Goal: Information Seeking & Learning: Learn about a topic

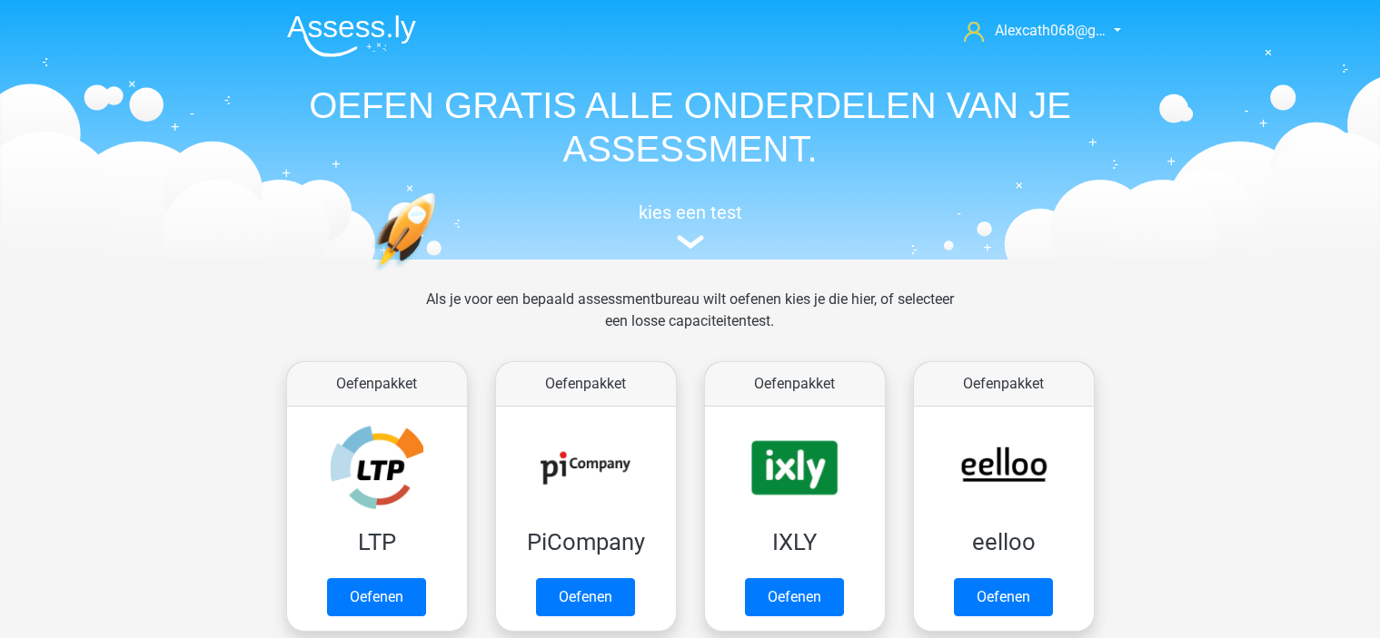
scroll to position [91, 0]
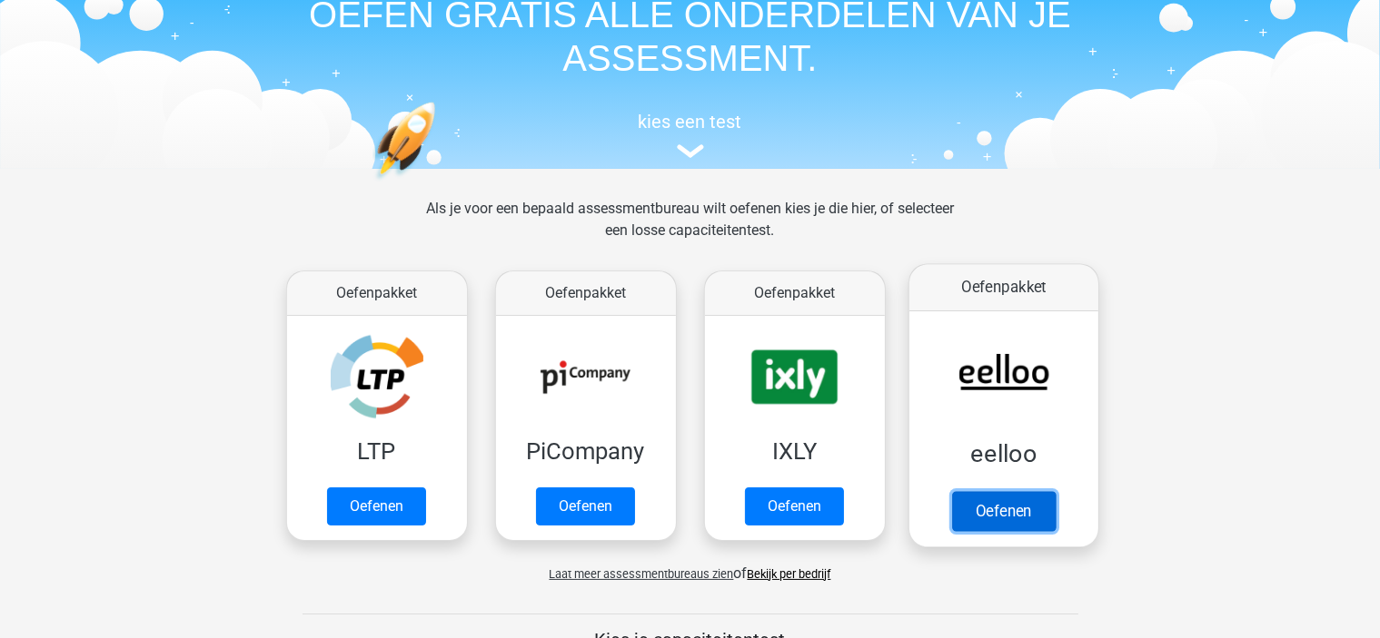
click at [1001, 515] on link "Oefenen" at bounding box center [1003, 511] width 104 height 40
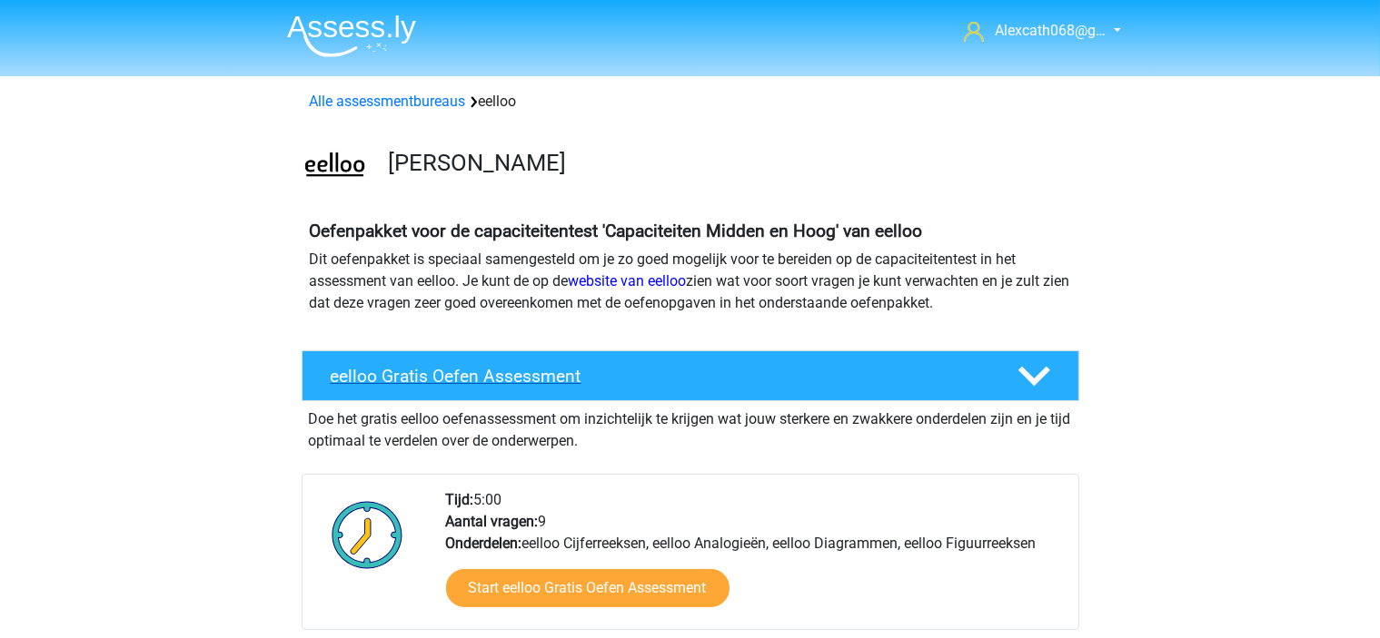
click at [1043, 371] on polygon at bounding box center [1034, 377] width 32 height 20
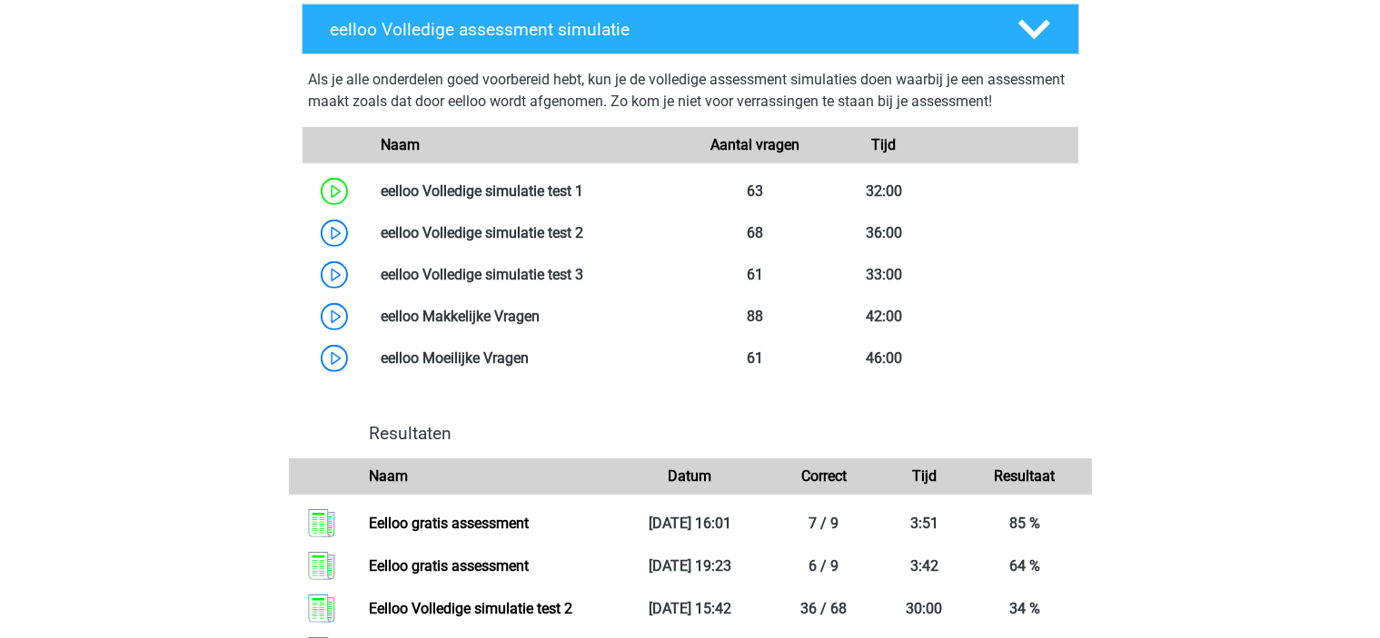
scroll to position [727, 0]
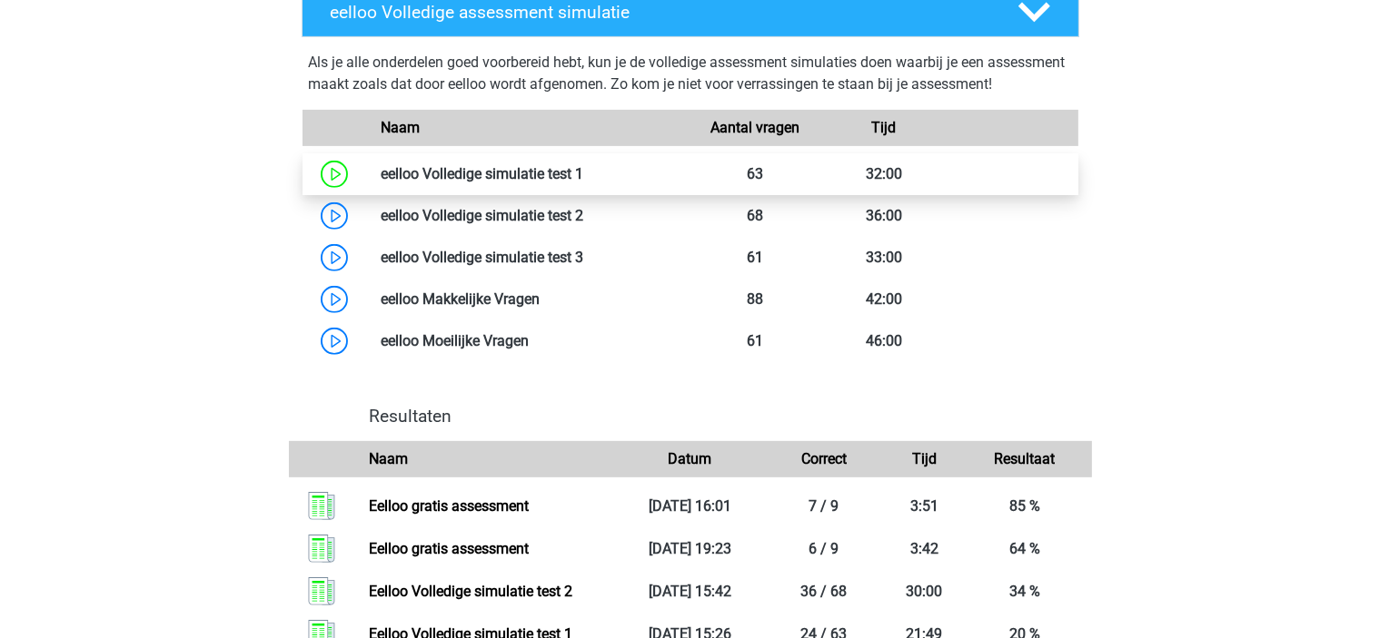
click at [583, 183] on link at bounding box center [583, 173] width 0 height 17
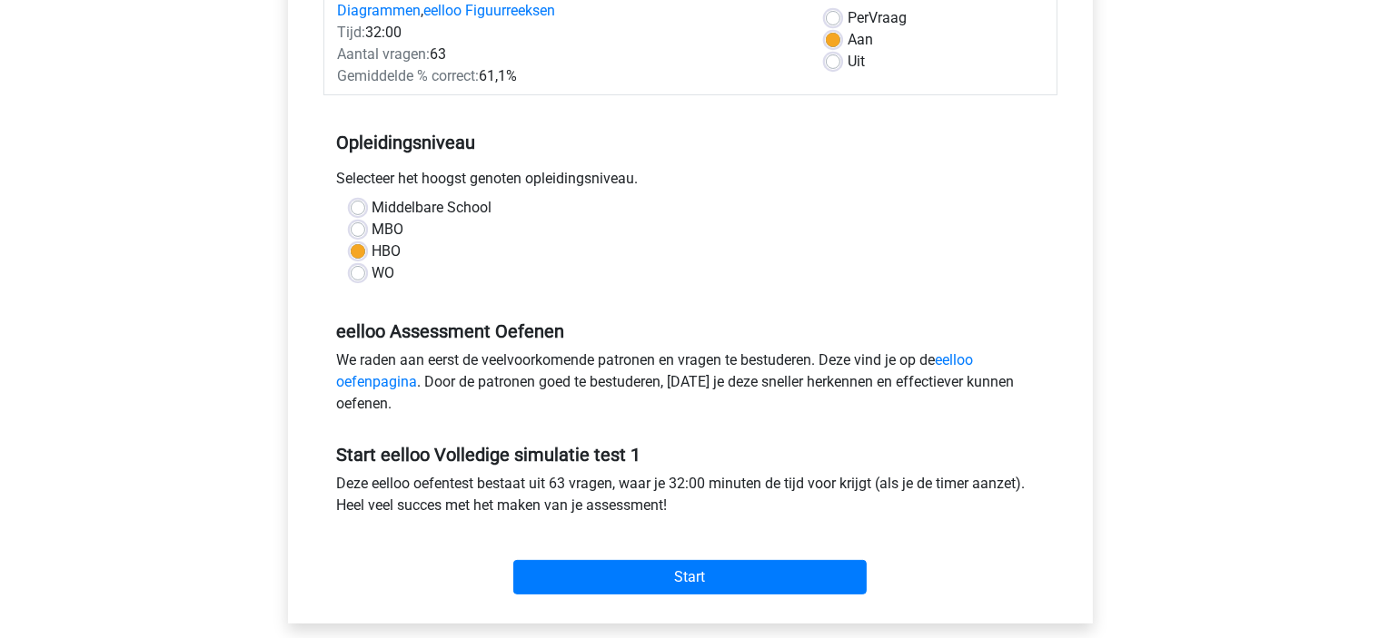
scroll to position [363, 0]
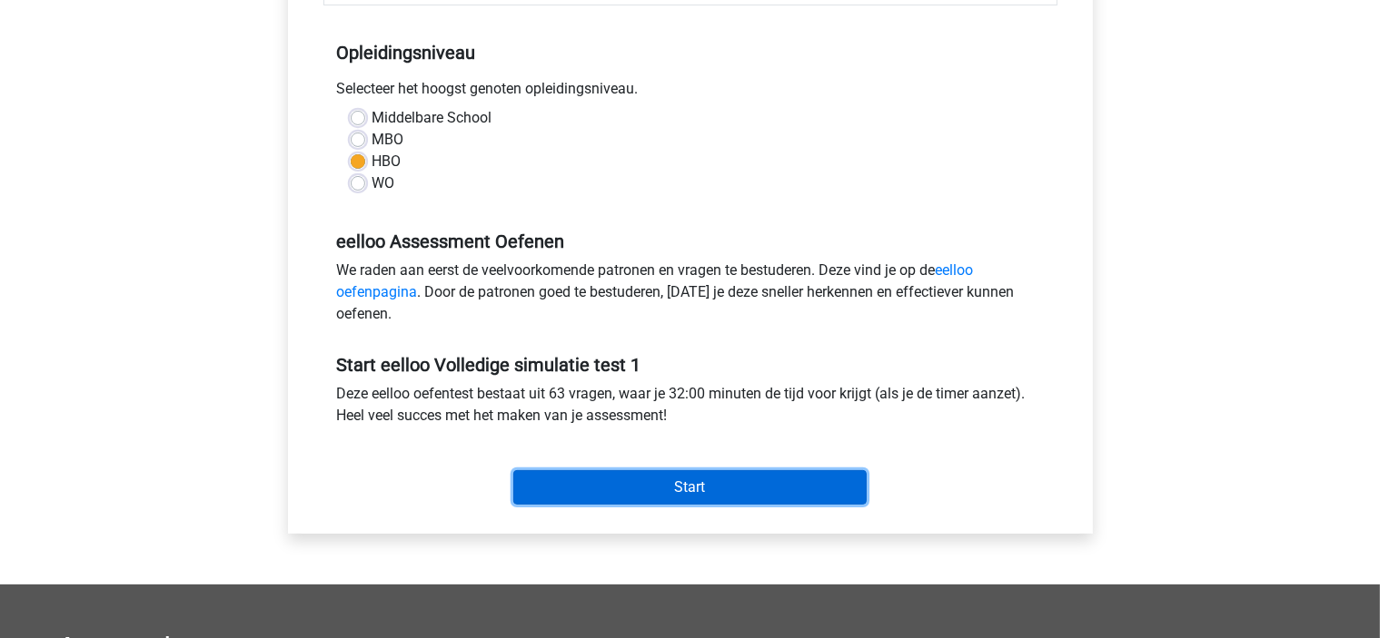
click at [686, 486] on input "Start" at bounding box center [689, 487] width 353 height 35
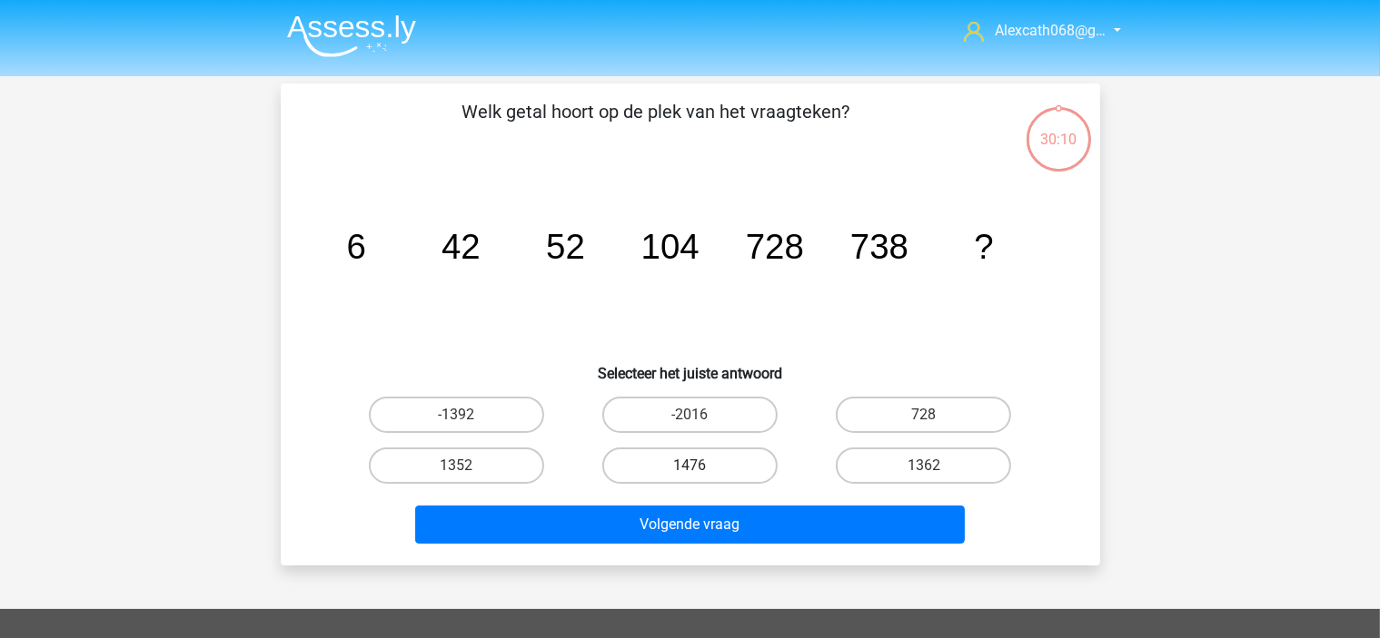
click at [705, 456] on label "1476" at bounding box center [689, 466] width 175 height 36
click at [701, 466] on input "1476" at bounding box center [695, 472] width 12 height 12
radio input "true"
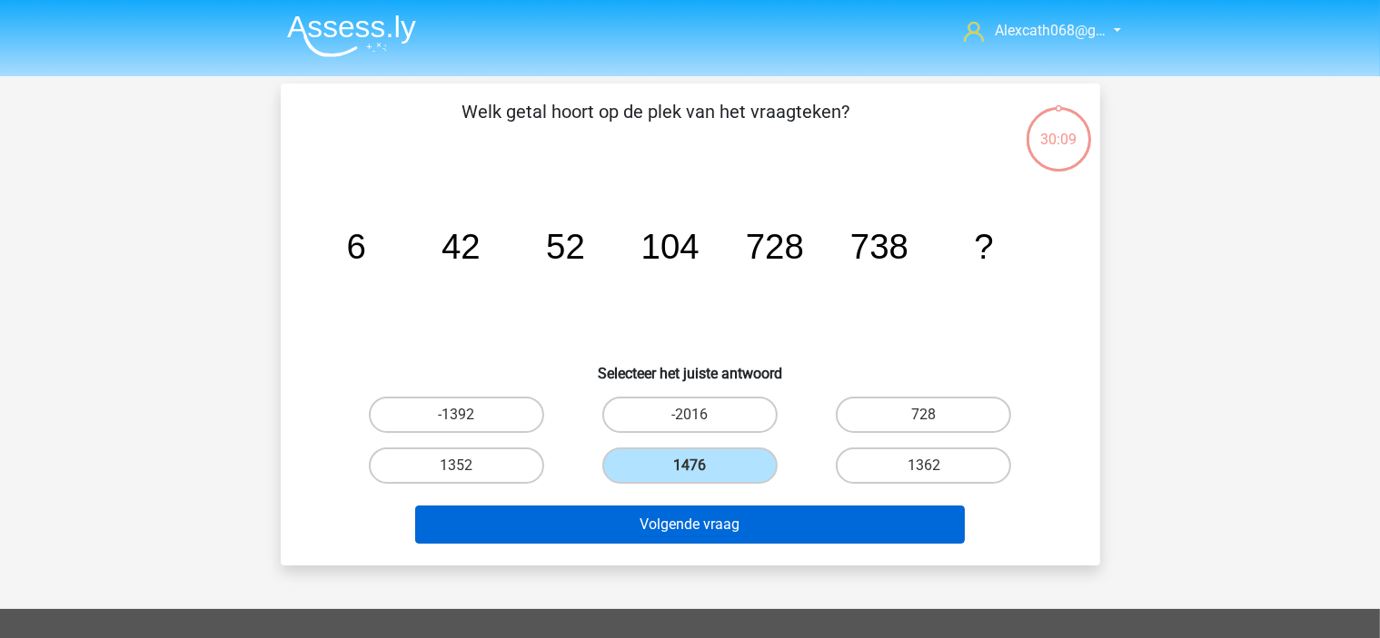
click at [747, 544] on div "Volgende vraag" at bounding box center [690, 528] width 701 height 45
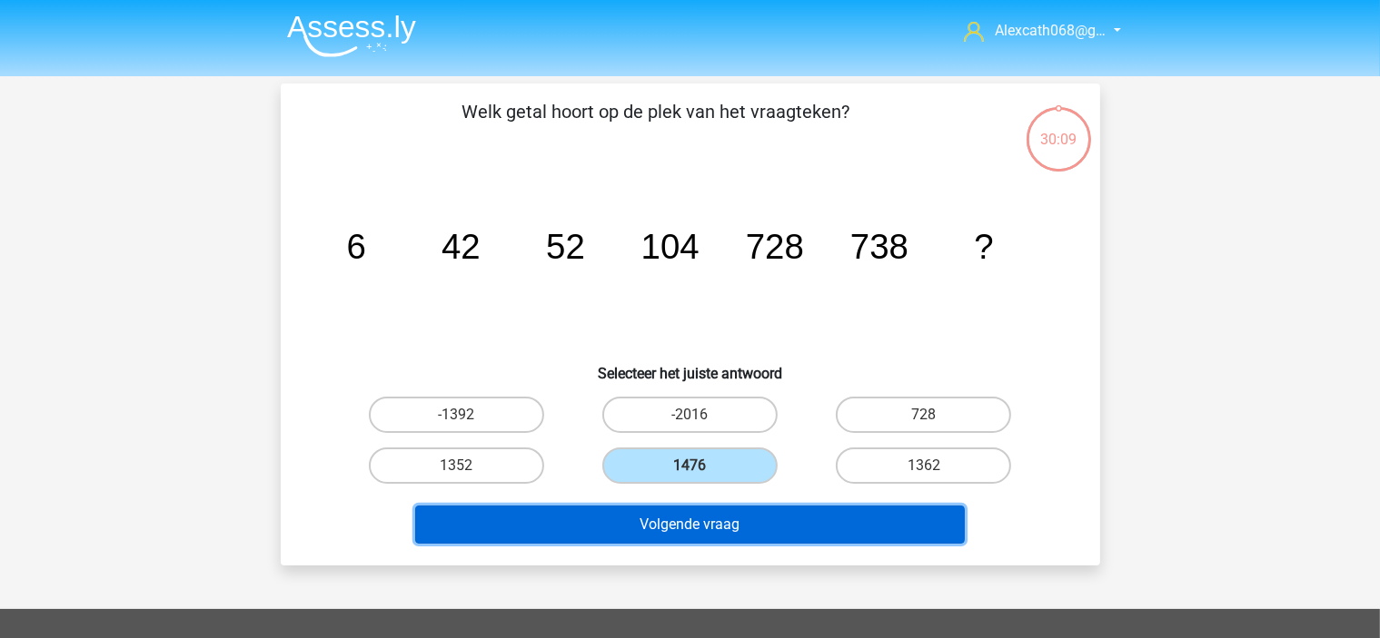
click at [736, 524] on button "Volgende vraag" at bounding box center [689, 525] width 549 height 38
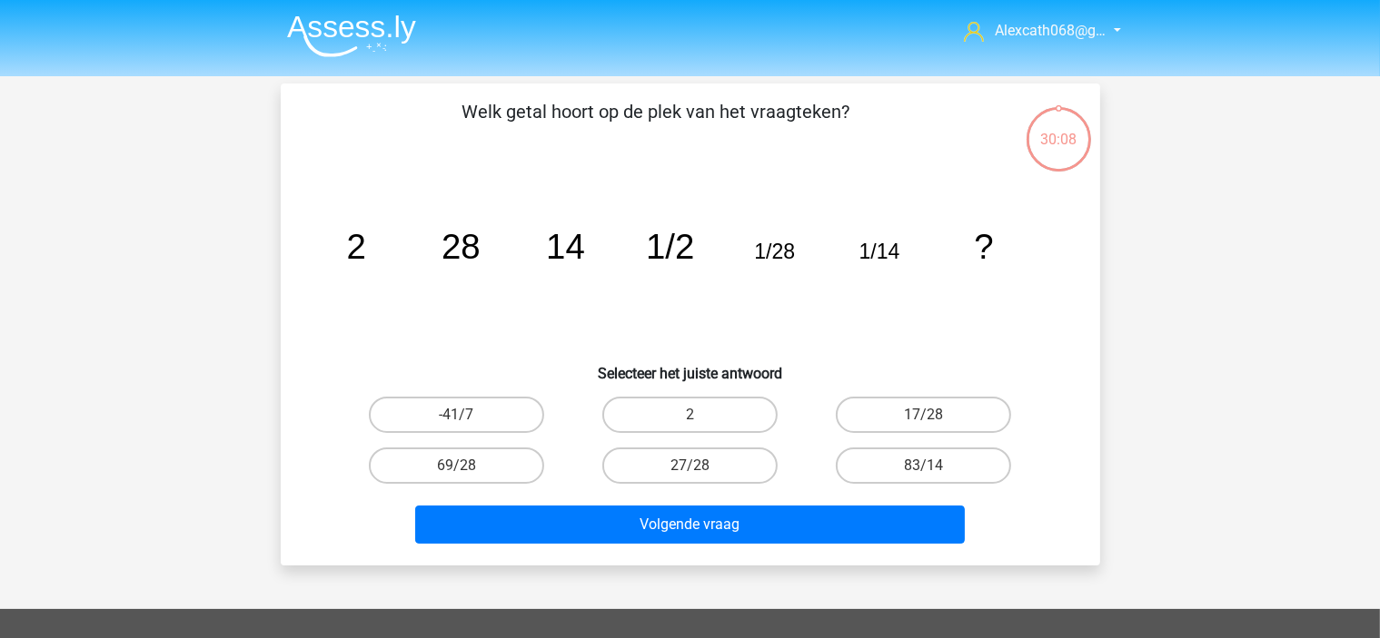
scroll to position [84, 0]
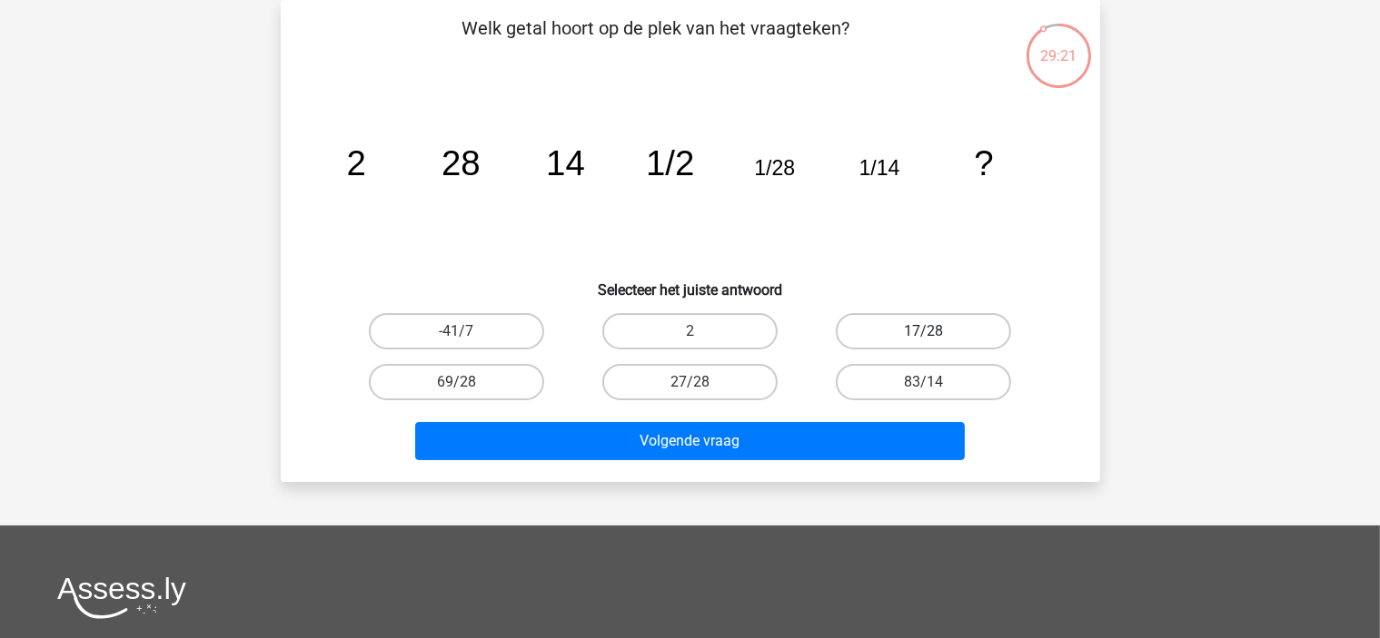
click at [936, 331] on label "17/28" at bounding box center [923, 331] width 175 height 36
click at [935, 332] on input "17/28" at bounding box center [930, 338] width 12 height 12
radio input "true"
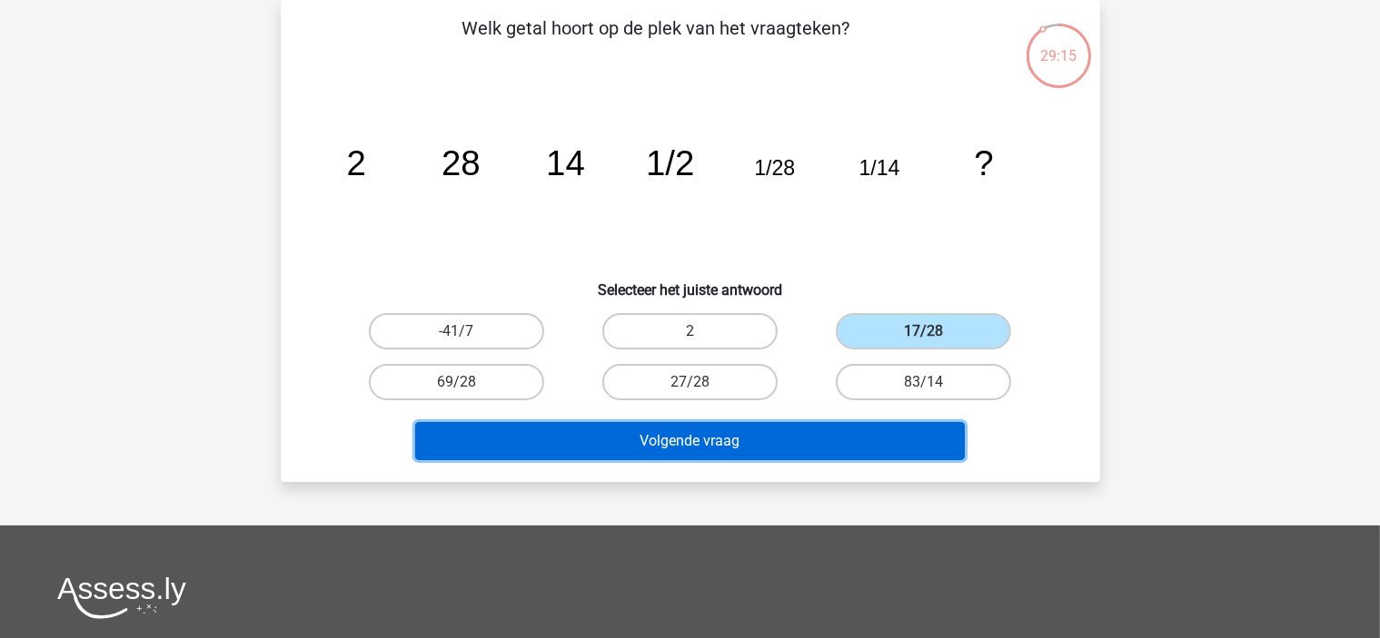
click at [896, 431] on button "Volgende vraag" at bounding box center [689, 441] width 549 height 38
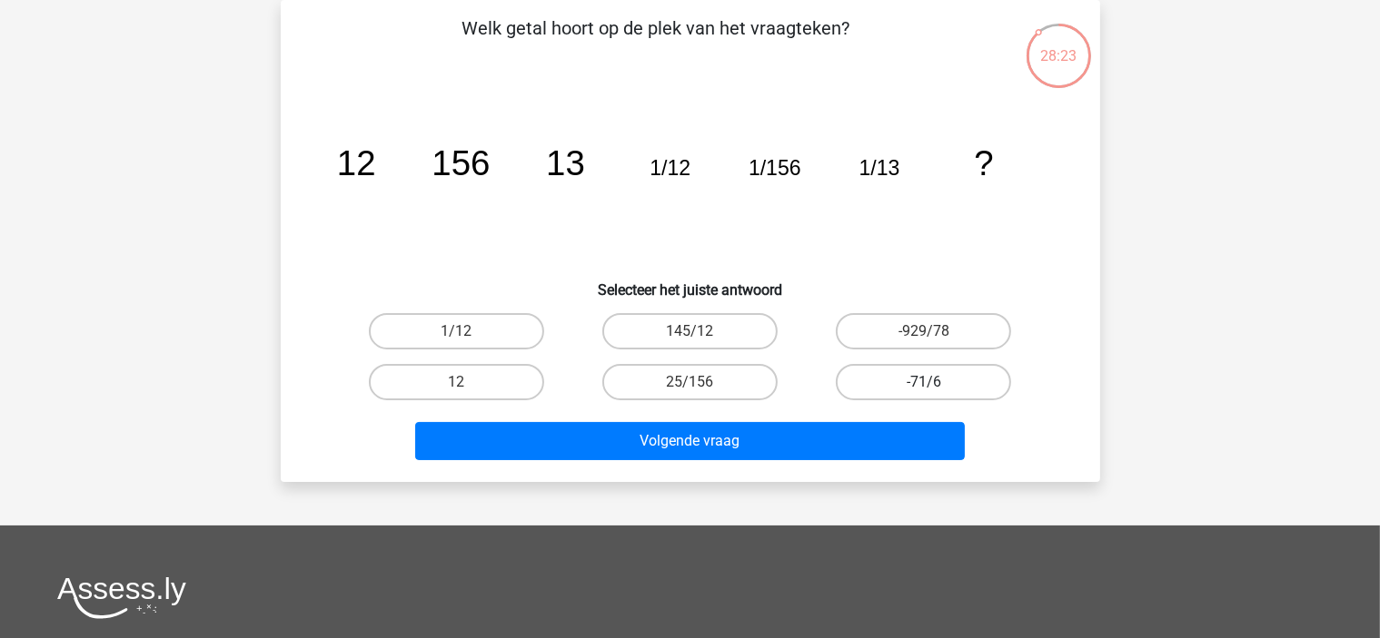
click at [937, 382] on label "-71/6" at bounding box center [923, 382] width 175 height 36
click at [935, 382] on input "-71/6" at bounding box center [930, 388] width 12 height 12
radio input "true"
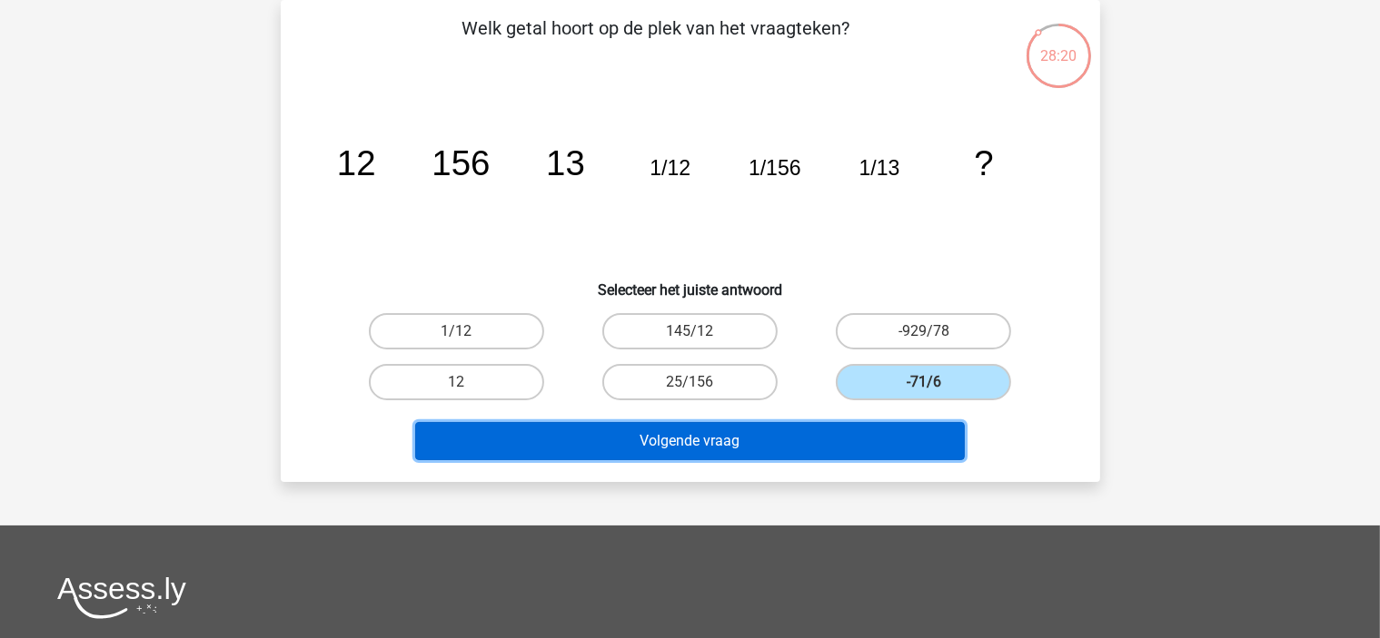
click at [913, 438] on button "Volgende vraag" at bounding box center [689, 441] width 549 height 38
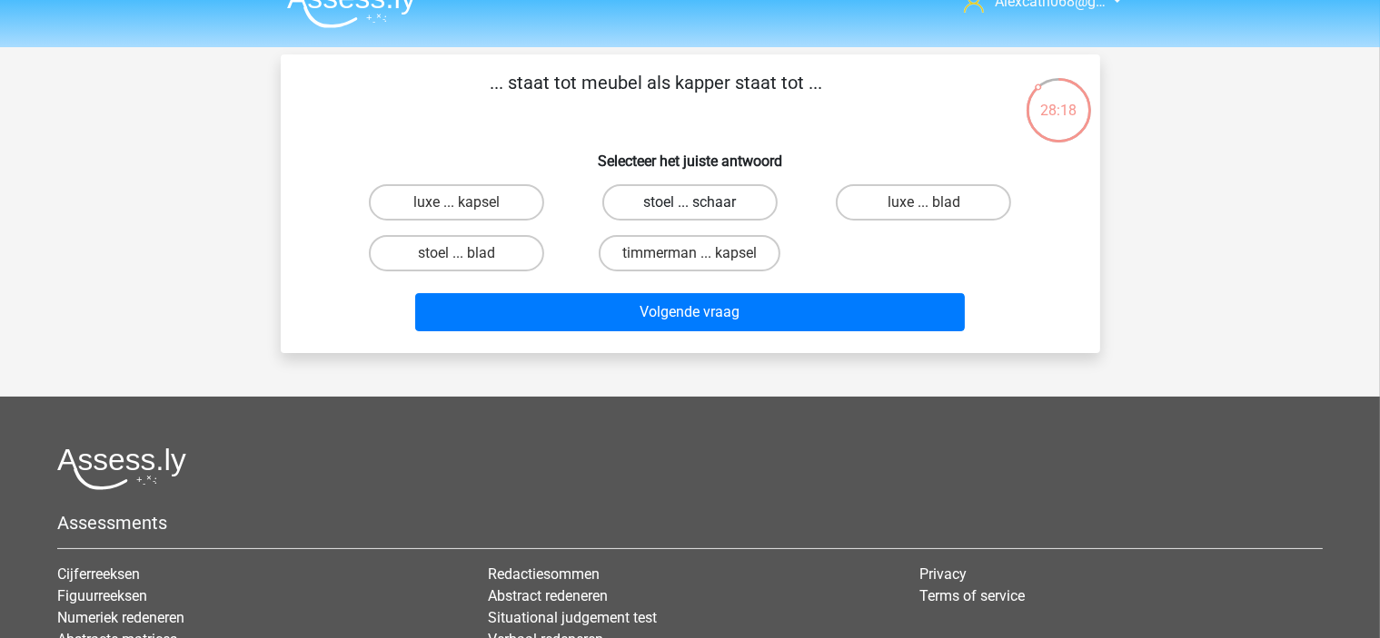
scroll to position [0, 0]
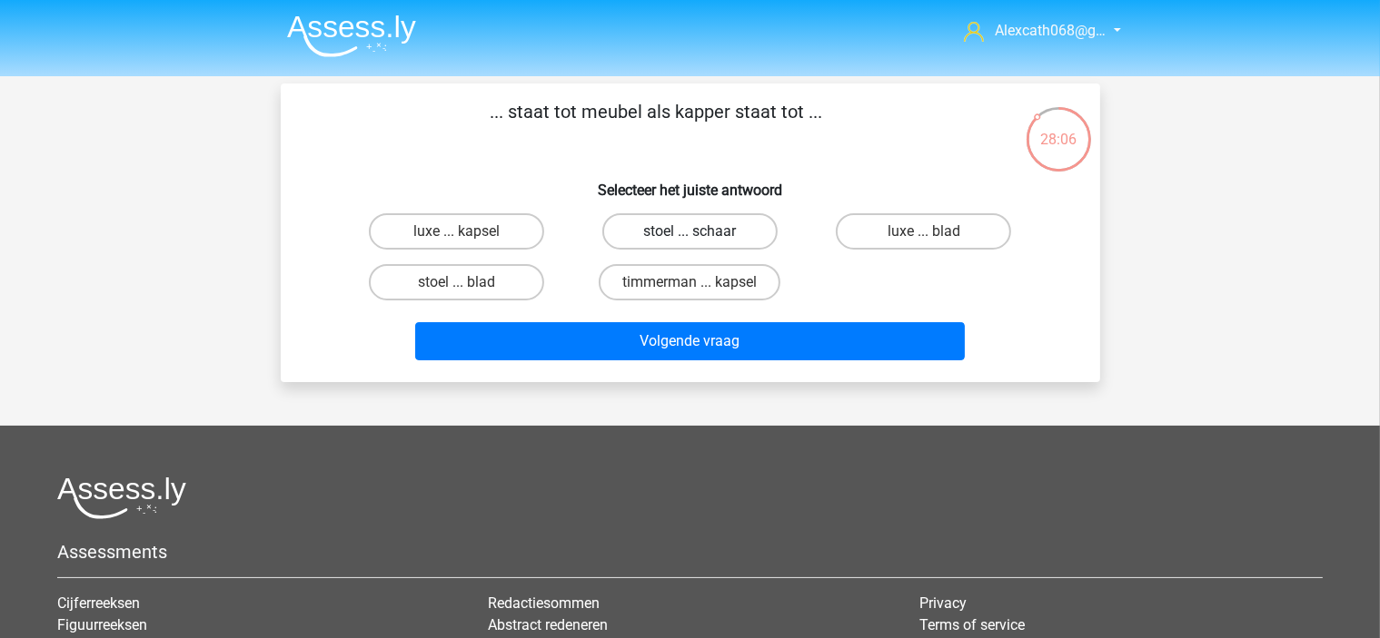
click at [705, 227] on label "stoel ... schaar" at bounding box center [689, 231] width 175 height 36
click at [701, 232] on input "stoel ... schaar" at bounding box center [695, 238] width 12 height 12
radio input "true"
click at [708, 279] on label "timmerman ... kapsel" at bounding box center [690, 282] width 182 height 36
click at [701, 282] on input "timmerman ... kapsel" at bounding box center [695, 288] width 12 height 12
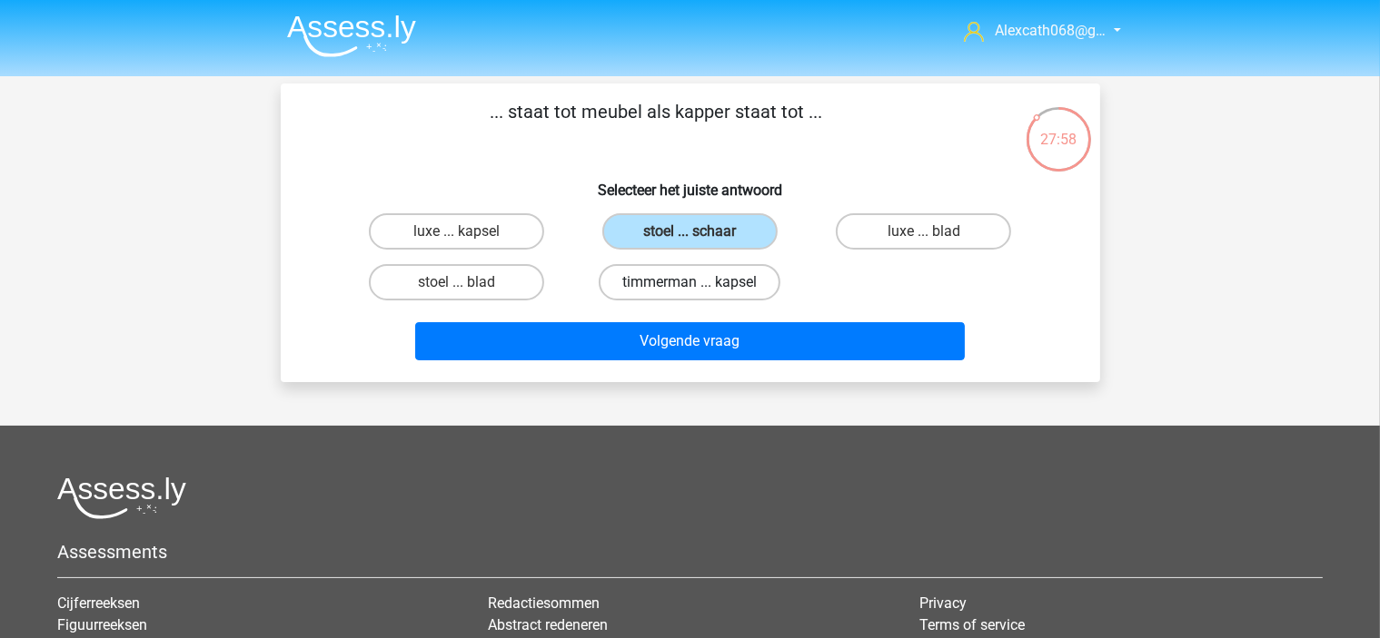
radio input "true"
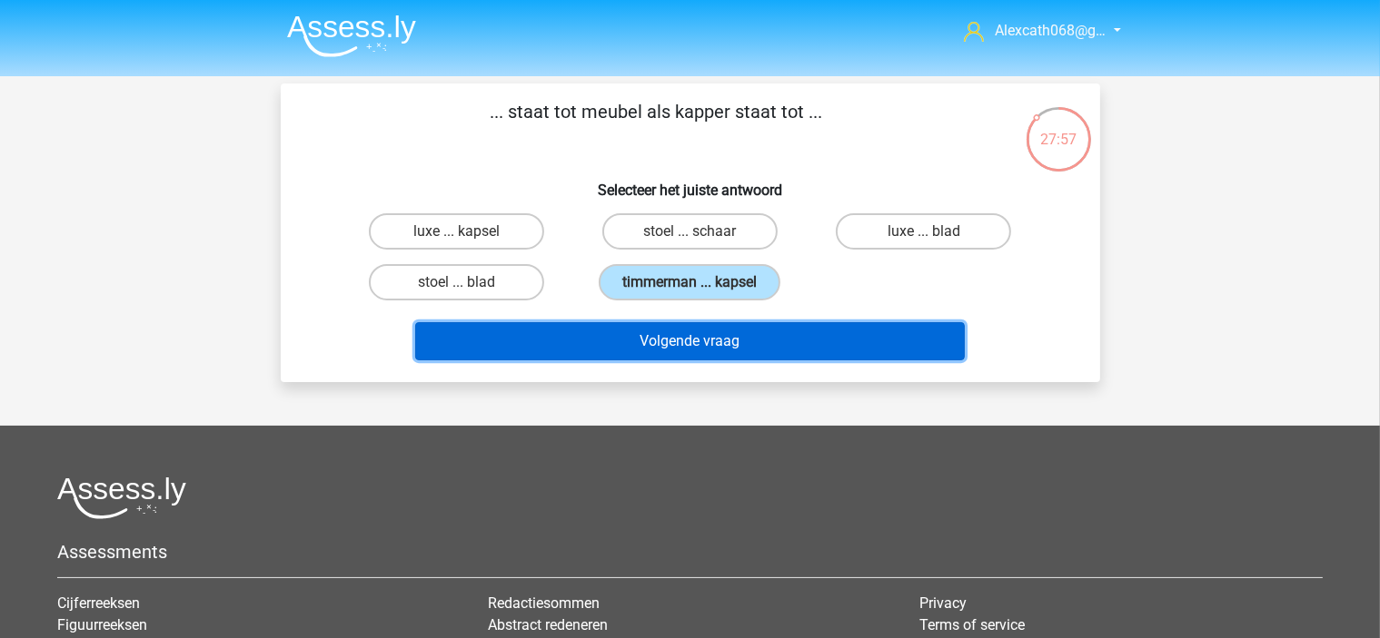
click at [736, 344] on button "Volgende vraag" at bounding box center [689, 341] width 549 height 38
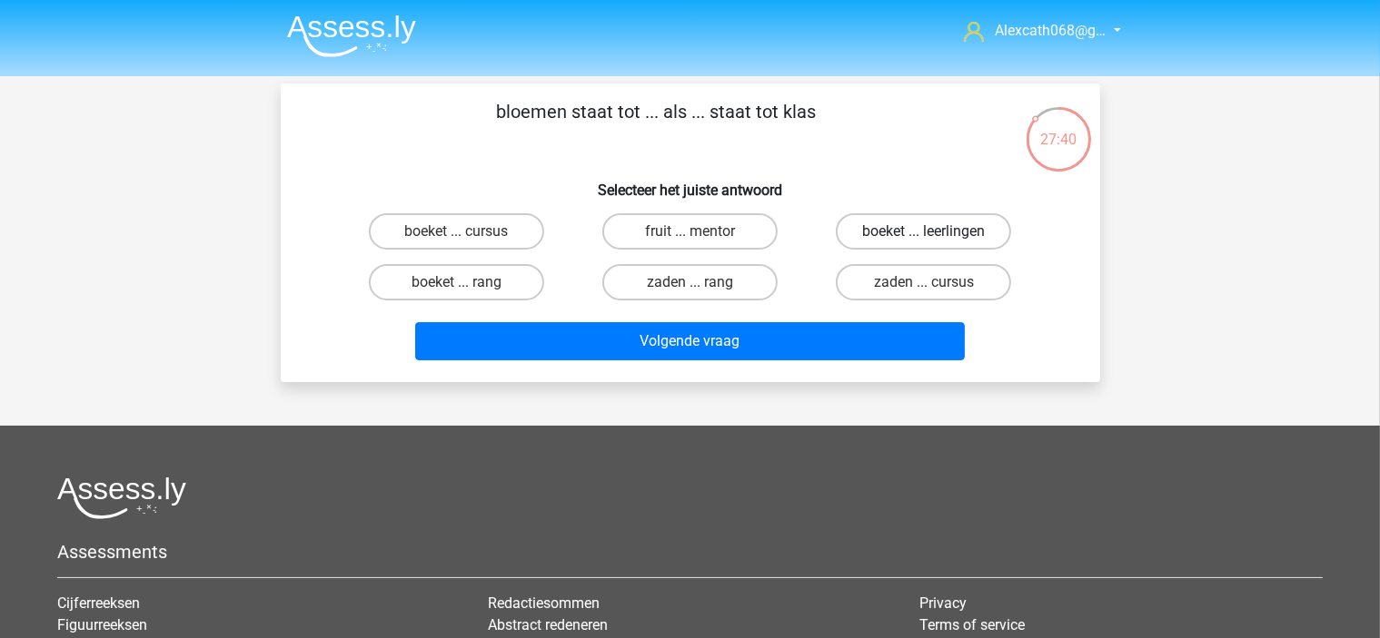
click at [885, 235] on label "boeket ... leerlingen" at bounding box center [923, 231] width 175 height 36
click at [924, 235] on input "boeket ... leerlingen" at bounding box center [930, 238] width 12 height 12
radio input "true"
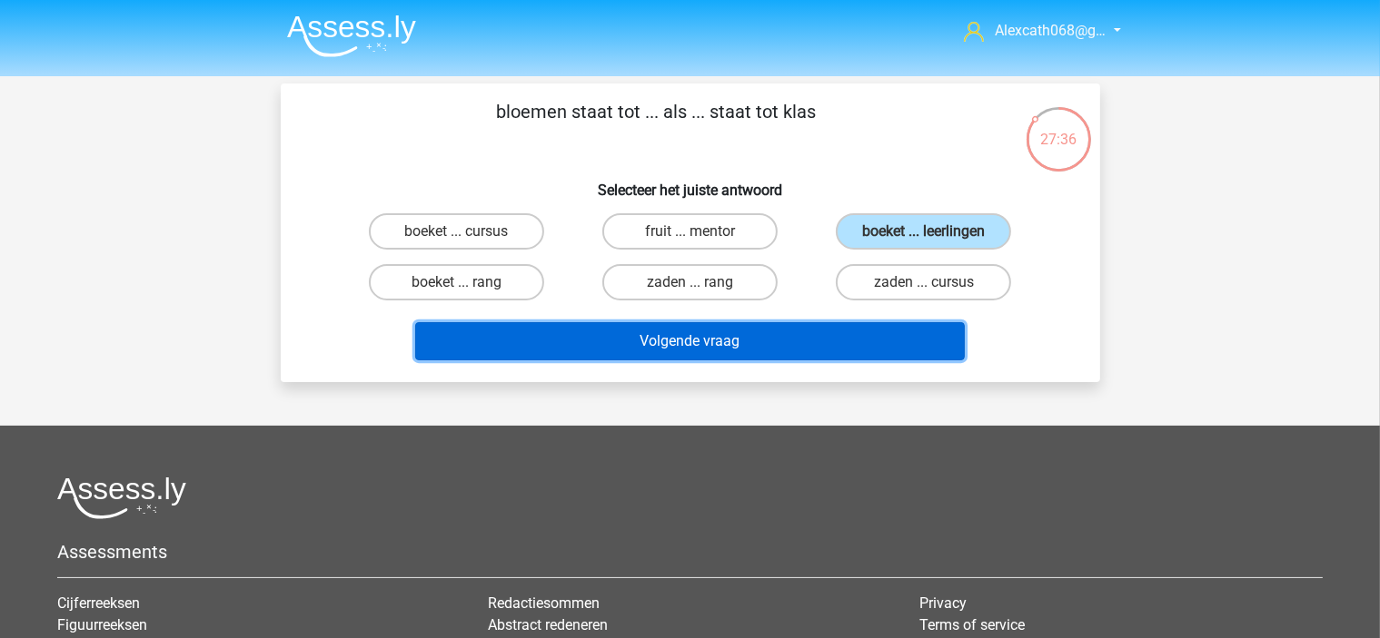
click at [796, 336] on button "Volgende vraag" at bounding box center [689, 341] width 549 height 38
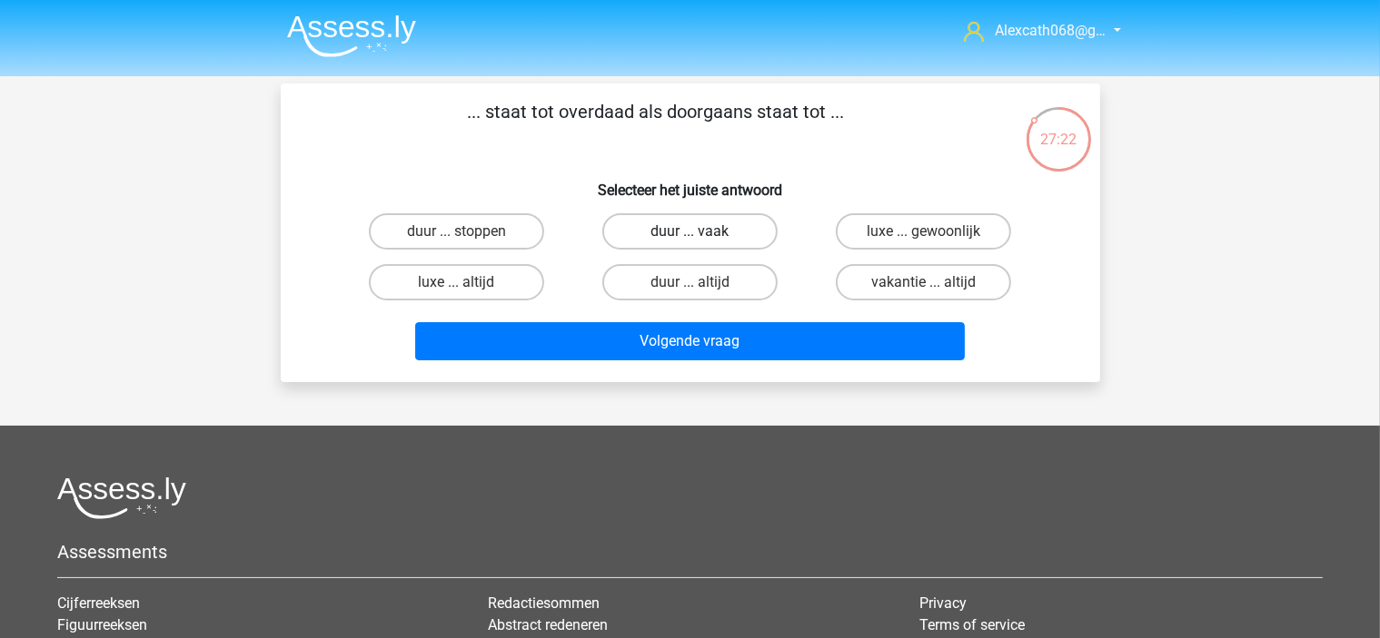
click at [668, 229] on label "duur ... vaak" at bounding box center [689, 231] width 175 height 36
click at [689, 232] on input "duur ... vaak" at bounding box center [695, 238] width 12 height 12
radio input "true"
click at [903, 216] on label "luxe ... gewoonlijk" at bounding box center [923, 231] width 175 height 36
click at [924, 232] on input "luxe ... gewoonlijk" at bounding box center [930, 238] width 12 height 12
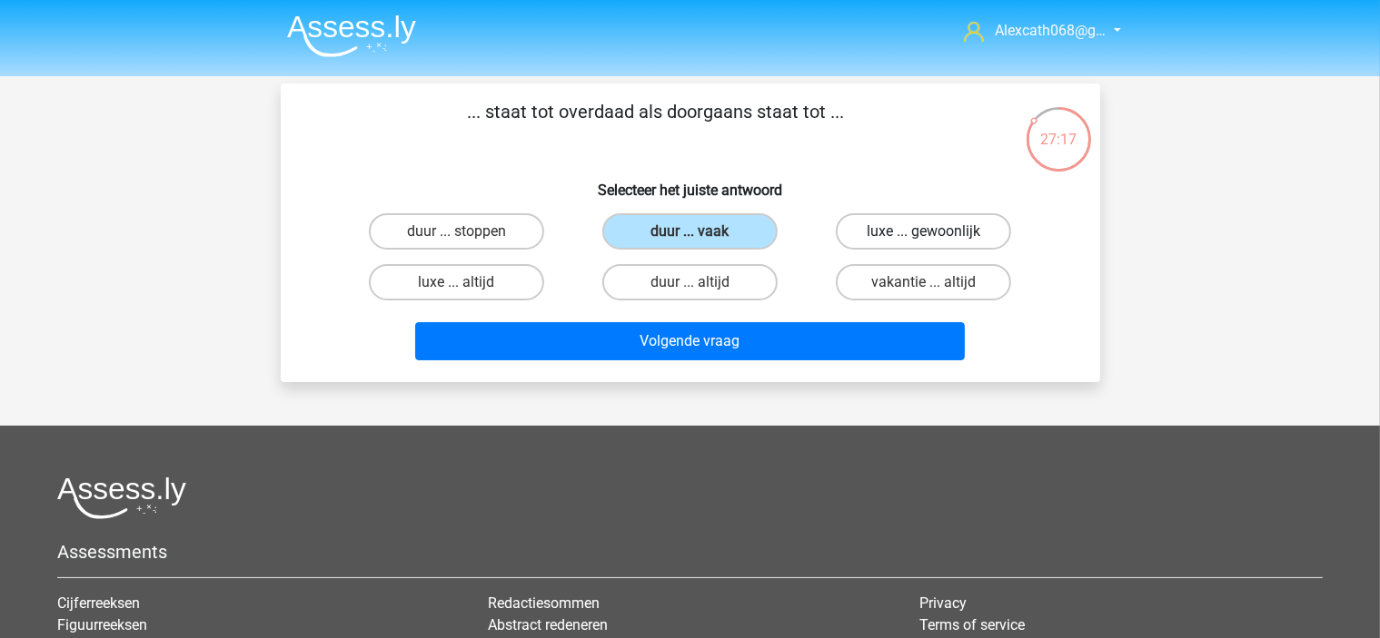
radio input "true"
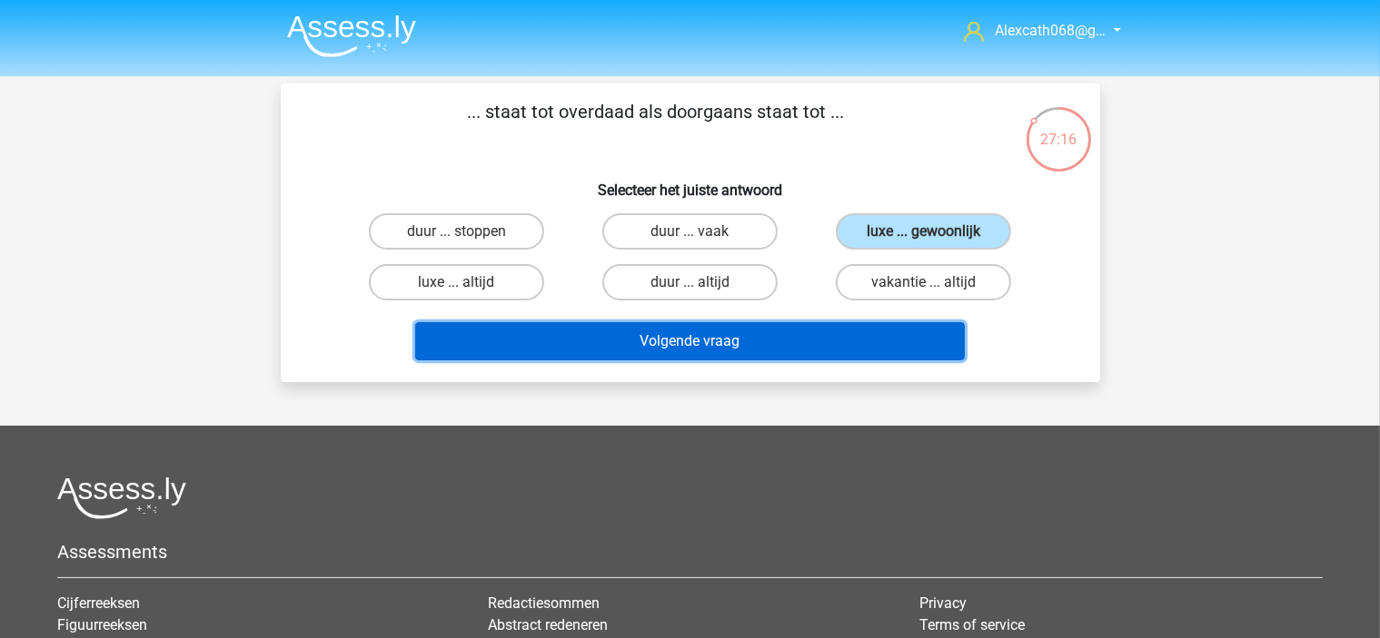
click at [854, 329] on button "Volgende vraag" at bounding box center [689, 341] width 549 height 38
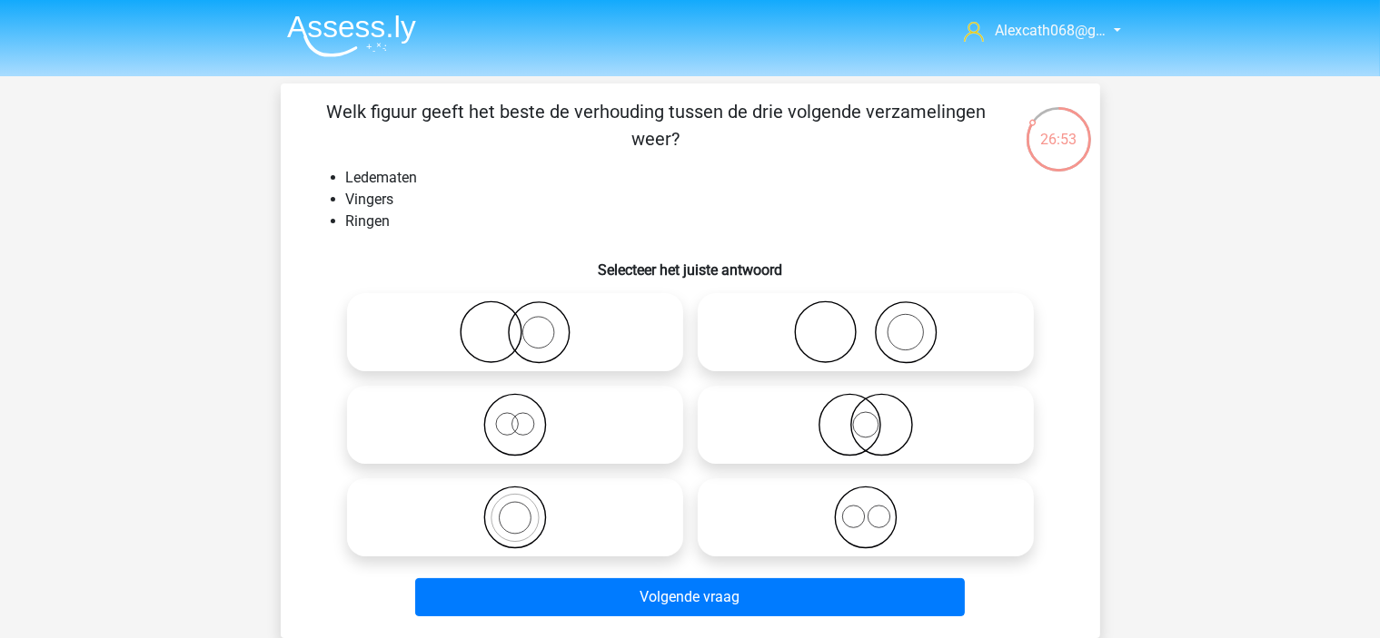
click at [966, 356] on icon at bounding box center [866, 333] width 322 height 64
click at [877, 323] on input "radio" at bounding box center [872, 318] width 12 height 12
radio input "true"
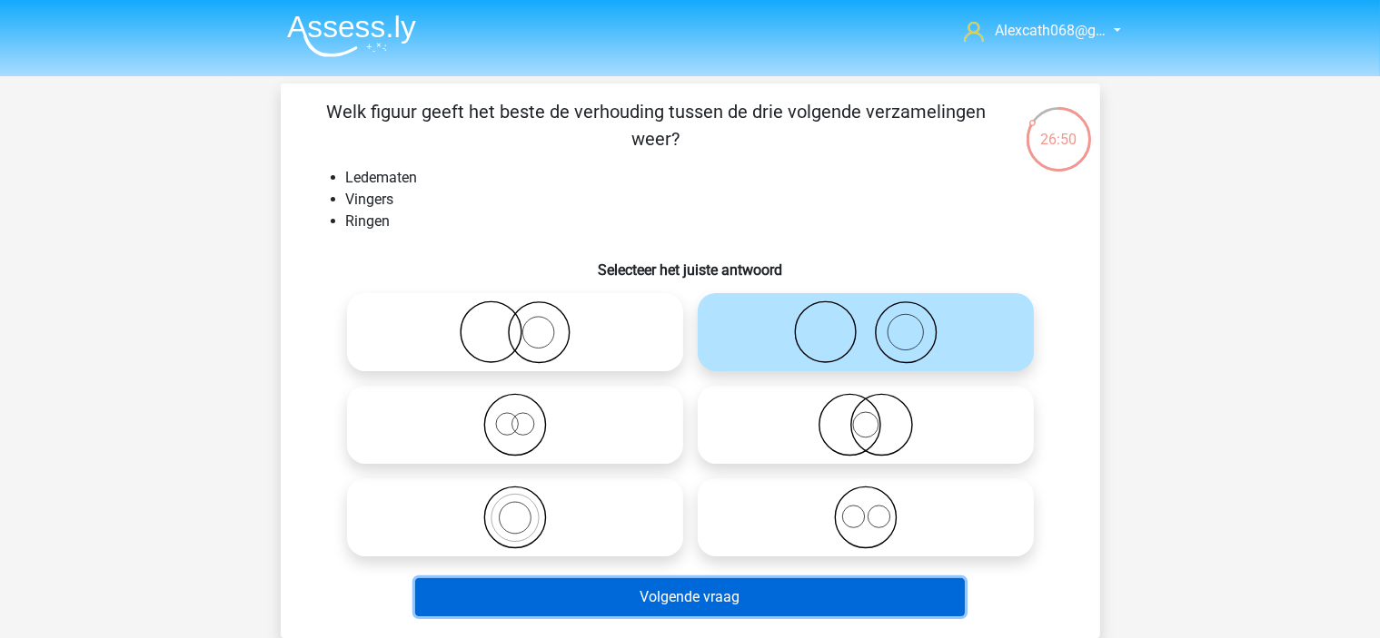
click at [915, 591] on button "Volgende vraag" at bounding box center [689, 598] width 549 height 38
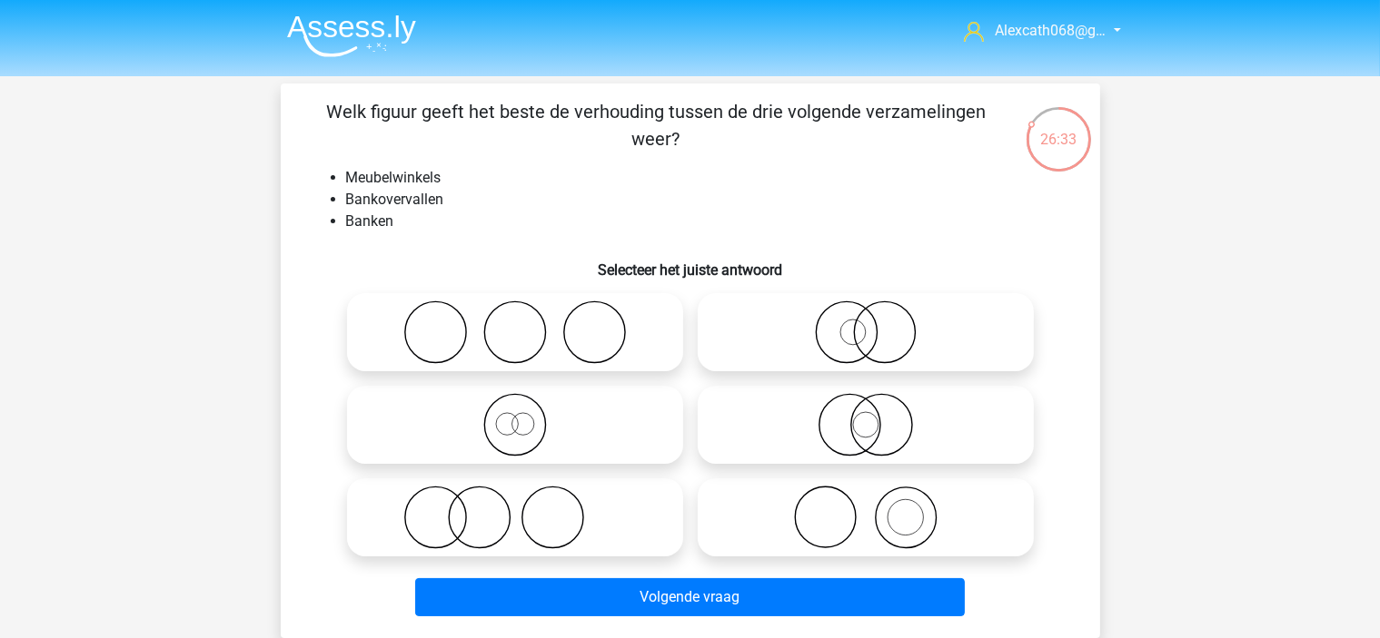
click at [956, 500] on icon at bounding box center [866, 518] width 322 height 64
click at [877, 500] on input "radio" at bounding box center [872, 503] width 12 height 12
radio input "true"
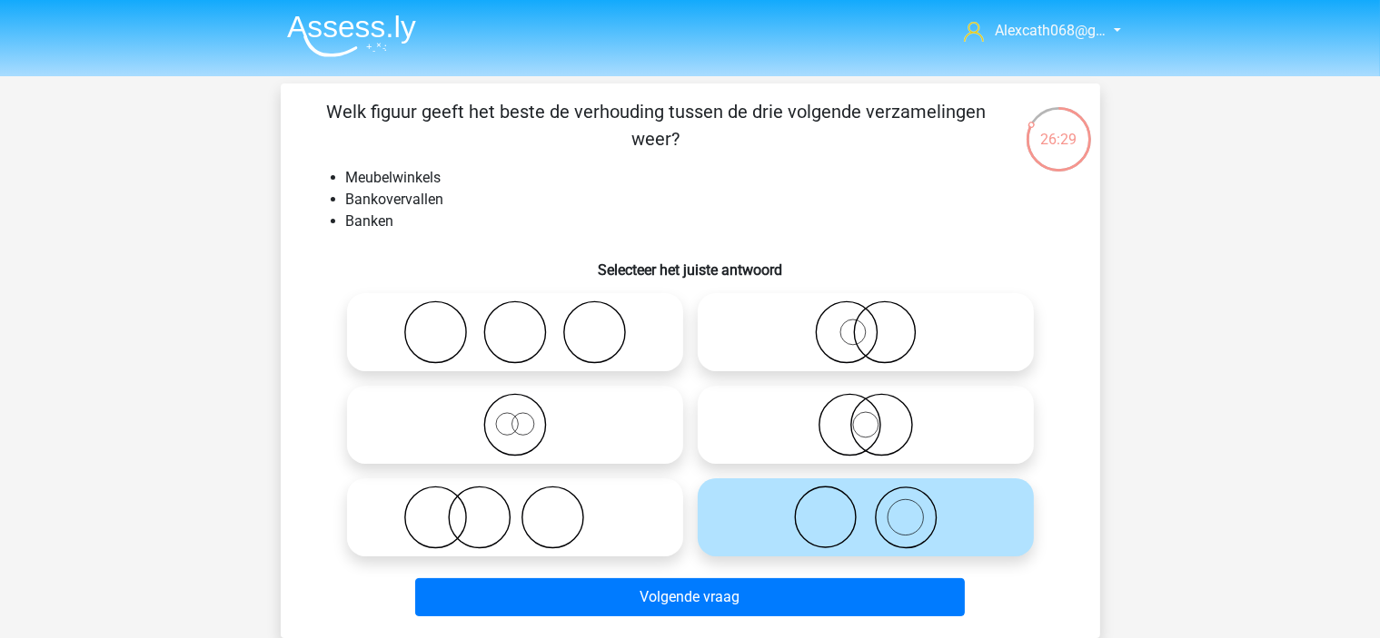
click at [440, 535] on icon at bounding box center [515, 518] width 322 height 64
click at [515, 509] on input "radio" at bounding box center [521, 503] width 12 height 12
radio input "true"
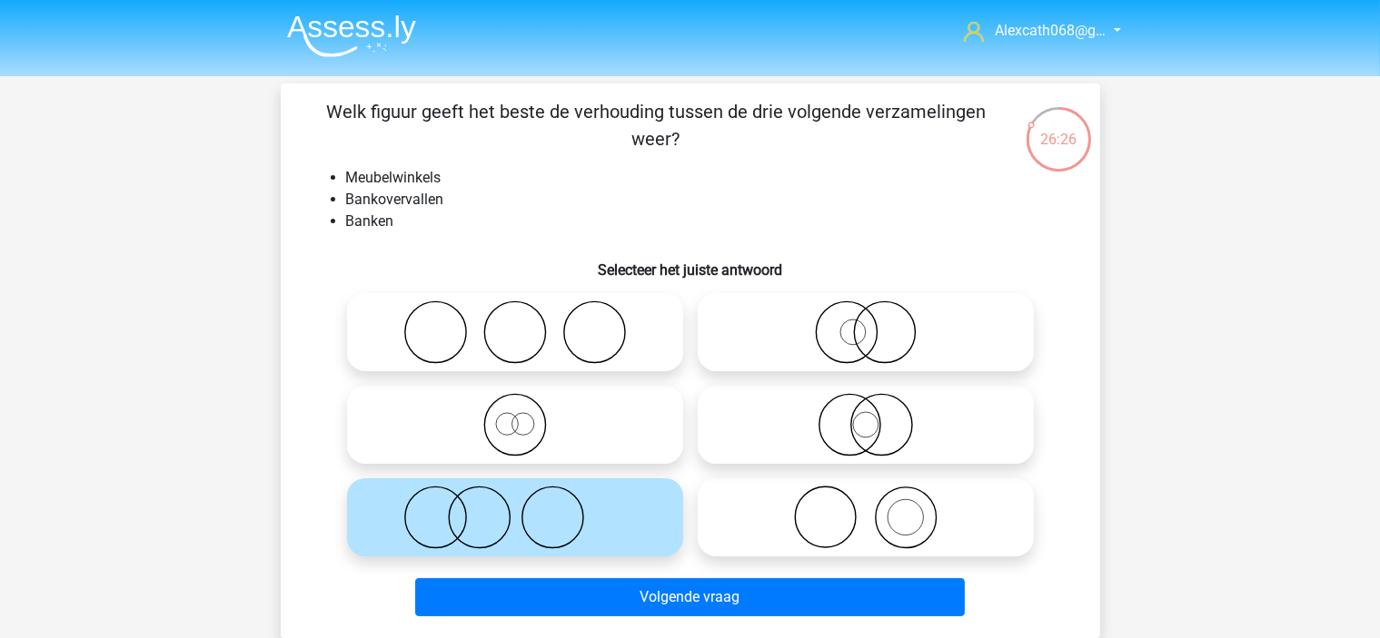
click at [813, 532] on icon at bounding box center [866, 518] width 322 height 64
click at [866, 509] on input "radio" at bounding box center [872, 503] width 12 height 12
radio input "true"
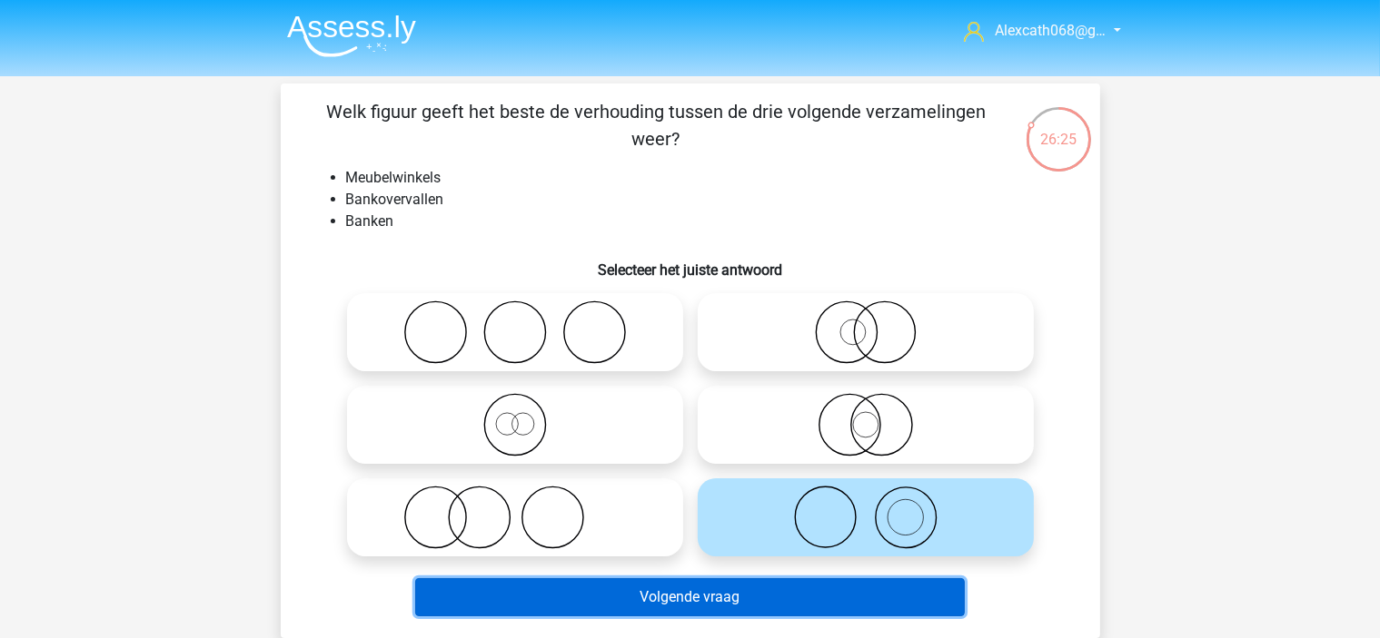
click at [814, 607] on button "Volgende vraag" at bounding box center [689, 598] width 549 height 38
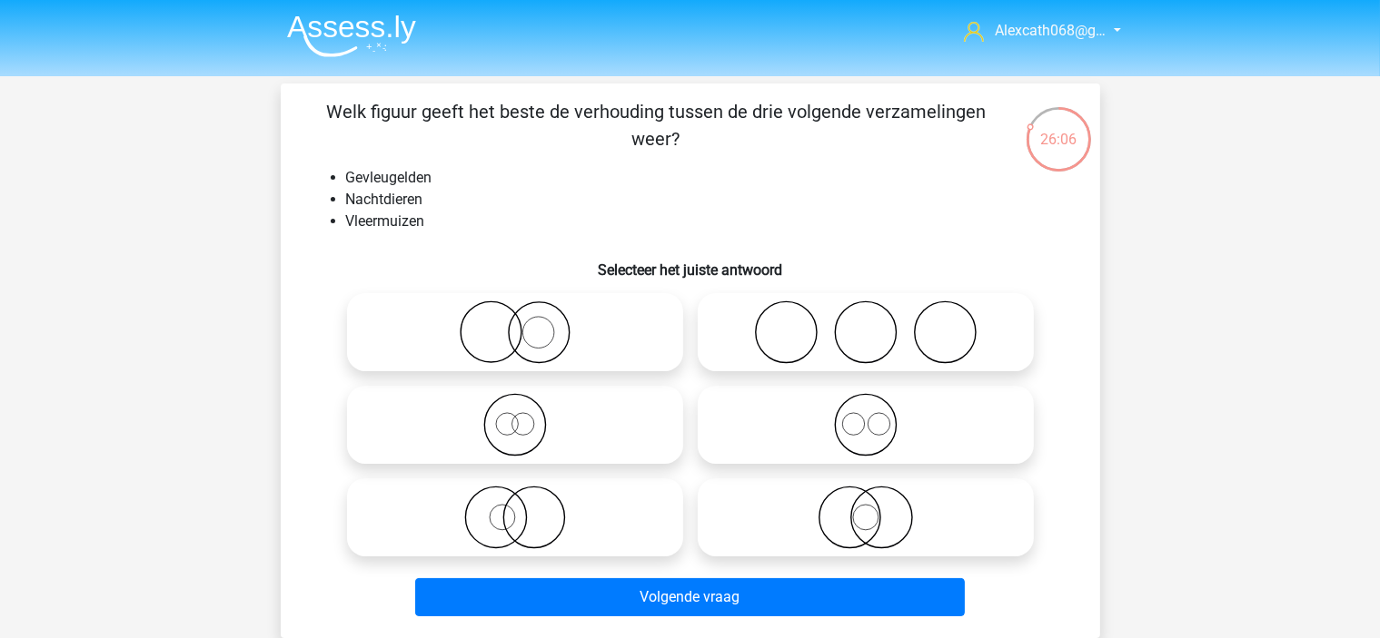
drag, startPoint x: 799, startPoint y: 519, endPoint x: 790, endPoint y: 526, distance: 11.6
click at [799, 520] on icon at bounding box center [866, 518] width 322 height 64
click at [866, 509] on input "radio" at bounding box center [872, 503] width 12 height 12
radio input "true"
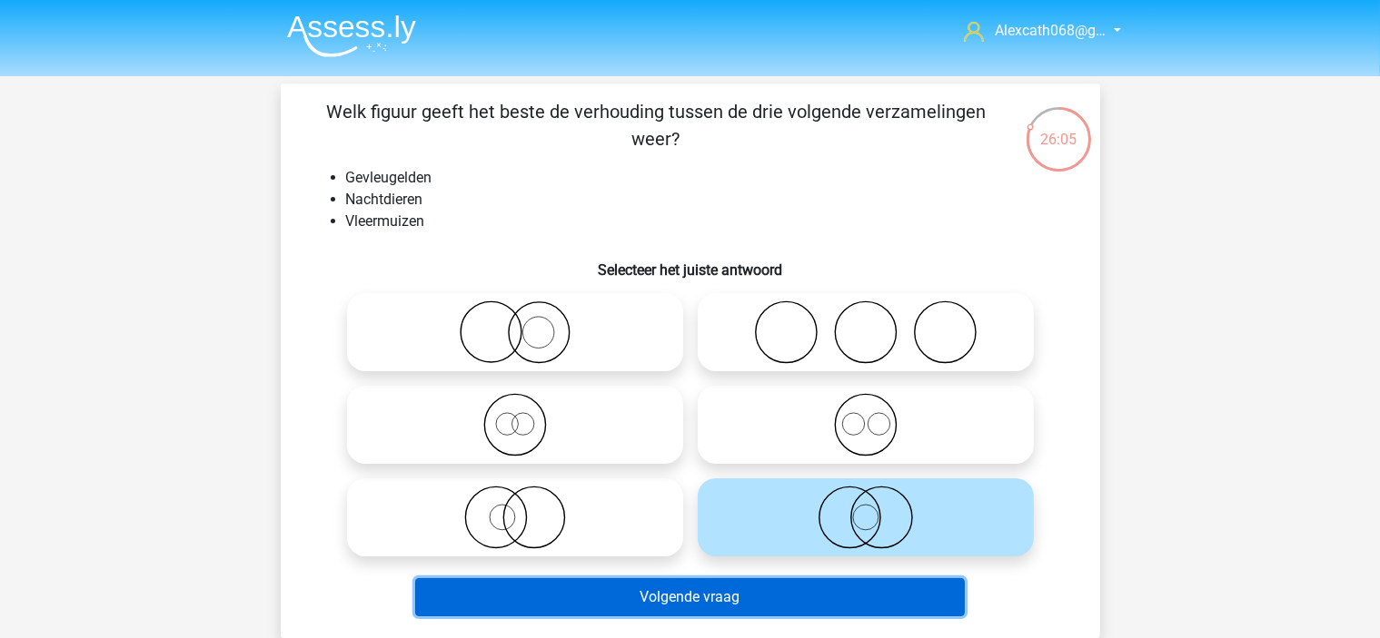
click at [759, 600] on button "Volgende vraag" at bounding box center [689, 598] width 549 height 38
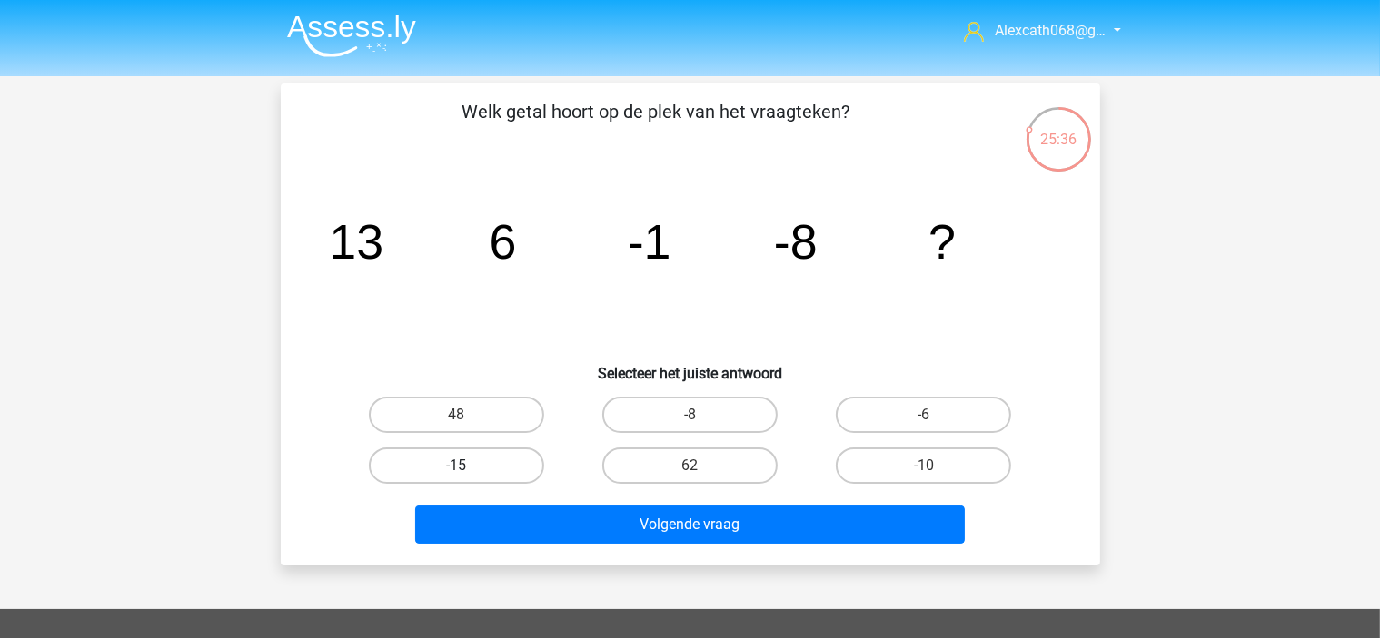
click at [505, 468] on label "-15" at bounding box center [456, 466] width 175 height 36
click at [468, 468] on input "-15" at bounding box center [462, 472] width 12 height 12
radio input "true"
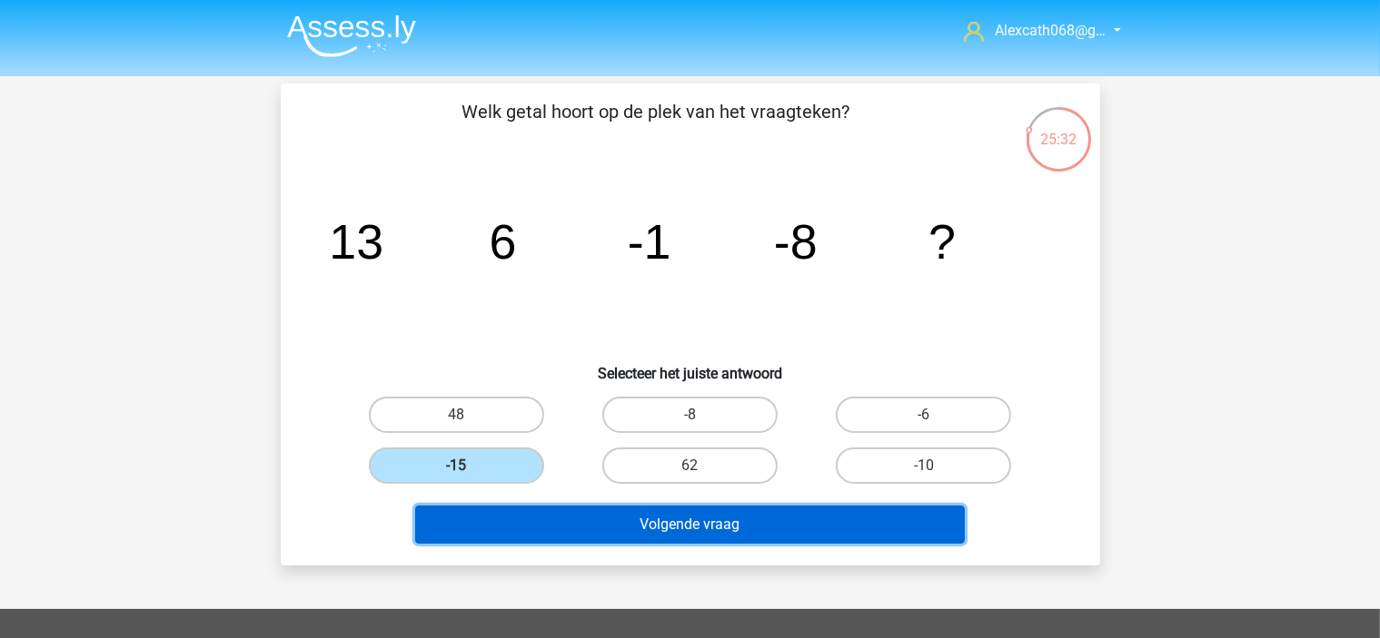
click at [848, 510] on button "Volgende vraag" at bounding box center [689, 525] width 549 height 38
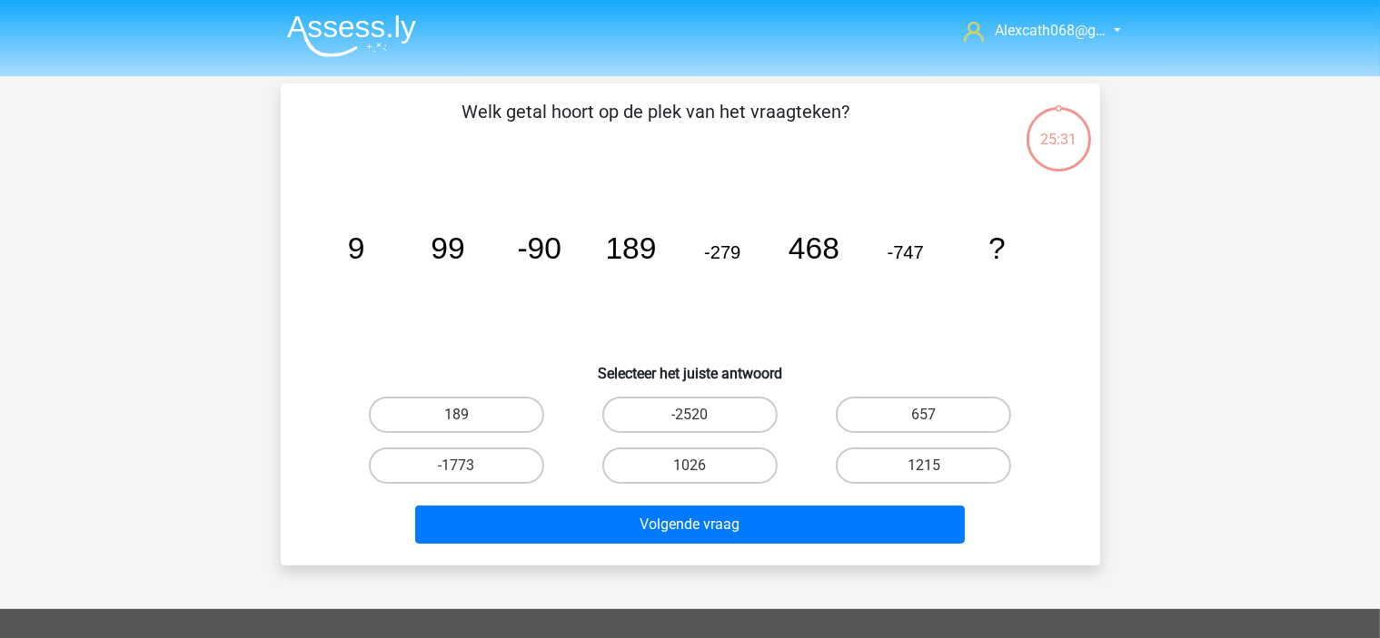
scroll to position [84, 0]
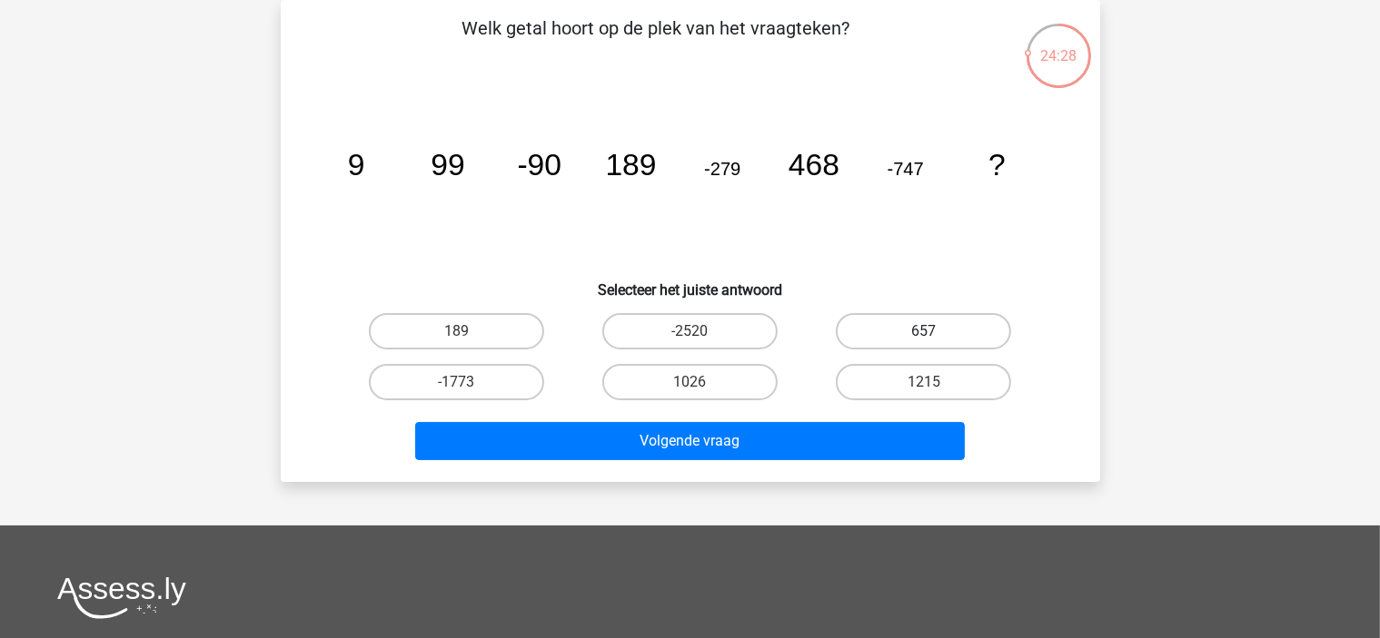
click at [948, 317] on label "657" at bounding box center [923, 331] width 175 height 36
click at [935, 332] on input "657" at bounding box center [930, 338] width 12 height 12
radio input "true"
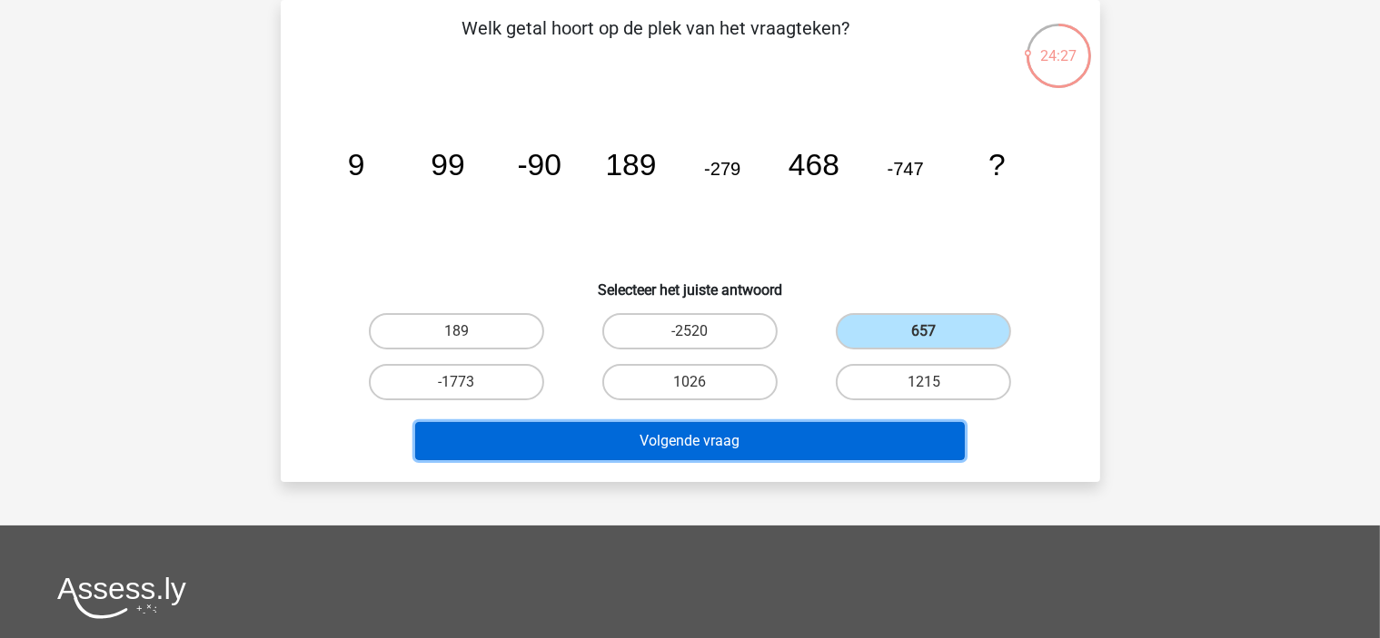
click at [879, 429] on button "Volgende vraag" at bounding box center [689, 441] width 549 height 38
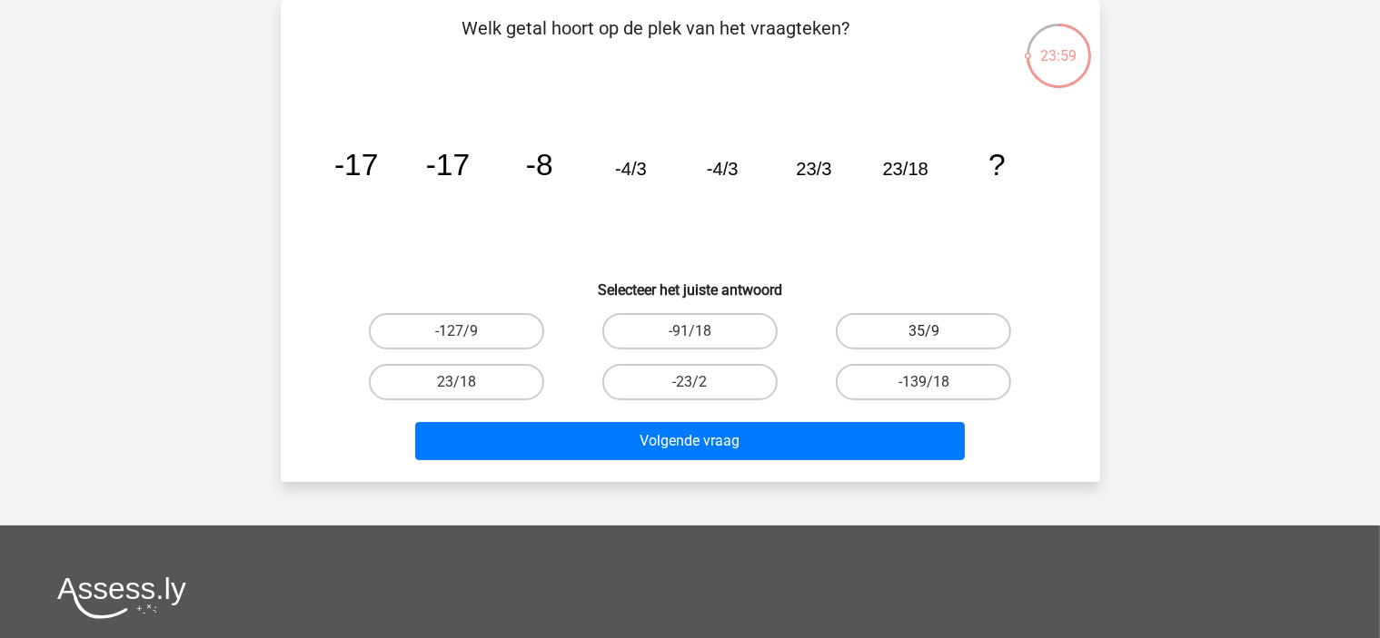
click at [930, 324] on label "35/9" at bounding box center [923, 331] width 175 height 36
click at [930, 332] on input "35/9" at bounding box center [930, 338] width 12 height 12
radio input "true"
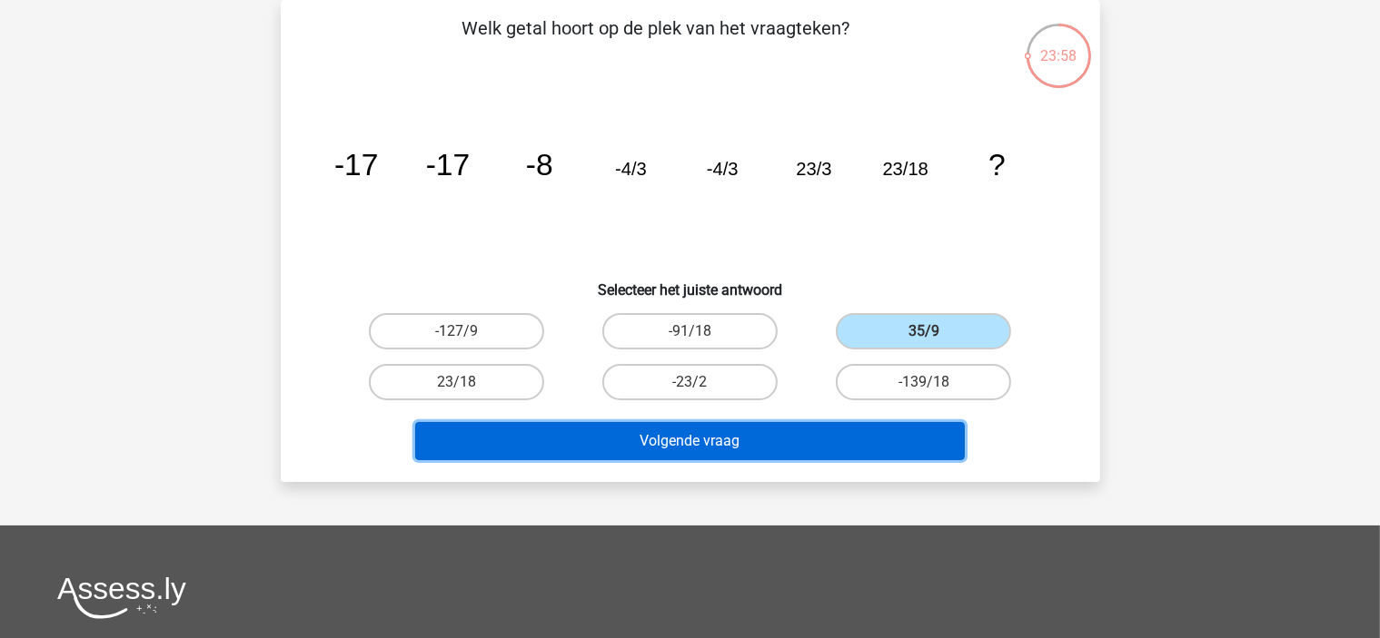
click at [878, 428] on button "Volgende vraag" at bounding box center [689, 441] width 549 height 38
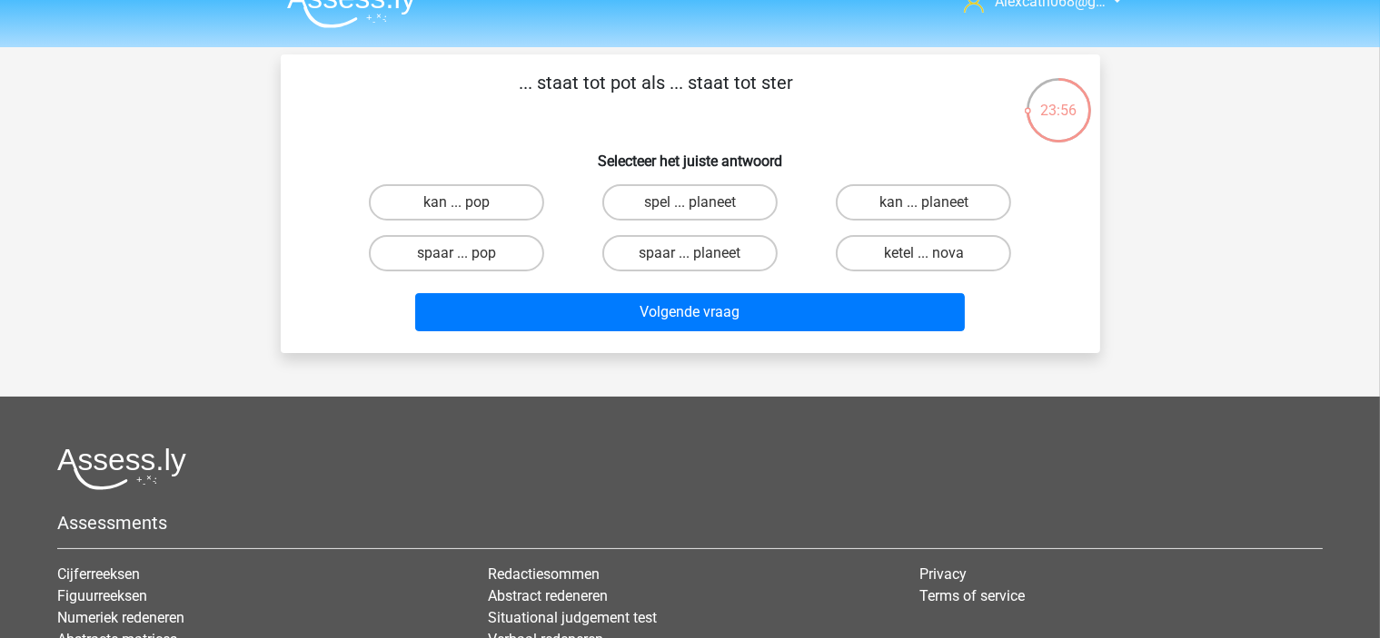
scroll to position [28, 0]
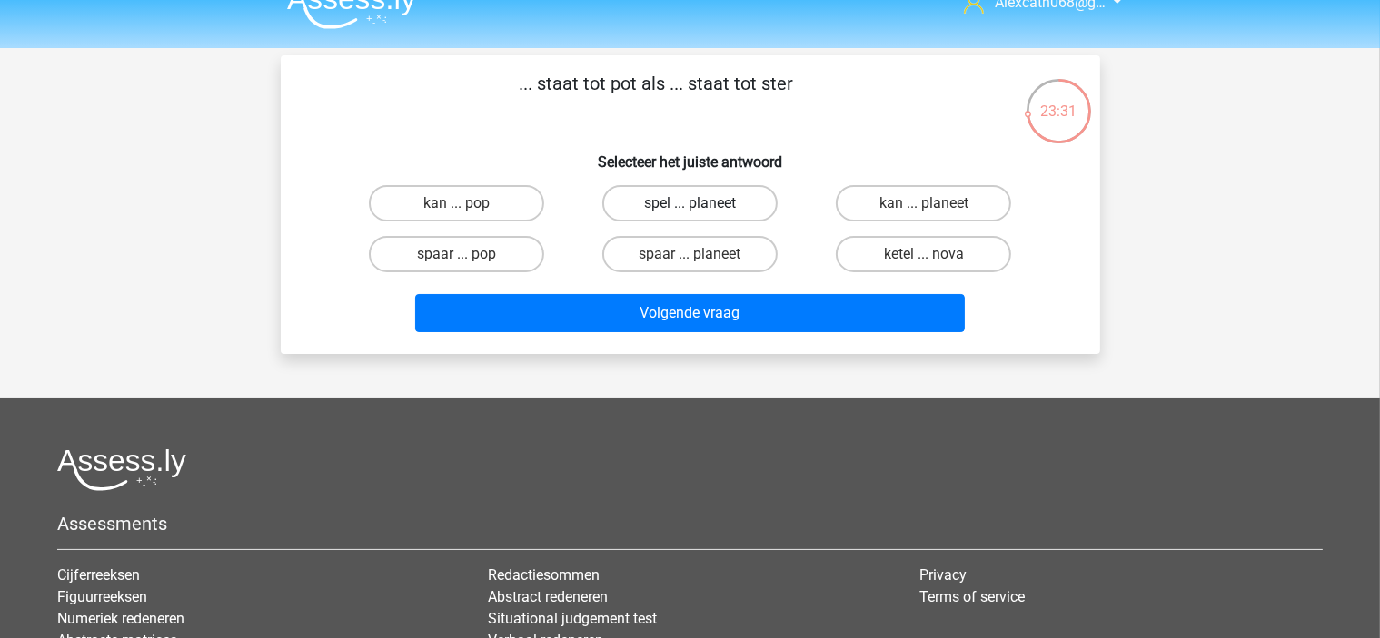
click at [713, 202] on label "spel ... planeet" at bounding box center [689, 203] width 175 height 36
click at [701, 203] on input "spel ... planeet" at bounding box center [695, 209] width 12 height 12
radio input "true"
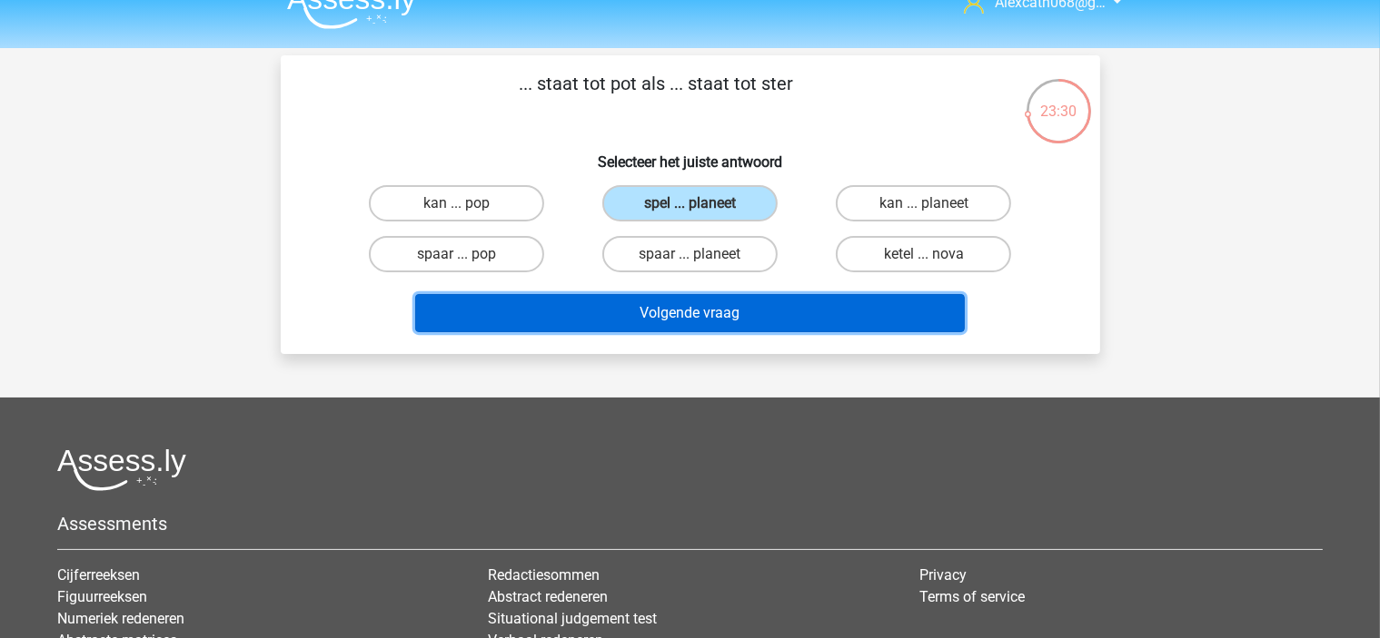
click at [762, 295] on button "Volgende vraag" at bounding box center [689, 313] width 549 height 38
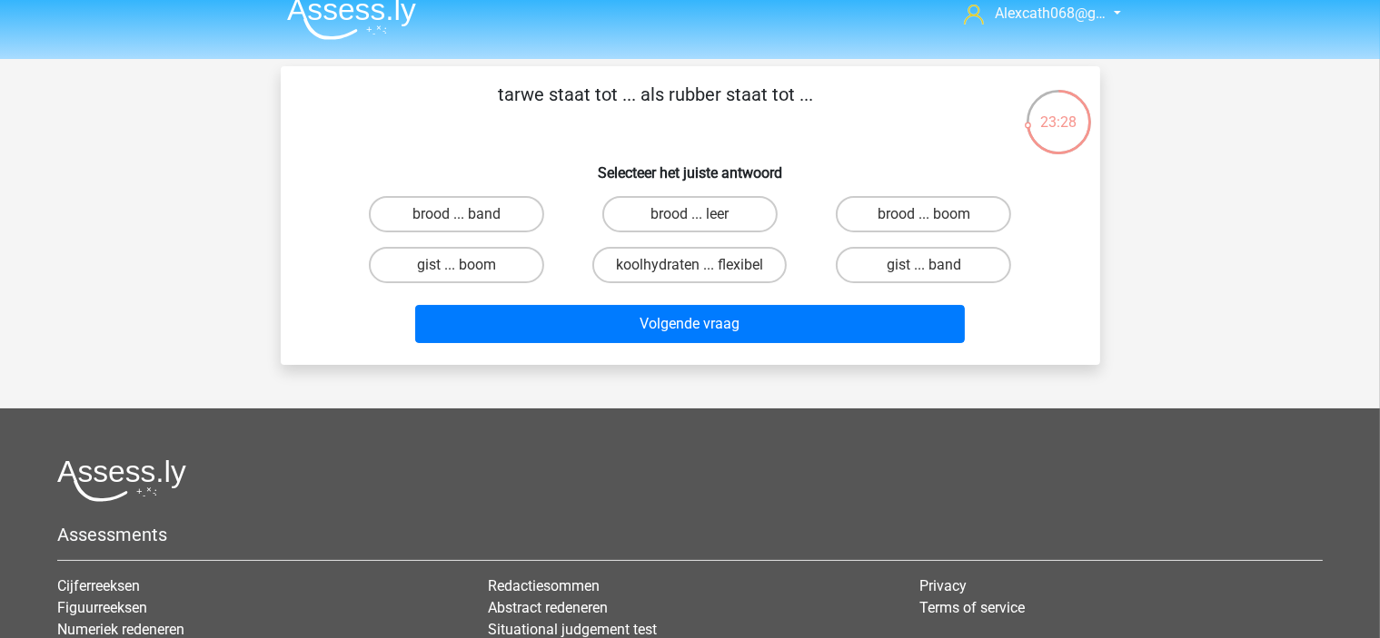
scroll to position [15, 0]
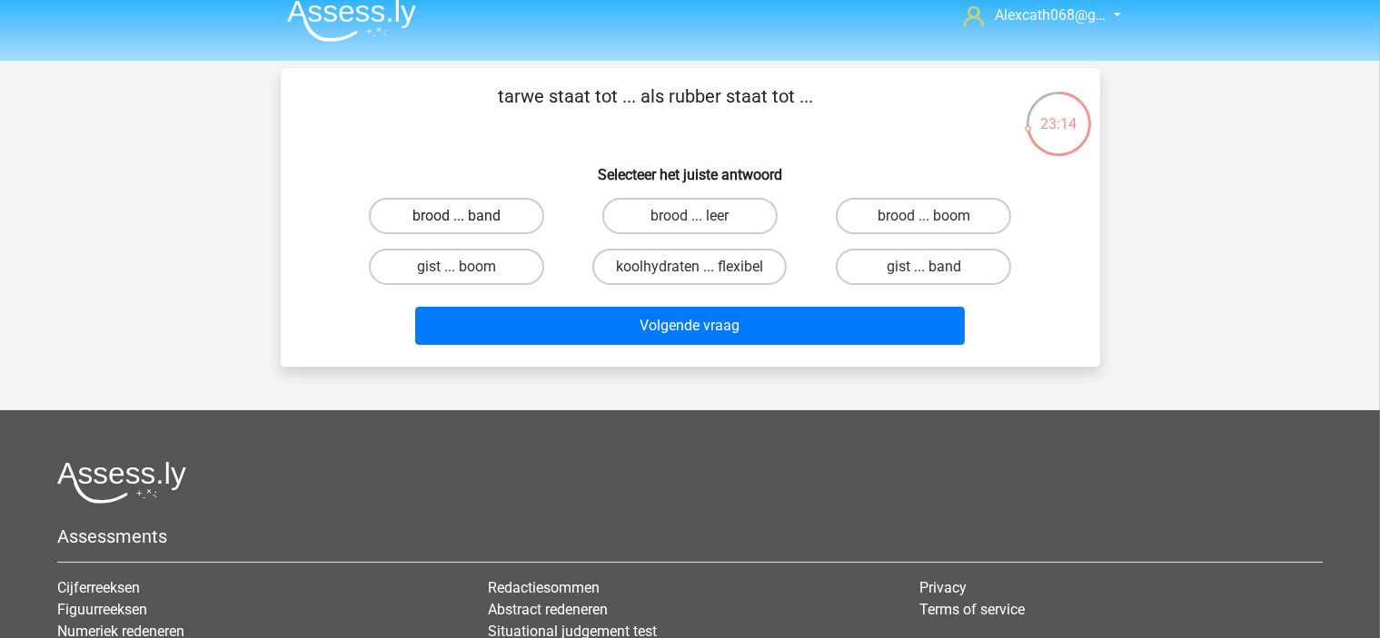
click at [421, 213] on label "brood ... band" at bounding box center [456, 216] width 175 height 36
click at [456, 216] on input "brood ... band" at bounding box center [462, 222] width 12 height 12
radio input "true"
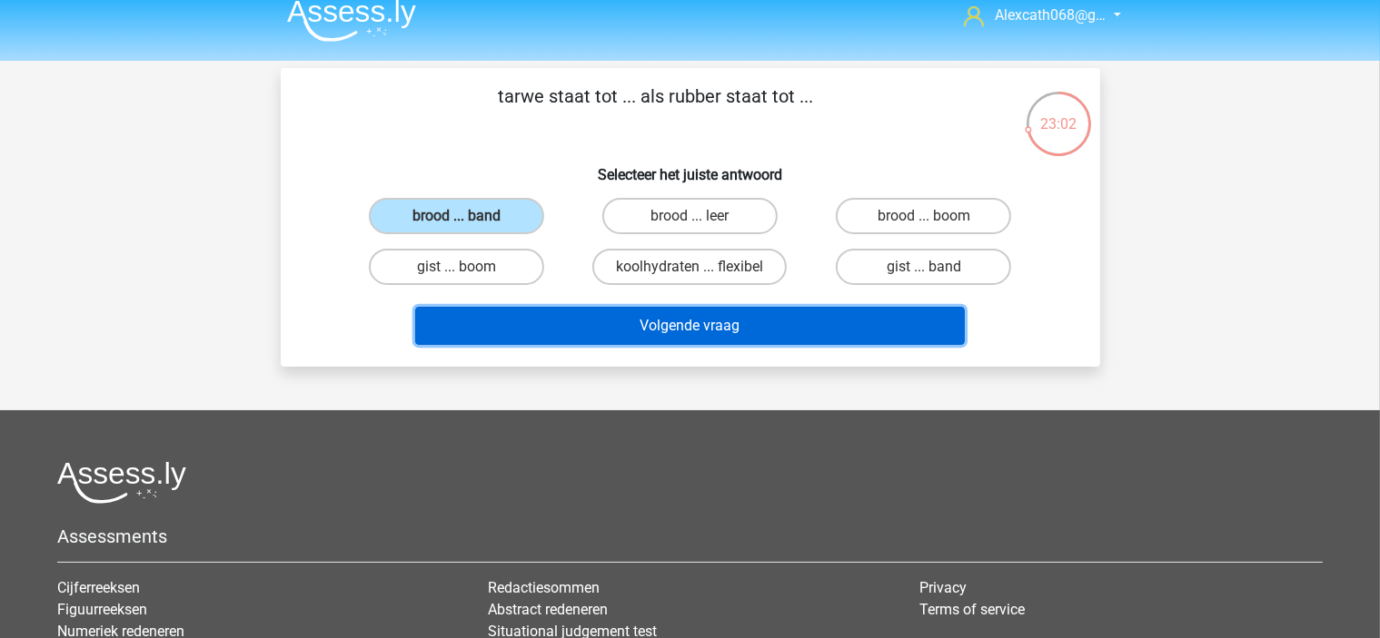
click at [530, 328] on button "Volgende vraag" at bounding box center [689, 326] width 549 height 38
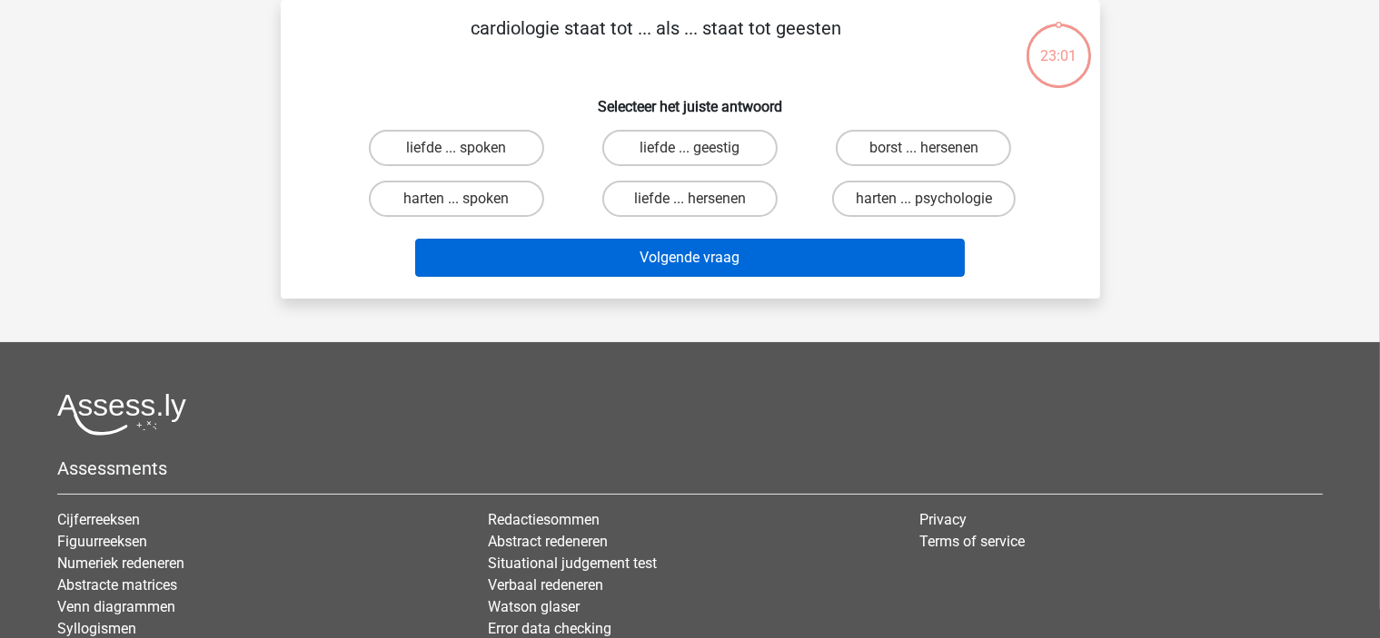
scroll to position [0, 0]
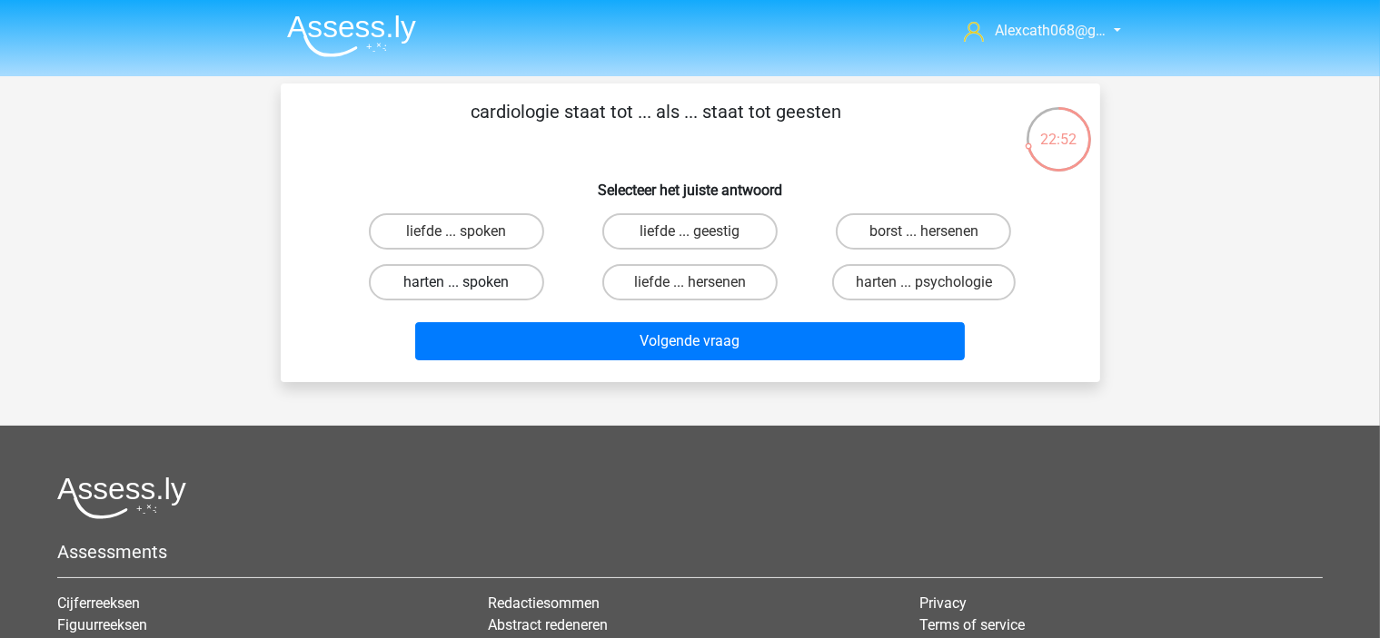
click at [517, 281] on label "harten ... spoken" at bounding box center [456, 282] width 175 height 36
click at [468, 282] on input "harten ... spoken" at bounding box center [462, 288] width 12 height 12
radio input "true"
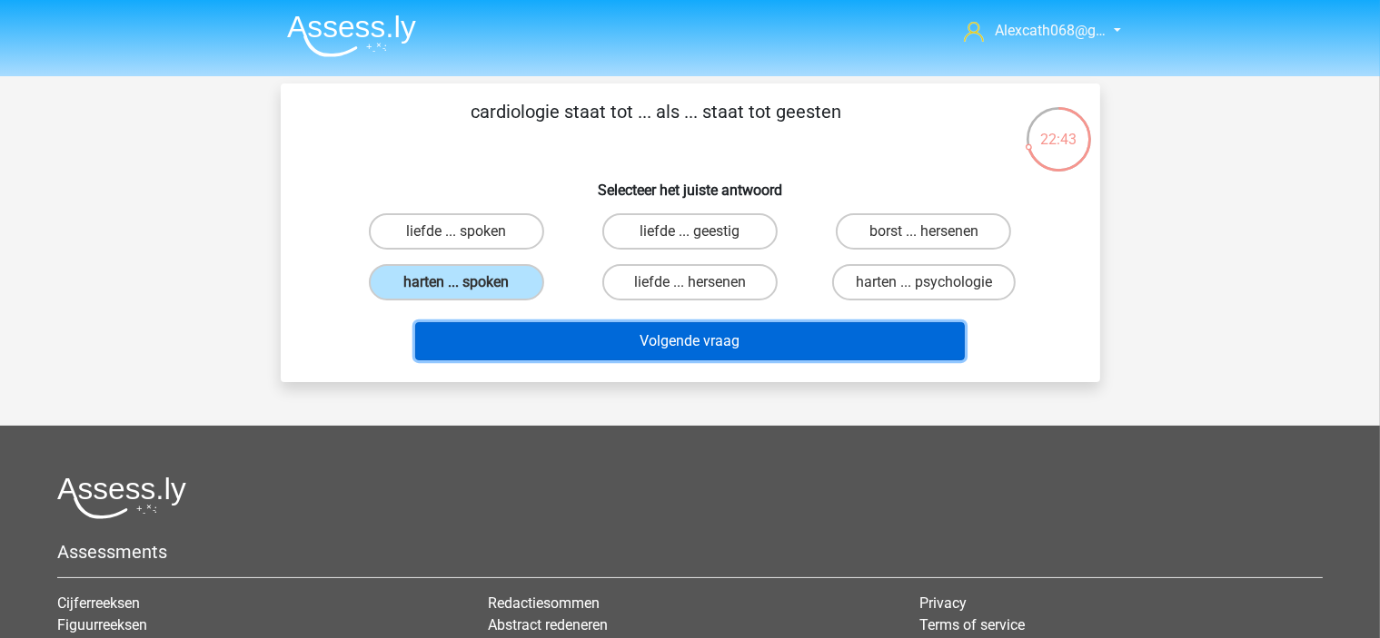
click at [527, 334] on button "Volgende vraag" at bounding box center [689, 341] width 549 height 38
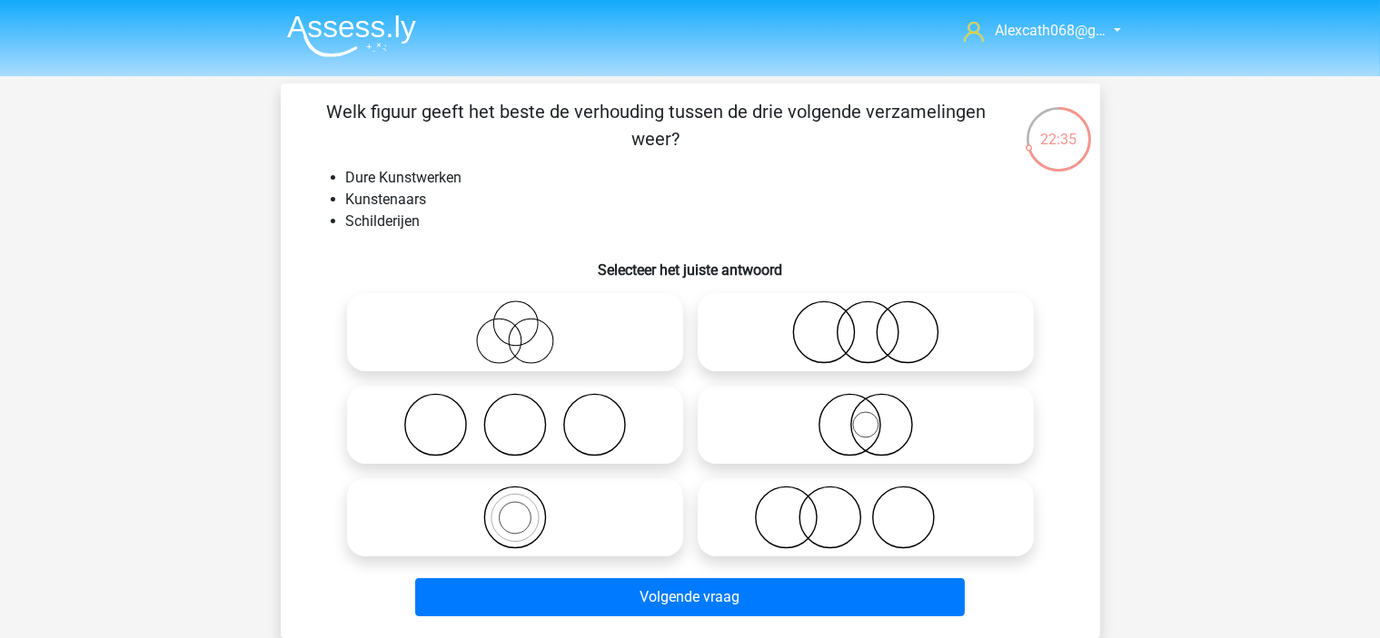
click at [596, 333] on icon at bounding box center [515, 333] width 322 height 64
click at [527, 323] on input "radio" at bounding box center [521, 318] width 12 height 12
radio input "true"
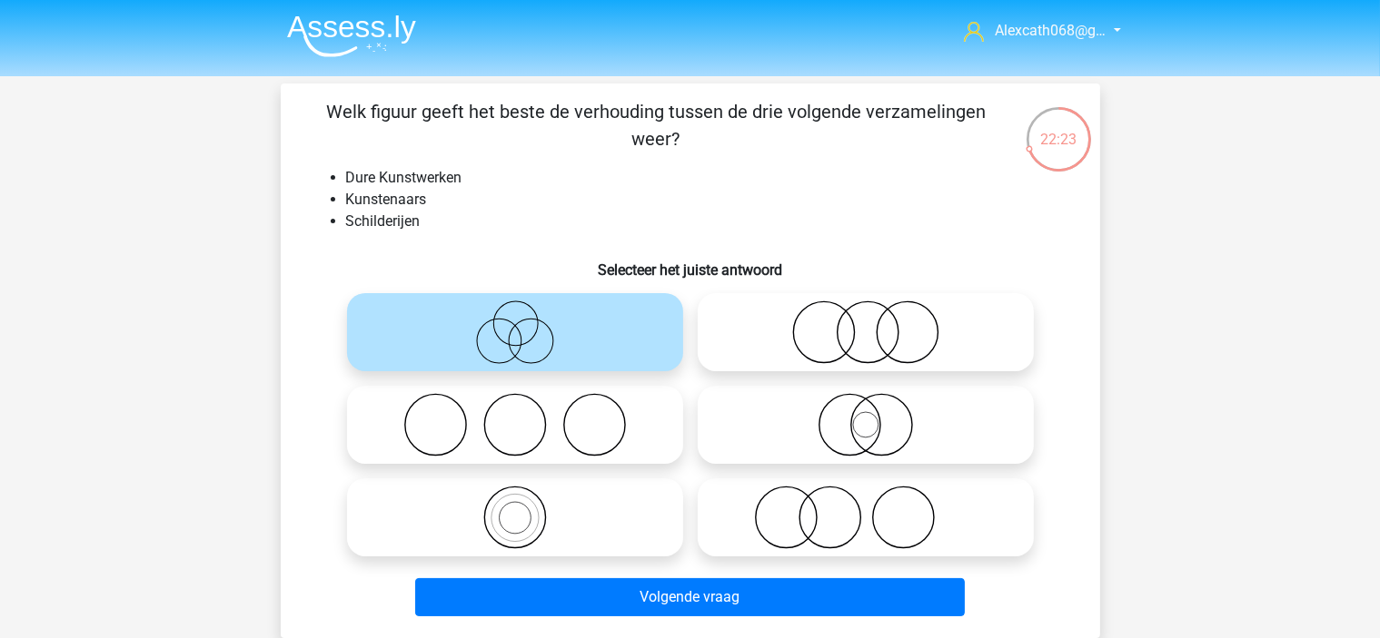
click at [948, 337] on icon at bounding box center [866, 333] width 322 height 64
click at [877, 323] on input "radio" at bounding box center [872, 318] width 12 height 12
radio input "true"
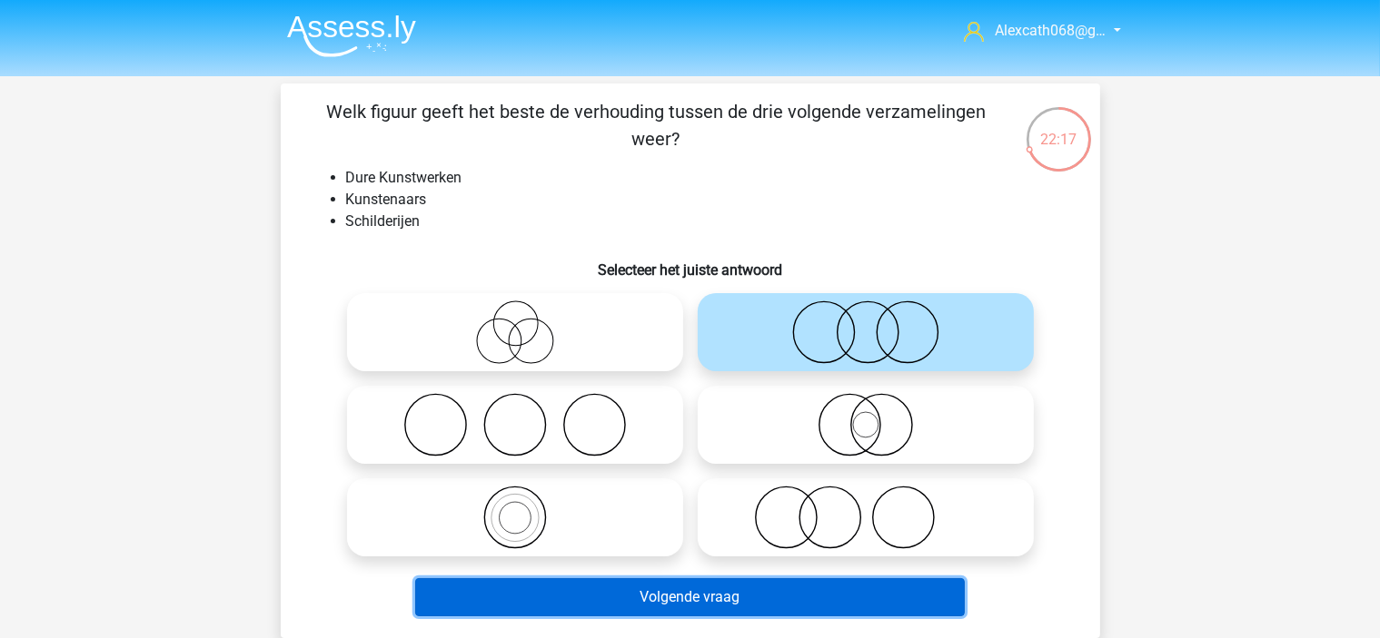
click at [665, 612] on button "Volgende vraag" at bounding box center [689, 598] width 549 height 38
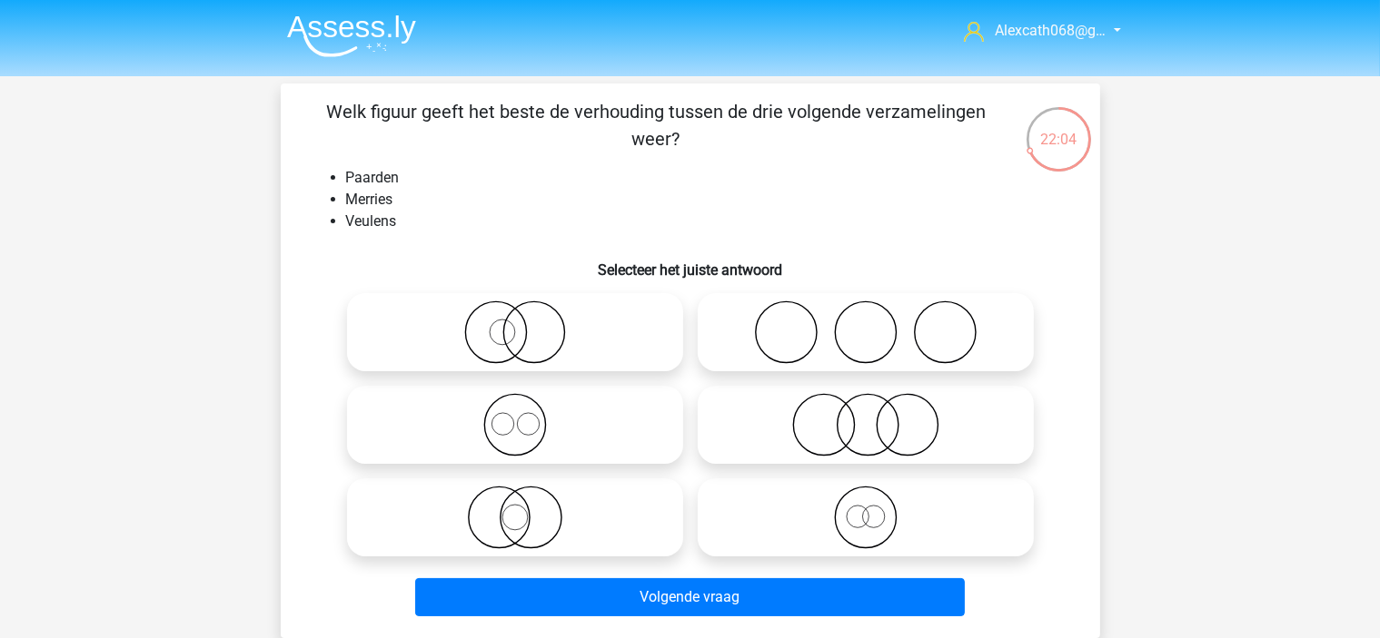
click at [612, 449] on icon at bounding box center [515, 425] width 322 height 64
click at [527, 416] on input "radio" at bounding box center [521, 410] width 12 height 12
radio input "true"
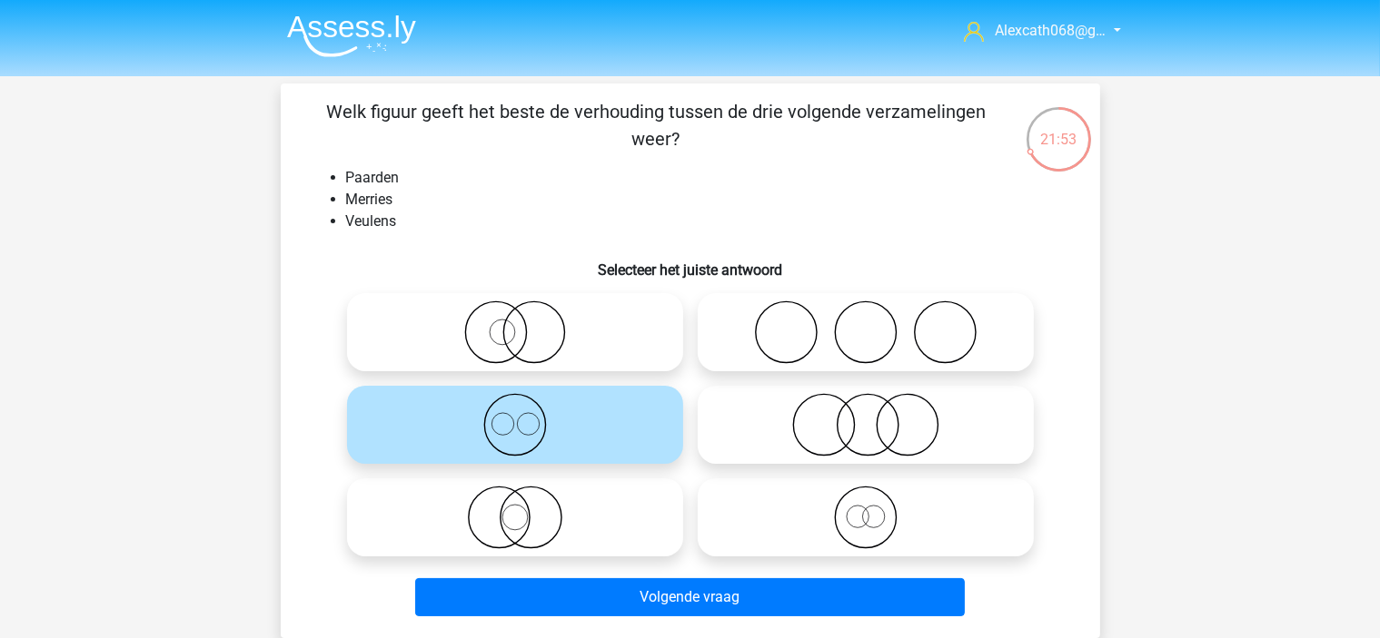
click at [730, 522] on icon at bounding box center [866, 518] width 322 height 64
click at [866, 509] on input "radio" at bounding box center [872, 503] width 12 height 12
radio input "true"
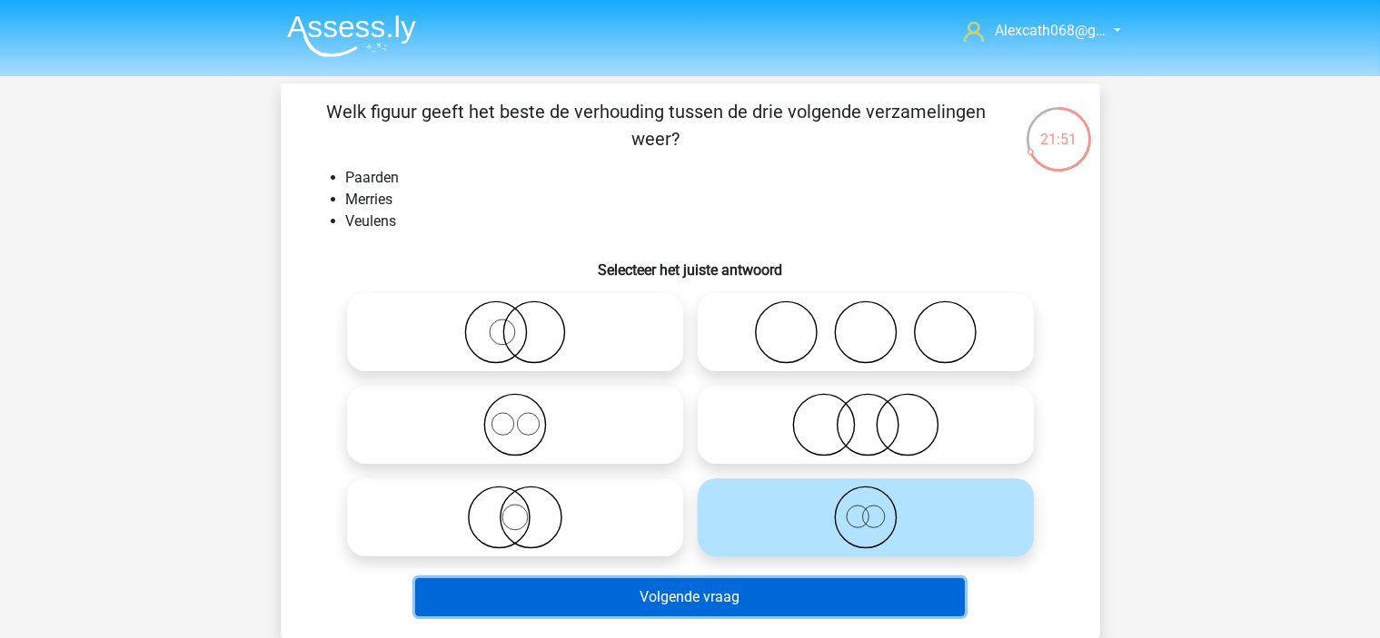
click at [730, 599] on button "Volgende vraag" at bounding box center [689, 598] width 549 height 38
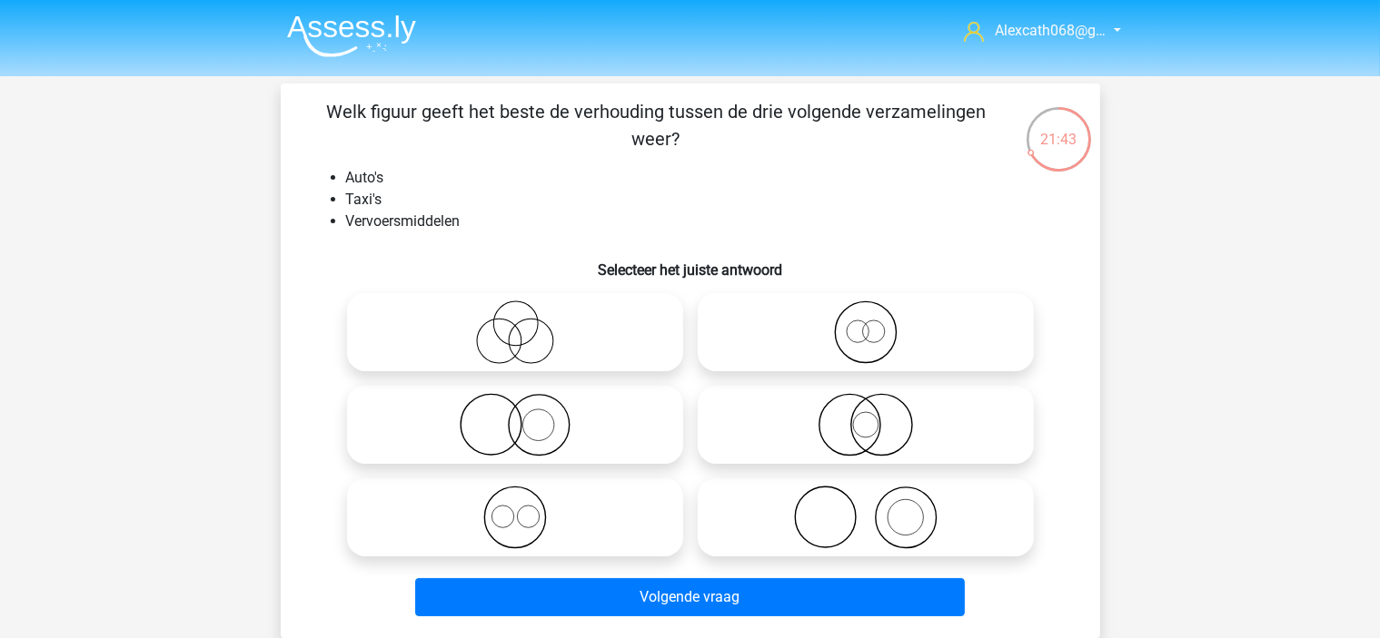
click at [569, 504] on icon at bounding box center [515, 518] width 322 height 64
click at [527, 504] on input "radio" at bounding box center [521, 503] width 12 height 12
radio input "true"
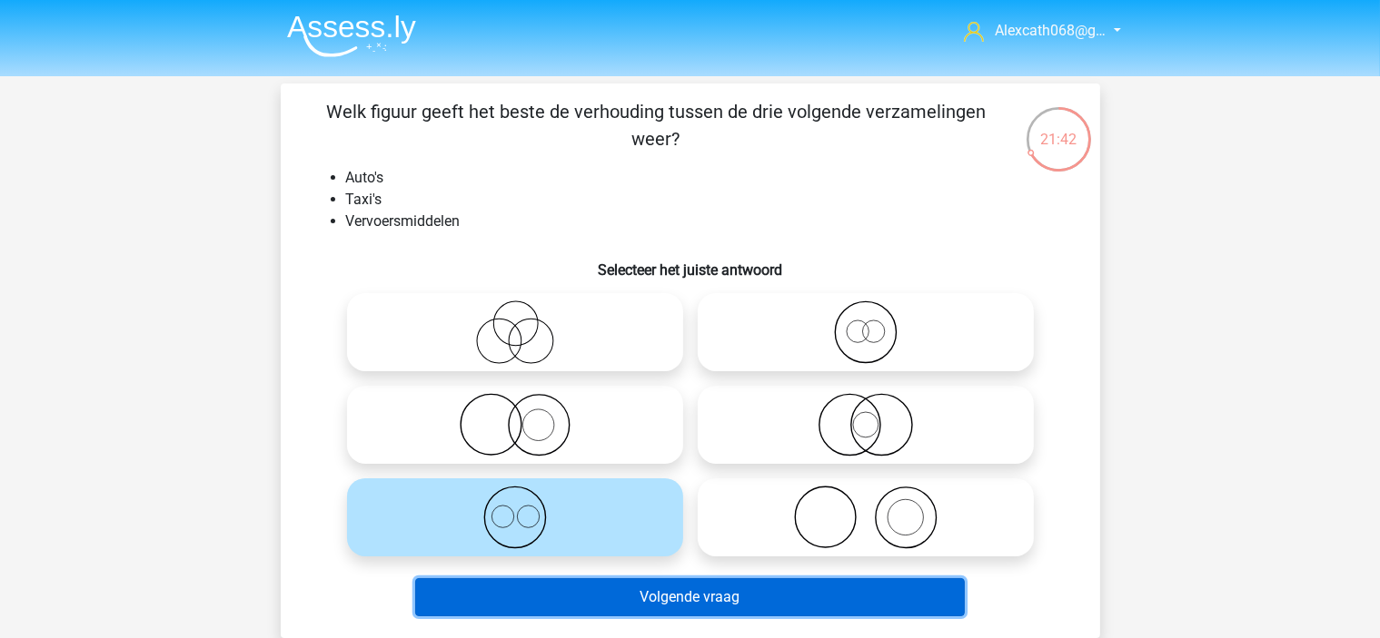
click at [587, 598] on button "Volgende vraag" at bounding box center [689, 598] width 549 height 38
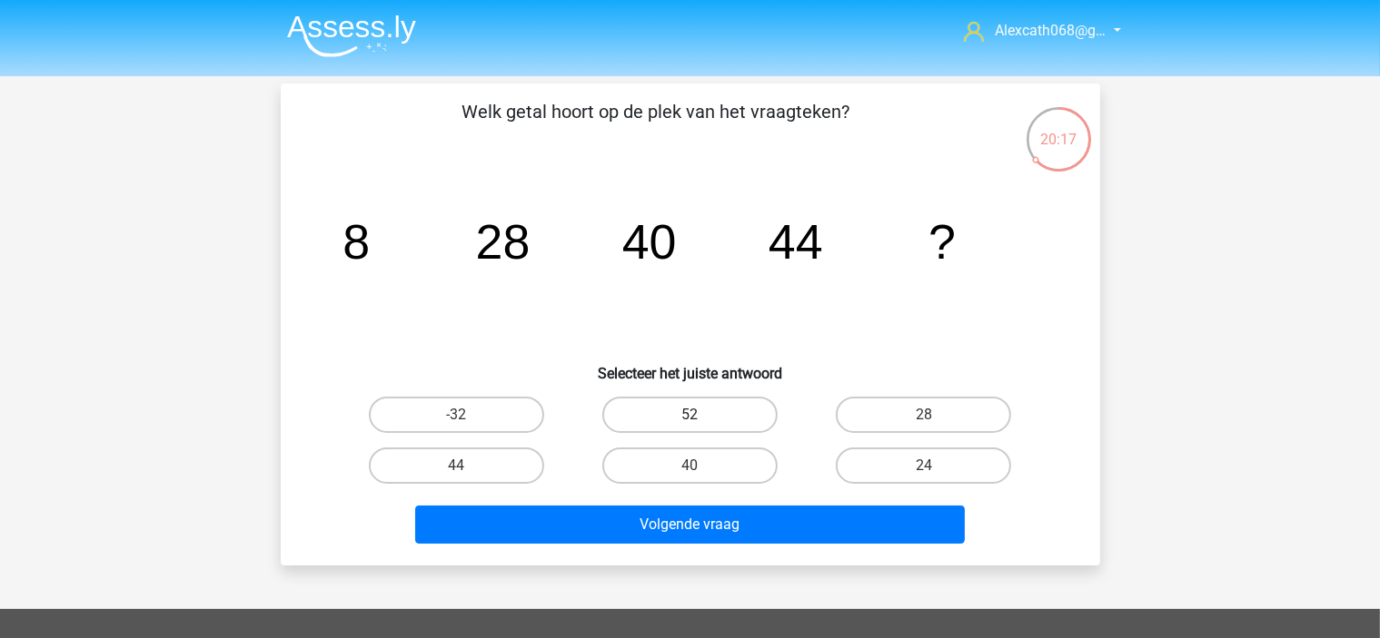
click at [763, 410] on label "52" at bounding box center [689, 415] width 175 height 36
click at [701, 415] on input "52" at bounding box center [695, 421] width 12 height 12
radio input "true"
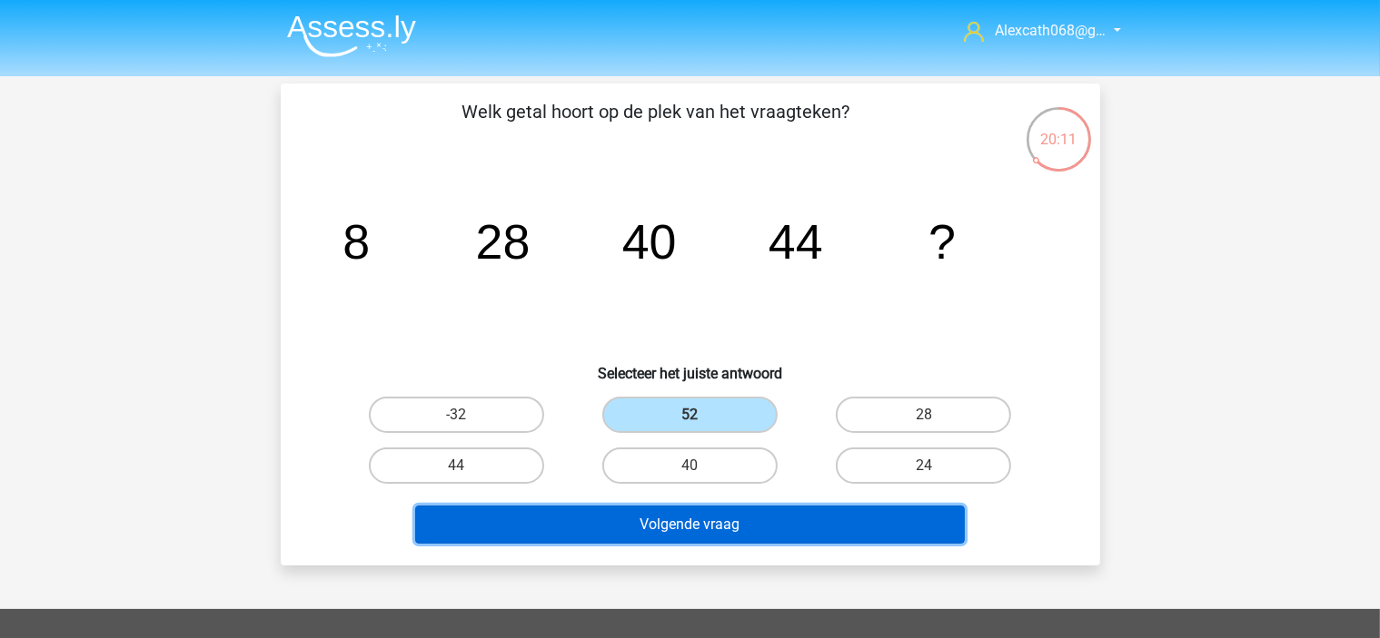
click at [872, 518] on button "Volgende vraag" at bounding box center [689, 525] width 549 height 38
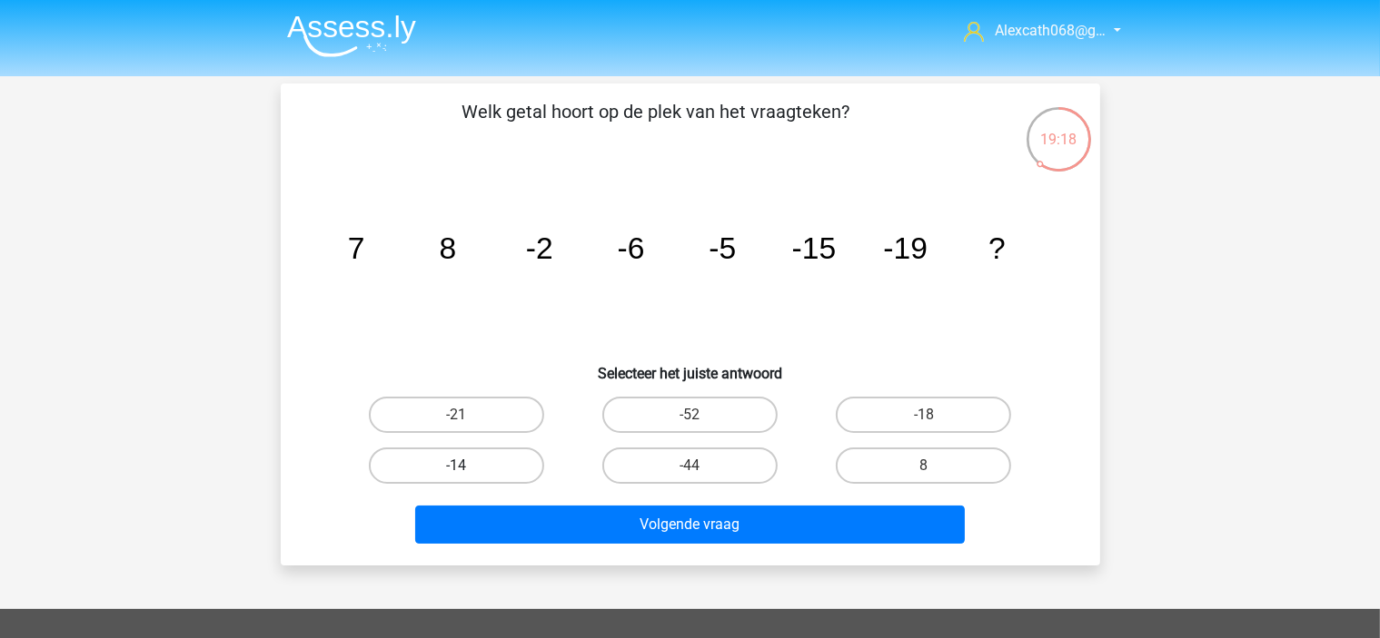
drag, startPoint x: 487, startPoint y: 421, endPoint x: 498, endPoint y: 453, distance: 34.5
click at [489, 426] on label "-21" at bounding box center [456, 415] width 175 height 36
click at [468, 426] on input "-21" at bounding box center [462, 421] width 12 height 12
radio input "true"
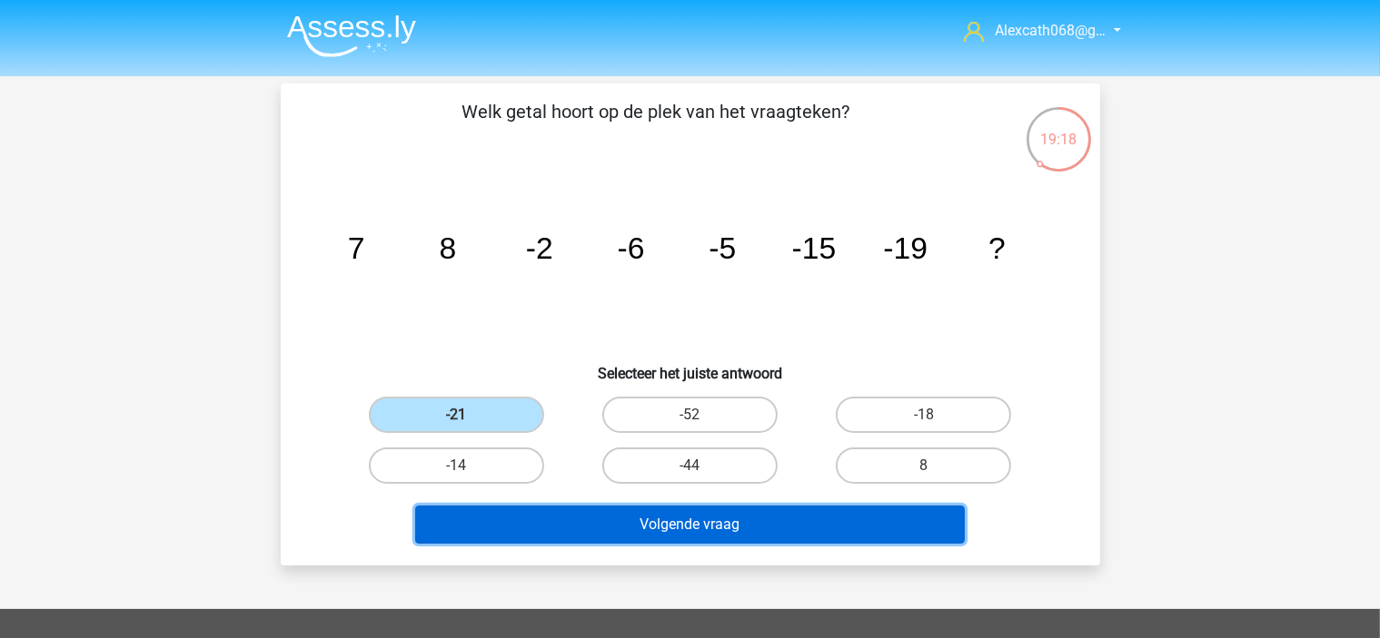
click at [530, 523] on button "Volgende vraag" at bounding box center [689, 525] width 549 height 38
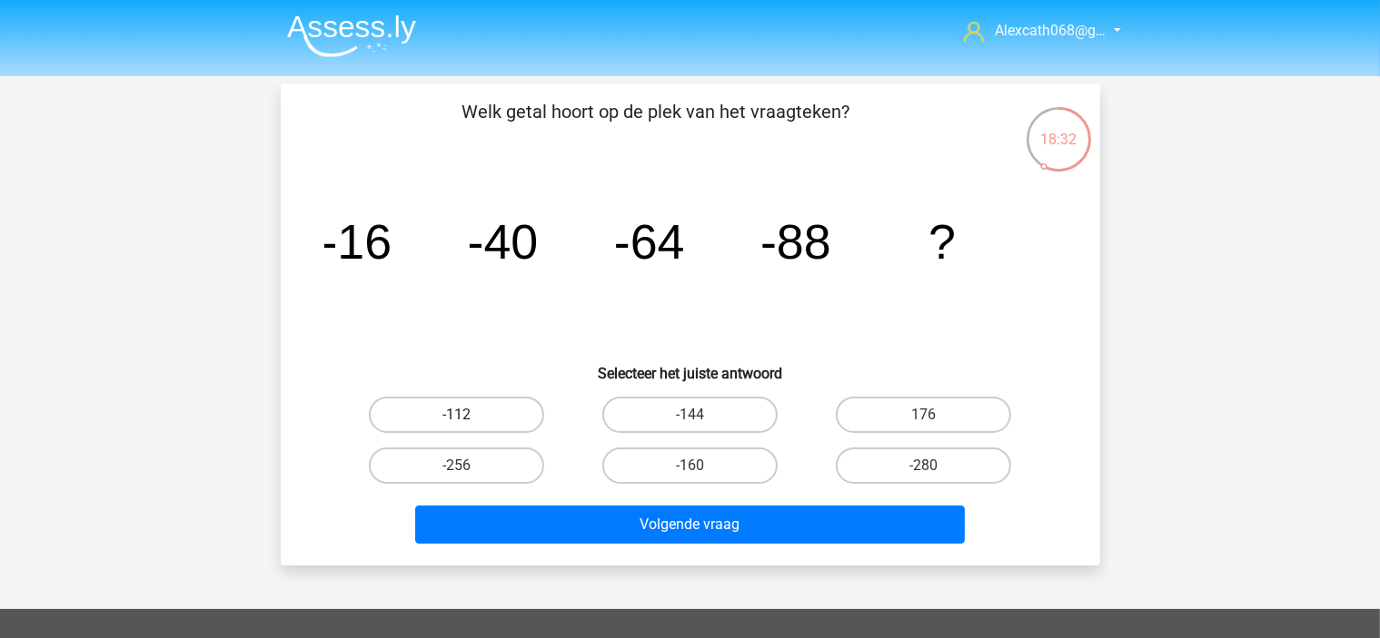
click at [510, 408] on label "-112" at bounding box center [456, 415] width 175 height 36
click at [468, 415] on input "-112" at bounding box center [462, 421] width 12 height 12
radio input "true"
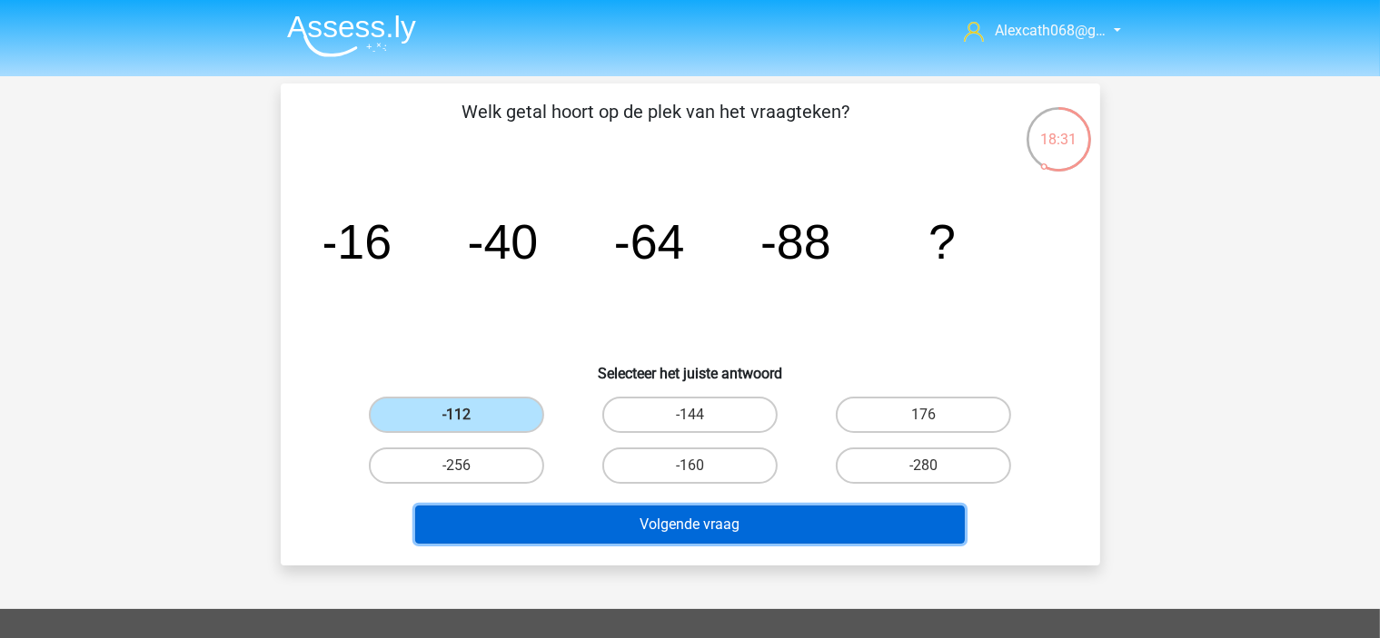
click at [546, 526] on button "Volgende vraag" at bounding box center [689, 525] width 549 height 38
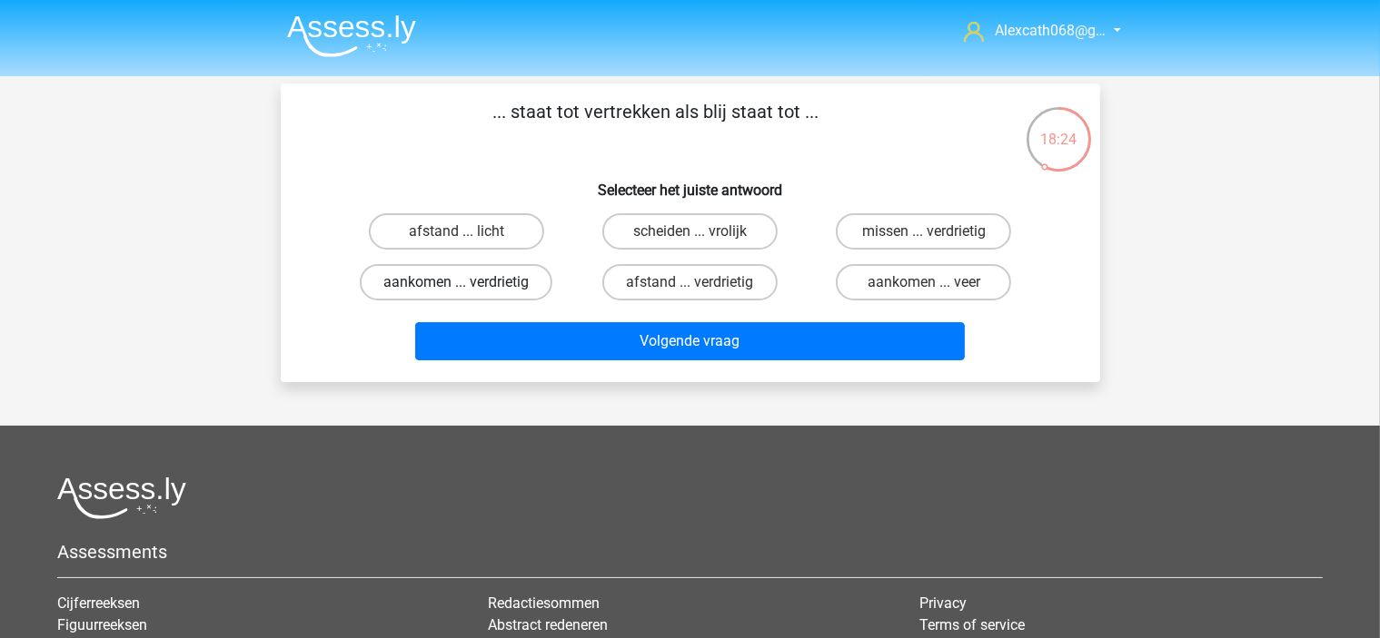
click at [418, 277] on label "aankomen ... verdrietig" at bounding box center [456, 282] width 193 height 36
click at [456, 282] on input "aankomen ... verdrietig" at bounding box center [462, 288] width 12 height 12
radio input "true"
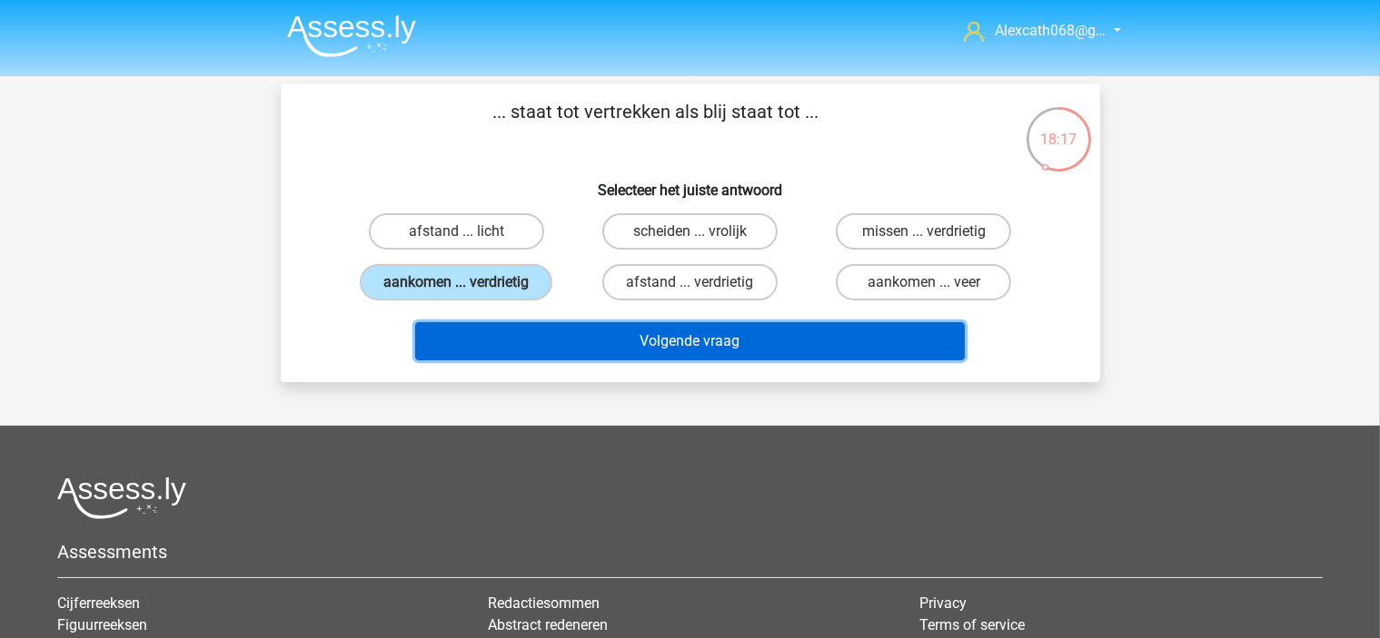
click at [502, 341] on button "Volgende vraag" at bounding box center [689, 341] width 549 height 38
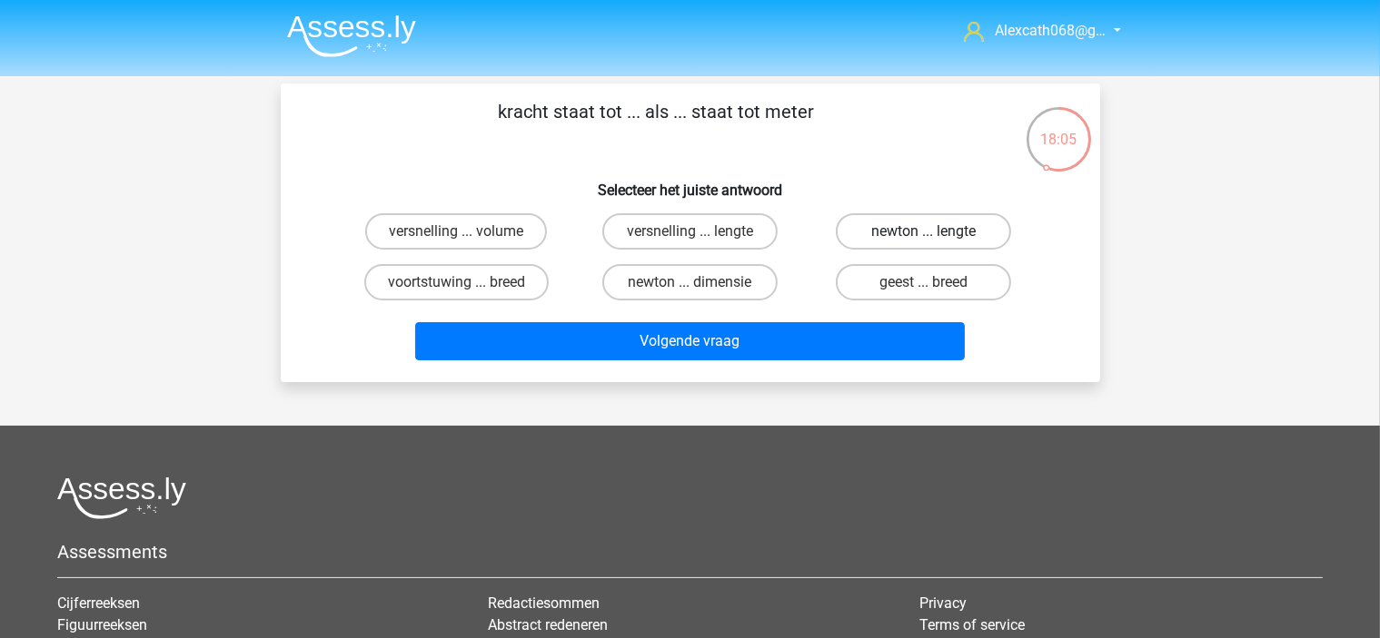
click at [878, 233] on label "newton ... lengte" at bounding box center [923, 231] width 175 height 36
click at [924, 233] on input "newton ... lengte" at bounding box center [930, 238] width 12 height 12
radio input "true"
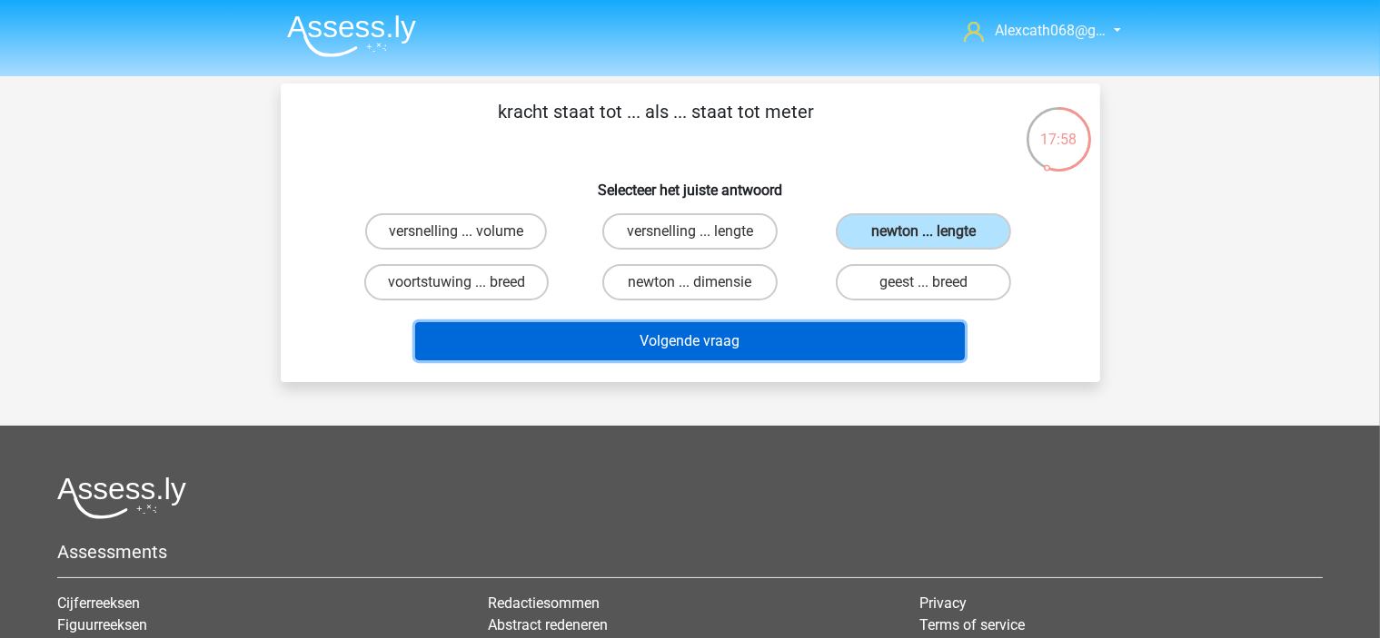
click at [850, 332] on button "Volgende vraag" at bounding box center [689, 341] width 549 height 38
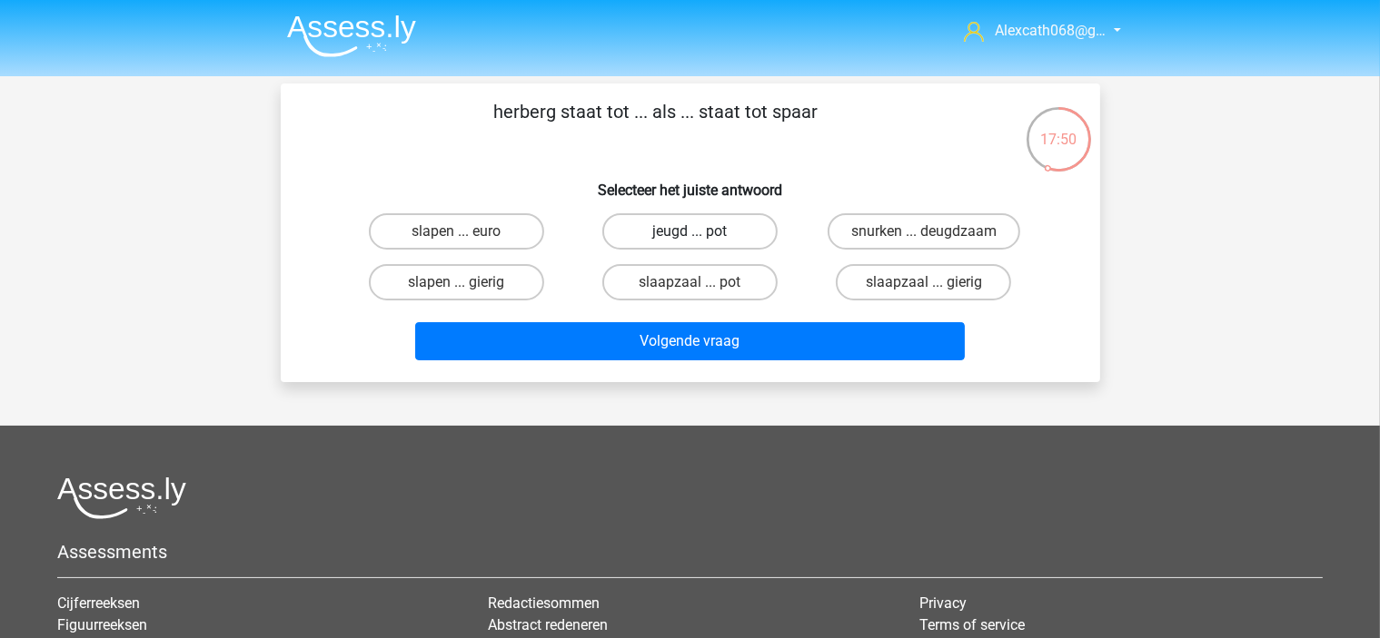
click at [761, 233] on label "jeugd ... pot" at bounding box center [689, 231] width 175 height 36
click at [701, 233] on input "jeugd ... pot" at bounding box center [695, 238] width 12 height 12
radio input "true"
click at [480, 227] on label "slapen ... euro" at bounding box center [456, 231] width 175 height 36
click at [468, 232] on input "slapen ... euro" at bounding box center [462, 238] width 12 height 12
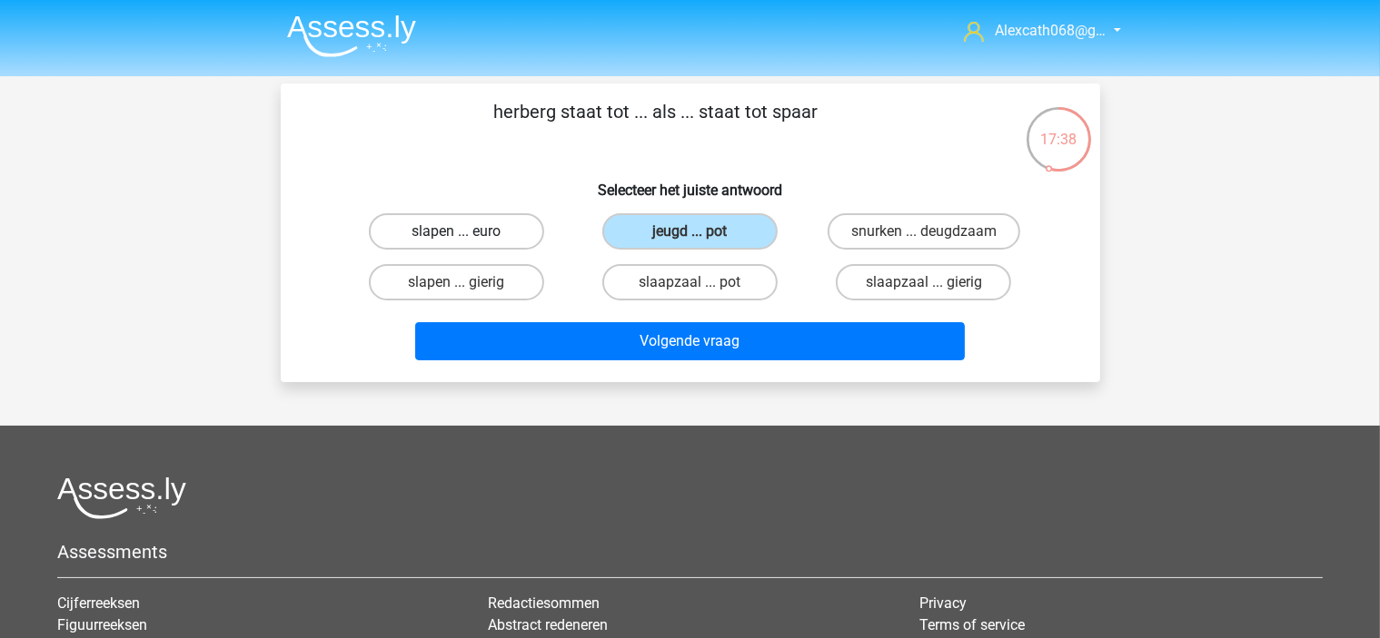
radio input "true"
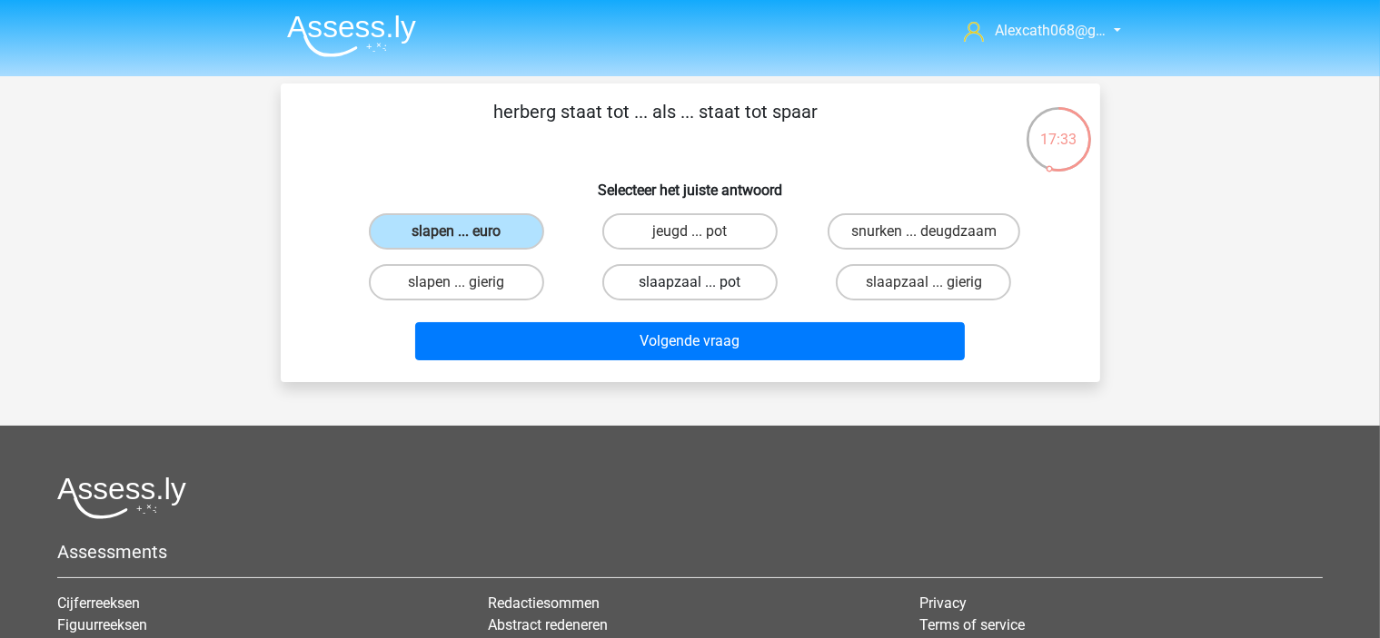
click at [668, 275] on label "slaapzaal ... pot" at bounding box center [689, 282] width 175 height 36
click at [689, 282] on input "slaapzaal ... pot" at bounding box center [695, 288] width 12 height 12
radio input "true"
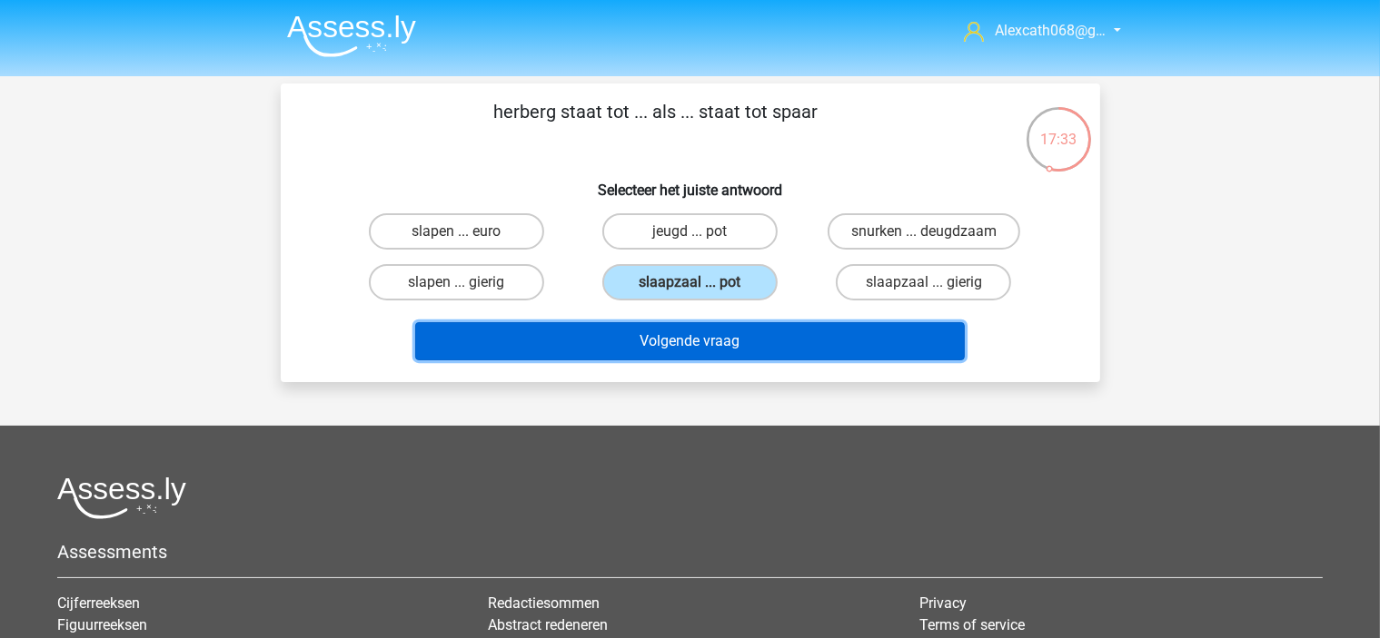
click at [777, 344] on button "Volgende vraag" at bounding box center [689, 341] width 549 height 38
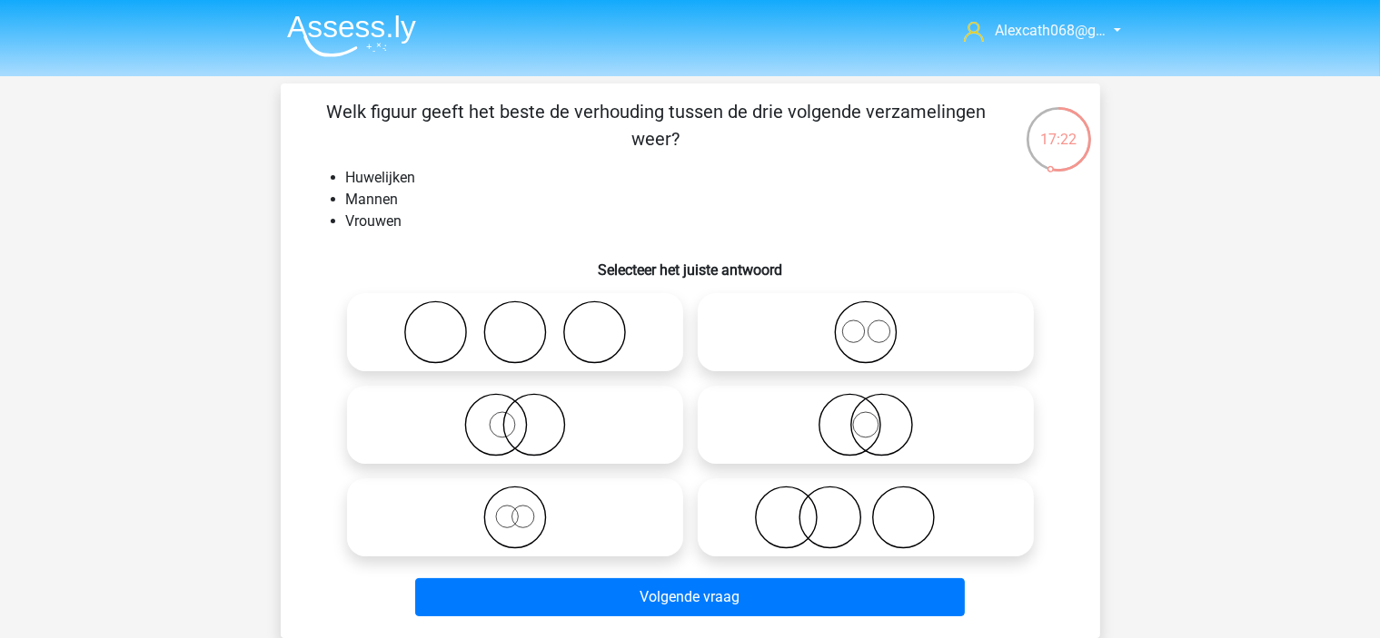
click at [559, 508] on icon at bounding box center [515, 518] width 322 height 64
click at [527, 508] on input "radio" at bounding box center [521, 503] width 12 height 12
radio input "true"
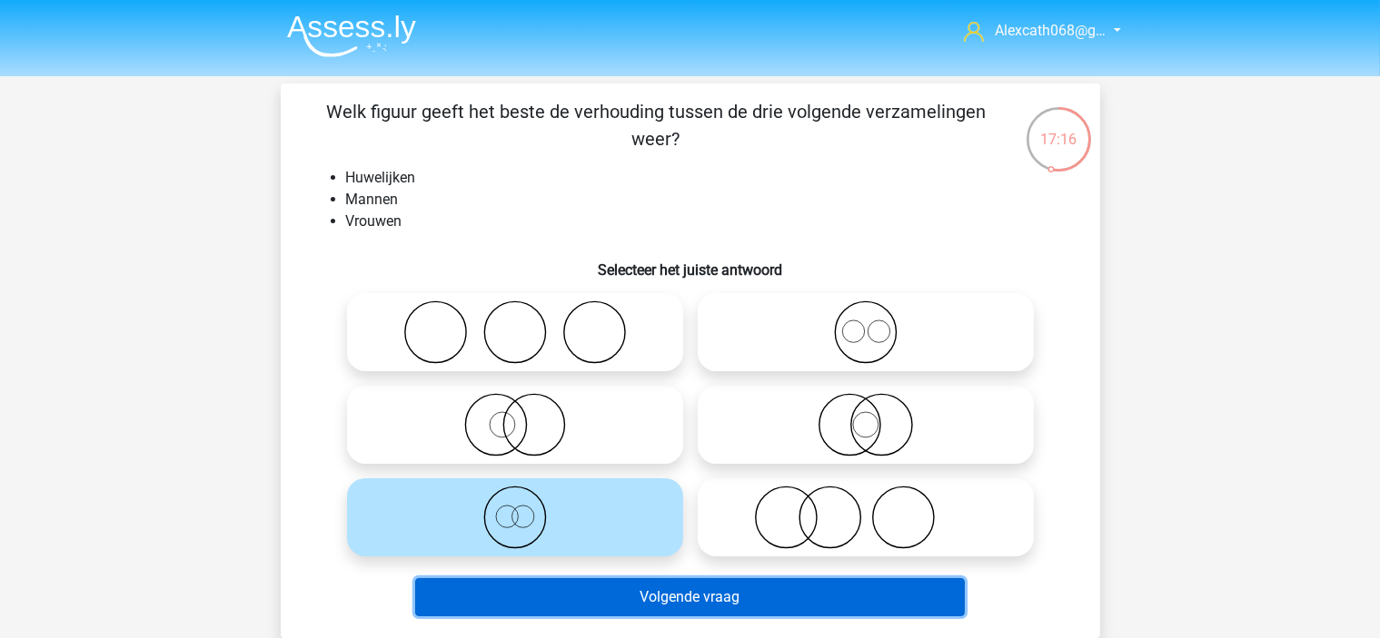
click at [586, 591] on button "Volgende vraag" at bounding box center [689, 598] width 549 height 38
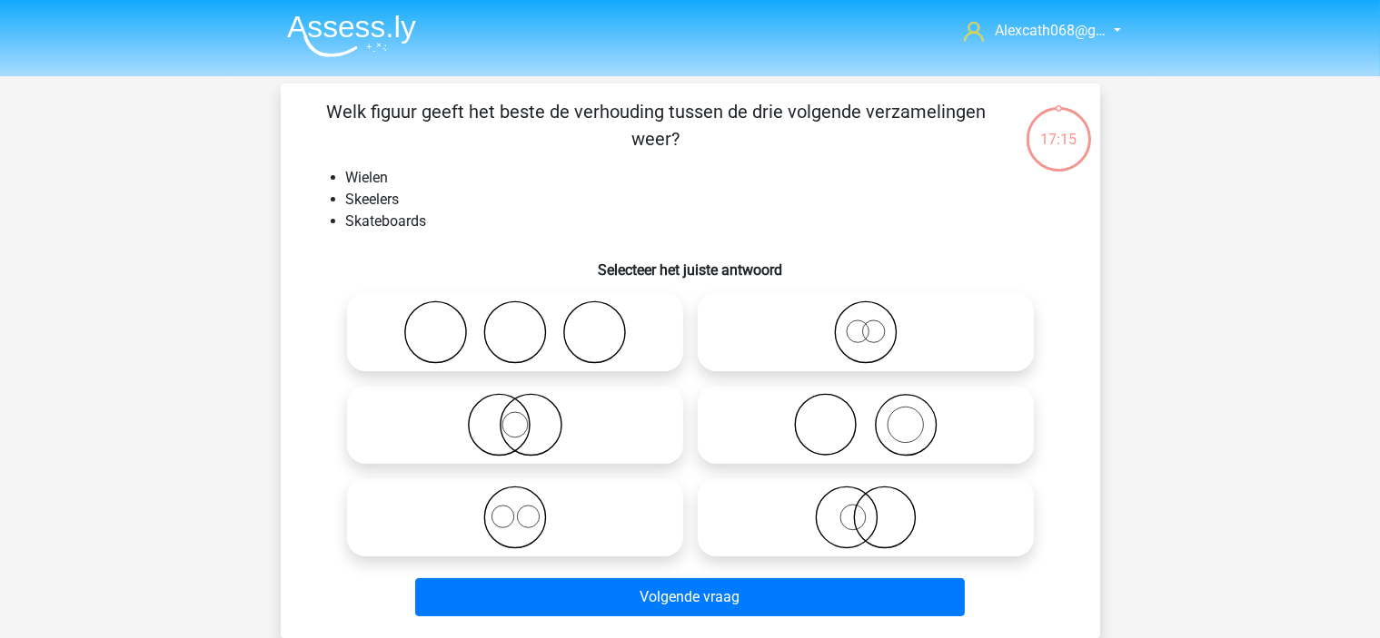
scroll to position [84, 0]
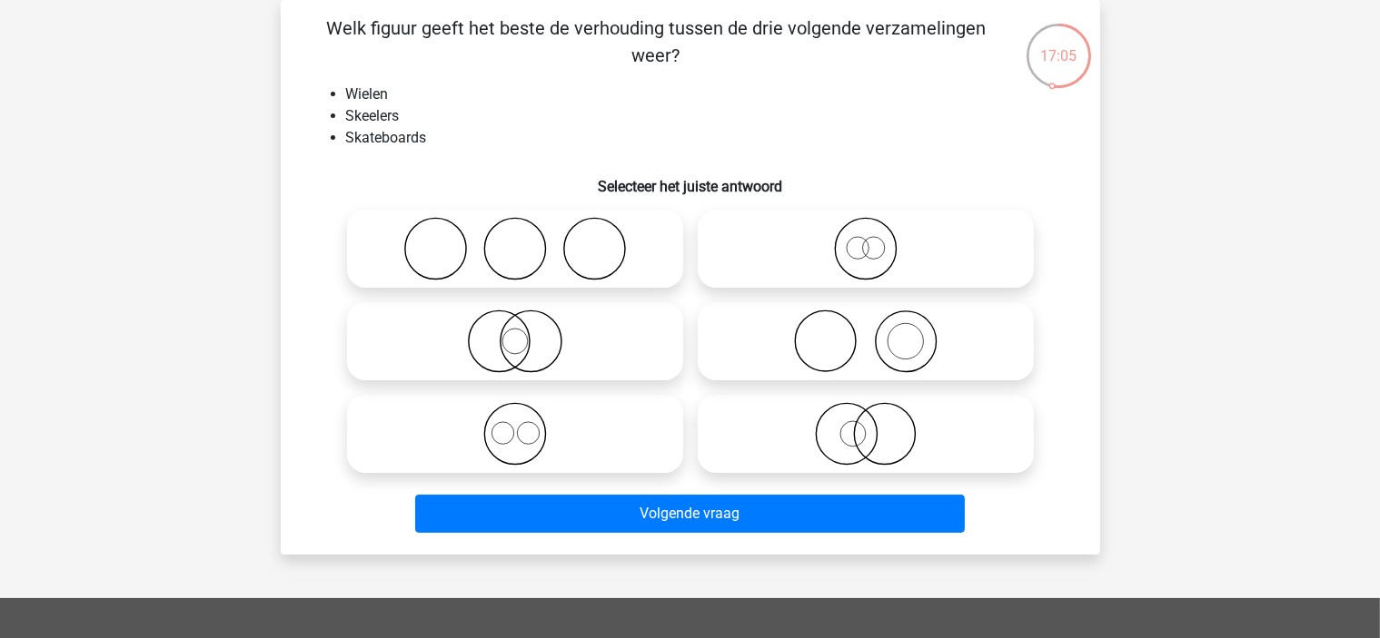
click at [970, 256] on icon at bounding box center [866, 249] width 322 height 64
click at [877, 240] on input "radio" at bounding box center [872, 234] width 12 height 12
radio input "true"
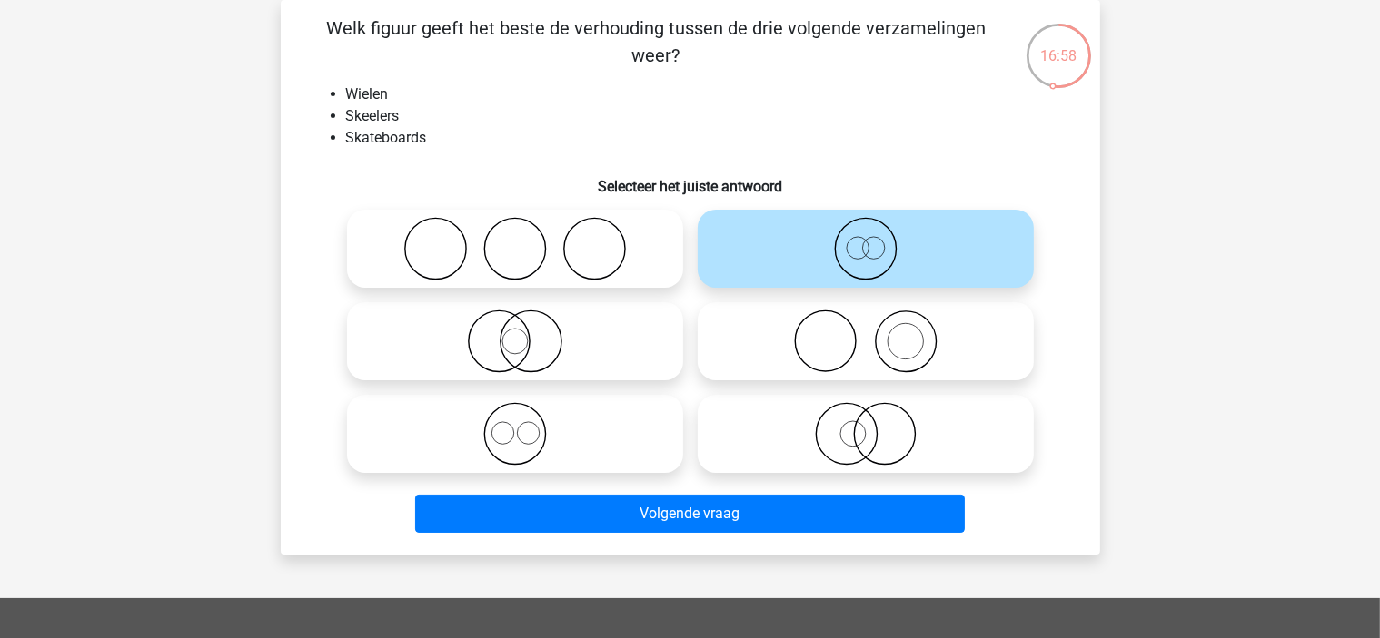
click at [605, 460] on icon at bounding box center [515, 434] width 322 height 64
click at [527, 425] on input "radio" at bounding box center [521, 419] width 12 height 12
radio input "true"
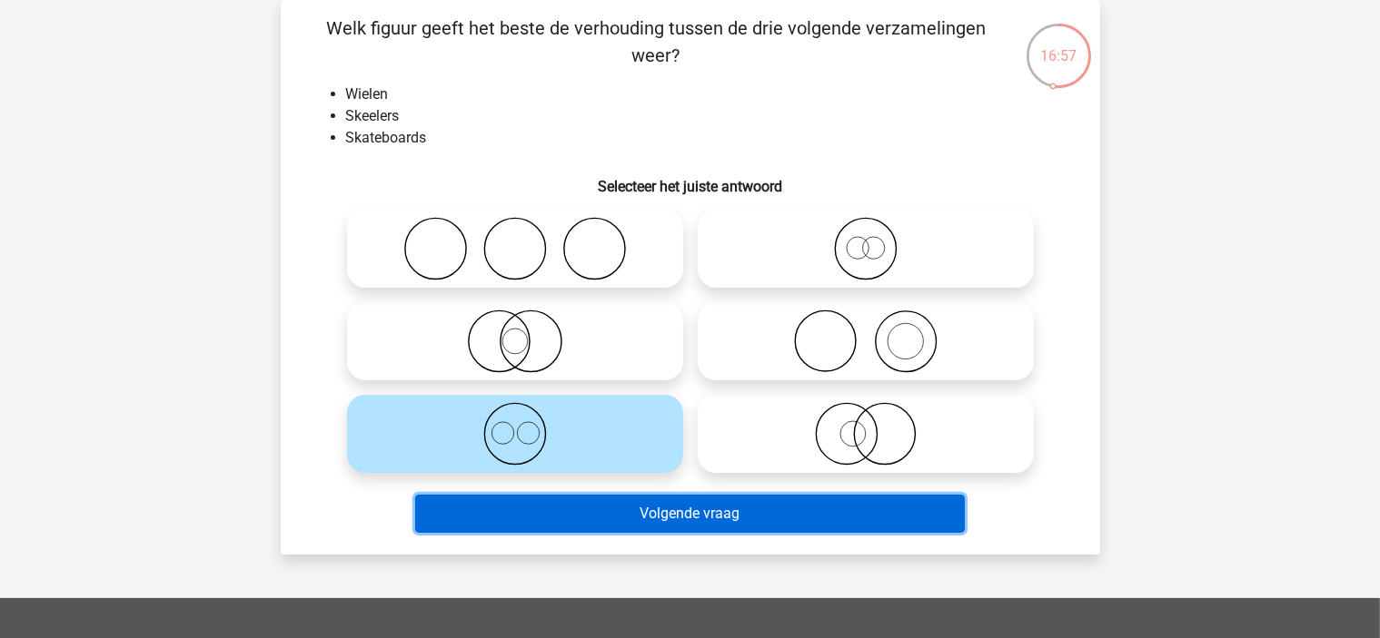
click at [654, 515] on button "Volgende vraag" at bounding box center [689, 514] width 549 height 38
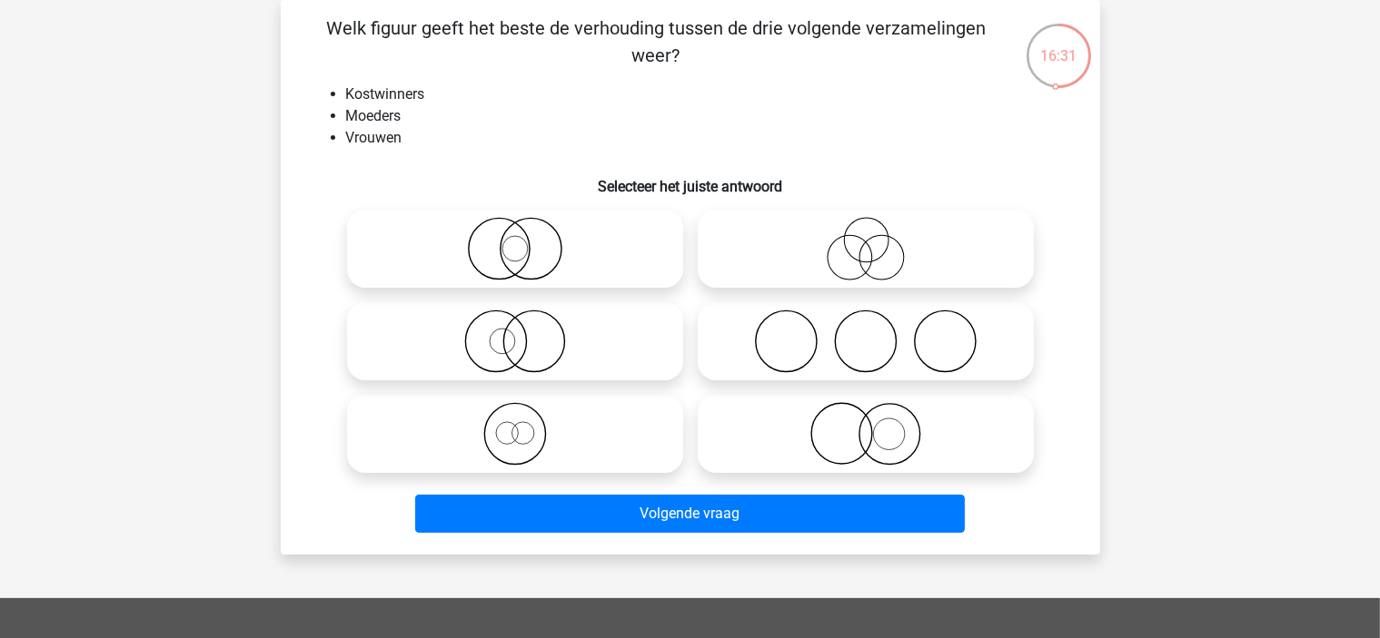
click at [824, 242] on icon at bounding box center [866, 249] width 322 height 64
click at [866, 240] on input "radio" at bounding box center [872, 234] width 12 height 12
radio input "true"
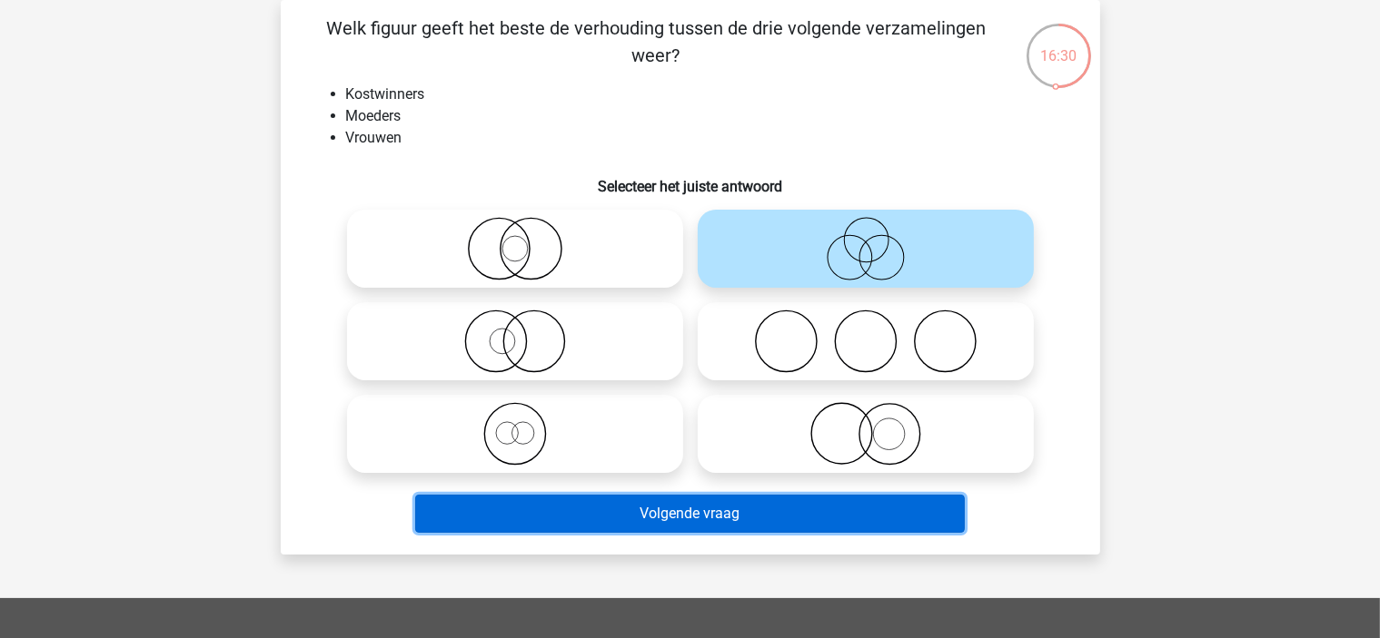
click at [869, 508] on button "Volgende vraag" at bounding box center [689, 514] width 549 height 38
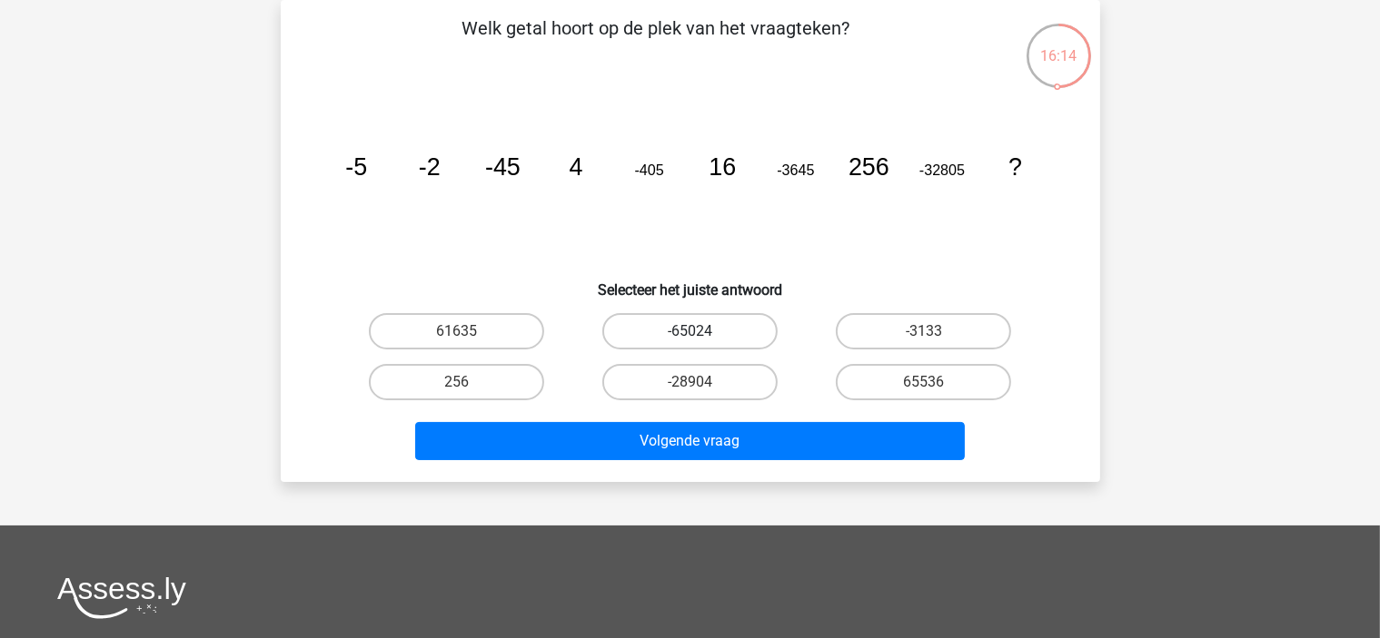
click at [741, 332] on label "-65024" at bounding box center [689, 331] width 175 height 36
click at [701, 332] on input "-65024" at bounding box center [695, 338] width 12 height 12
radio input "true"
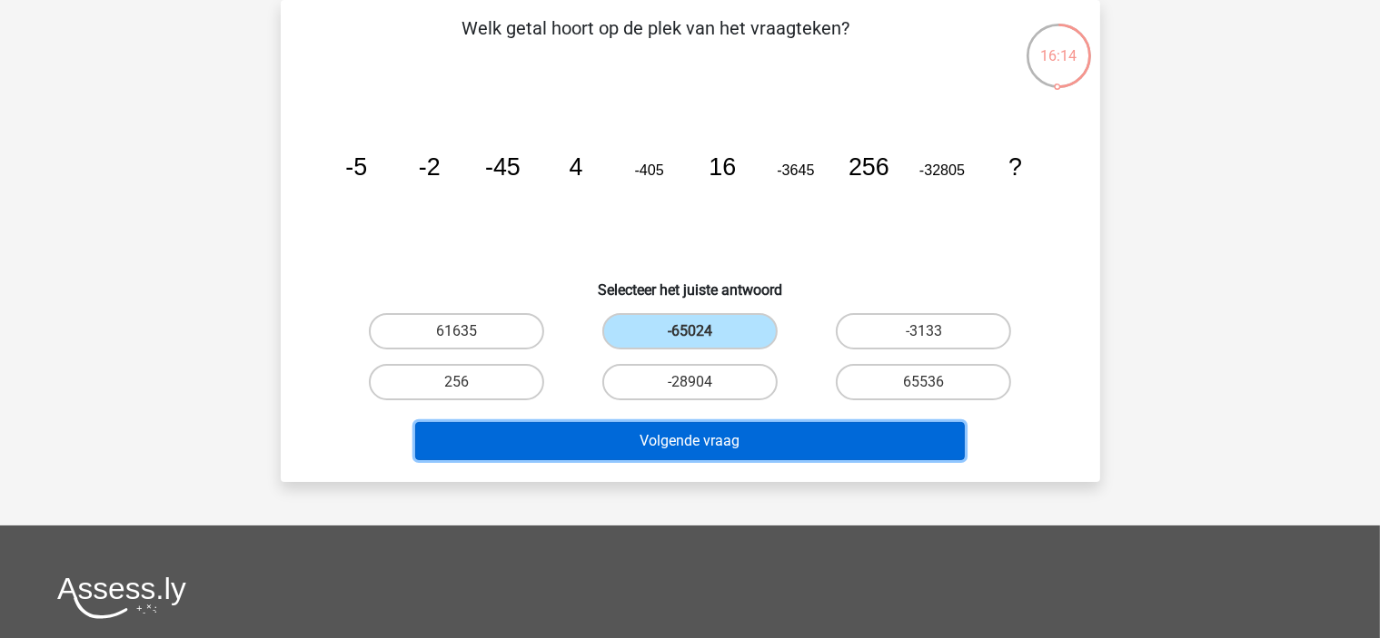
click at [800, 438] on button "Volgende vraag" at bounding box center [689, 441] width 549 height 38
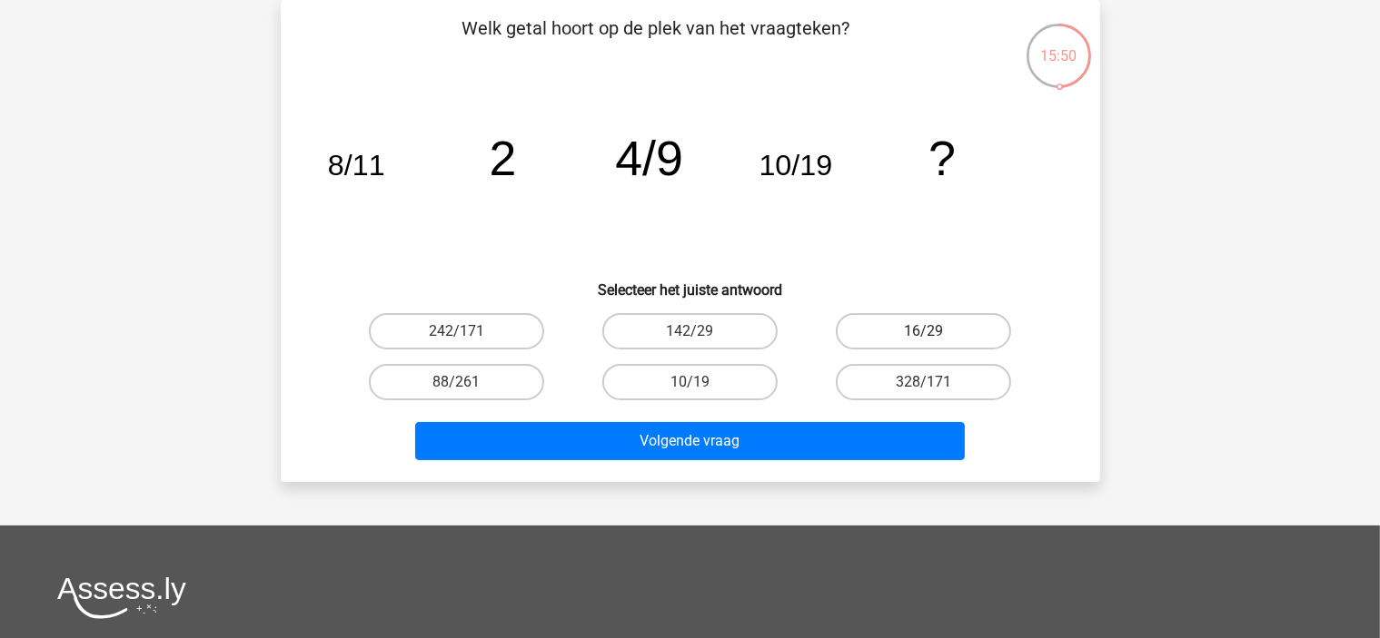
click at [881, 330] on label "16/29" at bounding box center [923, 331] width 175 height 36
click at [924, 332] on input "16/29" at bounding box center [930, 338] width 12 height 12
radio input "true"
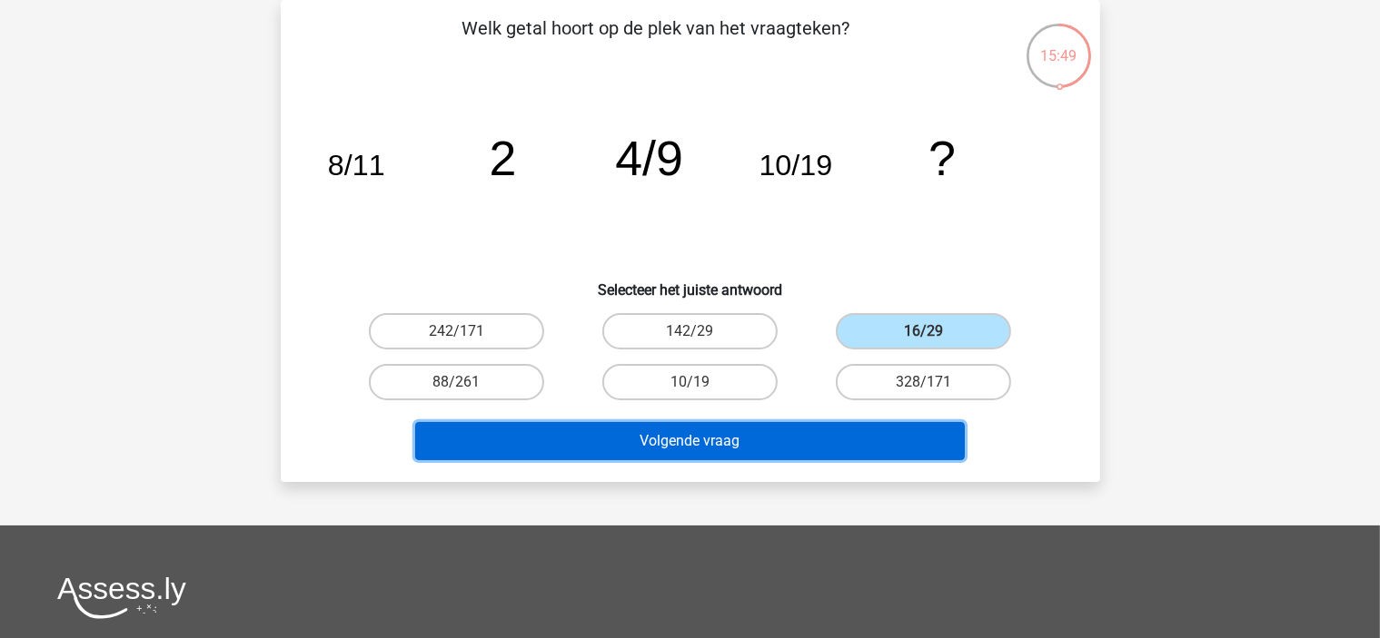
click at [853, 429] on button "Volgende vraag" at bounding box center [689, 441] width 549 height 38
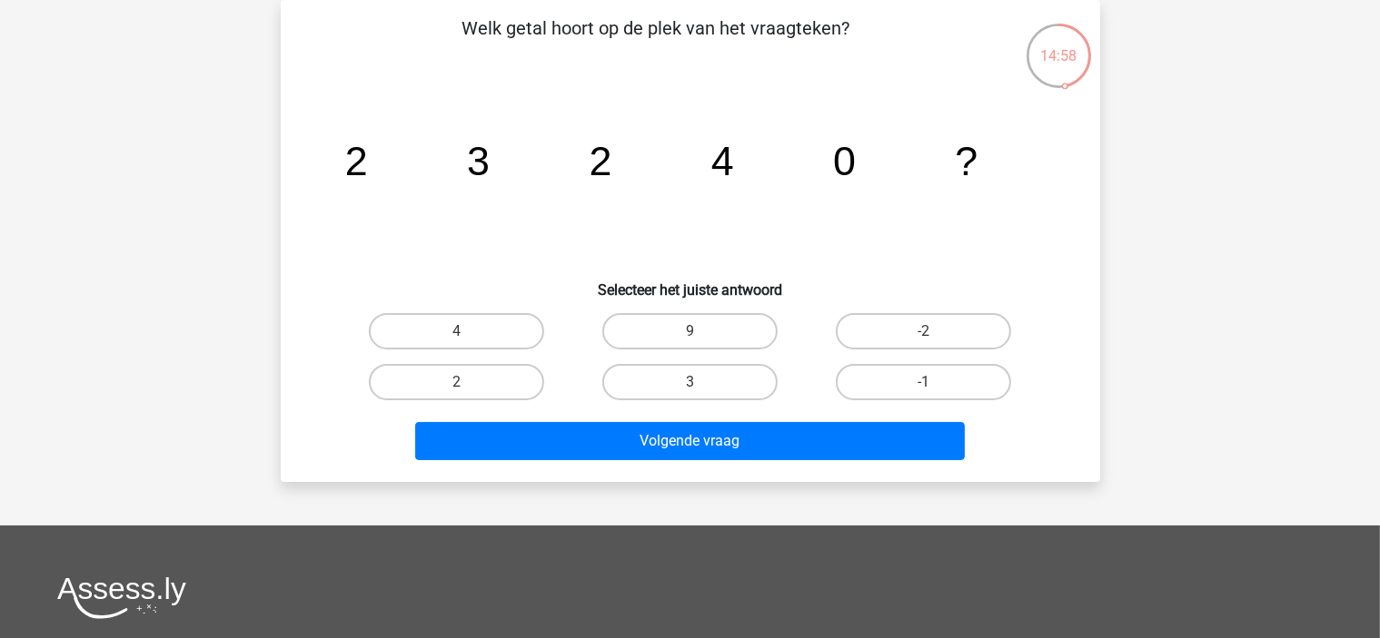
click at [934, 341] on input "-2" at bounding box center [930, 338] width 12 height 12
radio input "true"
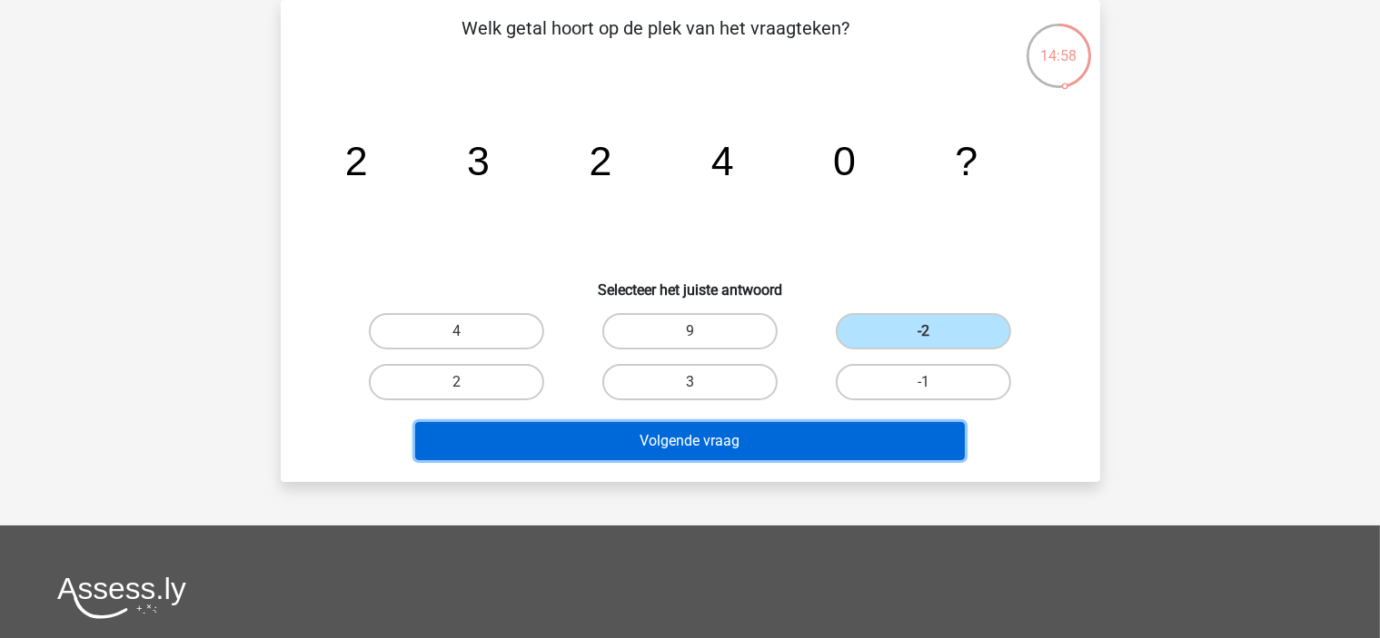
click at [900, 450] on button "Volgende vraag" at bounding box center [689, 441] width 549 height 38
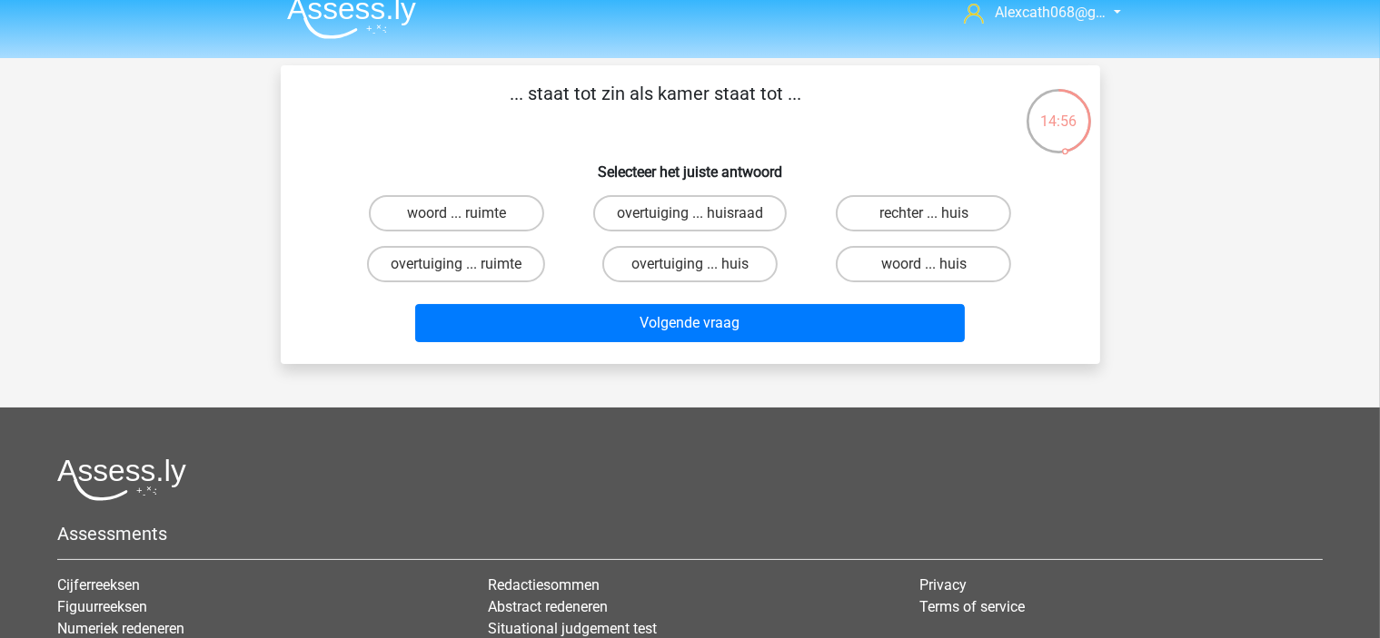
scroll to position [0, 0]
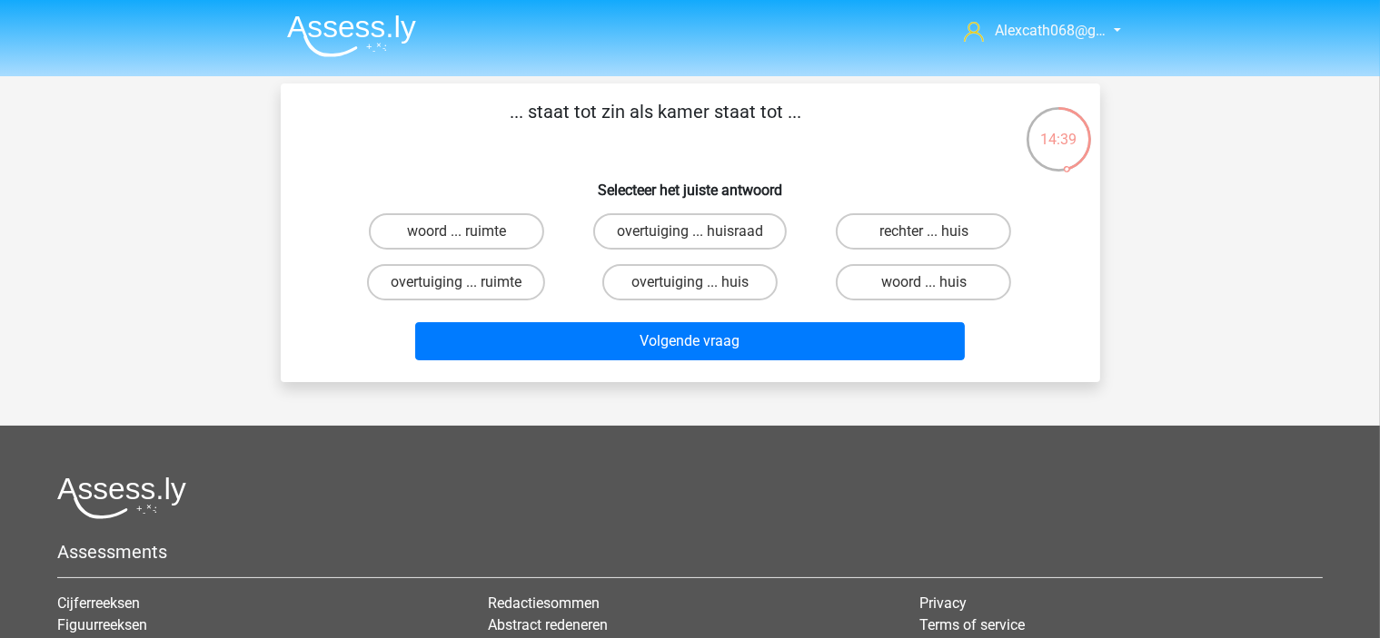
drag, startPoint x: 612, startPoint y: 439, endPoint x: 763, endPoint y: 399, distance: 156.0
click at [527, 229] on label "woord ... ruimte" at bounding box center [456, 231] width 175 height 36
click at [468, 232] on input "woord ... ruimte" at bounding box center [462, 238] width 12 height 12
radio input "true"
click at [952, 282] on label "woord ... huis" at bounding box center [923, 282] width 175 height 36
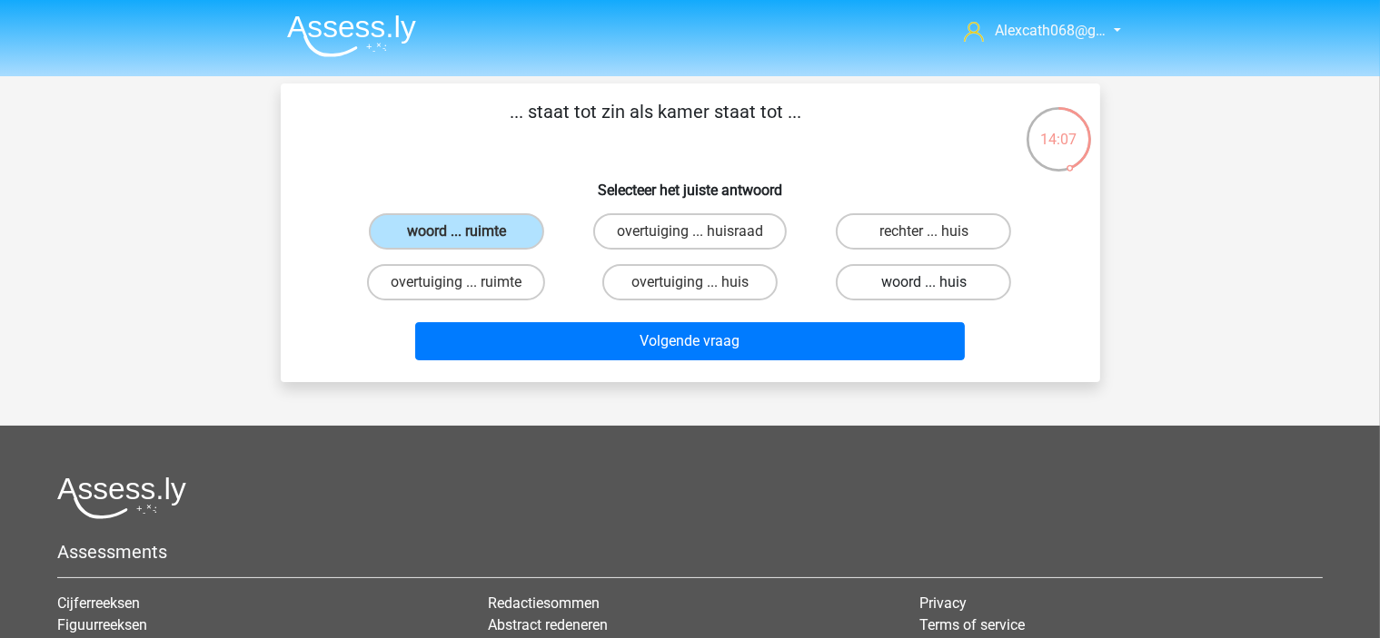
click at [935, 282] on input "woord ... huis" at bounding box center [930, 288] width 12 height 12
radio input "true"
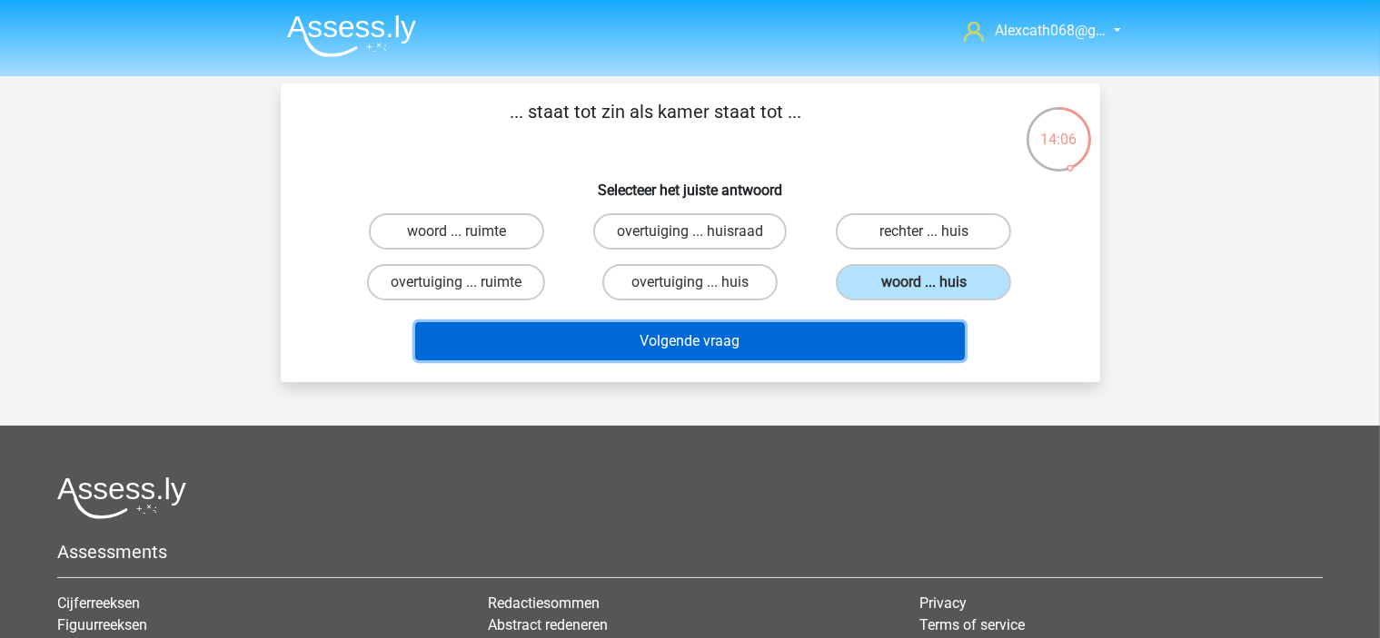
click at [909, 338] on button "Volgende vraag" at bounding box center [689, 341] width 549 height 38
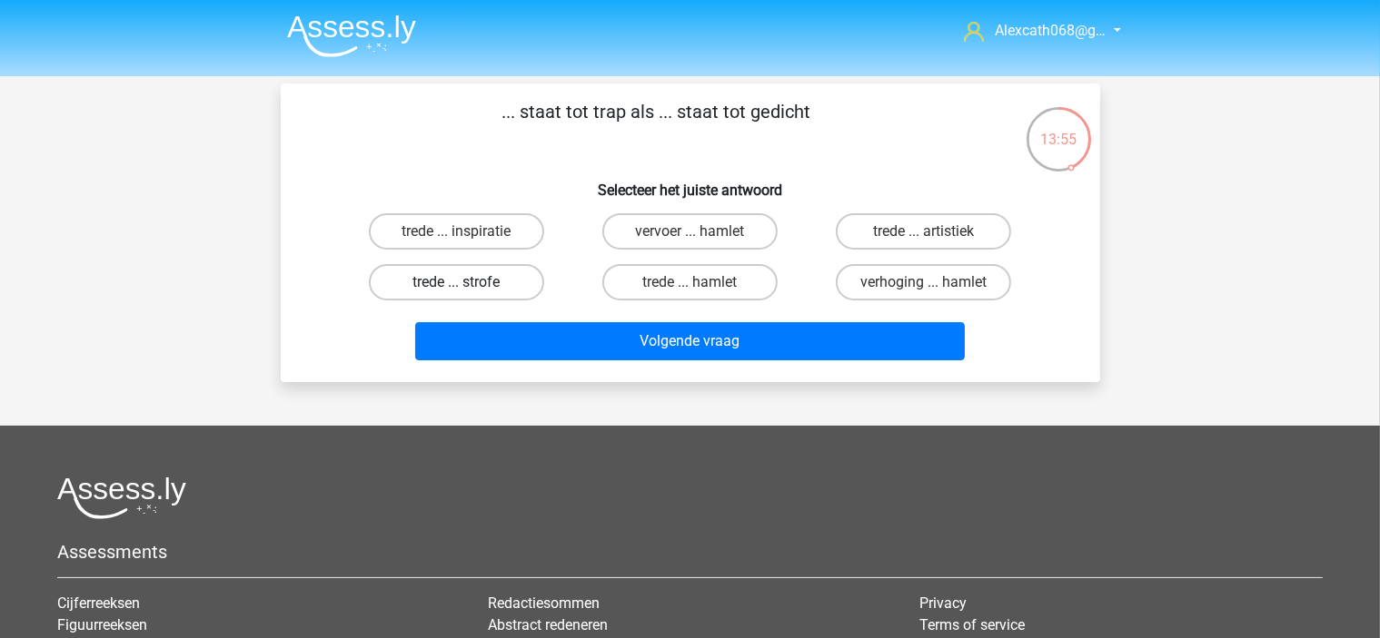
click at [498, 282] on label "trede ... strofe" at bounding box center [456, 282] width 175 height 36
click at [468, 282] on input "trede ... strofe" at bounding box center [462, 288] width 12 height 12
radio input "true"
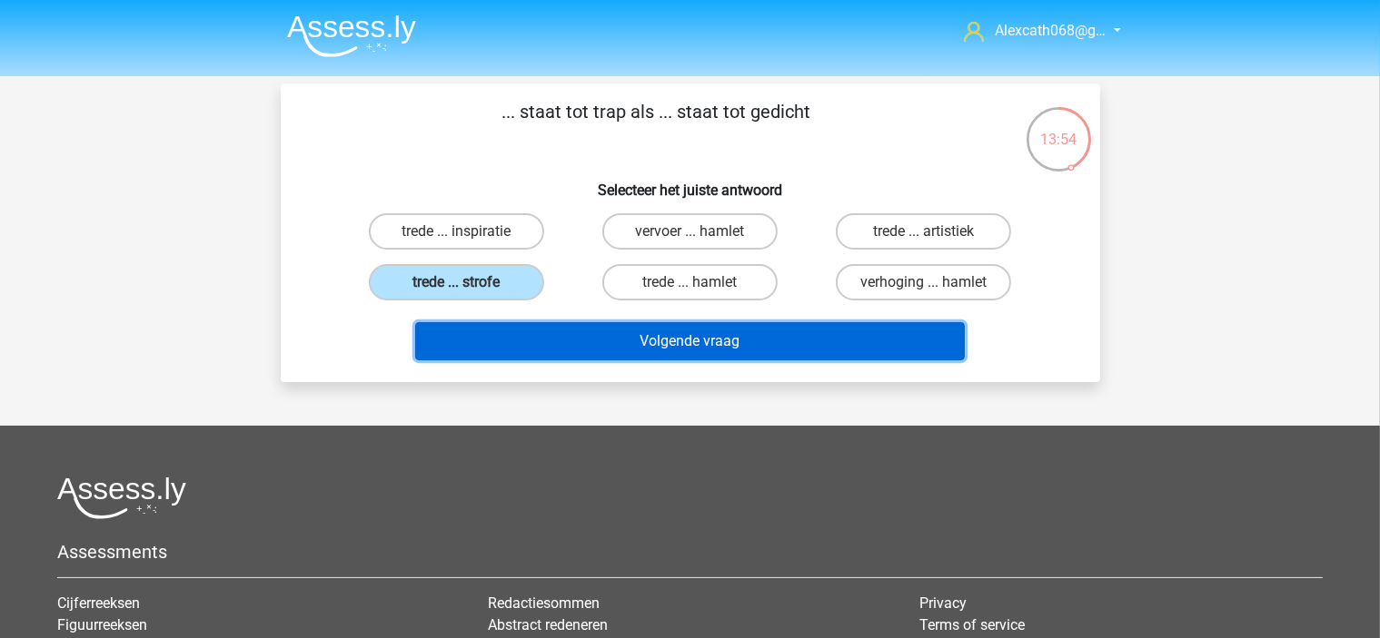
click at [543, 330] on button "Volgende vraag" at bounding box center [689, 341] width 549 height 38
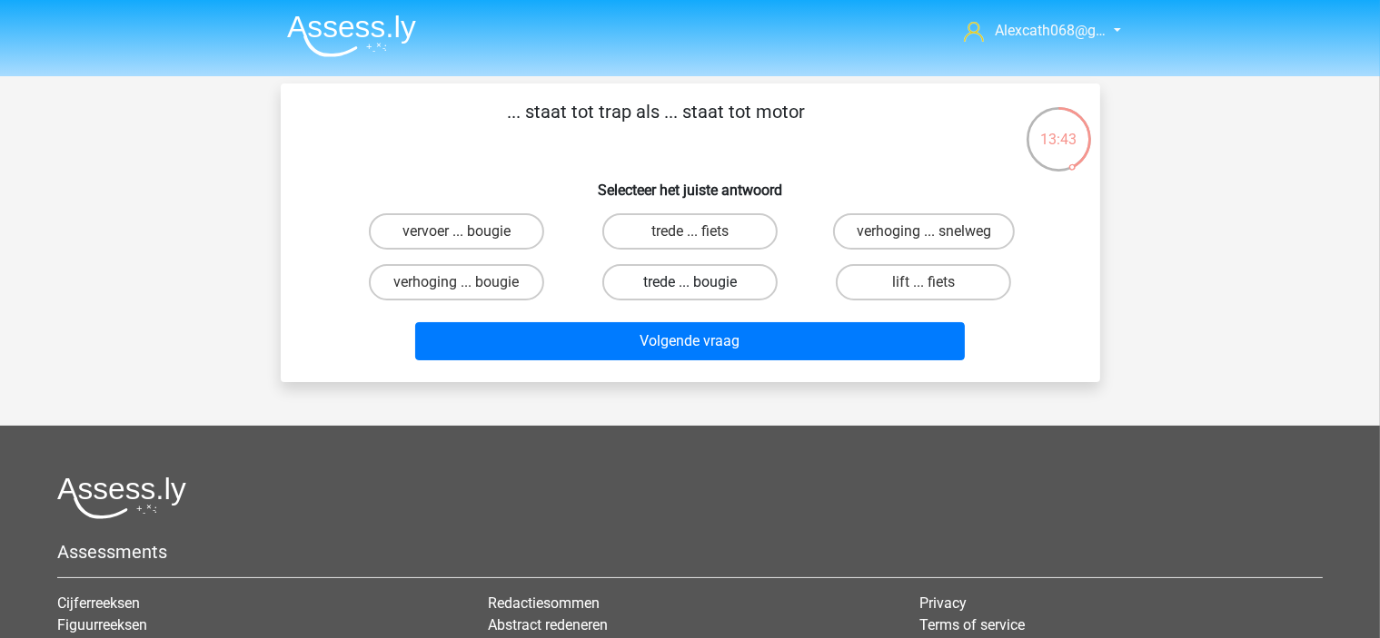
click at [643, 286] on label "trede ... bougie" at bounding box center [689, 282] width 175 height 36
click at [689, 286] on input "trede ... bougie" at bounding box center [695, 288] width 12 height 12
radio input "true"
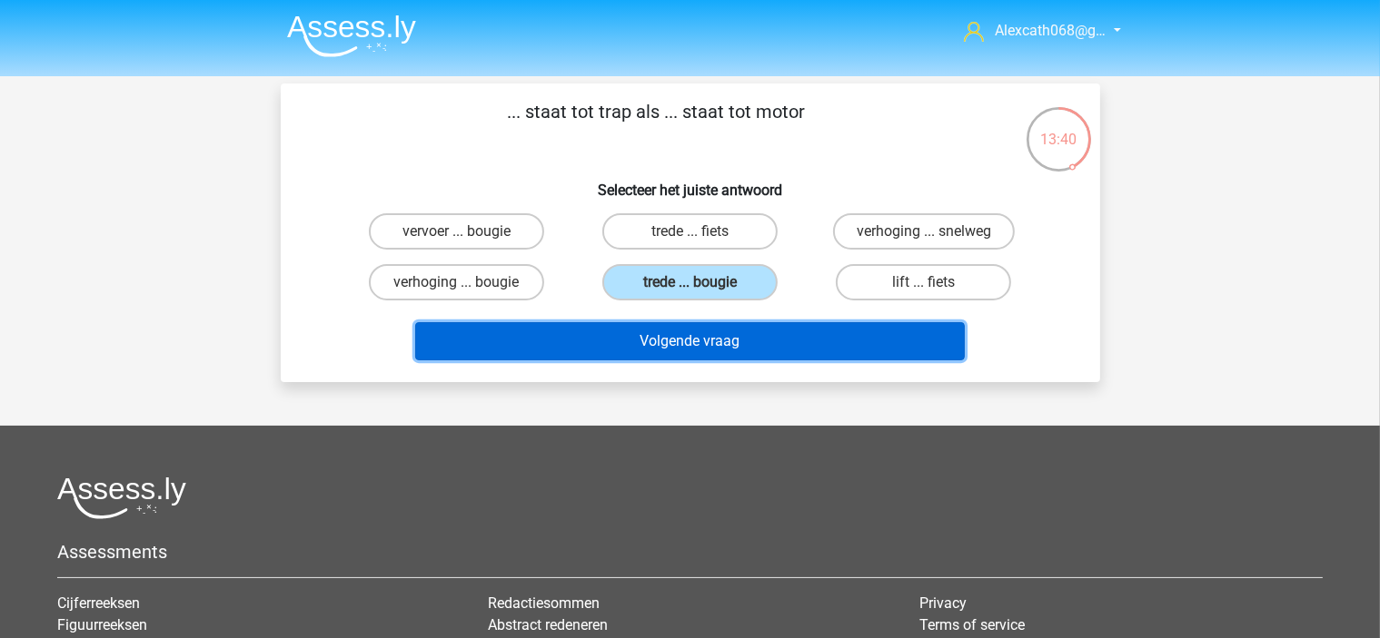
click at [596, 339] on button "Volgende vraag" at bounding box center [689, 341] width 549 height 38
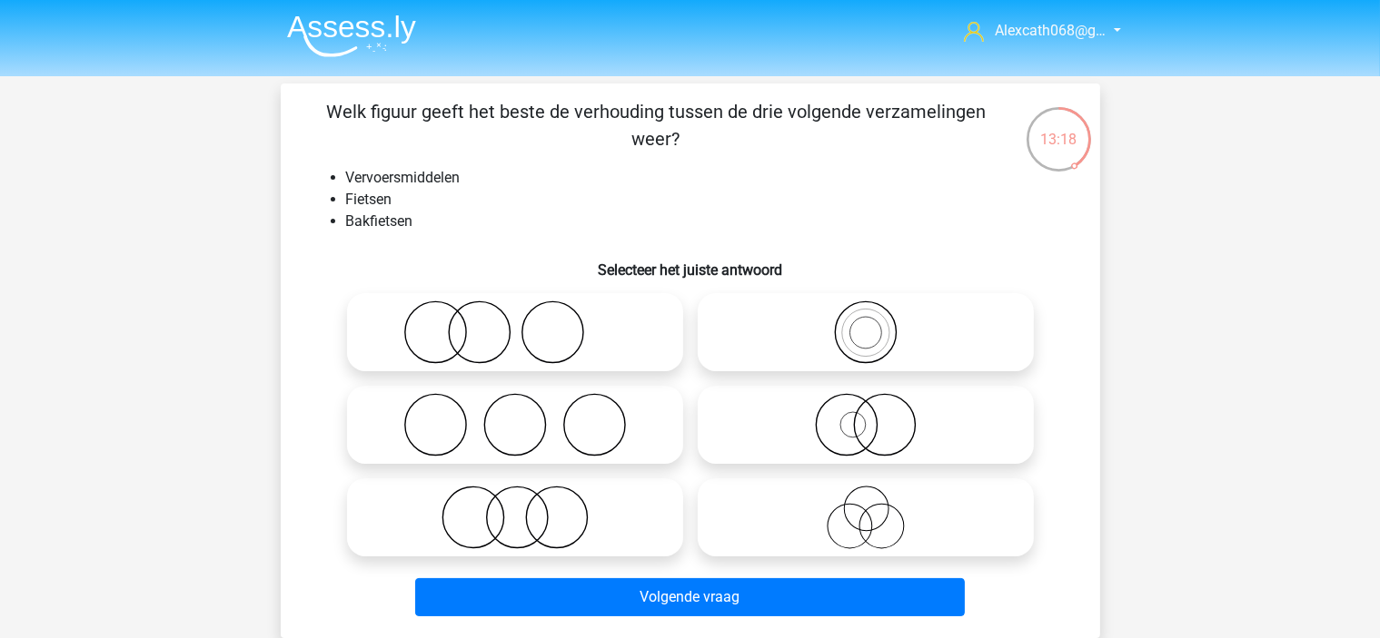
click at [777, 345] on icon at bounding box center [866, 333] width 322 height 64
click at [866, 323] on input "radio" at bounding box center [872, 318] width 12 height 12
radio input "true"
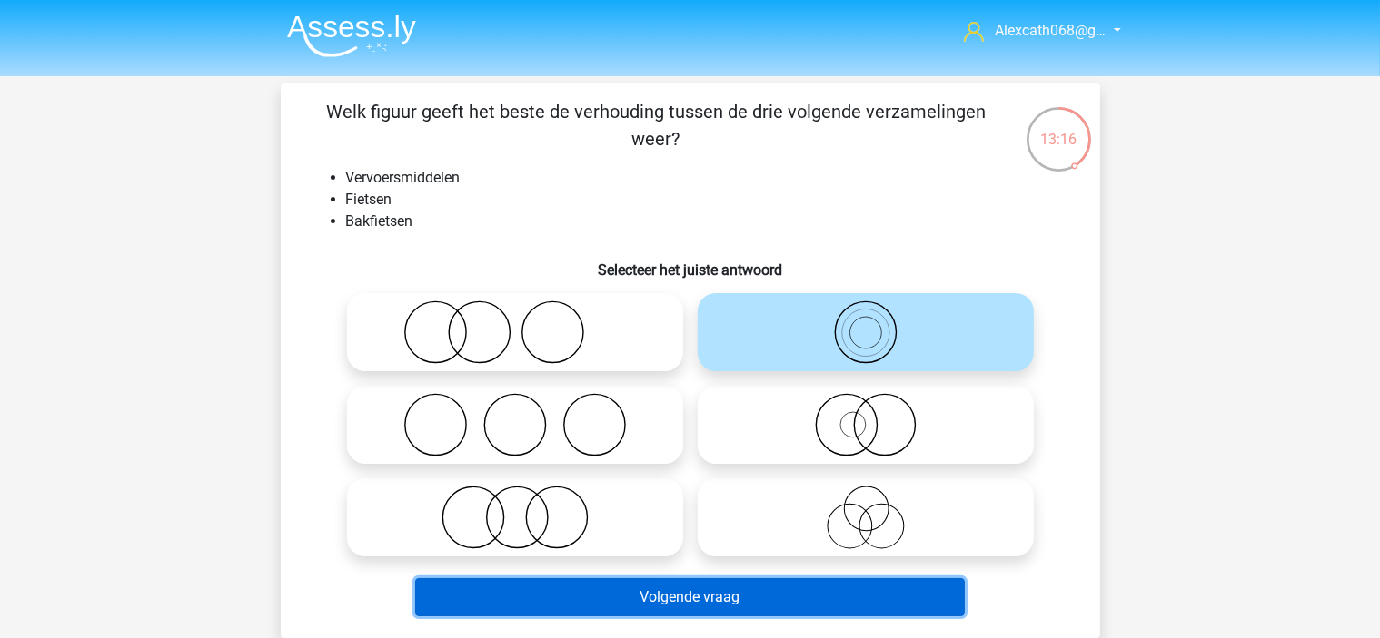
click at [666, 599] on button "Volgende vraag" at bounding box center [689, 598] width 549 height 38
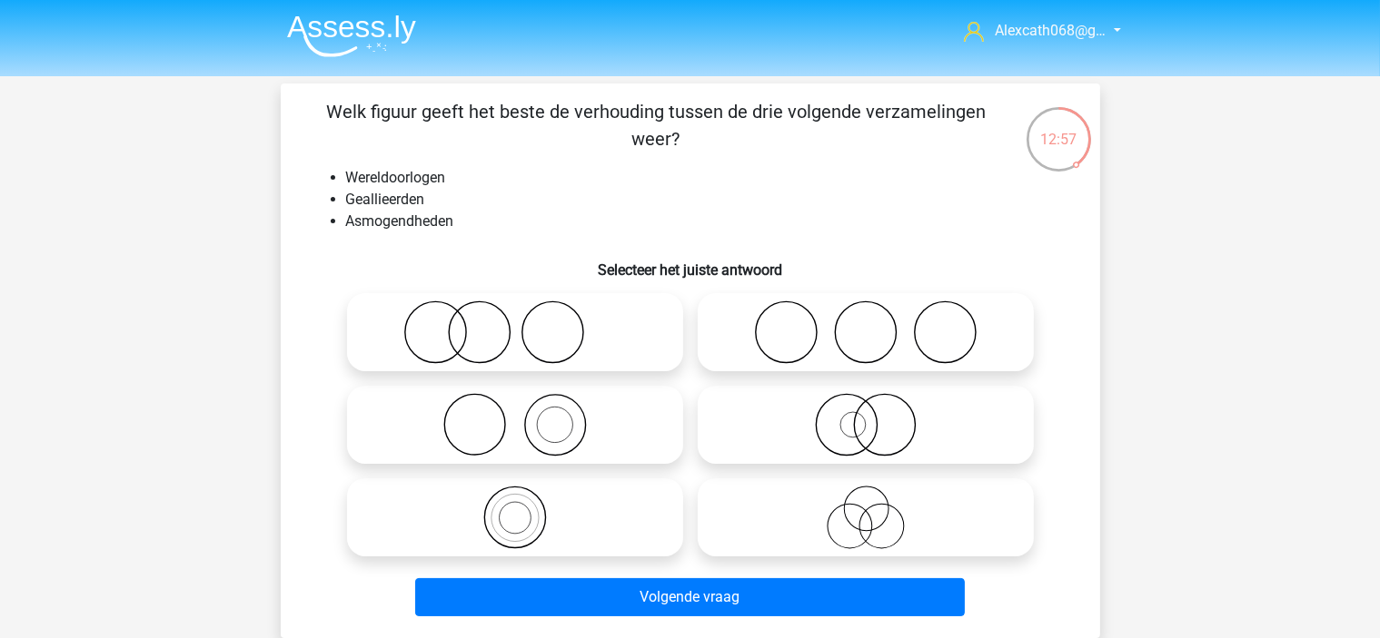
click at [757, 426] on icon at bounding box center [866, 425] width 322 height 64
click at [866, 416] on input "radio" at bounding box center [872, 410] width 12 height 12
radio input "true"
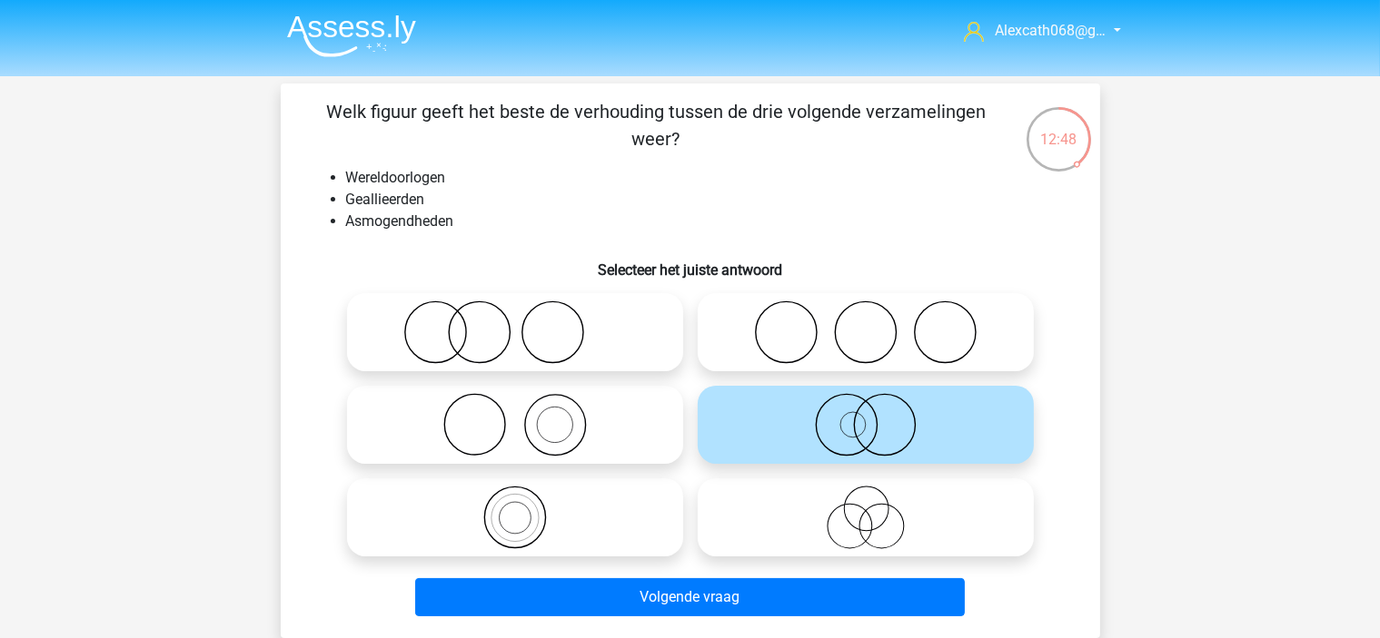
click at [881, 481] on label at bounding box center [866, 518] width 336 height 78
click at [877, 497] on input "radio" at bounding box center [872, 503] width 12 height 12
radio input "true"
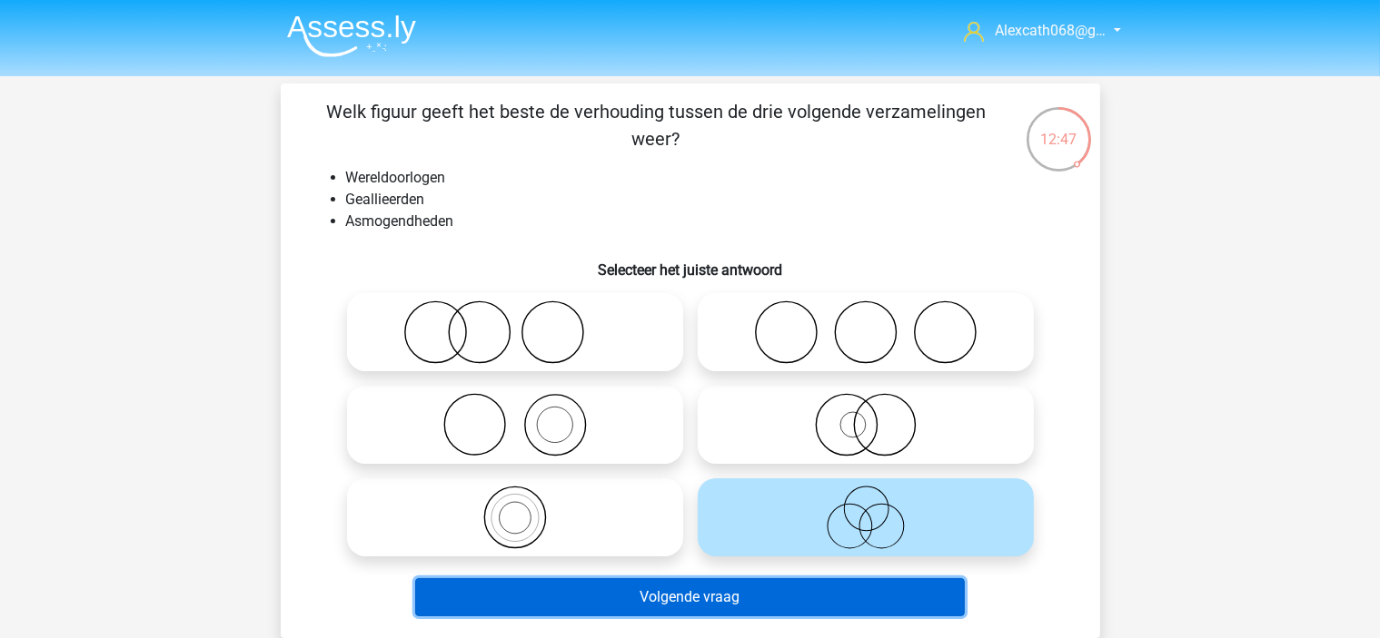
click at [848, 597] on button "Volgende vraag" at bounding box center [689, 598] width 549 height 38
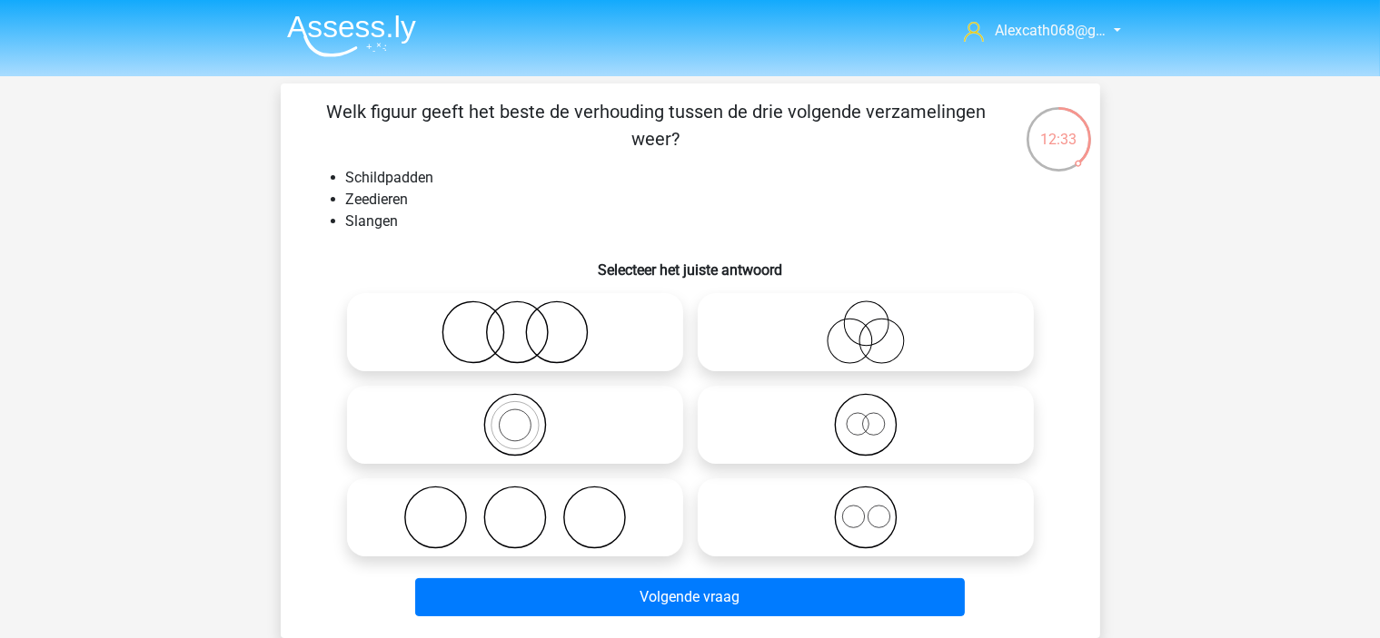
drag, startPoint x: 633, startPoint y: 311, endPoint x: 625, endPoint y: 319, distance: 11.6
click at [625, 319] on icon at bounding box center [515, 333] width 322 height 64
click at [527, 319] on input "radio" at bounding box center [521, 318] width 12 height 12
radio input "true"
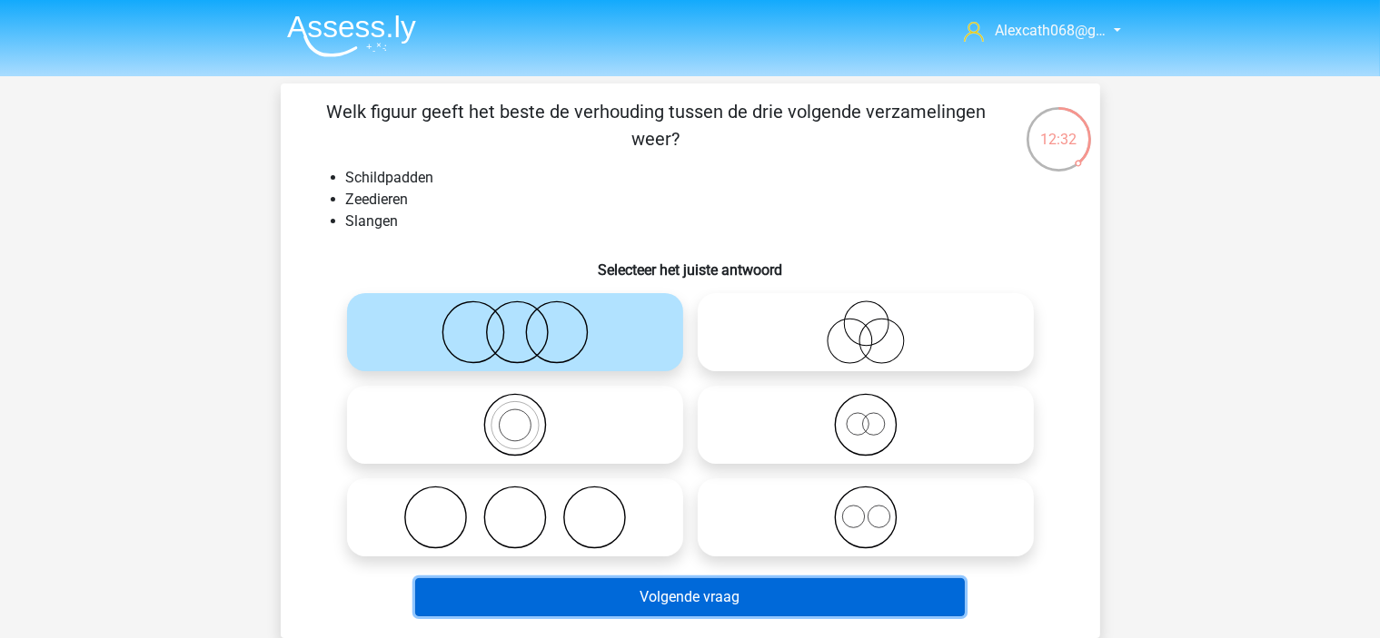
click at [695, 599] on button "Volgende vraag" at bounding box center [689, 598] width 549 height 38
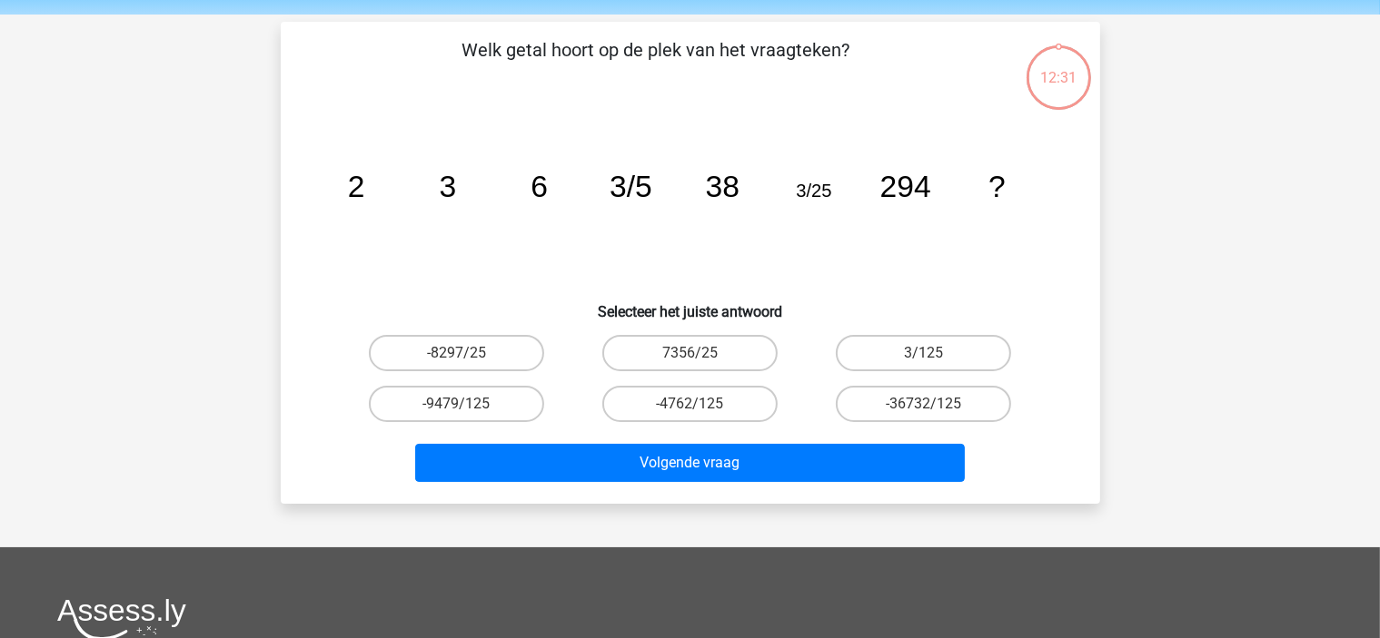
scroll to position [84, 0]
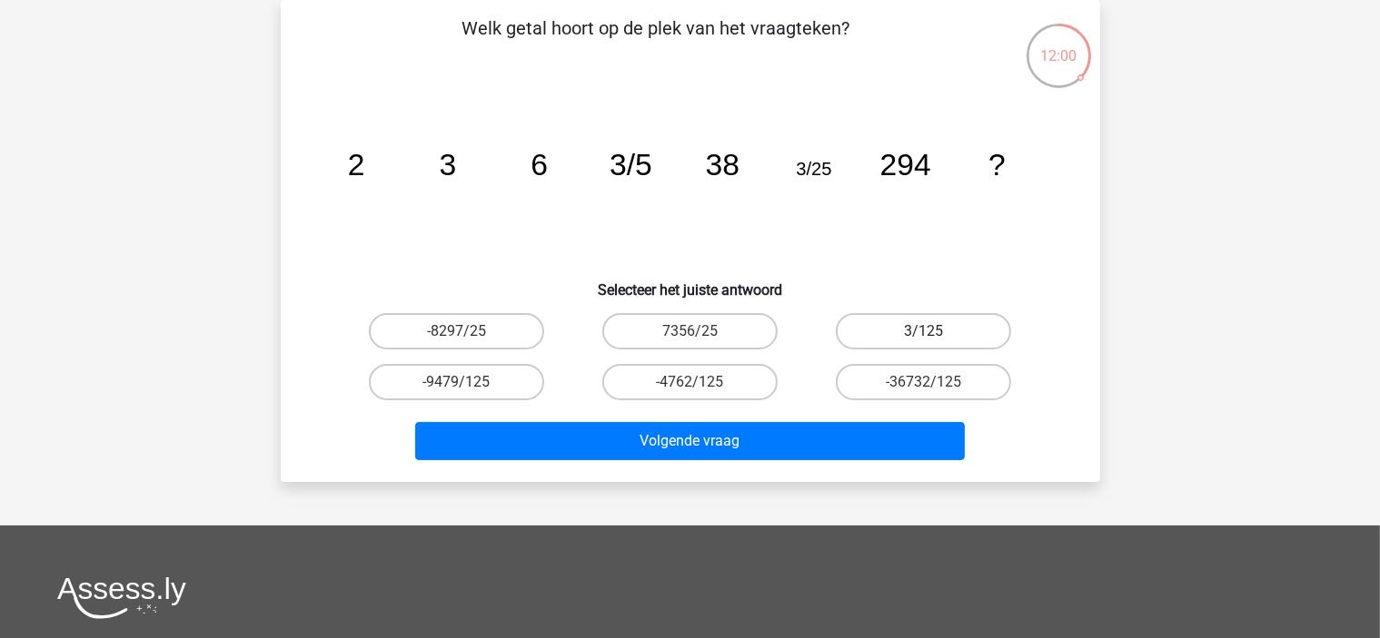
click at [963, 326] on label "3/125" at bounding box center [923, 331] width 175 height 36
click at [935, 332] on input "3/125" at bounding box center [930, 338] width 12 height 12
radio input "true"
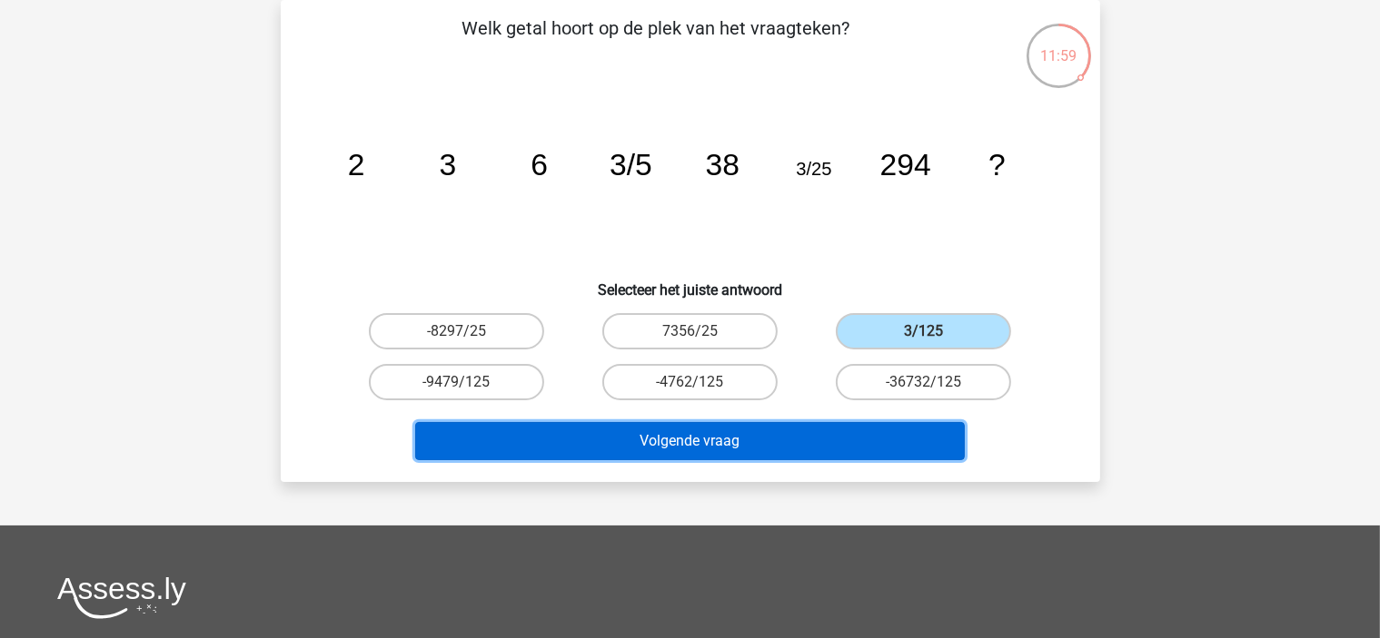
click at [895, 444] on button "Volgende vraag" at bounding box center [689, 441] width 549 height 38
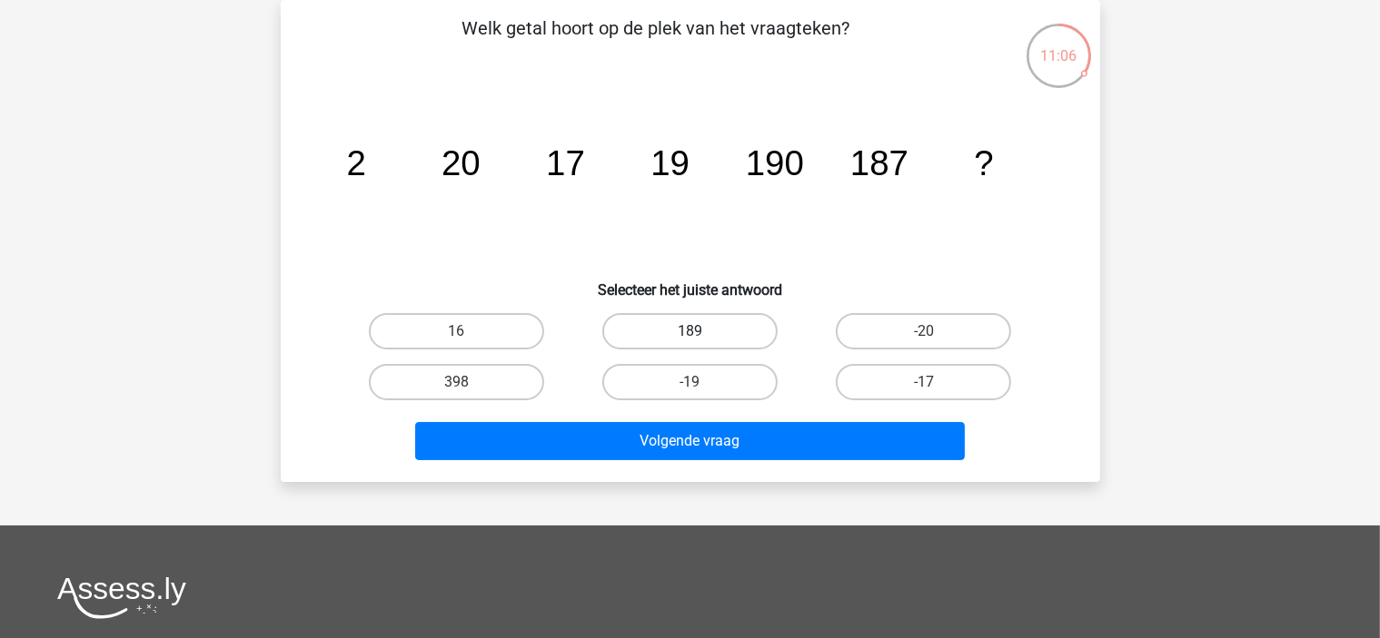
drag, startPoint x: 689, startPoint y: 320, endPoint x: 693, endPoint y: 330, distance: 10.6
click at [690, 323] on label "189" at bounding box center [689, 331] width 175 height 36
click at [690, 332] on input "189" at bounding box center [695, 338] width 12 height 12
radio input "true"
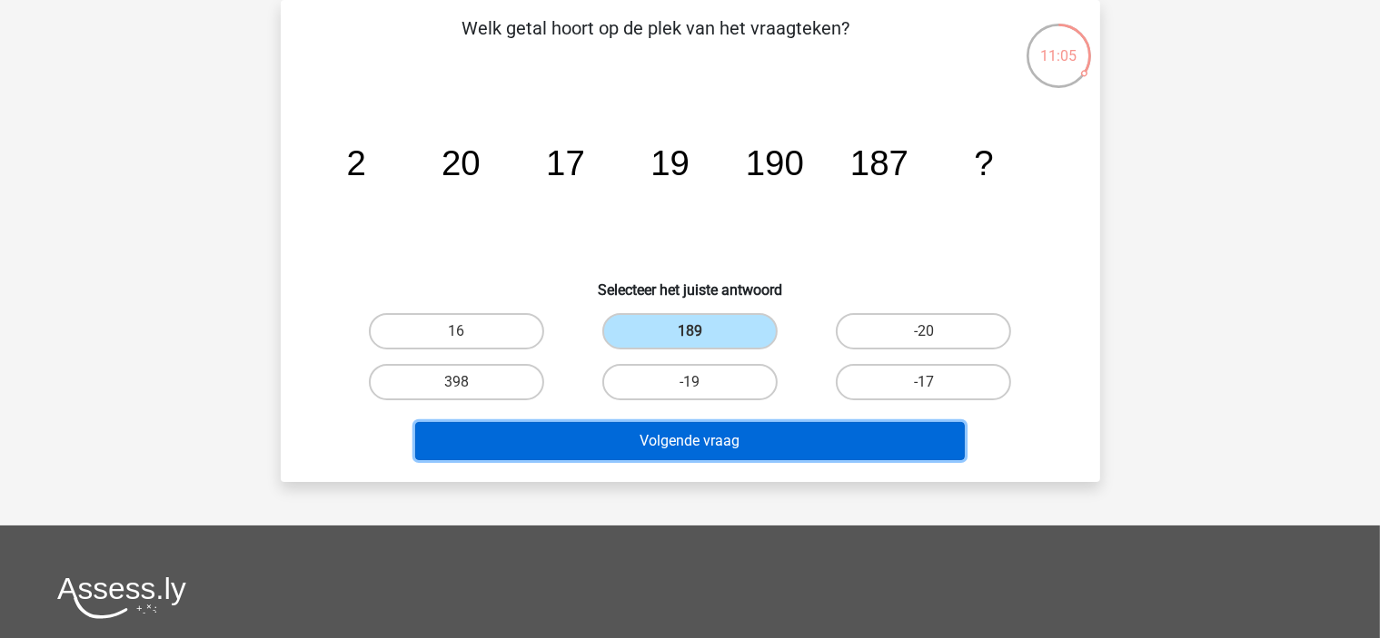
click at [798, 440] on button "Volgende vraag" at bounding box center [689, 441] width 549 height 38
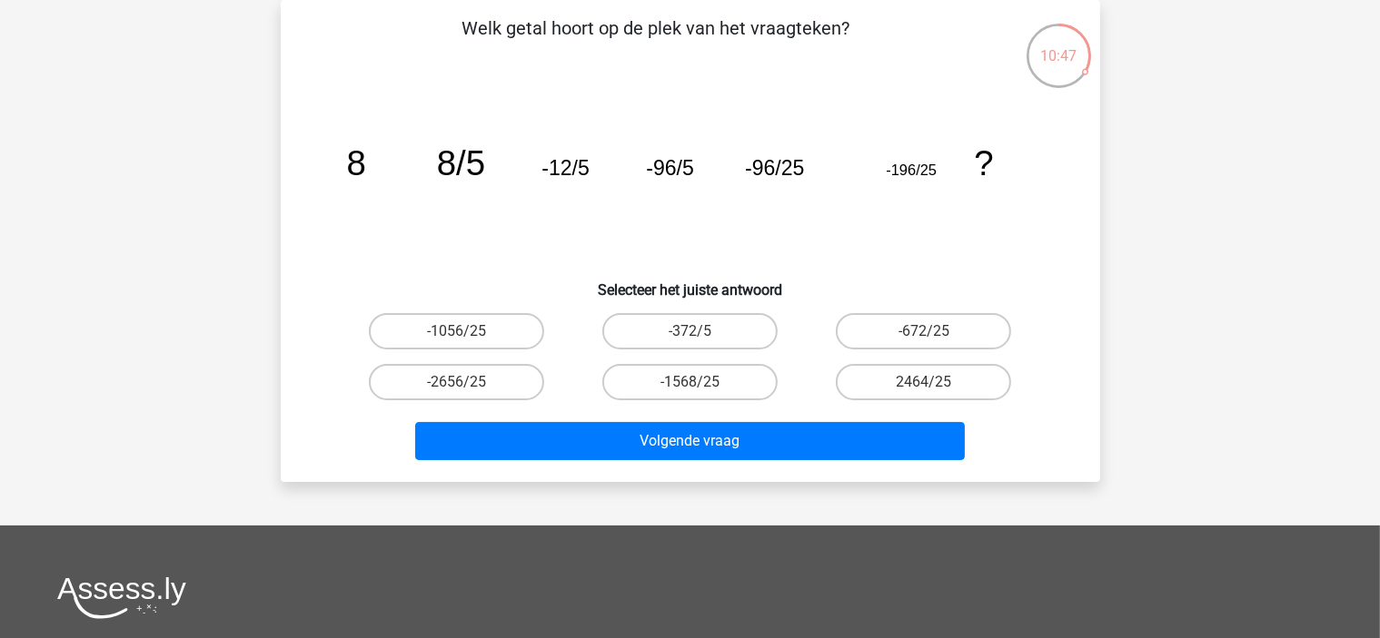
click at [716, 304] on div "Welk getal hoort op de plek van het vraagteken? image/svg+xml 8 8/5 -12/5 -96/5…" at bounding box center [690, 241] width 805 height 453
drag, startPoint x: 716, startPoint y: 332, endPoint x: 712, endPoint y: 341, distance: 9.8
click at [716, 332] on label "-372/5" at bounding box center [689, 331] width 175 height 36
click at [701, 332] on input "-372/5" at bounding box center [695, 338] width 12 height 12
radio input "true"
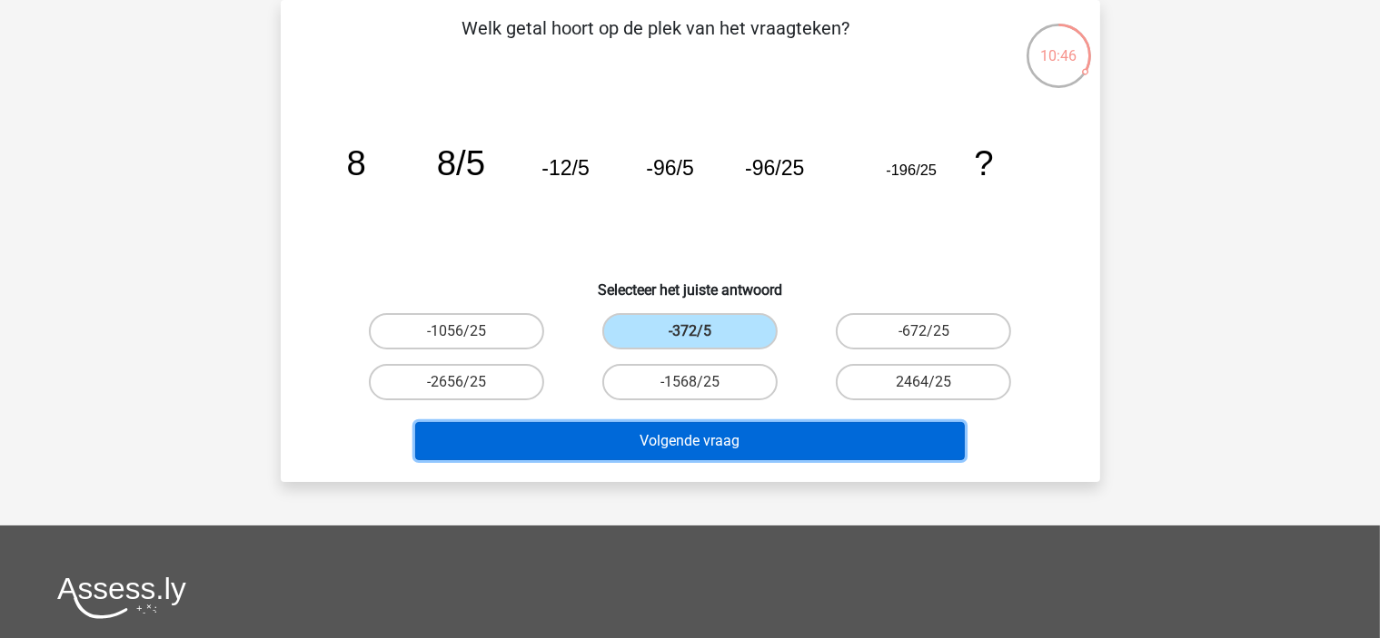
click at [770, 431] on button "Volgende vraag" at bounding box center [689, 441] width 549 height 38
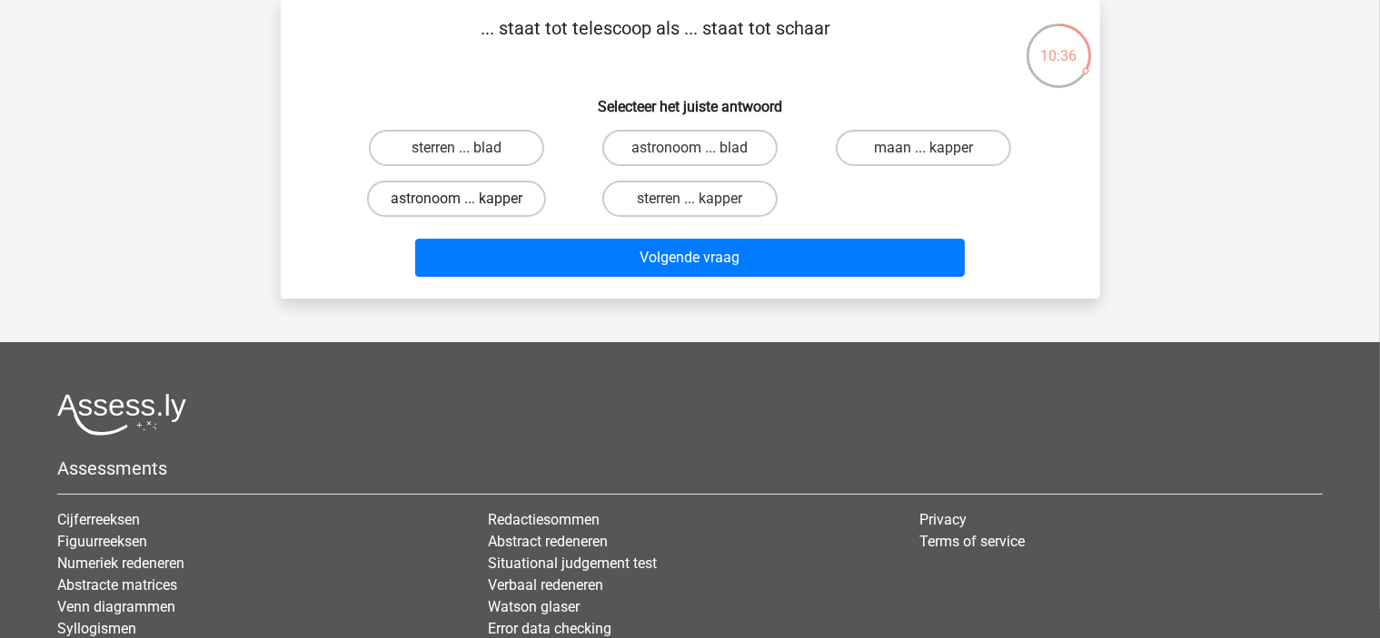
click at [529, 197] on label "astronoom ... kapper" at bounding box center [456, 199] width 179 height 36
click at [468, 199] on input "astronoom ... kapper" at bounding box center [462, 205] width 12 height 12
radio input "true"
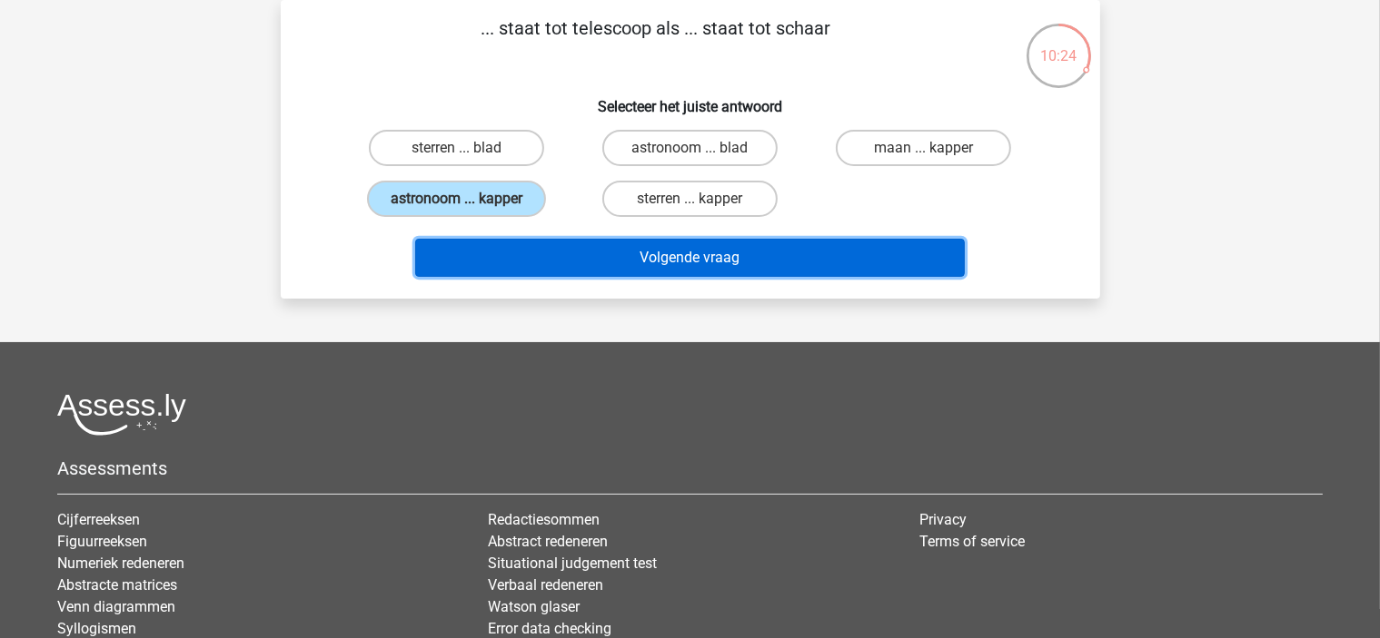
click at [565, 257] on button "Volgende vraag" at bounding box center [689, 258] width 549 height 38
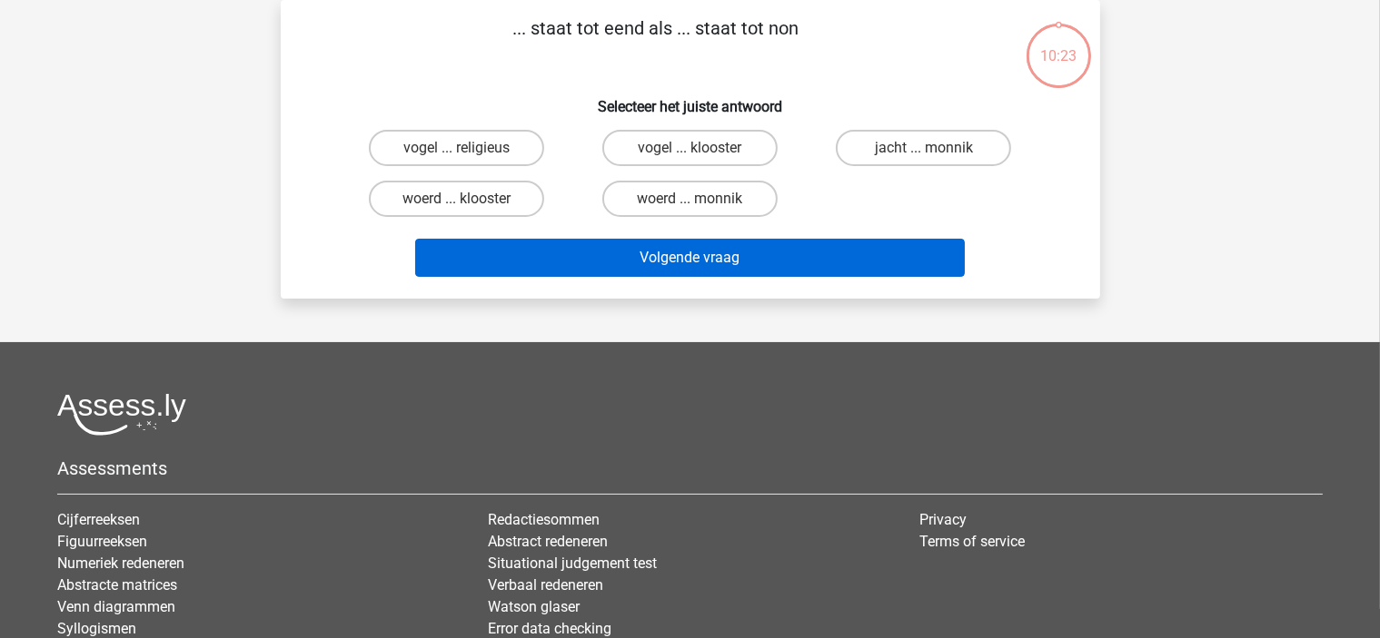
scroll to position [0, 0]
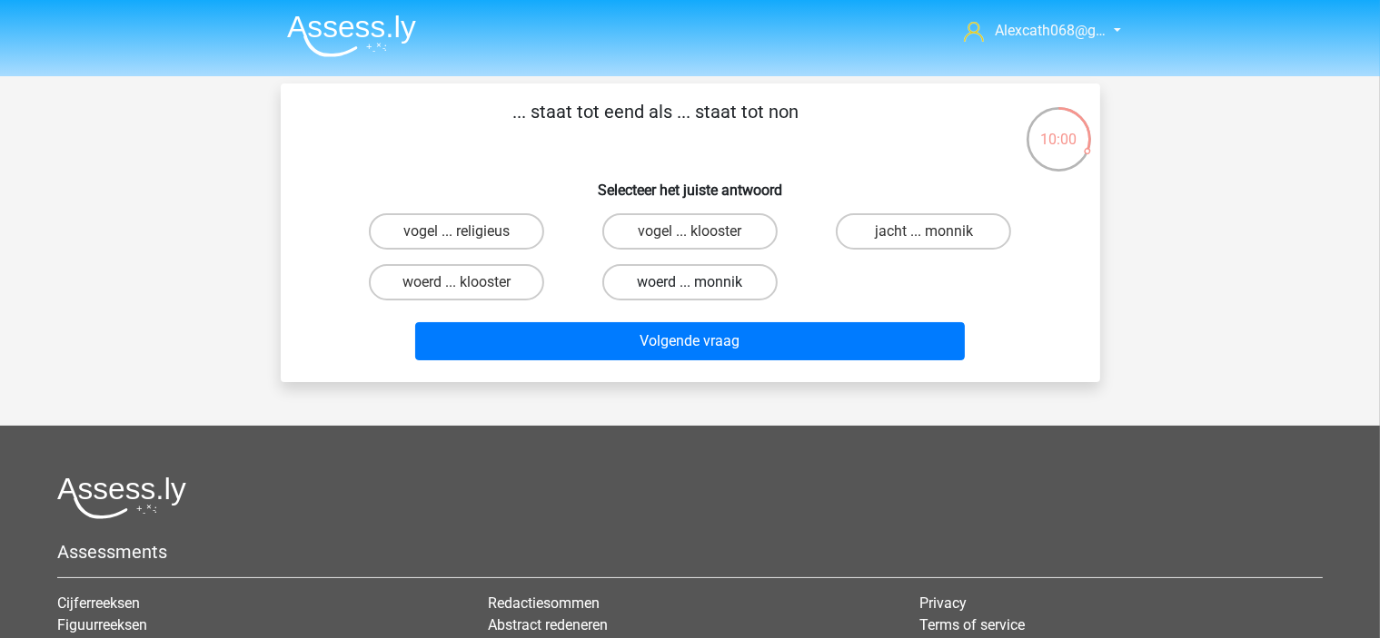
click at [753, 290] on label "woerd ... monnik" at bounding box center [689, 282] width 175 height 36
click at [701, 290] on input "woerd ... monnik" at bounding box center [695, 288] width 12 height 12
radio input "true"
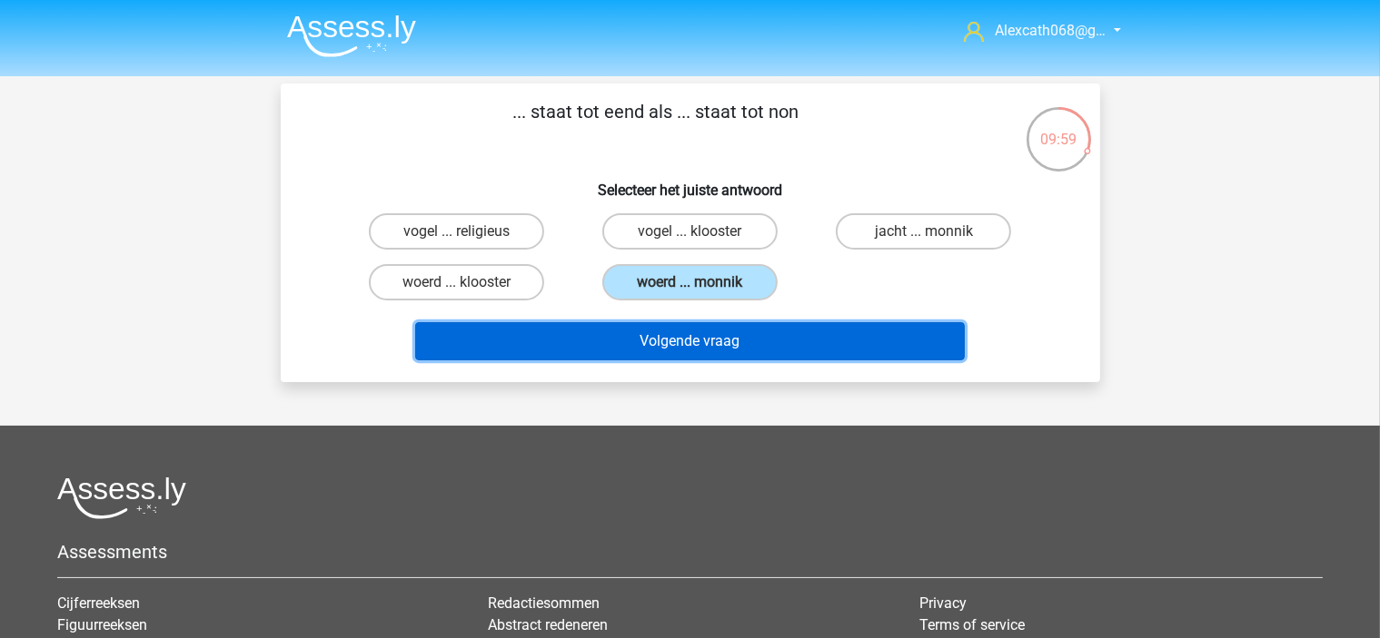
click at [796, 341] on button "Volgende vraag" at bounding box center [689, 341] width 549 height 38
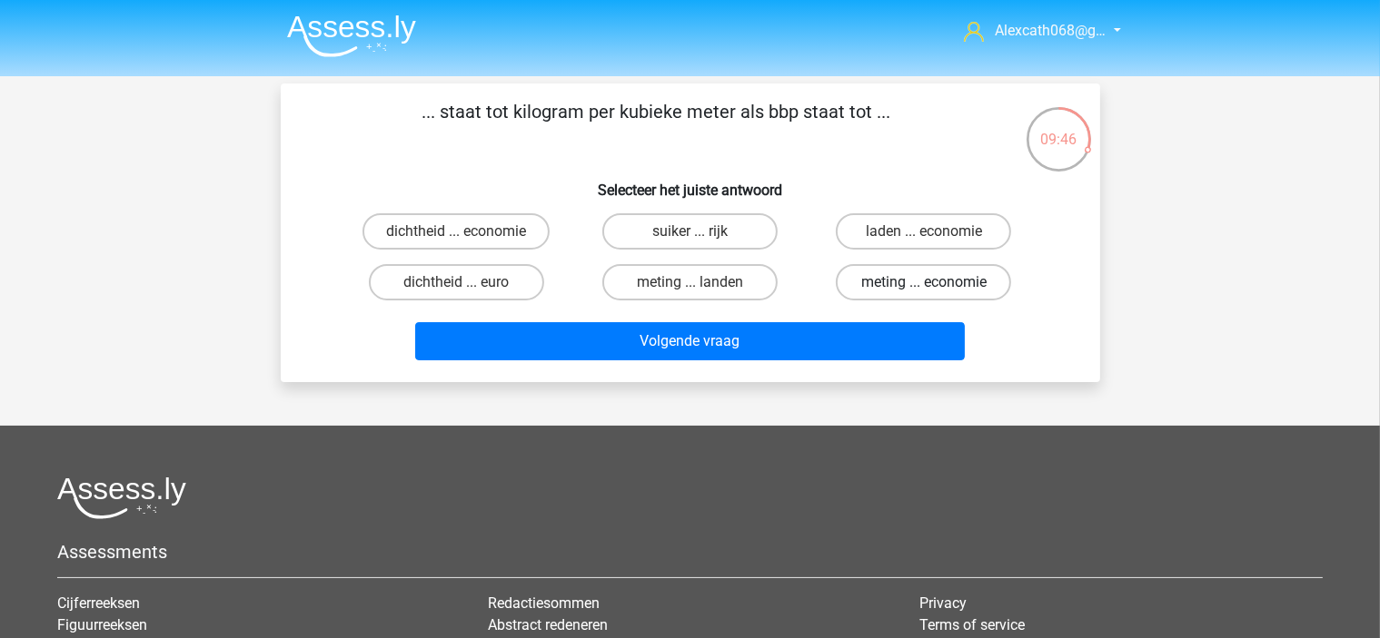
click at [957, 283] on label "meting ... economie" at bounding box center [923, 282] width 175 height 36
click at [935, 283] on input "meting ... economie" at bounding box center [930, 288] width 12 height 12
radio input "true"
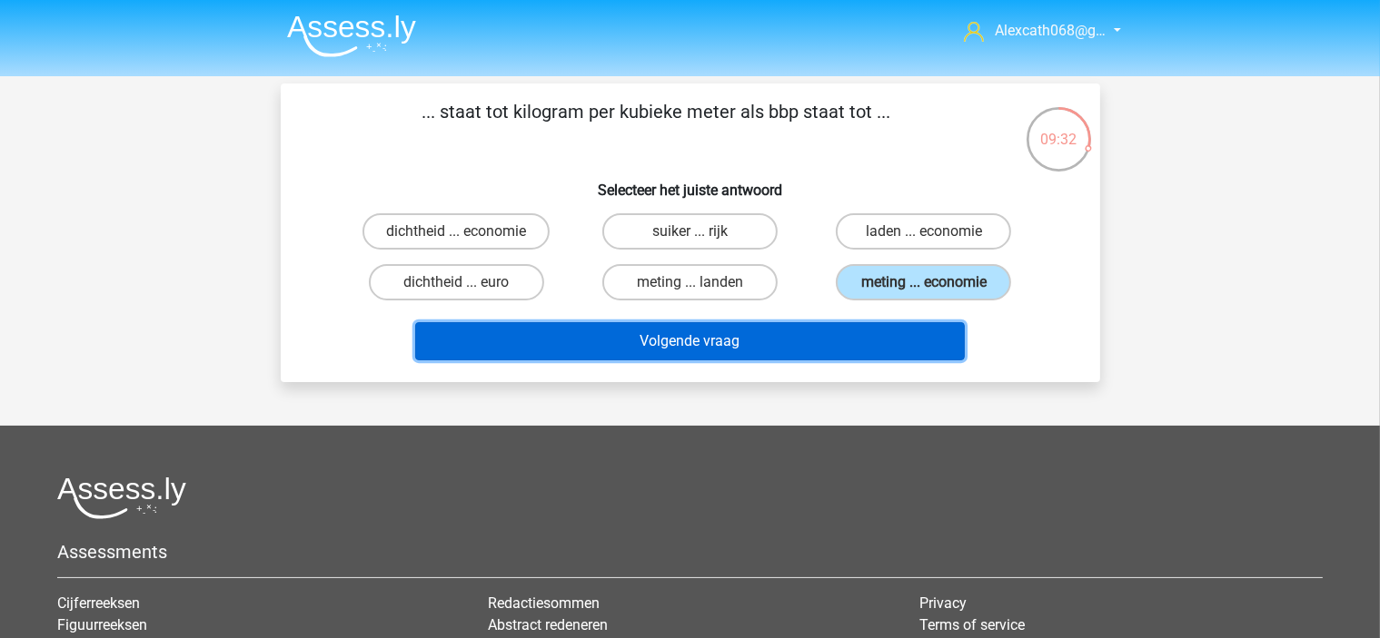
click at [796, 344] on button "Volgende vraag" at bounding box center [689, 341] width 549 height 38
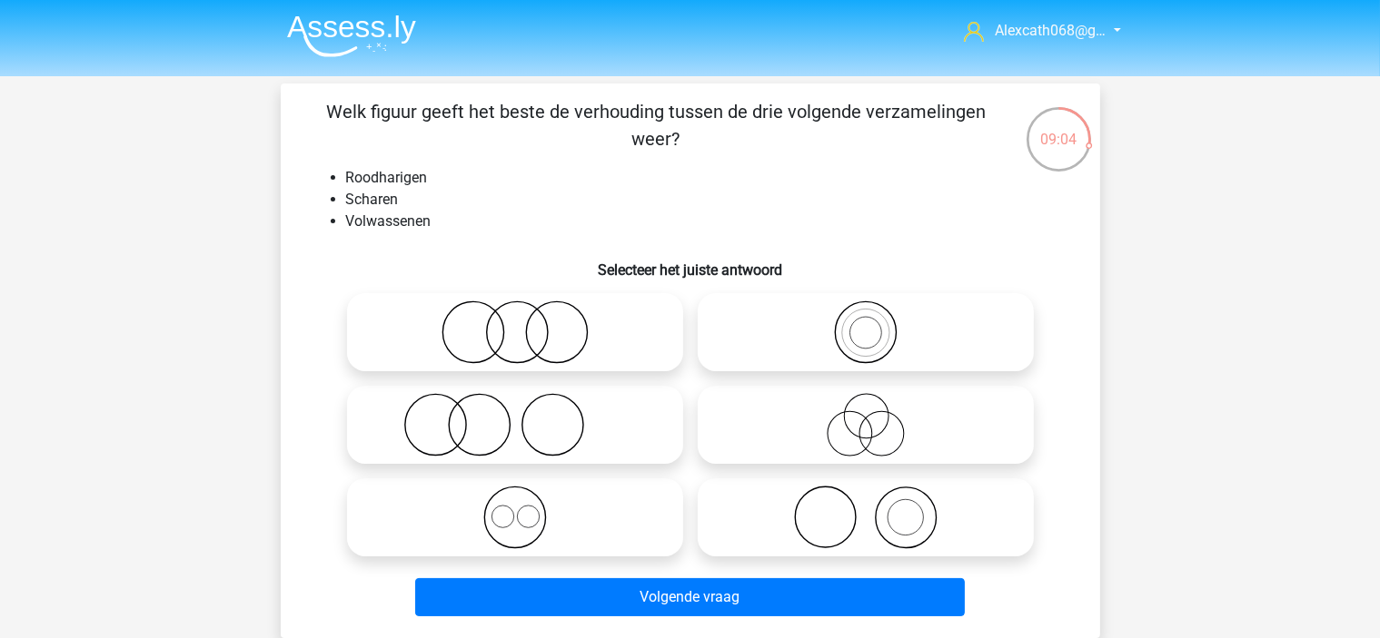
click at [748, 529] on icon at bounding box center [866, 518] width 322 height 64
click at [866, 509] on input "radio" at bounding box center [872, 503] width 12 height 12
radio input "true"
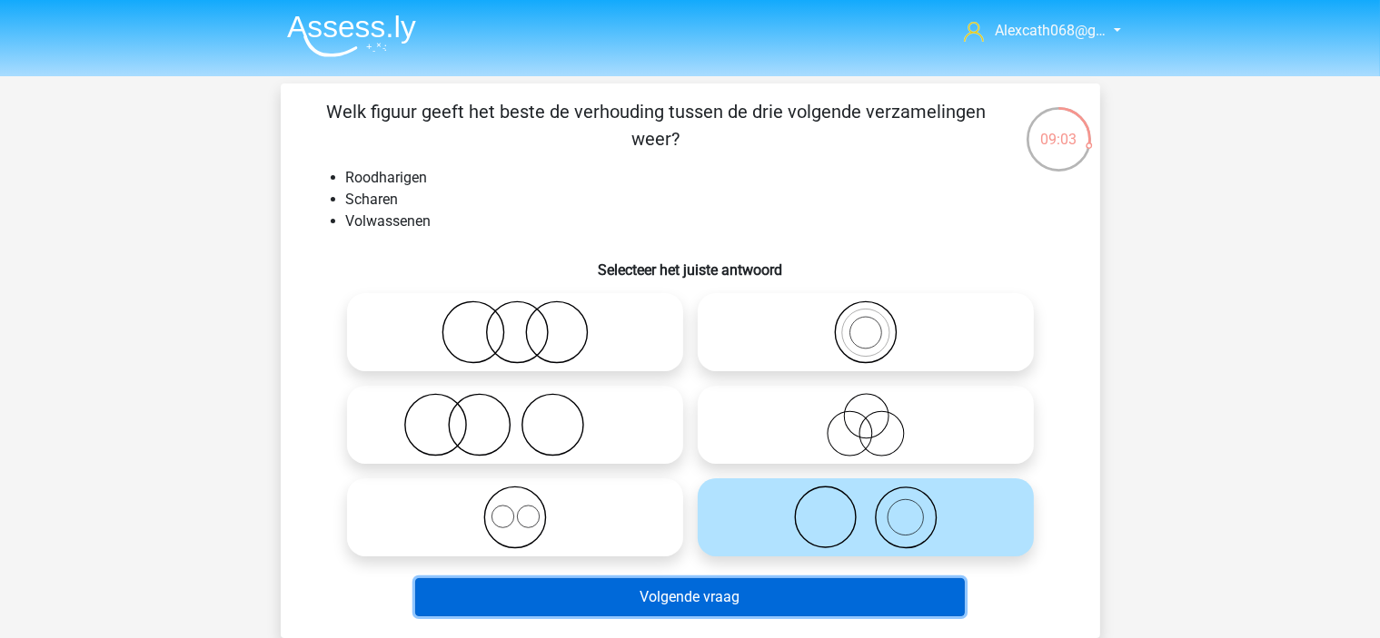
click at [803, 601] on button "Volgende vraag" at bounding box center [689, 598] width 549 height 38
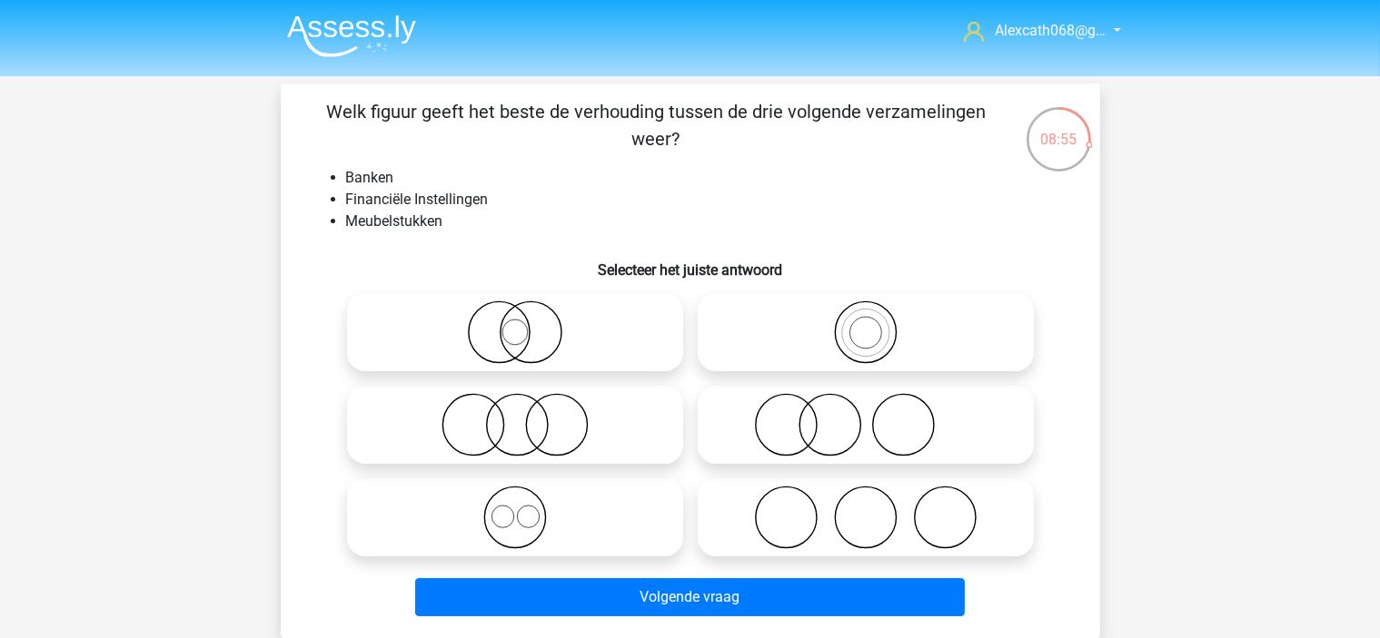
click at [808, 450] on icon at bounding box center [866, 425] width 322 height 64
click at [866, 416] on input "radio" at bounding box center [872, 410] width 12 height 12
radio input "true"
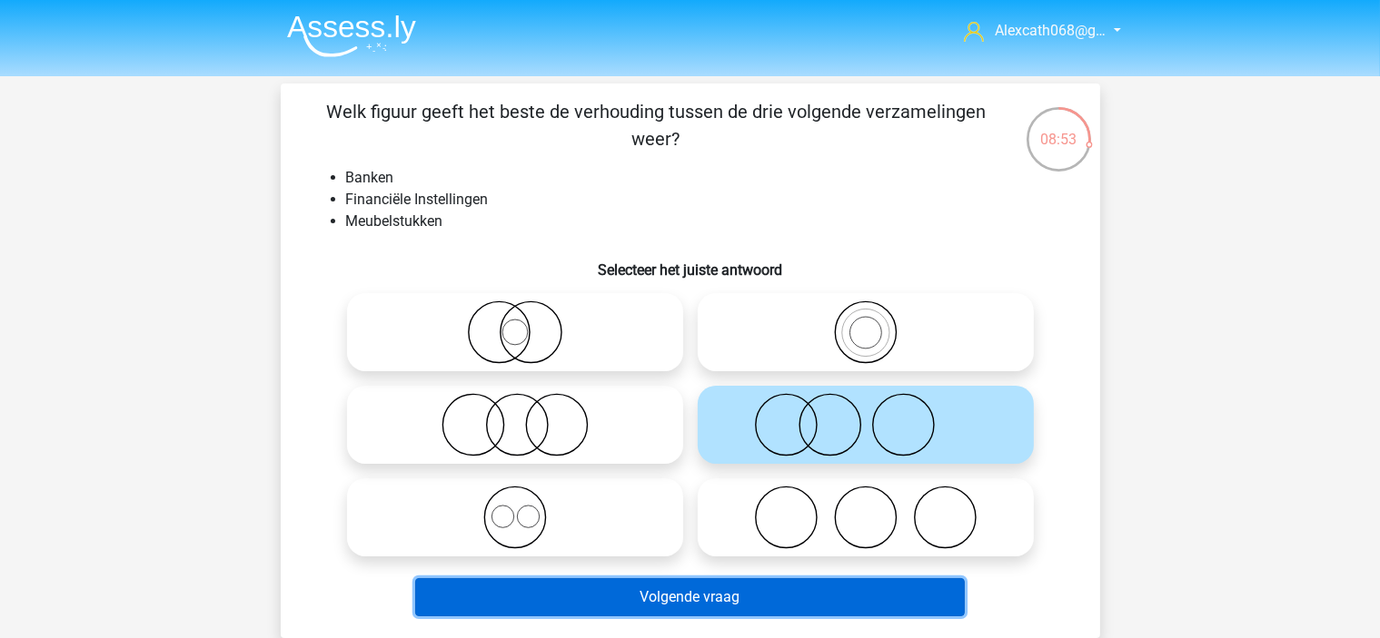
click at [826, 589] on button "Volgende vraag" at bounding box center [689, 598] width 549 height 38
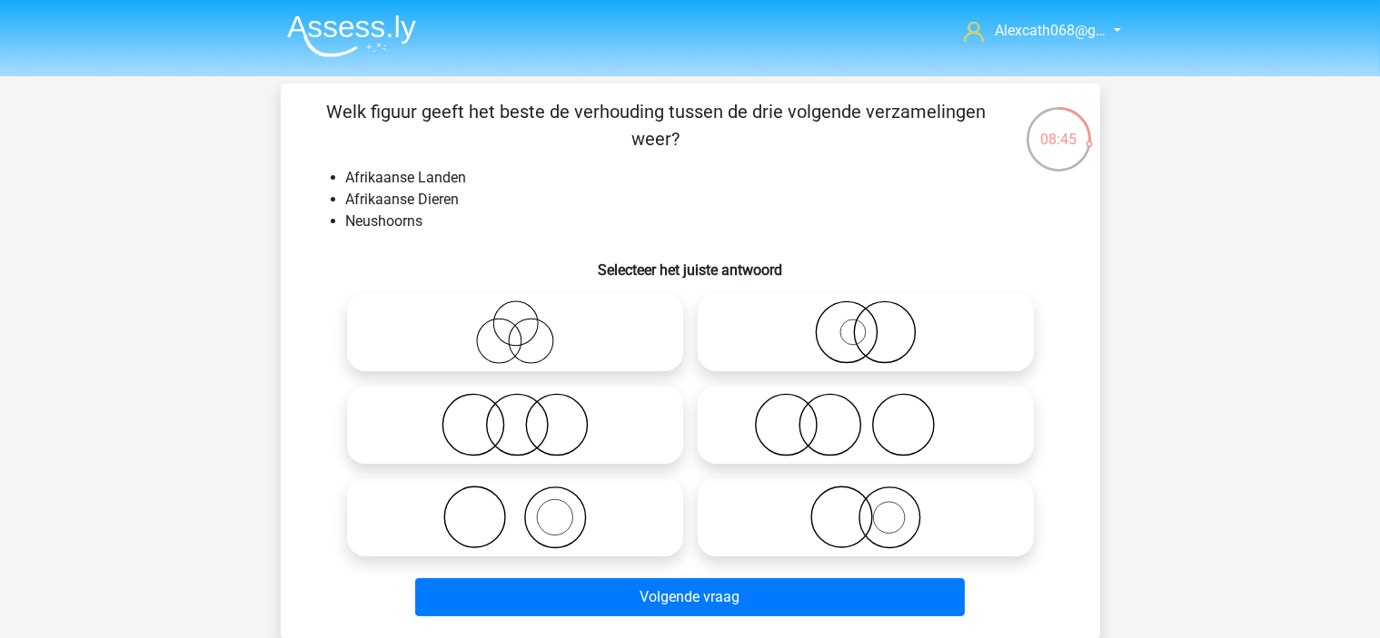
click at [603, 336] on icon at bounding box center [515, 333] width 322 height 64
click at [527, 323] on input "radio" at bounding box center [521, 318] width 12 height 12
radio input "true"
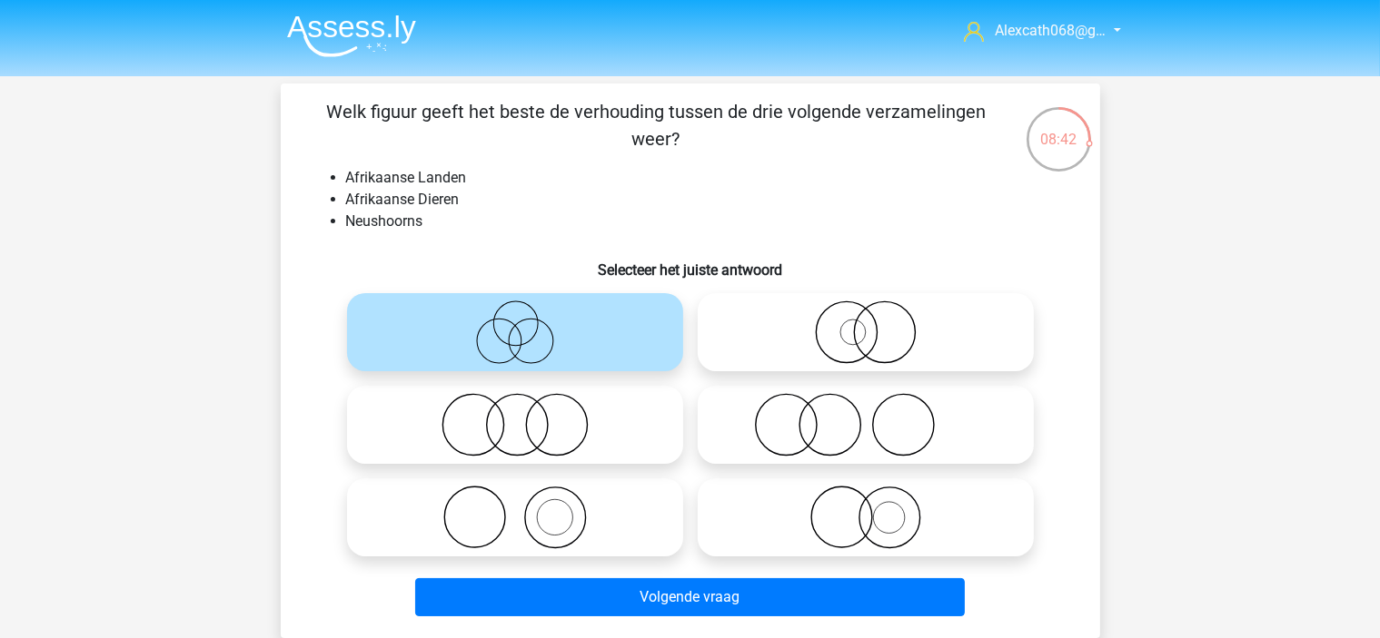
click at [603, 336] on icon at bounding box center [515, 333] width 322 height 64
click at [527, 323] on input "radio" at bounding box center [521, 318] width 12 height 12
click at [649, 442] on icon at bounding box center [515, 425] width 322 height 64
click at [527, 416] on input "radio" at bounding box center [521, 410] width 12 height 12
radio input "true"
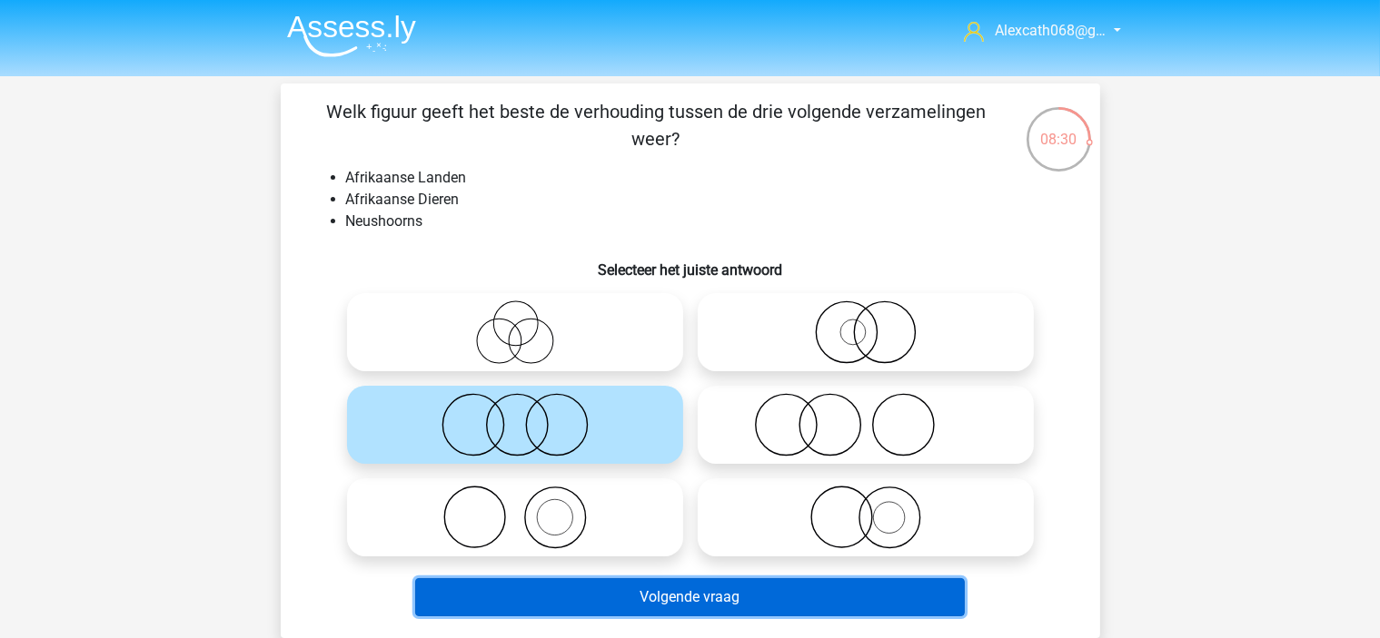
click at [658, 588] on button "Volgende vraag" at bounding box center [689, 598] width 549 height 38
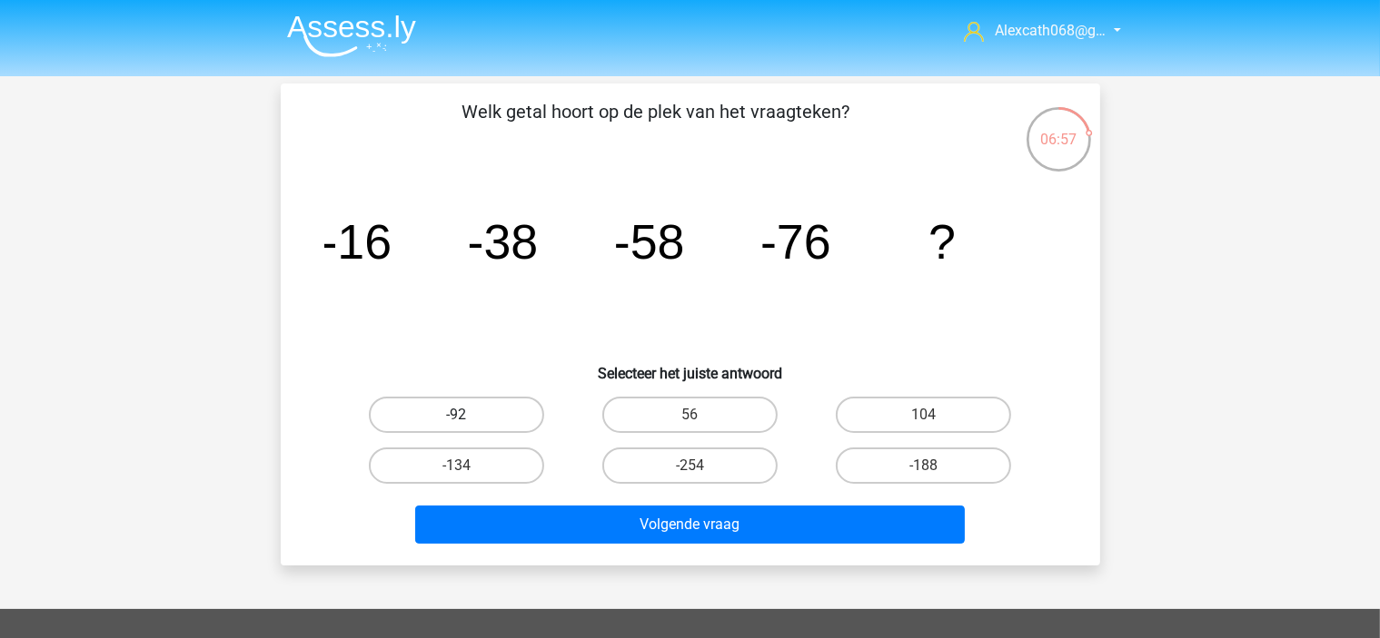
click at [436, 417] on label "-92" at bounding box center [456, 415] width 175 height 36
click at [456, 417] on input "-92" at bounding box center [462, 421] width 12 height 12
radio input "true"
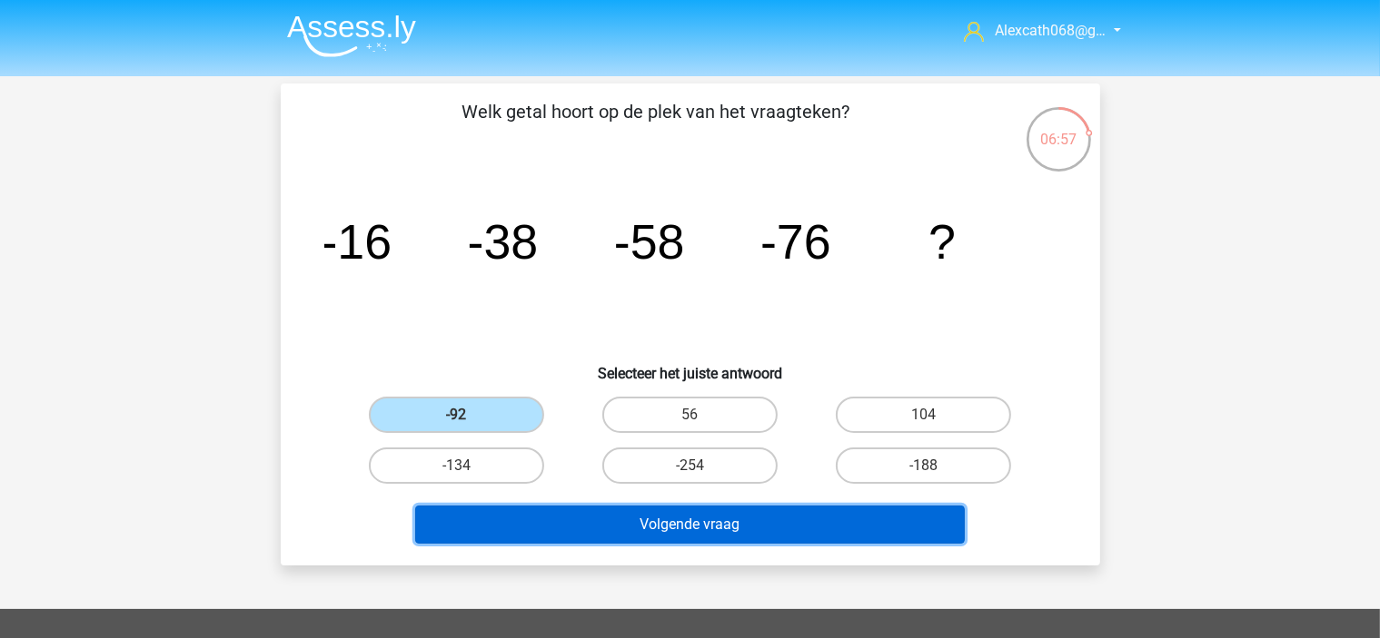
click at [520, 530] on button "Volgende vraag" at bounding box center [689, 525] width 549 height 38
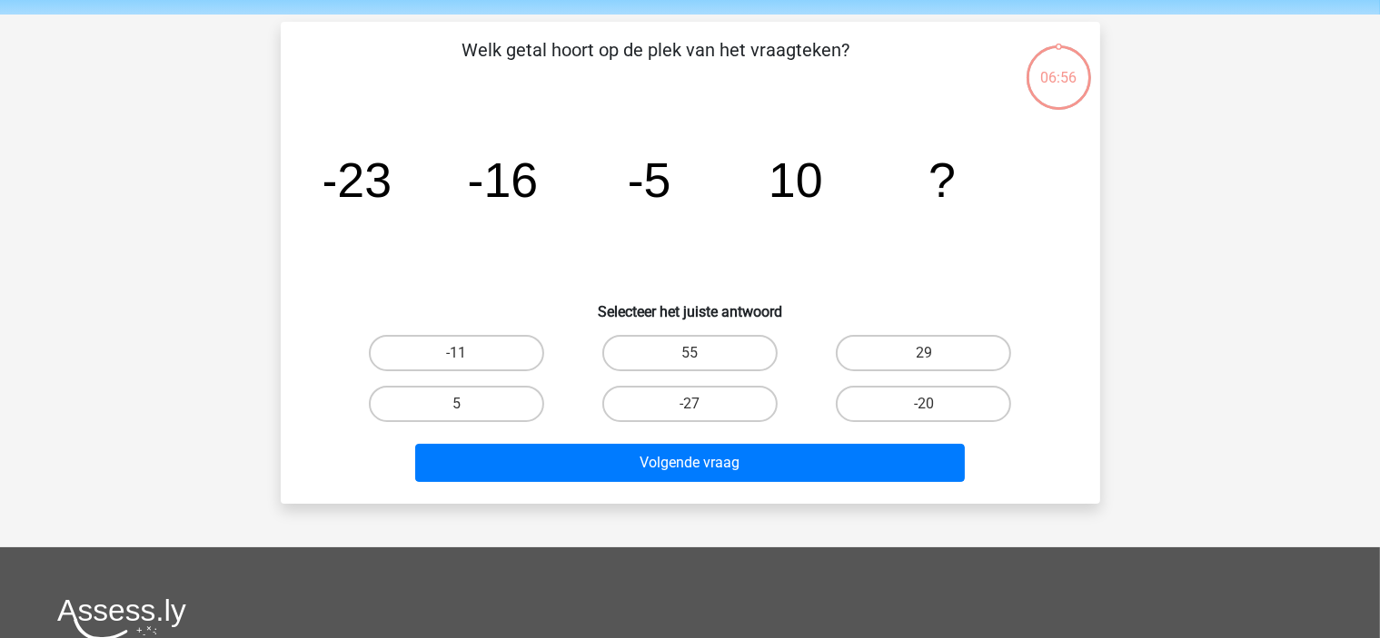
scroll to position [84, 0]
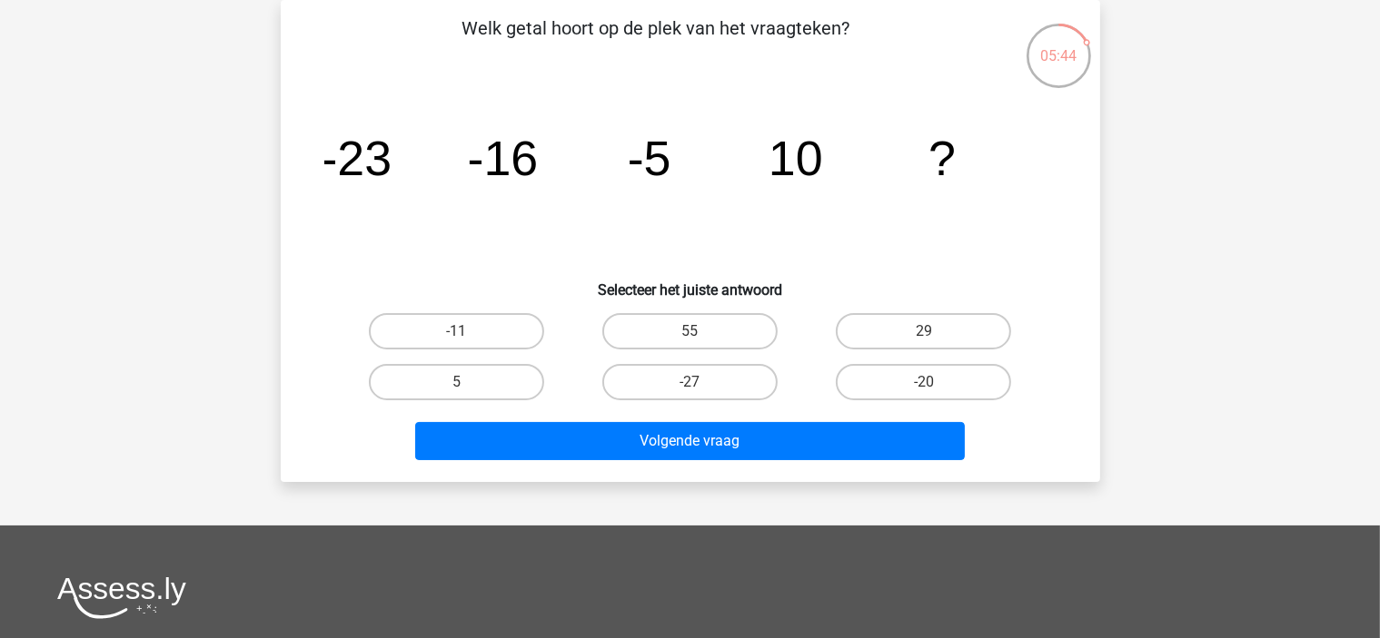
drag, startPoint x: 953, startPoint y: 381, endPoint x: 992, endPoint y: 233, distance: 152.2
click at [992, 233] on div "Welk getal hoort op de plek van het vraagteken? image/svg+xml -23 -16 -5 10 ? S…" at bounding box center [690, 241] width 805 height 453
click at [897, 338] on label "29" at bounding box center [923, 331] width 175 height 36
click at [924, 338] on input "29" at bounding box center [930, 338] width 12 height 12
radio input "true"
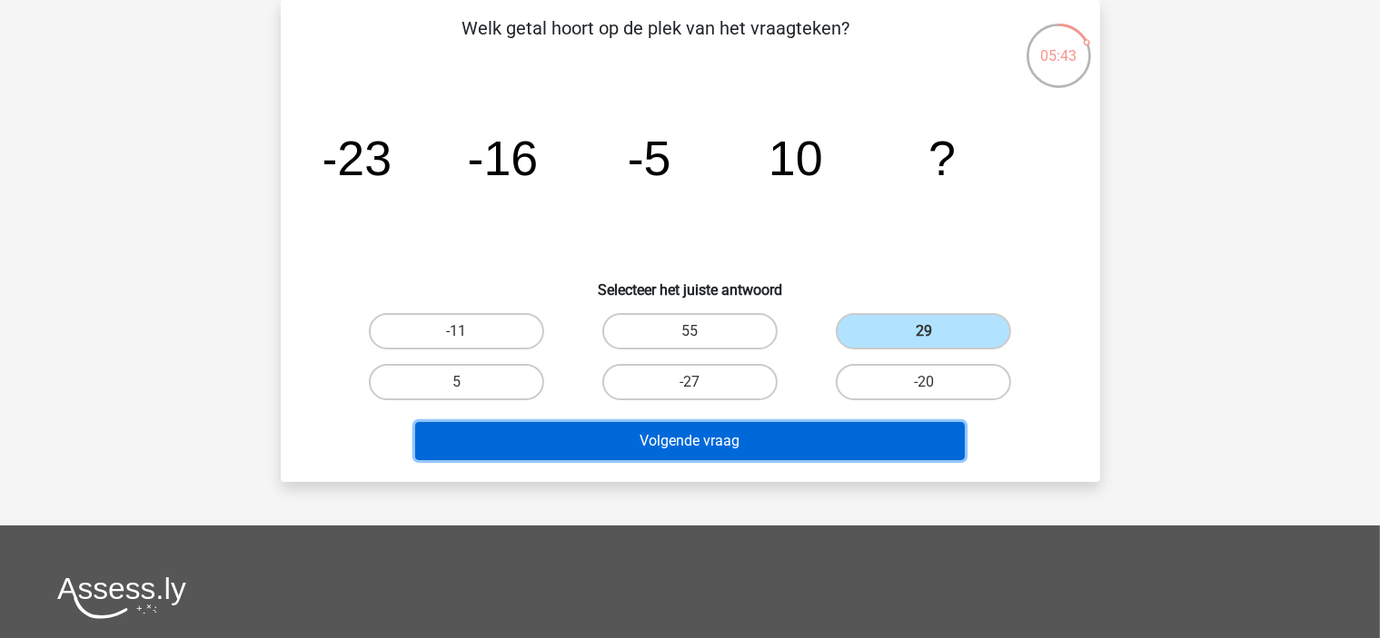
click at [874, 450] on button "Volgende vraag" at bounding box center [689, 441] width 549 height 38
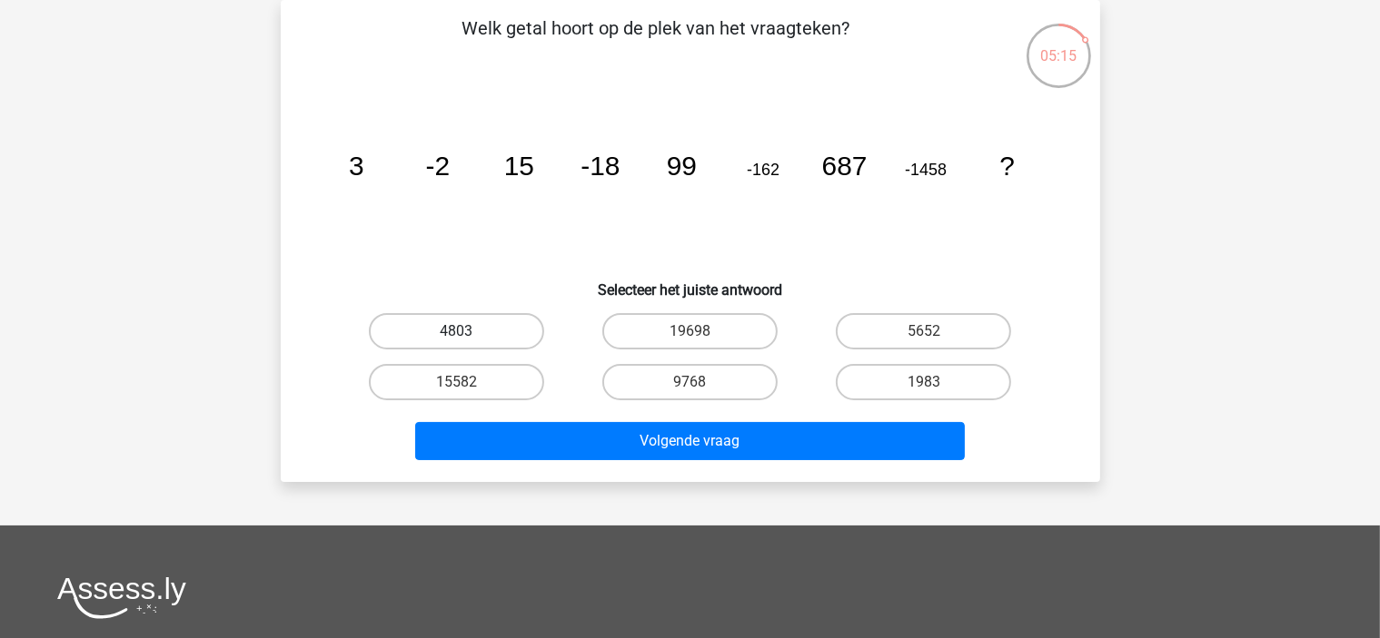
click at [487, 333] on label "4803" at bounding box center [456, 331] width 175 height 36
click at [468, 333] on input "4803" at bounding box center [462, 338] width 12 height 12
radio input "true"
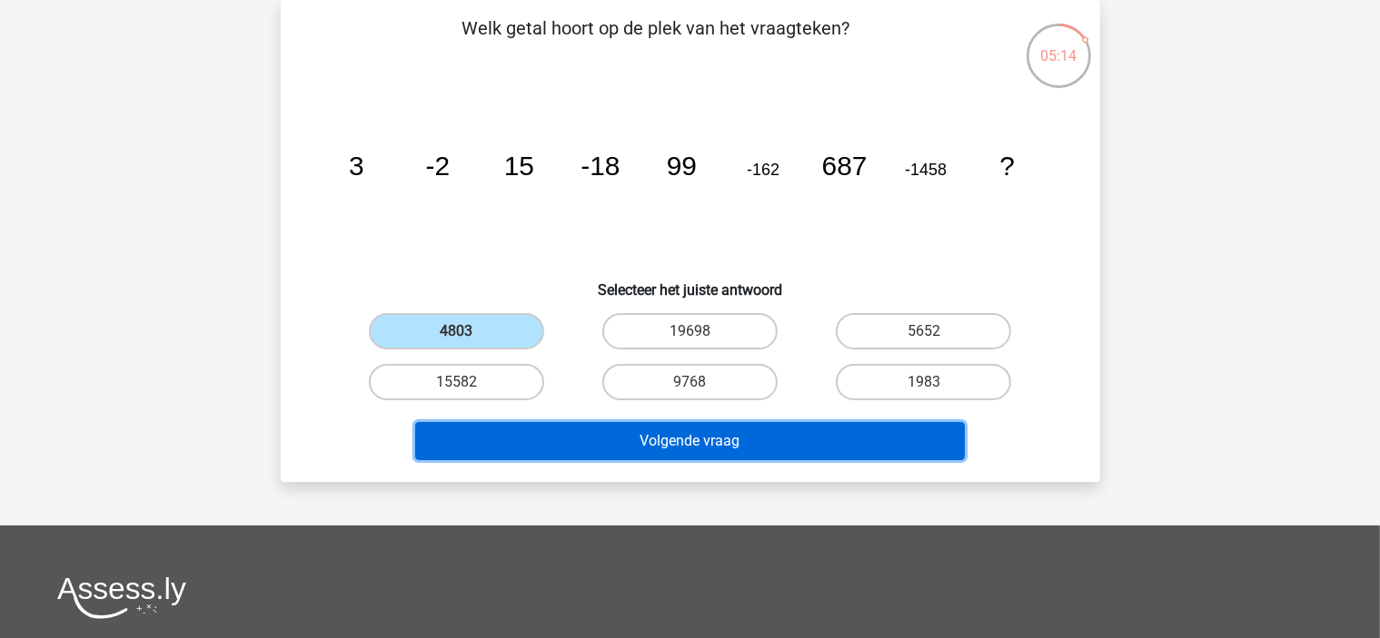
click at [571, 445] on button "Volgende vraag" at bounding box center [689, 441] width 549 height 38
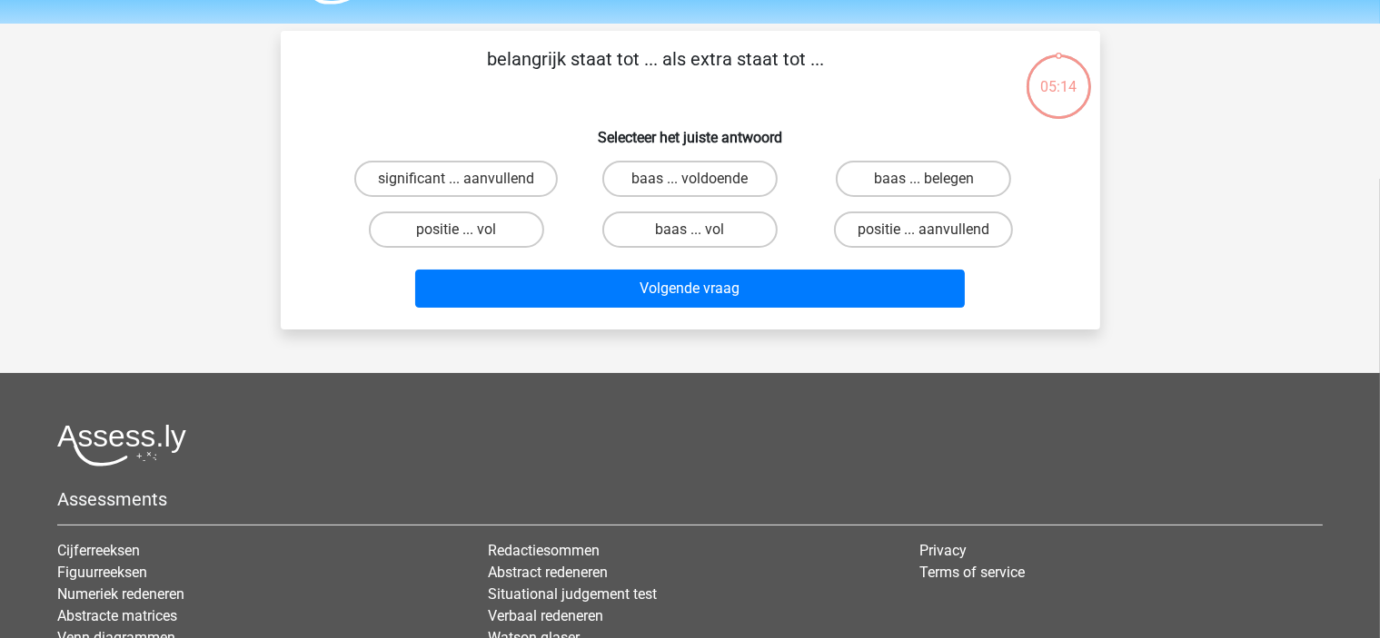
scroll to position [0, 0]
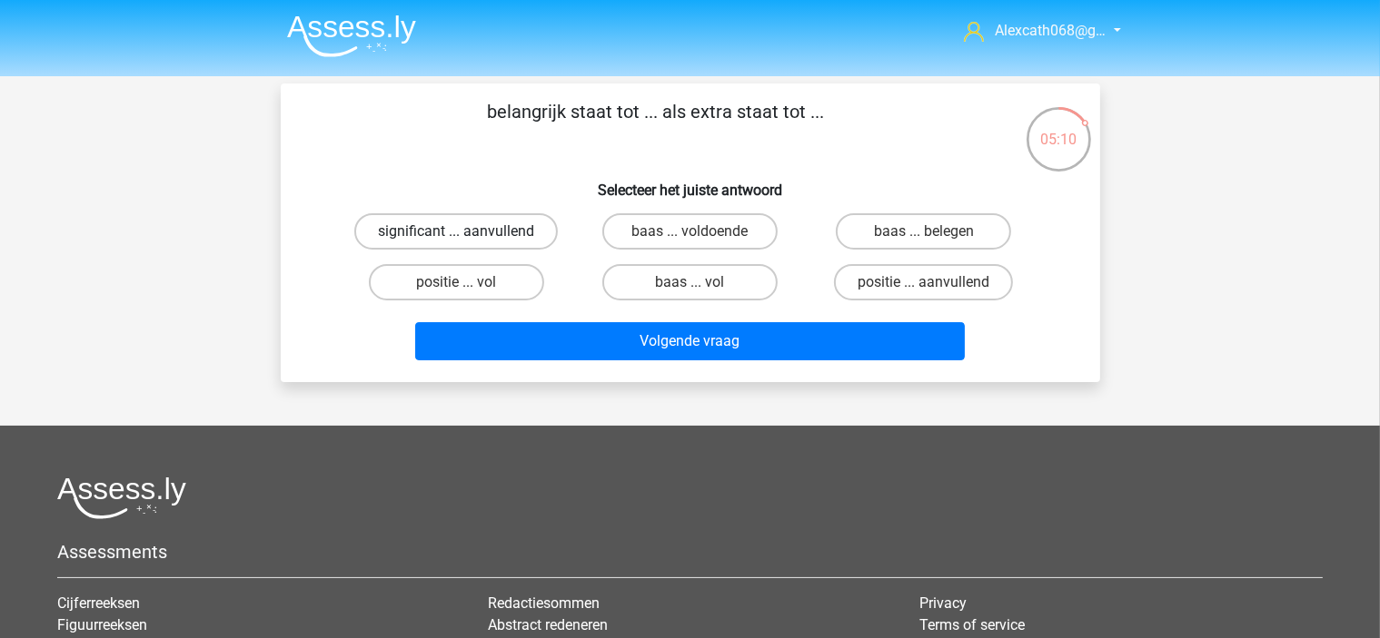
click at [530, 232] on label "significant ... aanvullend" at bounding box center [455, 231] width 203 height 36
click at [468, 232] on input "significant ... aanvullend" at bounding box center [462, 238] width 12 height 12
radio input "true"
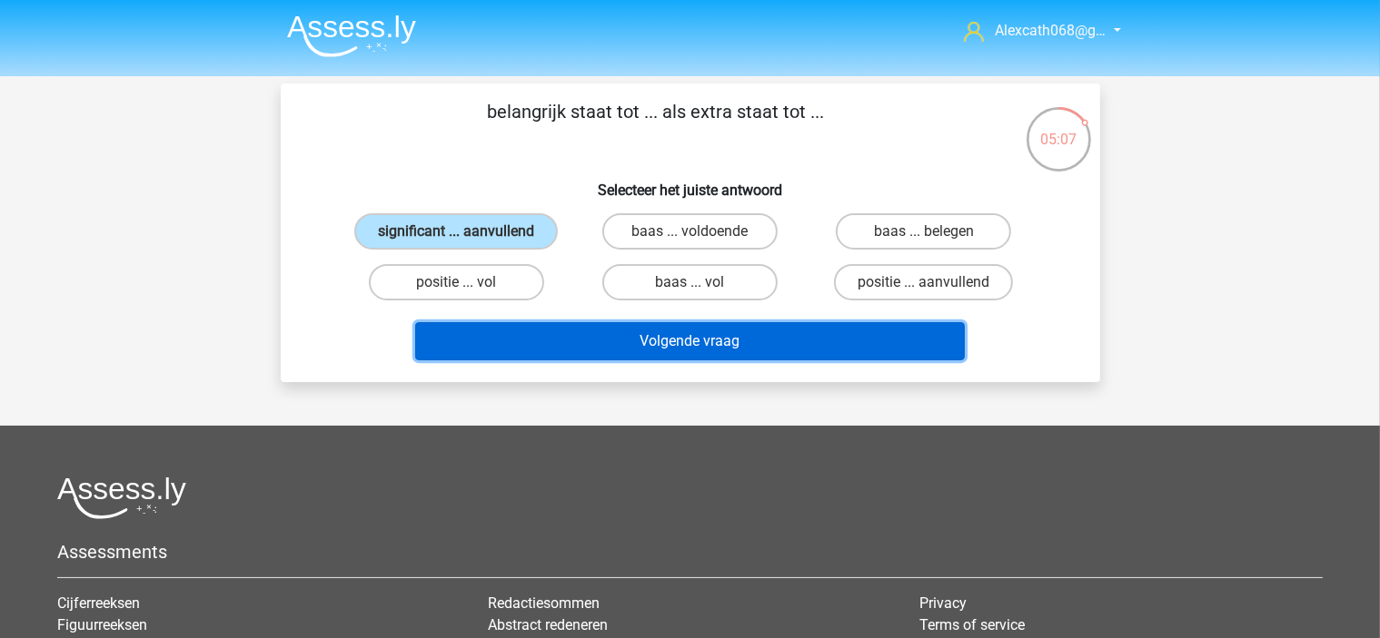
click at [608, 348] on button "Volgende vraag" at bounding box center [689, 341] width 549 height 38
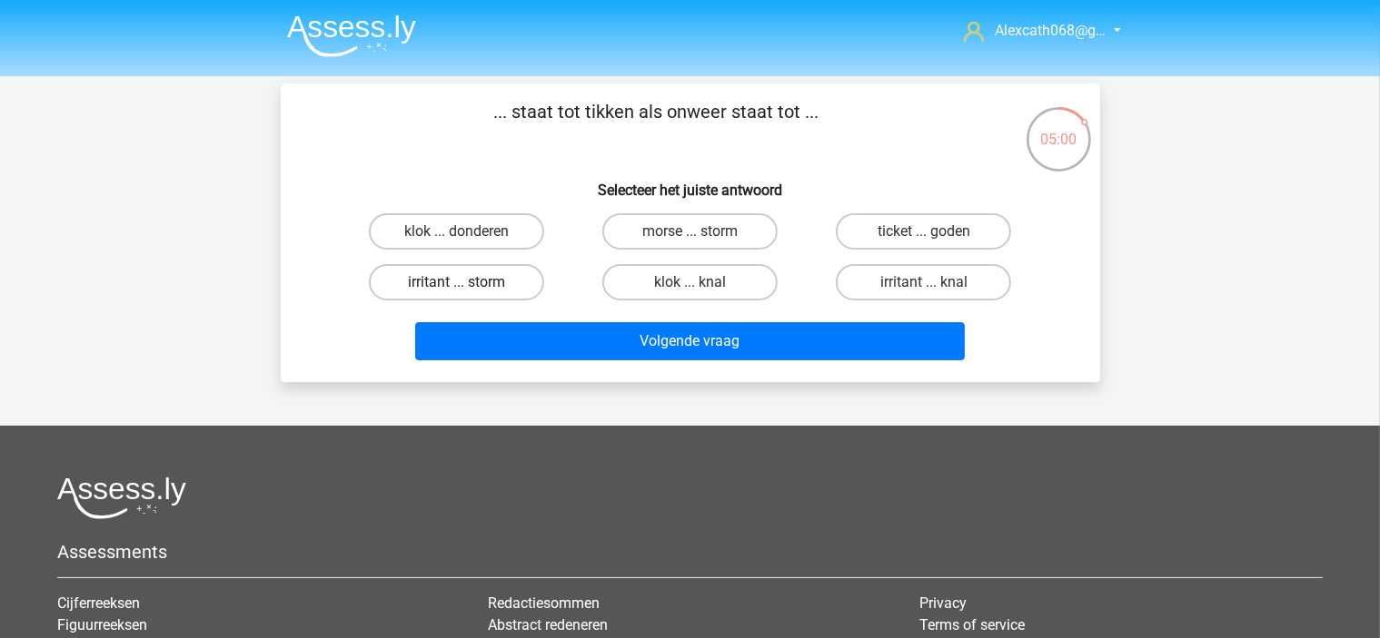
click at [531, 284] on label "irritant ... storm" at bounding box center [456, 282] width 175 height 36
click at [468, 284] on input "irritant ... storm" at bounding box center [462, 288] width 12 height 12
radio input "true"
click at [755, 228] on label "morse ... storm" at bounding box center [689, 231] width 175 height 36
click at [701, 232] on input "morse ... storm" at bounding box center [695, 238] width 12 height 12
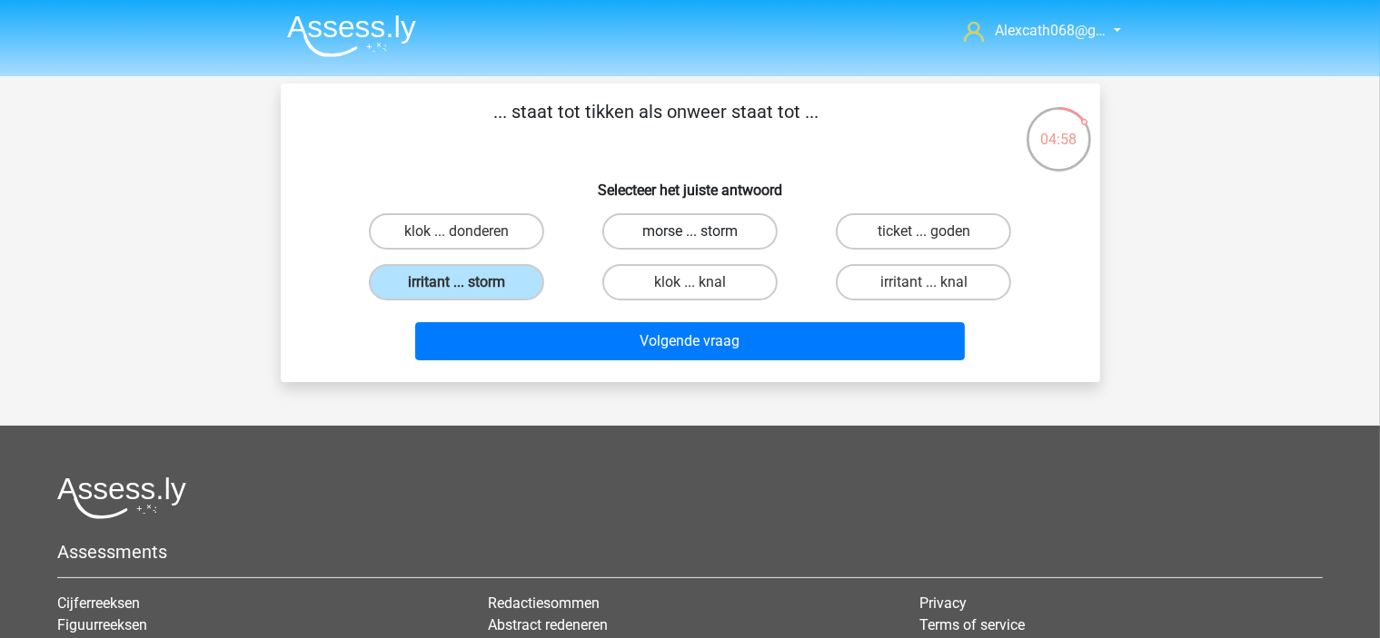
radio input "true"
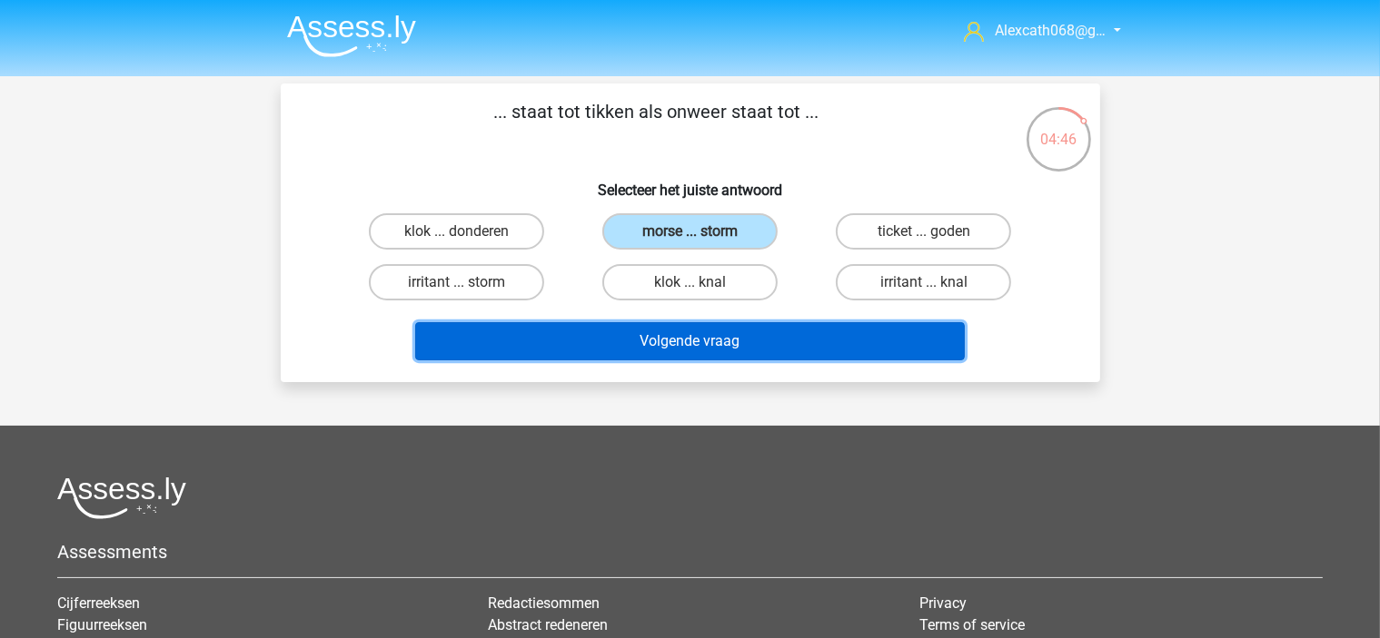
click at [813, 349] on button "Volgende vraag" at bounding box center [689, 341] width 549 height 38
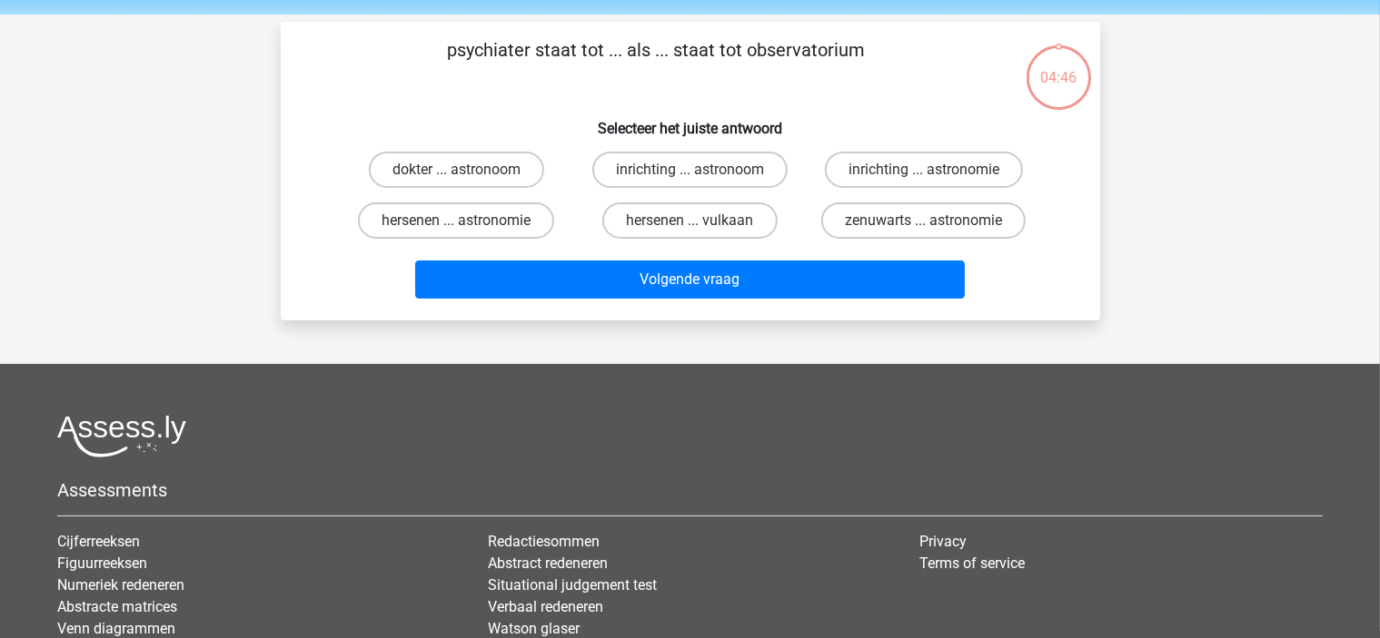
scroll to position [84, 0]
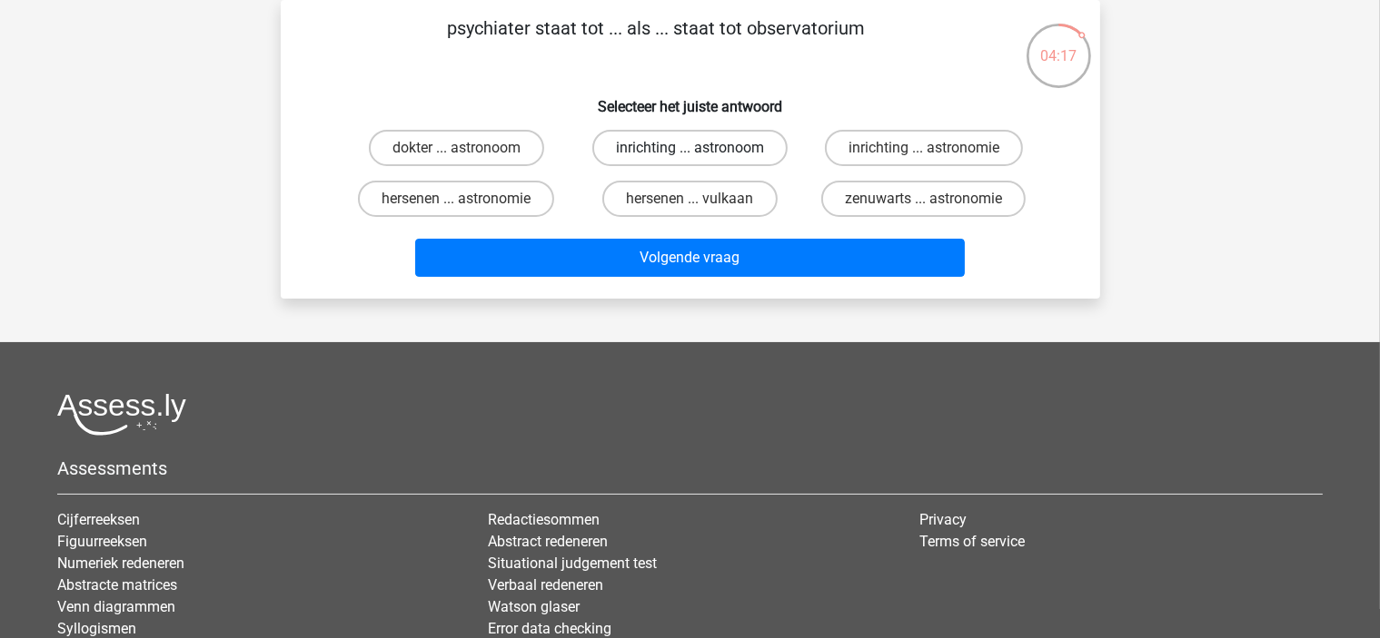
click at [756, 156] on label "inrichting ... astronoom" at bounding box center [689, 148] width 195 height 36
click at [701, 156] on input "inrichting ... astronoom" at bounding box center [695, 154] width 12 height 12
radio input "true"
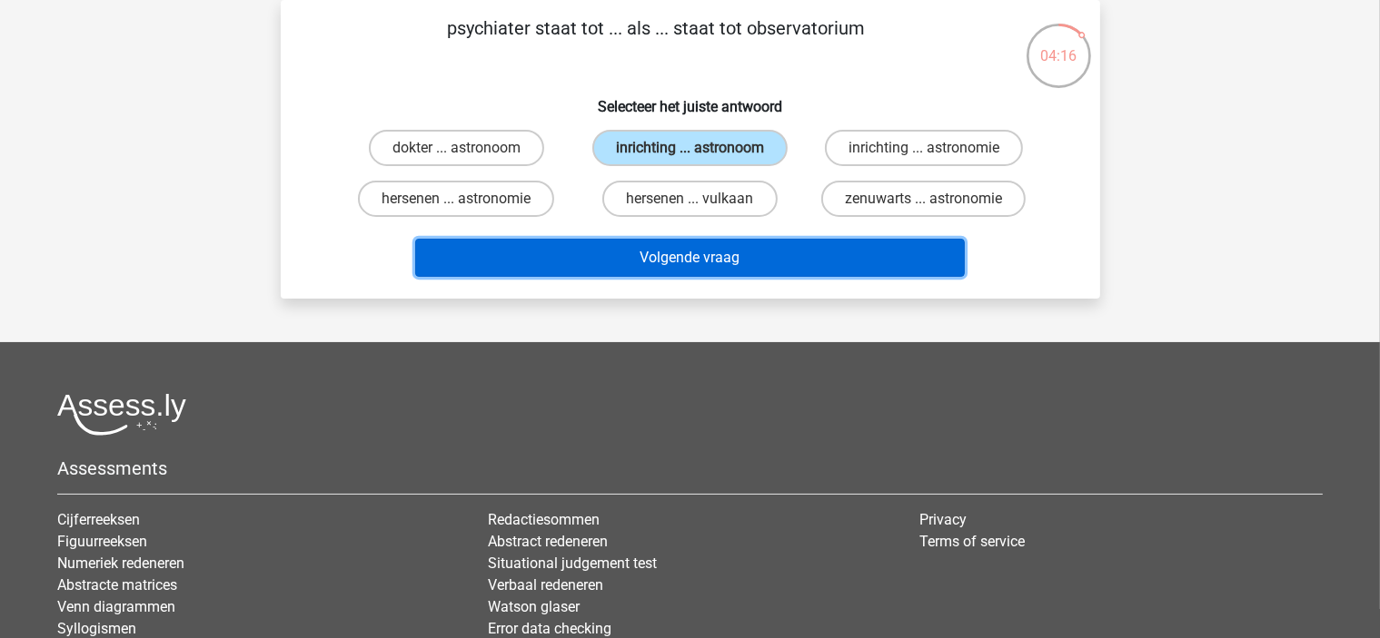
click at [789, 263] on button "Volgende vraag" at bounding box center [689, 258] width 549 height 38
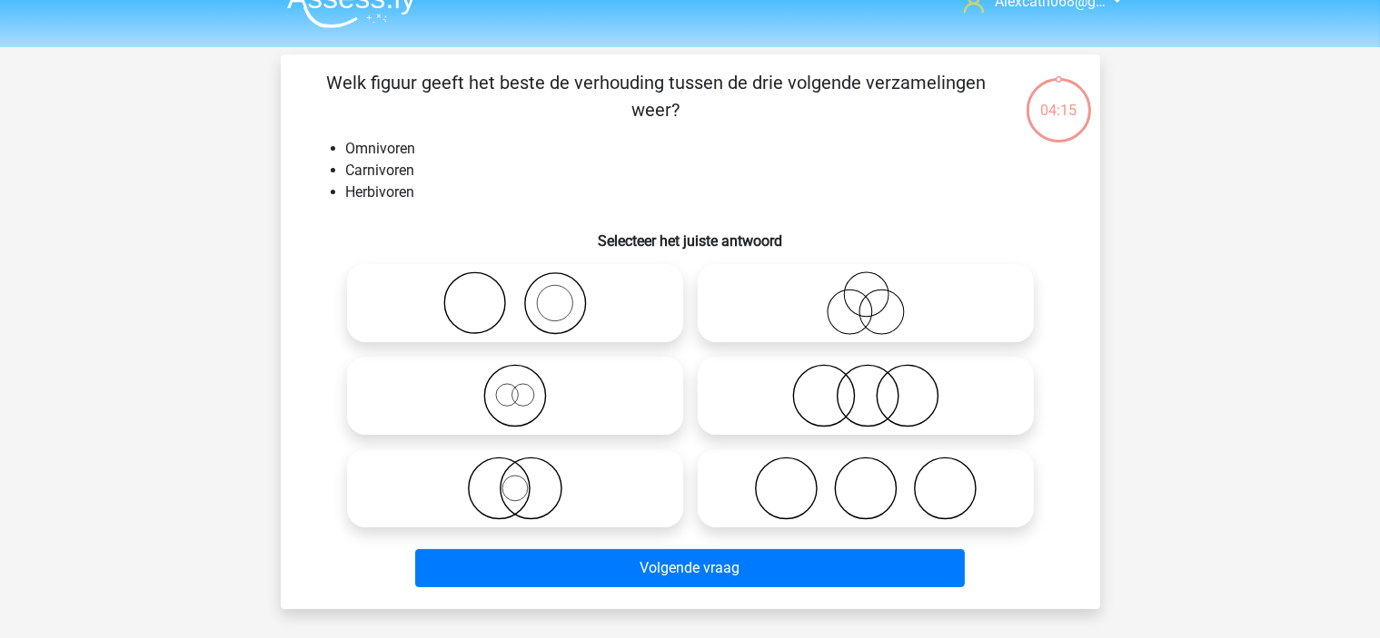
scroll to position [0, 0]
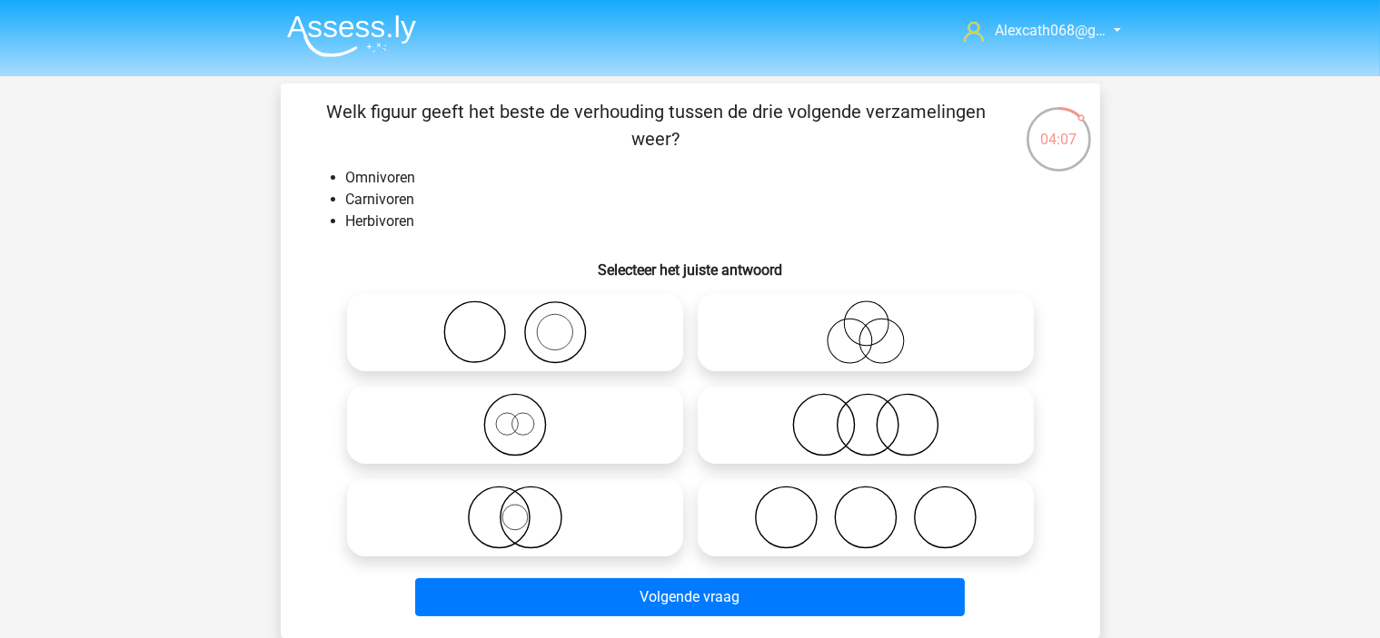
click at [589, 444] on icon at bounding box center [515, 425] width 322 height 64
click at [527, 416] on input "radio" at bounding box center [521, 410] width 12 height 12
radio input "true"
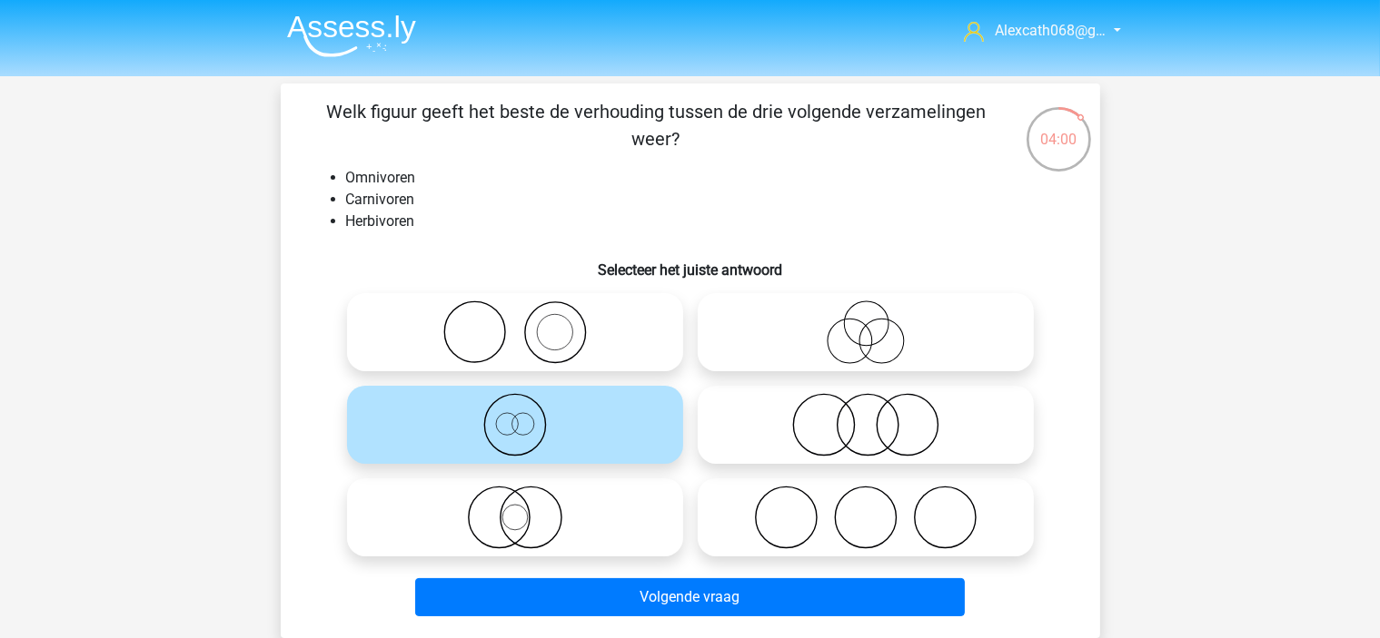
click at [883, 431] on icon at bounding box center [866, 425] width 322 height 64
click at [877, 416] on input "radio" at bounding box center [872, 410] width 12 height 12
radio input "true"
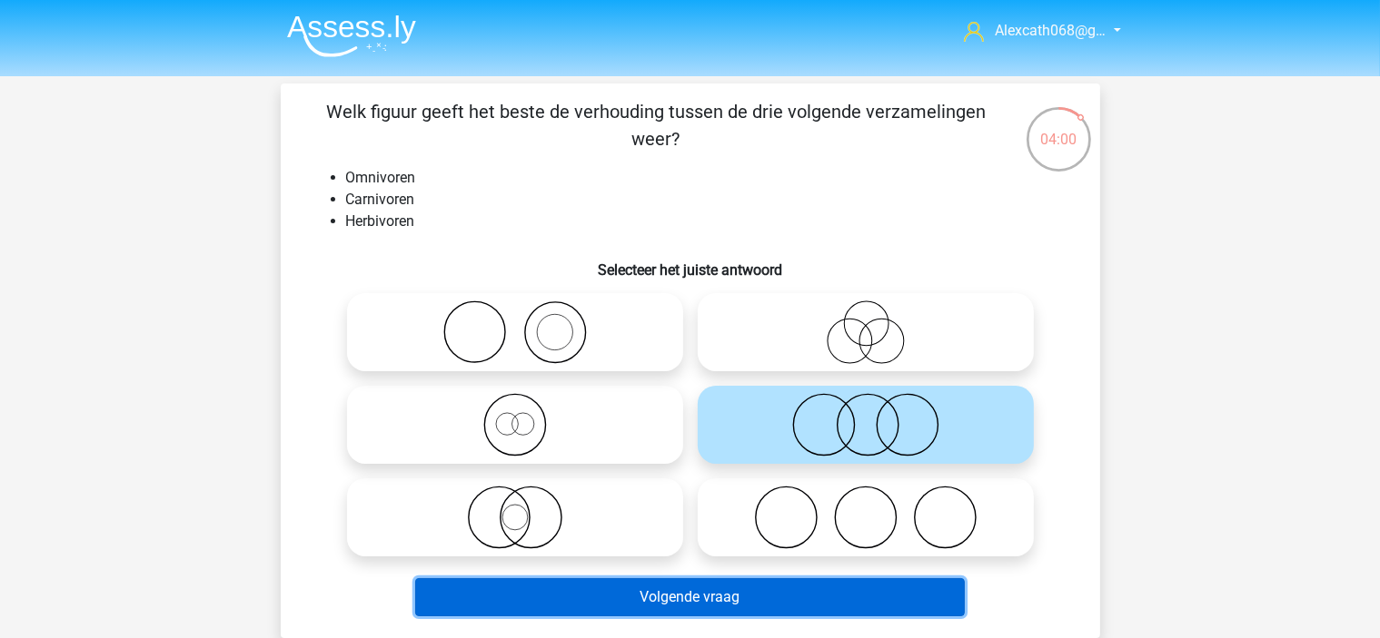
click at [852, 603] on button "Volgende vraag" at bounding box center [689, 598] width 549 height 38
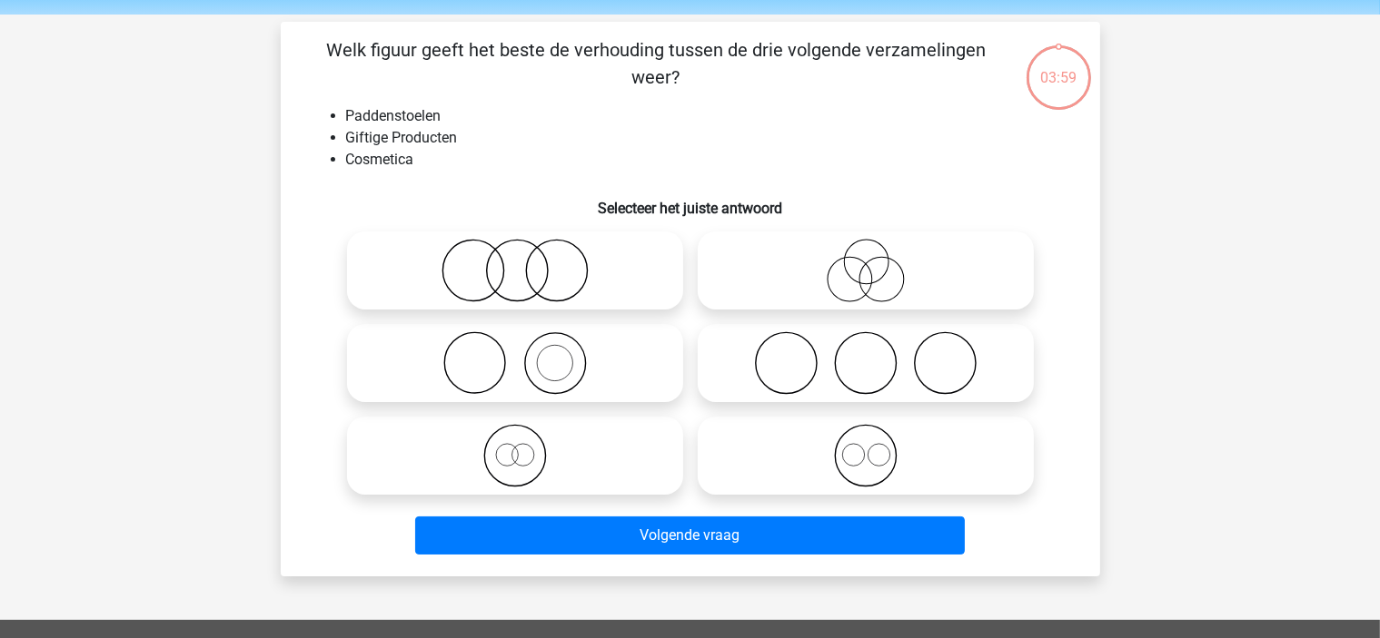
scroll to position [84, 0]
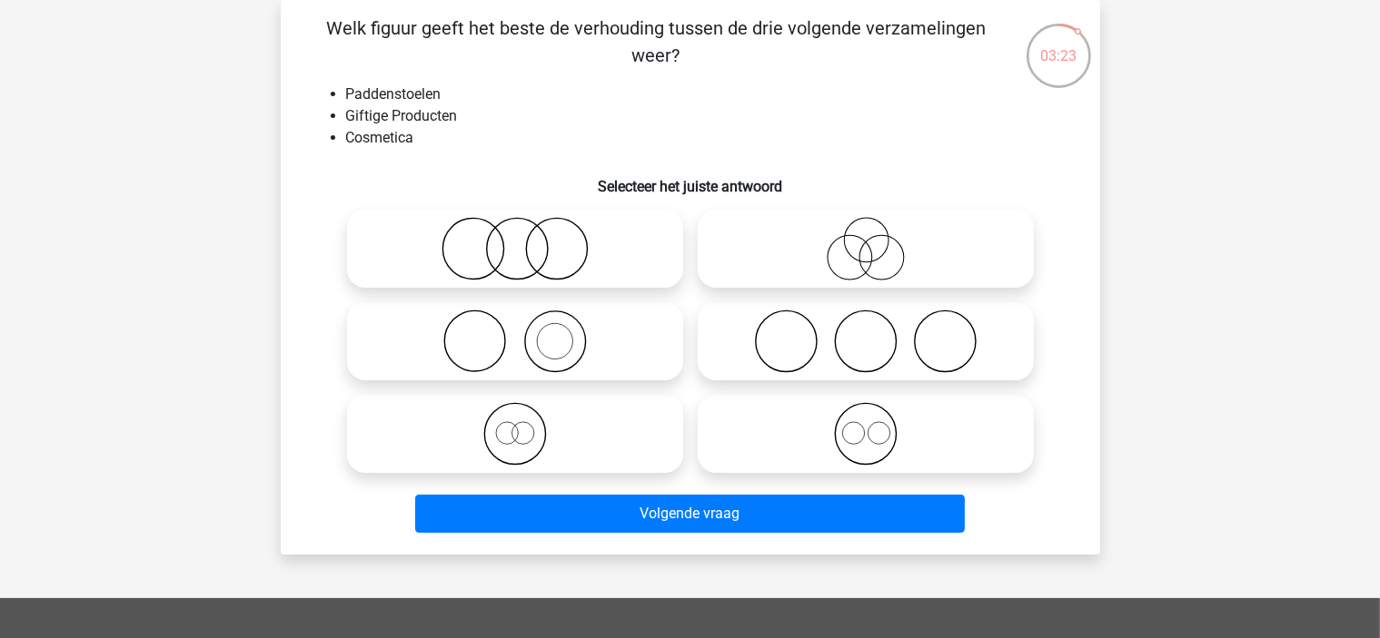
click at [804, 364] on icon at bounding box center [866, 342] width 322 height 64
click at [866, 332] on input "radio" at bounding box center [872, 327] width 12 height 12
radio input "true"
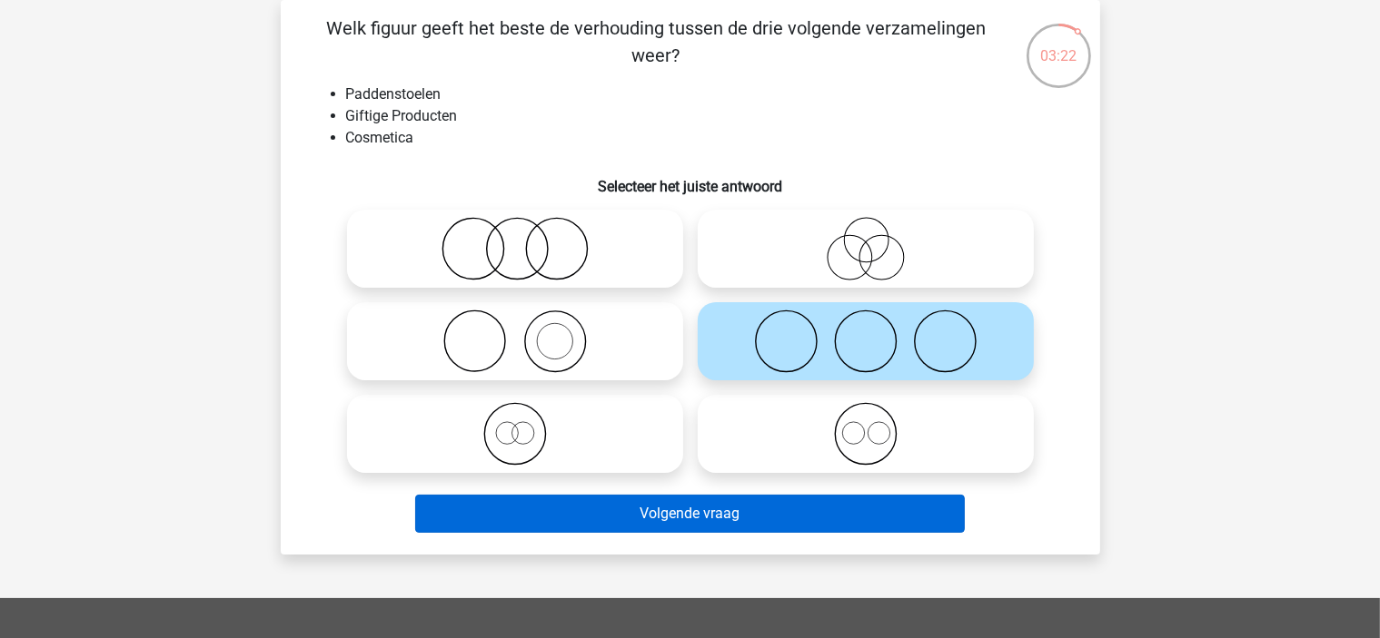
click at [793, 496] on div "Volgende vraag" at bounding box center [690, 510] width 761 height 60
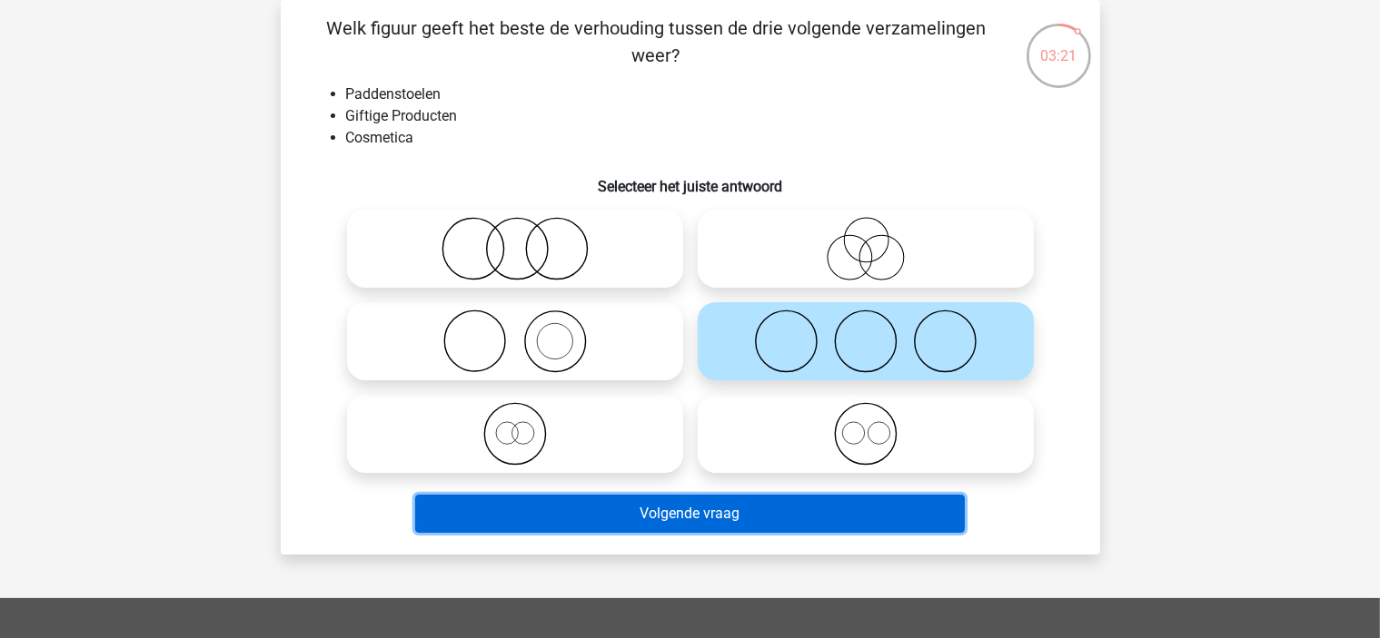
click at [793, 498] on button "Volgende vraag" at bounding box center [689, 514] width 549 height 38
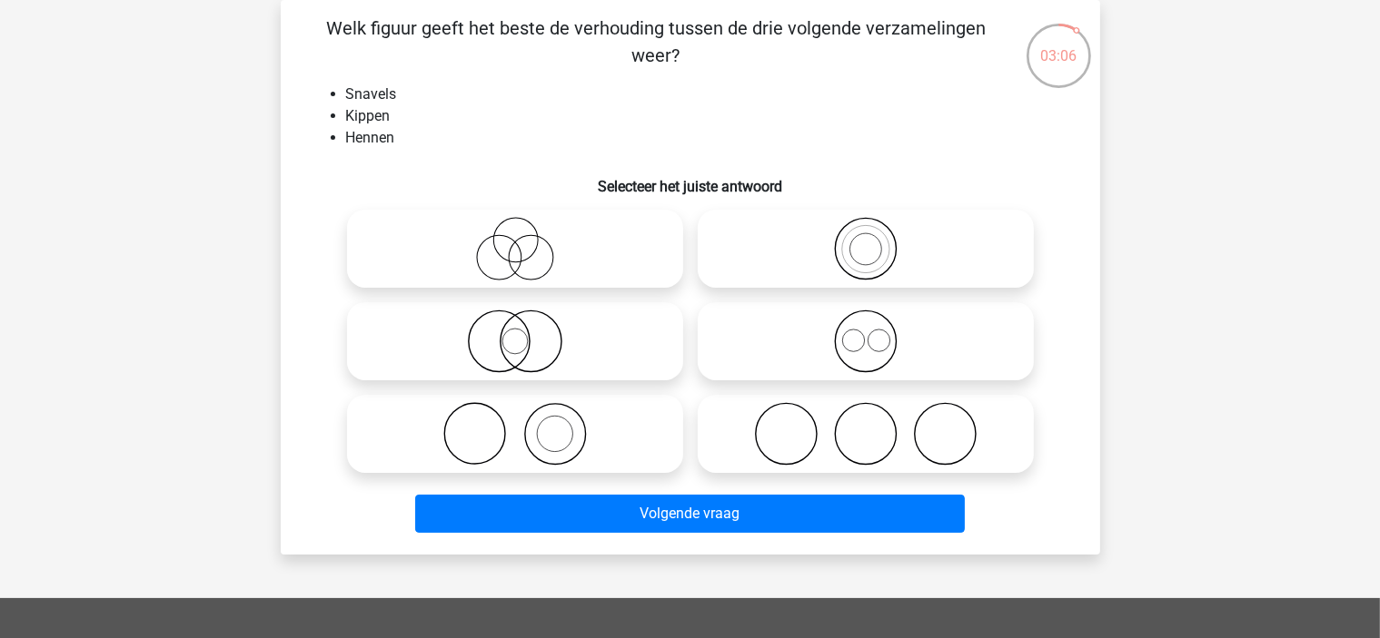
drag, startPoint x: 939, startPoint y: 330, endPoint x: 912, endPoint y: 349, distance: 33.3
click at [937, 332] on icon at bounding box center [866, 342] width 322 height 64
click at [877, 332] on input "radio" at bounding box center [872, 327] width 12 height 12
radio input "true"
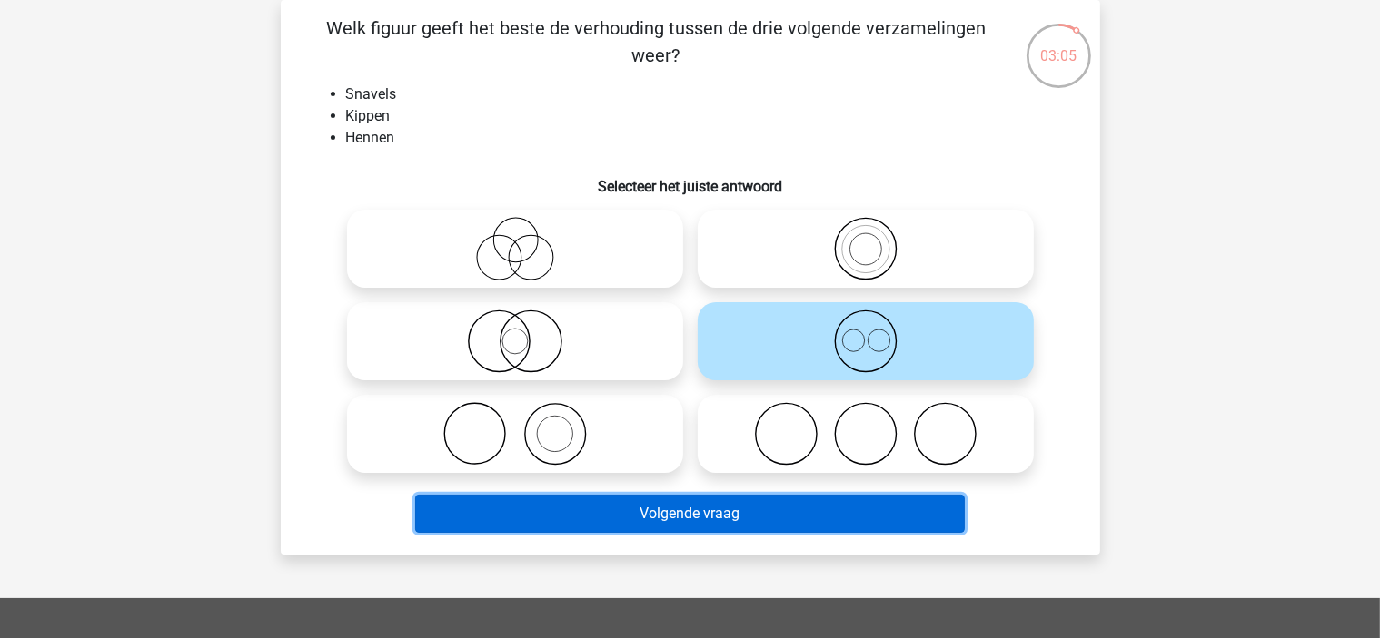
click at [857, 504] on button "Volgende vraag" at bounding box center [689, 514] width 549 height 38
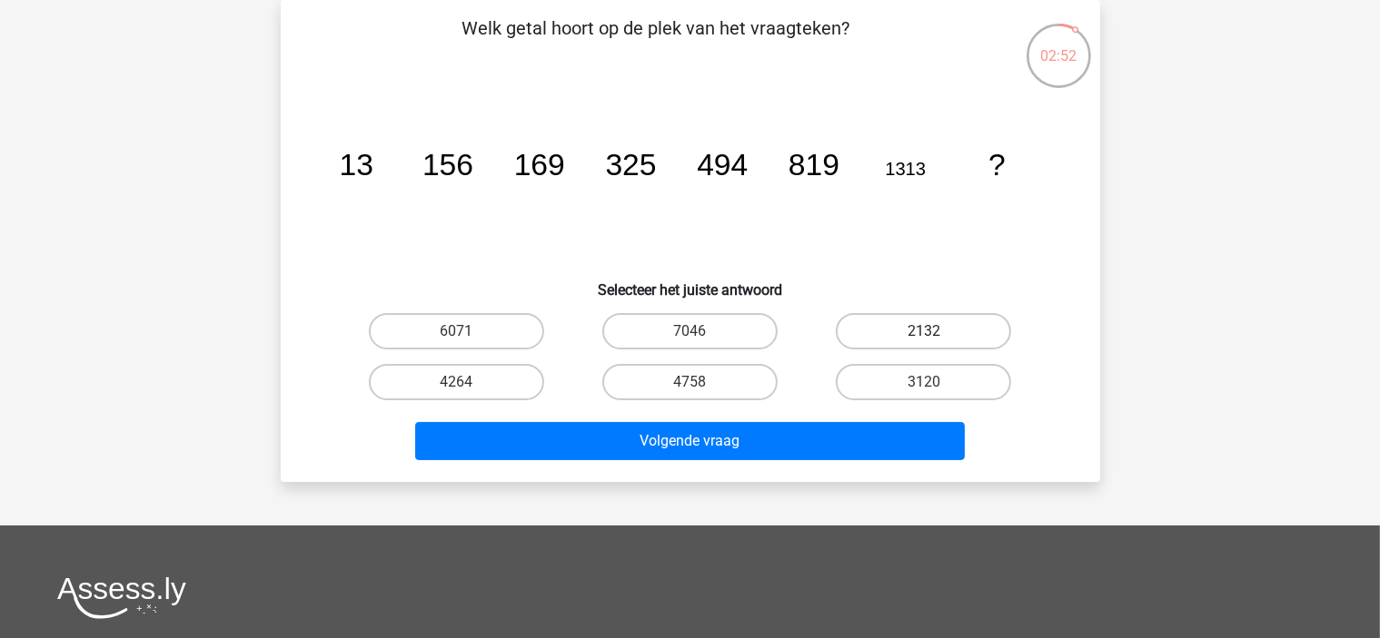
click at [975, 331] on label "2132" at bounding box center [923, 331] width 175 height 36
click at [935, 332] on input "2132" at bounding box center [930, 338] width 12 height 12
radio input "true"
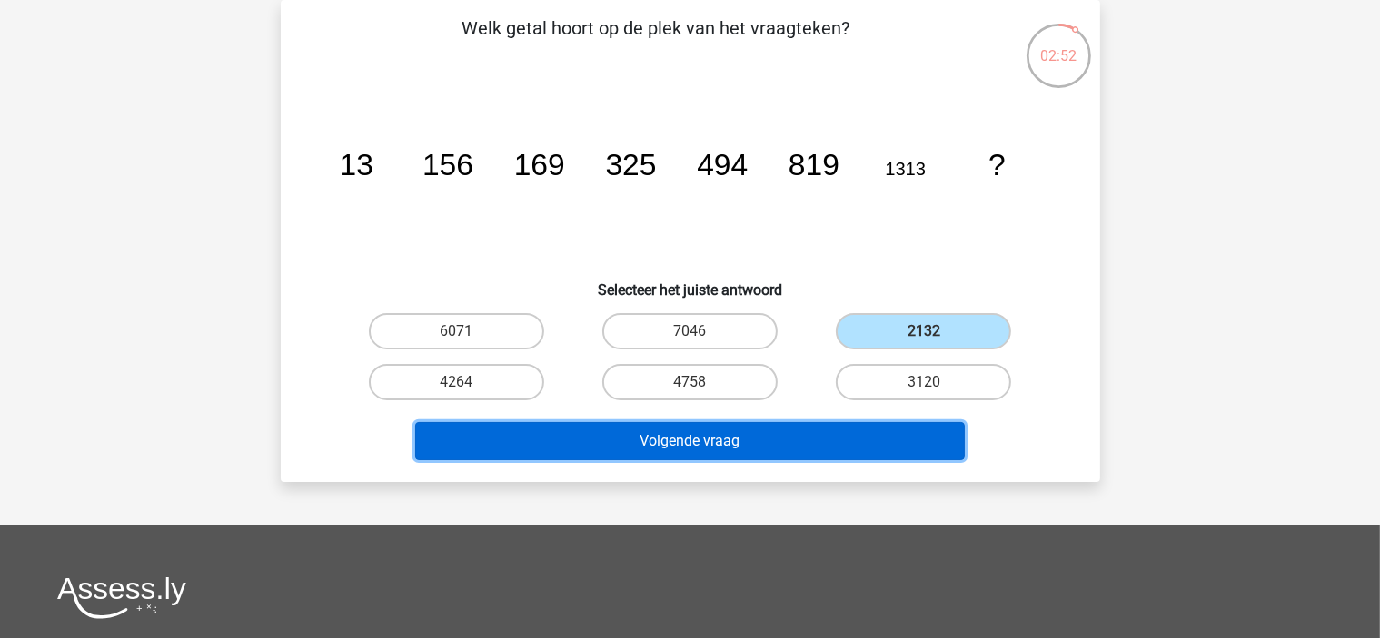
click at [953, 437] on button "Volgende vraag" at bounding box center [689, 441] width 549 height 38
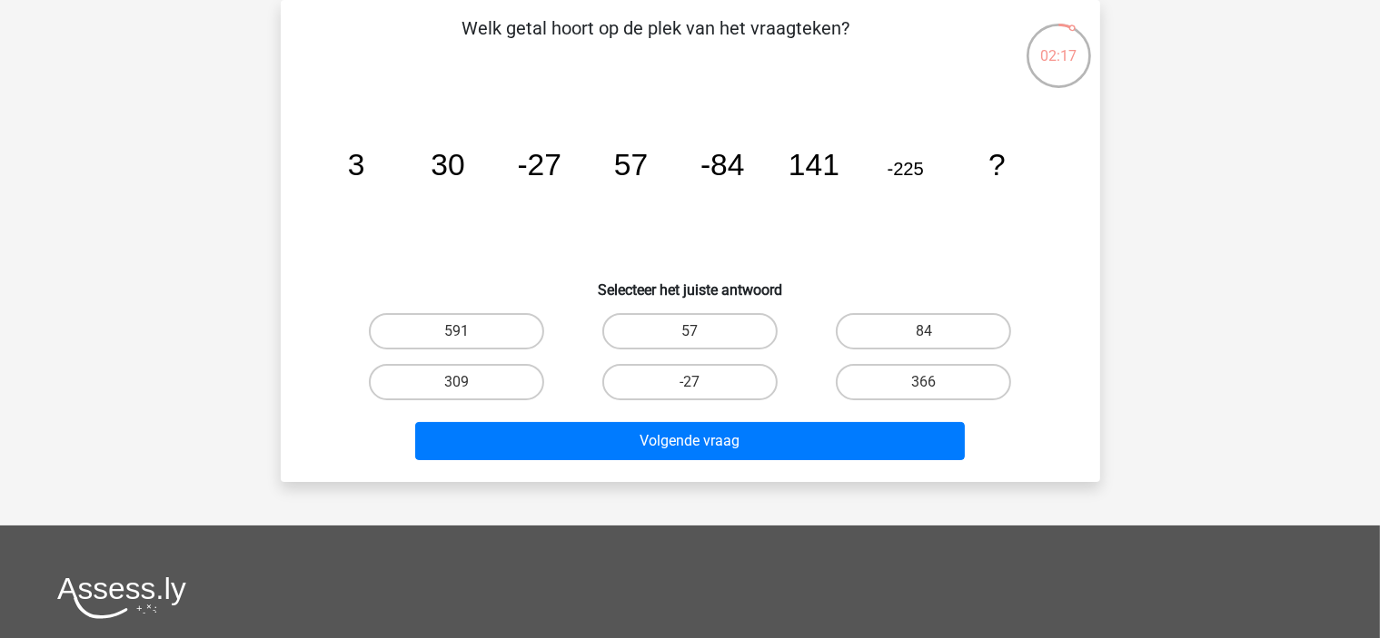
click at [929, 390] on input "366" at bounding box center [930, 388] width 12 height 12
radio input "true"
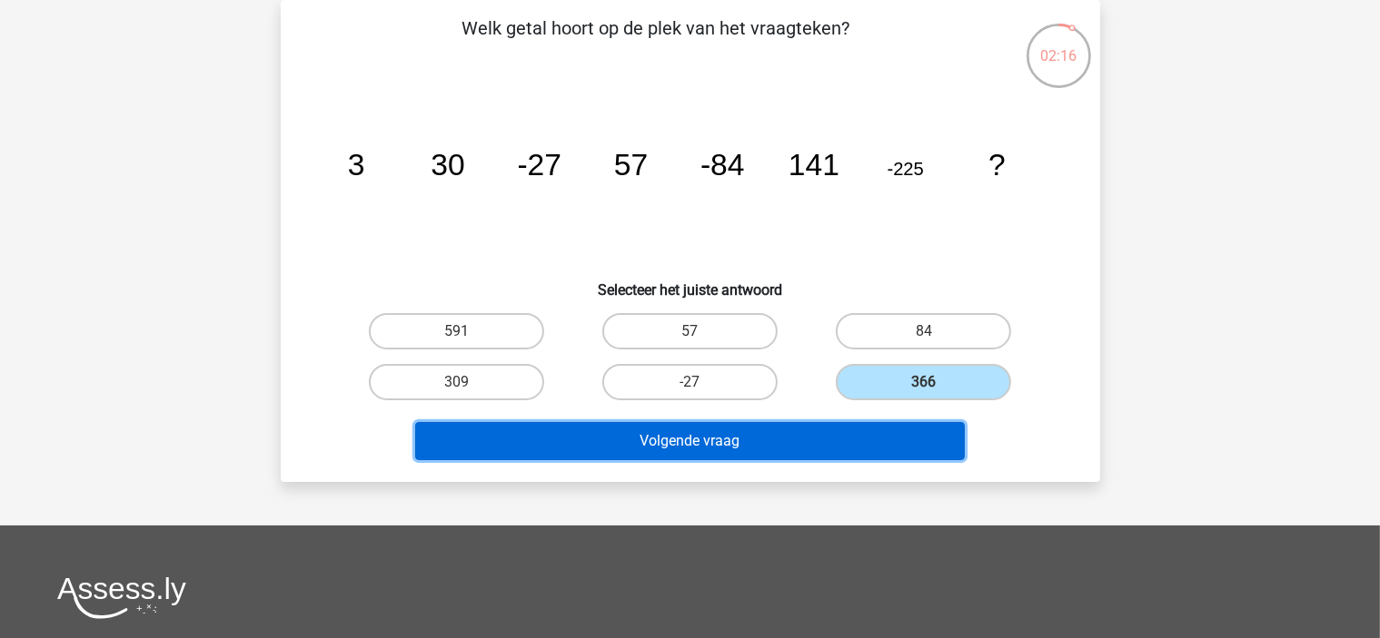
click at [916, 431] on button "Volgende vraag" at bounding box center [689, 441] width 549 height 38
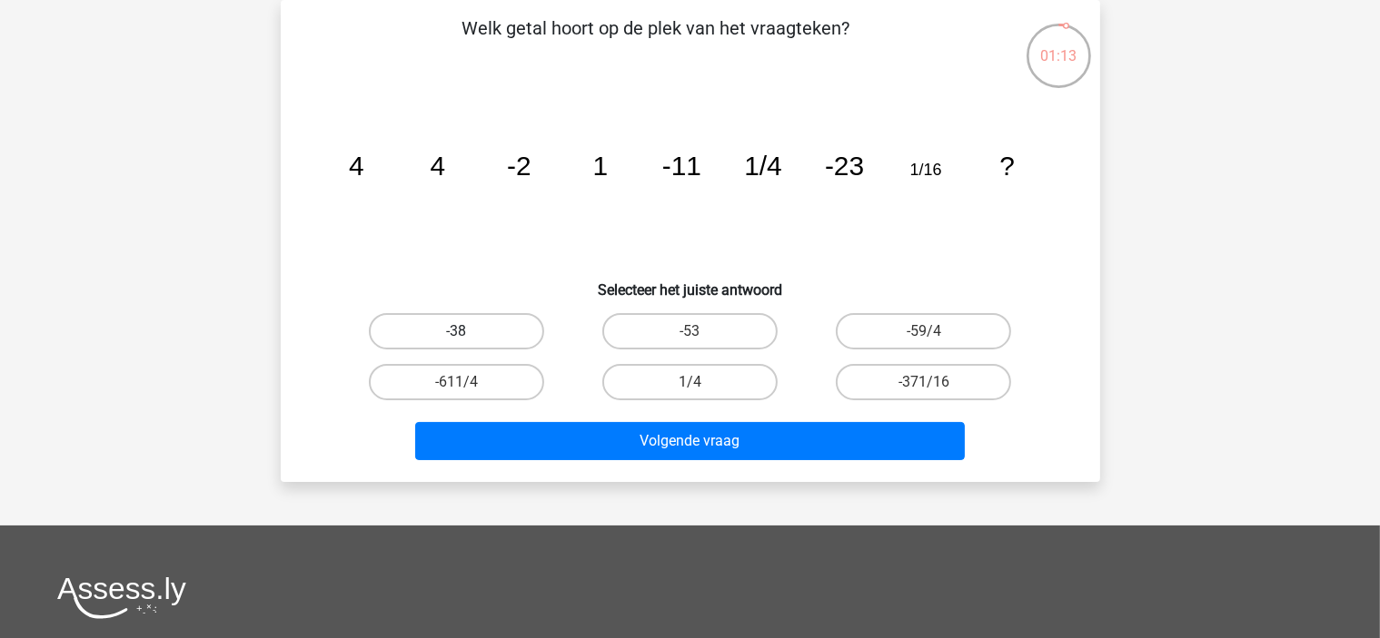
click at [530, 322] on label "-38" at bounding box center [456, 331] width 175 height 36
click at [468, 332] on input "-38" at bounding box center [462, 338] width 12 height 12
radio input "true"
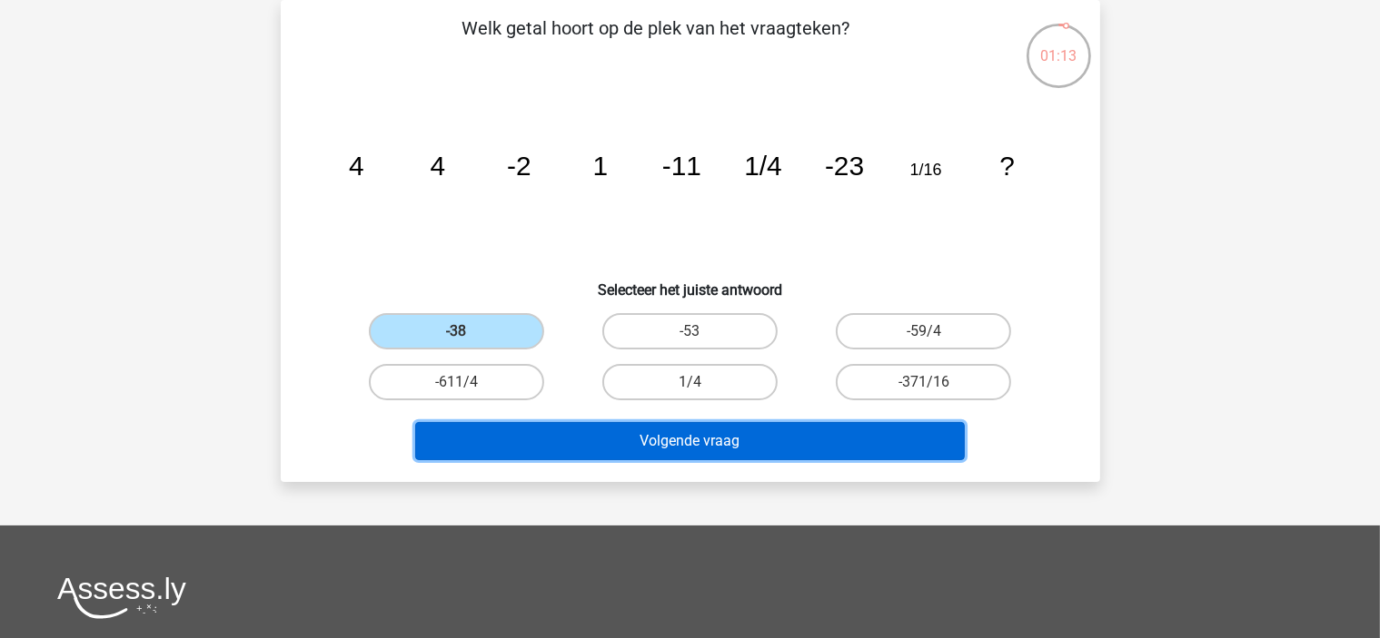
click at [642, 453] on button "Volgende vraag" at bounding box center [689, 441] width 549 height 38
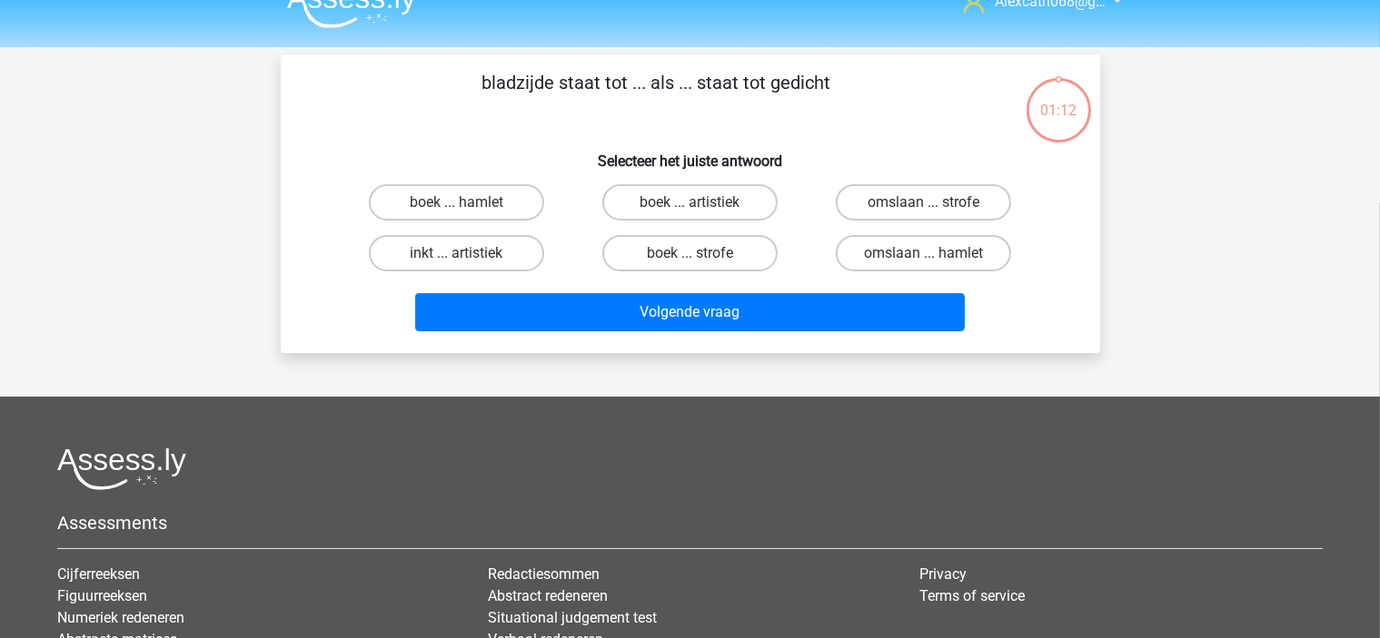
scroll to position [0, 0]
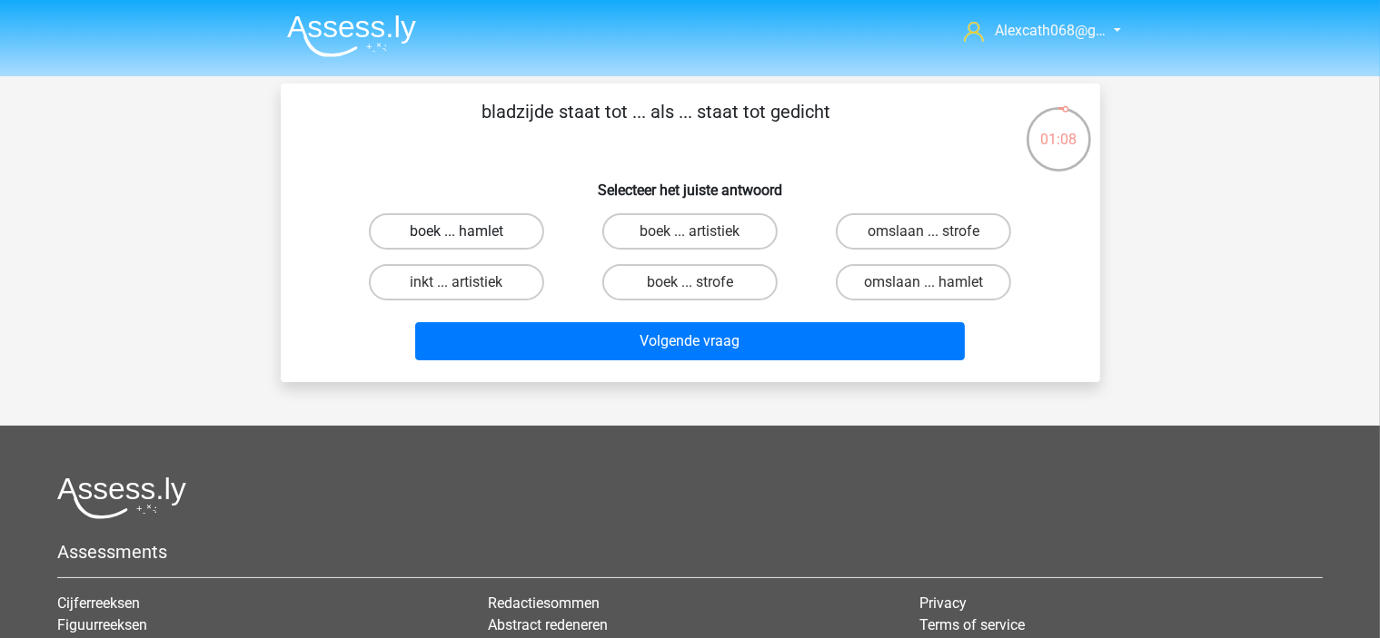
click at [507, 226] on label "boek ... hamlet" at bounding box center [456, 231] width 175 height 36
click at [468, 232] on input "boek ... hamlet" at bounding box center [462, 238] width 12 height 12
radio input "true"
click at [647, 275] on label "boek ... strofe" at bounding box center [689, 282] width 175 height 36
click at [689, 282] on input "boek ... strofe" at bounding box center [695, 288] width 12 height 12
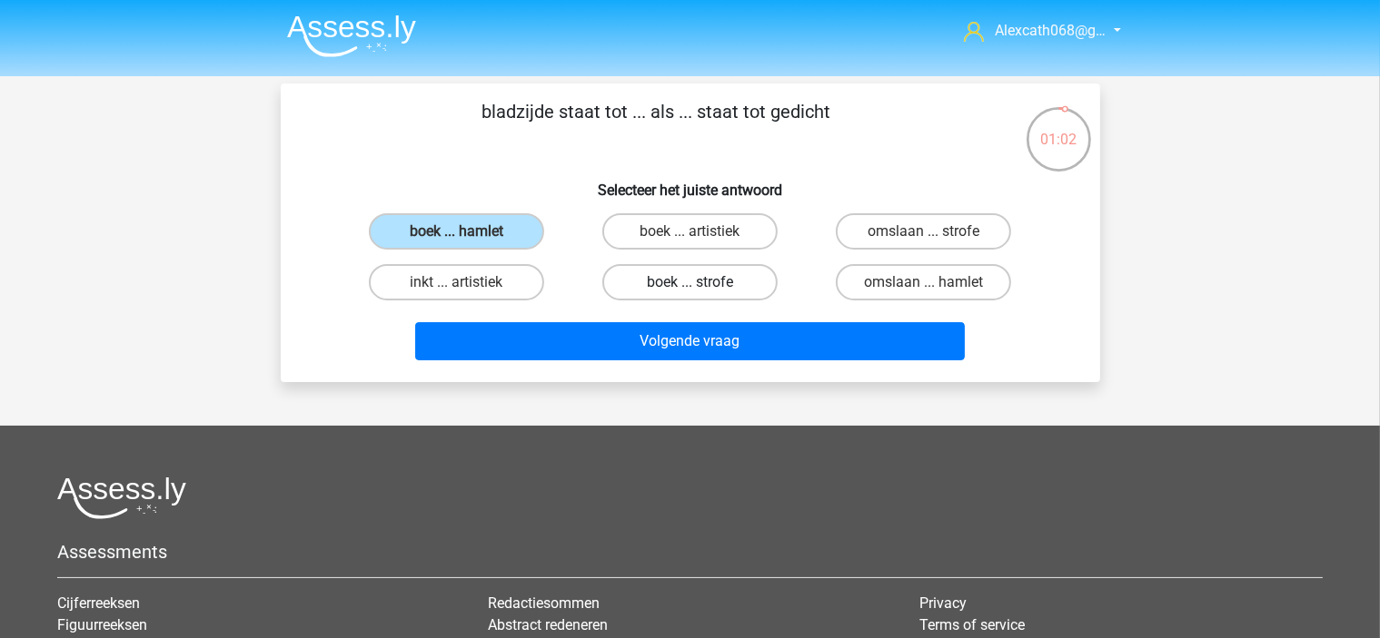
radio input "true"
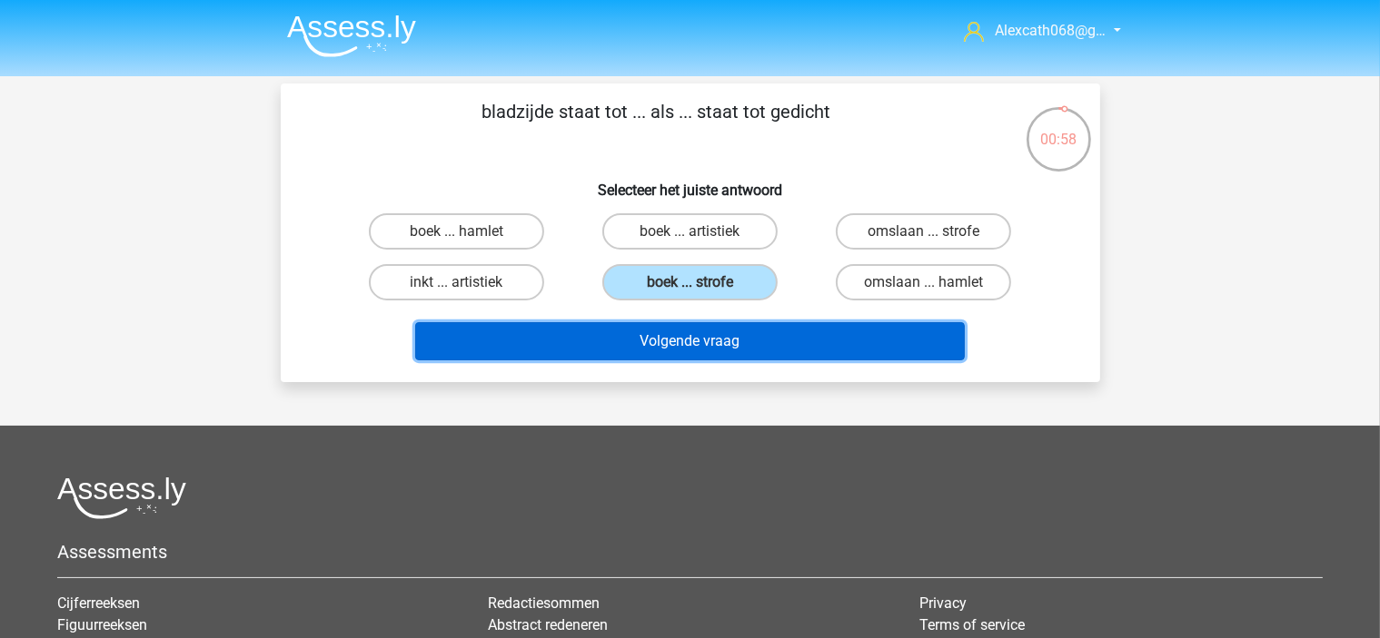
click at [770, 348] on button "Volgende vraag" at bounding box center [689, 341] width 549 height 38
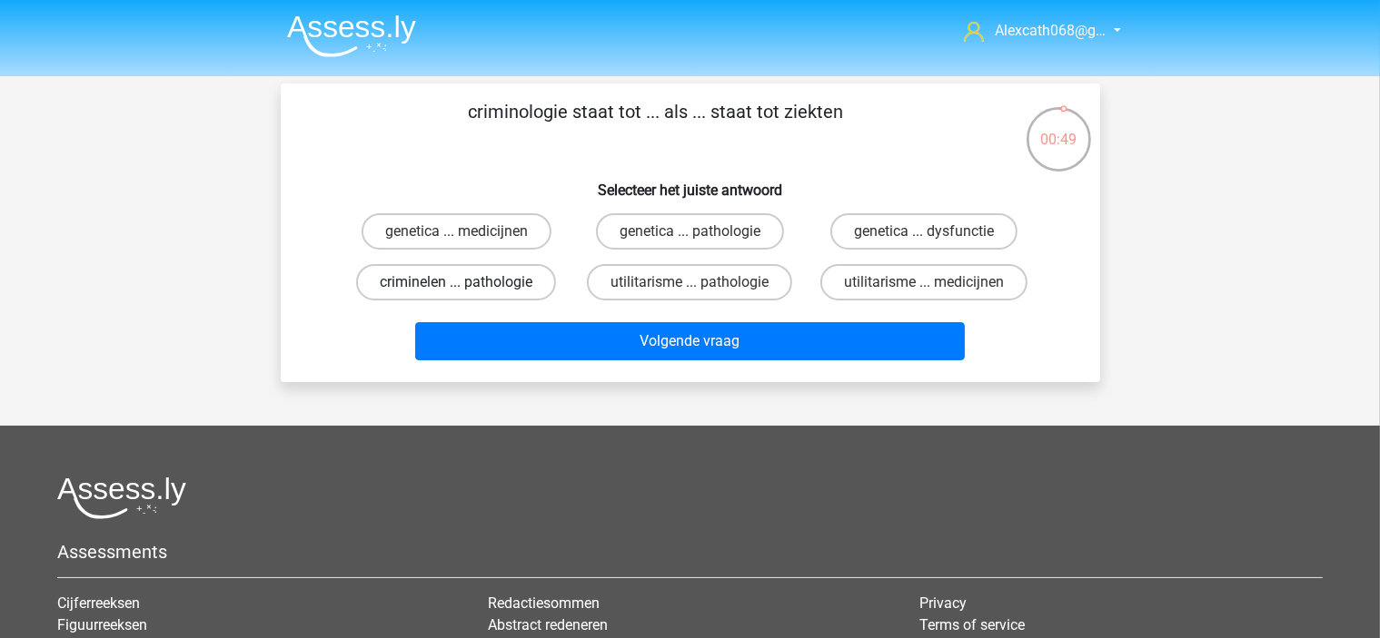
click at [487, 286] on label "criminelen ... pathologie" at bounding box center [456, 282] width 200 height 36
click at [468, 286] on input "criminelen ... pathologie" at bounding box center [462, 288] width 12 height 12
radio input "true"
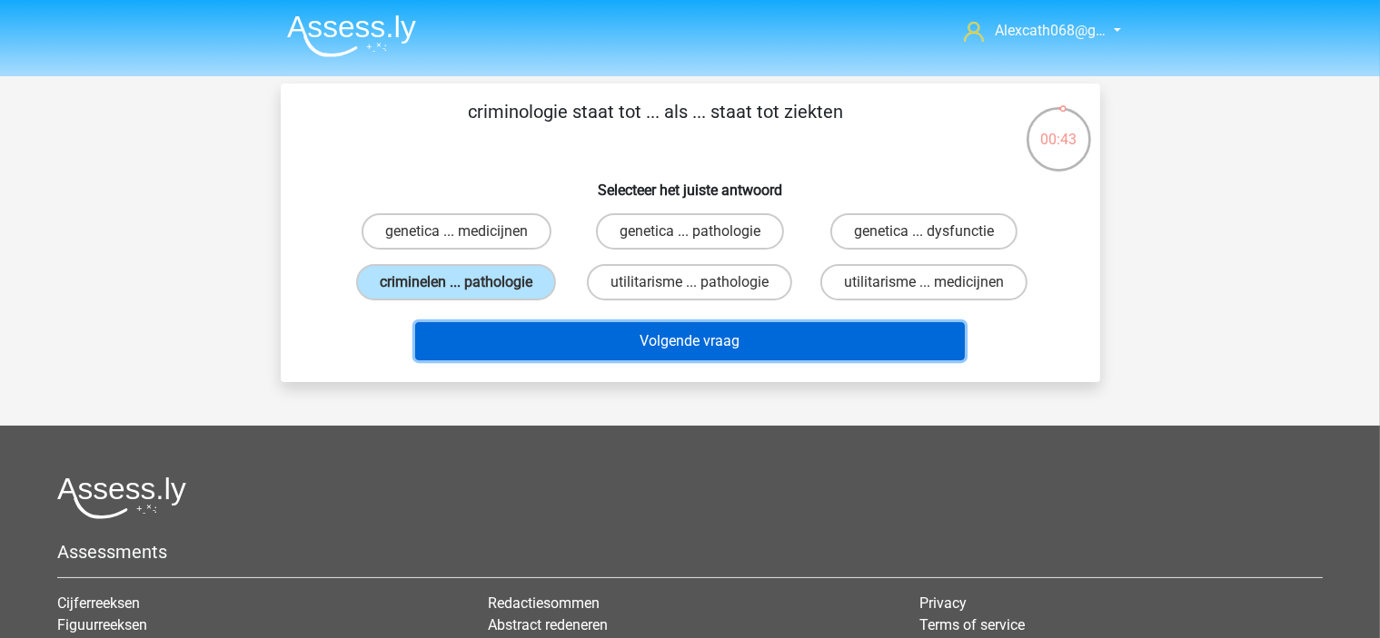
click at [529, 346] on button "Volgende vraag" at bounding box center [689, 341] width 549 height 38
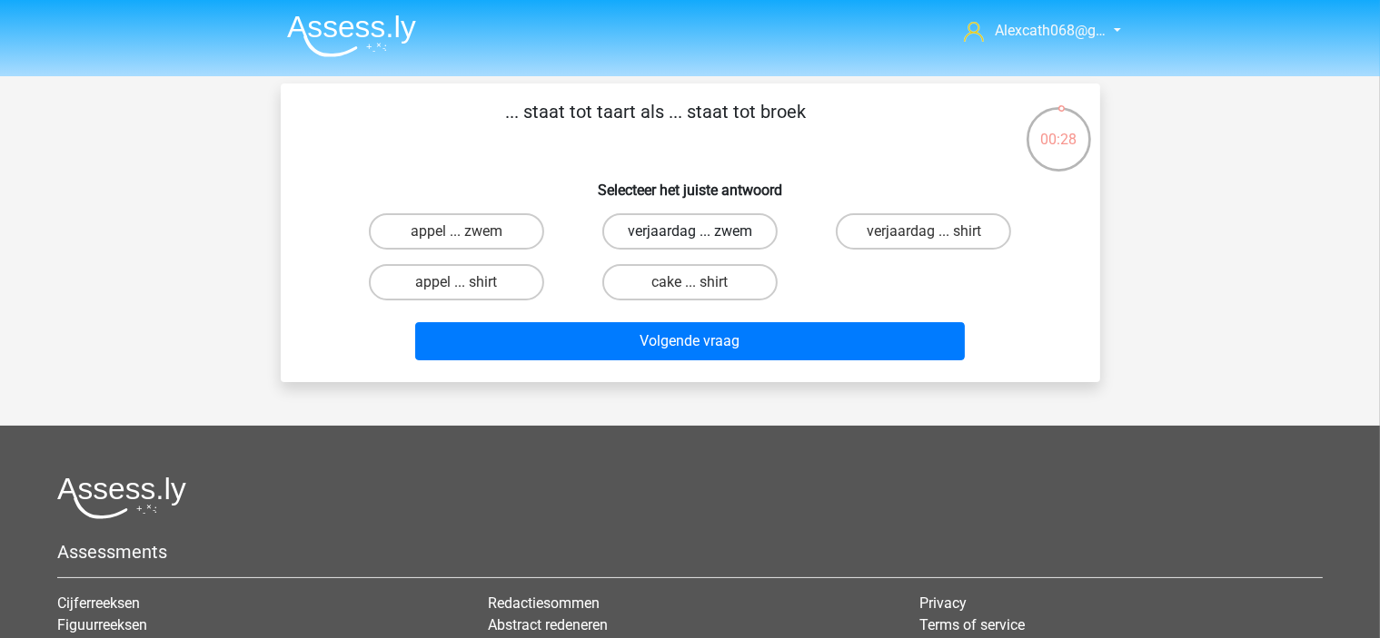
click at [734, 243] on label "verjaardag ... zwem" at bounding box center [689, 231] width 175 height 36
click at [701, 243] on input "verjaardag ... zwem" at bounding box center [695, 238] width 12 height 12
radio input "true"
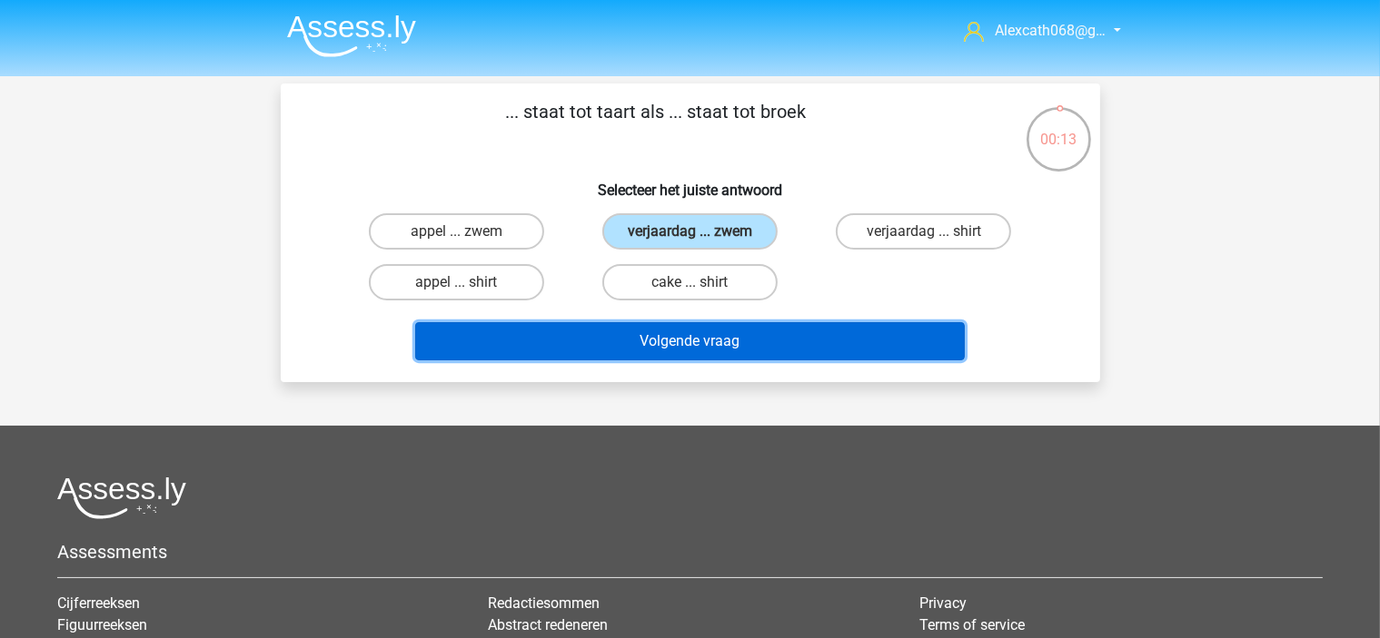
click at [785, 328] on button "Volgende vraag" at bounding box center [689, 341] width 549 height 38
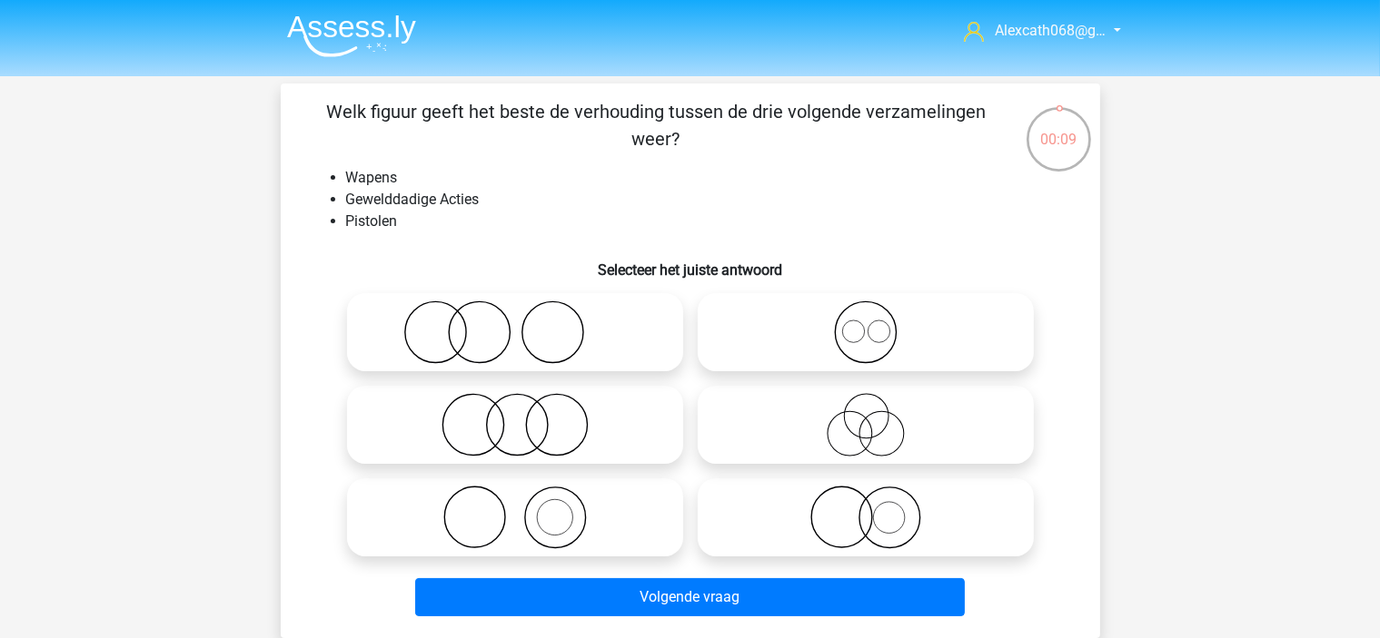
click at [546, 332] on icon at bounding box center [515, 333] width 322 height 64
click at [527, 323] on input "radio" at bounding box center [521, 318] width 12 height 12
radio input "true"
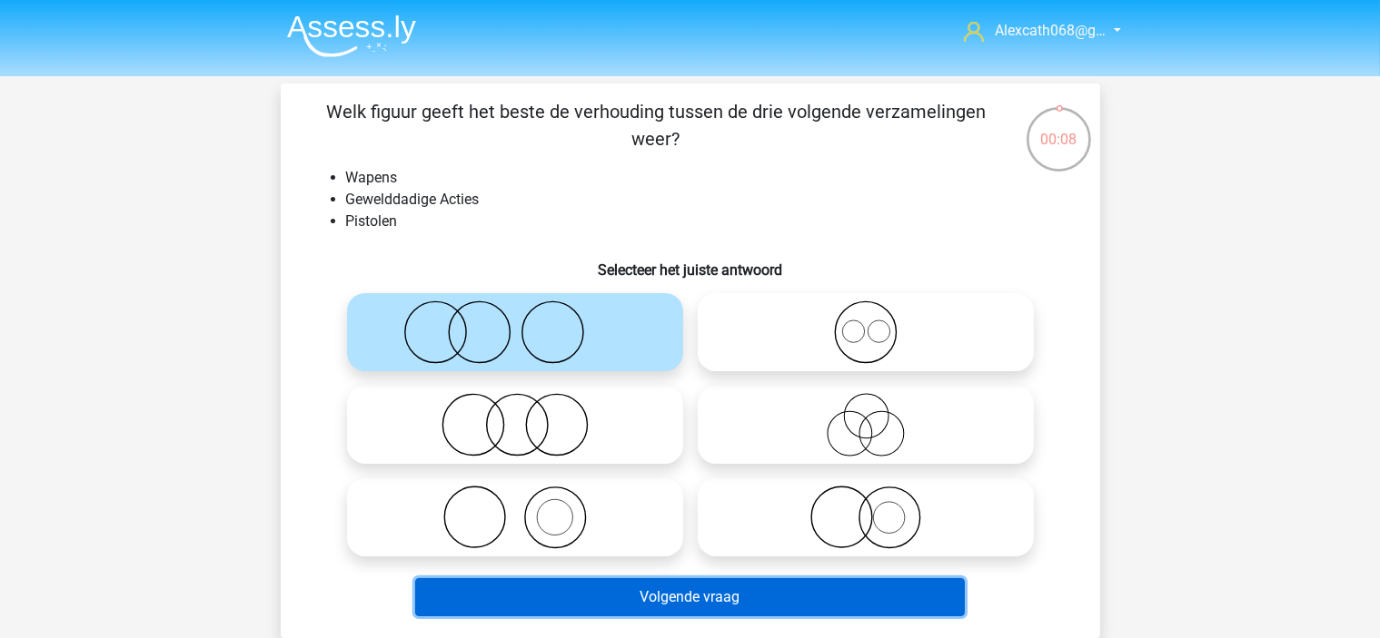
click at [803, 595] on button "Volgende vraag" at bounding box center [689, 598] width 549 height 38
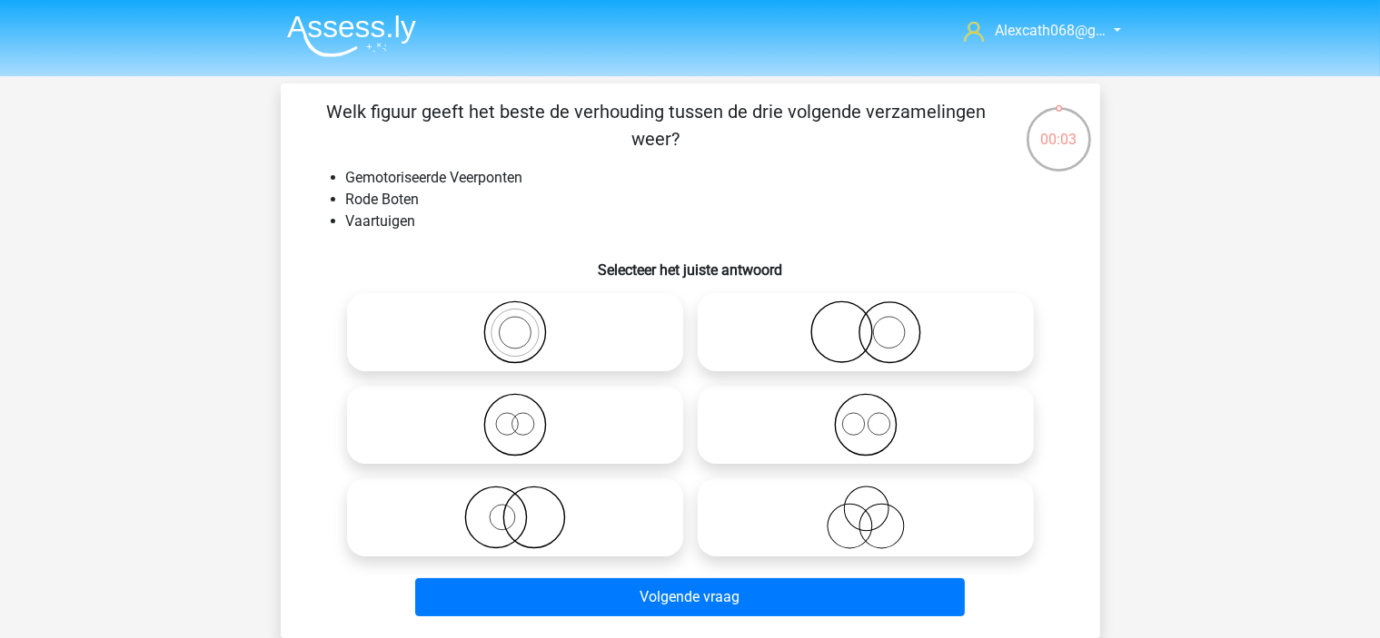
click at [796, 372] on div at bounding box center [865, 332] width 351 height 93
drag, startPoint x: 790, startPoint y: 362, endPoint x: 774, endPoint y: 370, distance: 17.9
click at [785, 364] on label at bounding box center [866, 332] width 336 height 78
click at [866, 323] on input "radio" at bounding box center [872, 318] width 12 height 12
radio input "true"
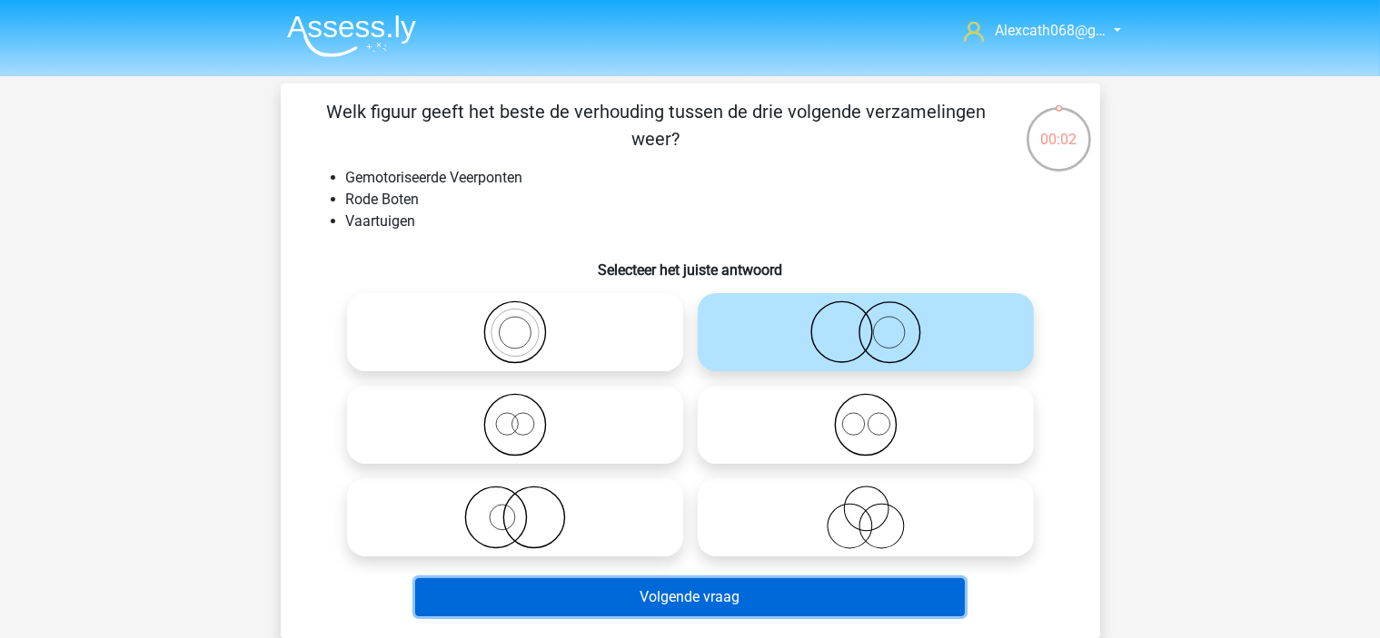
click at [813, 598] on button "Volgende vraag" at bounding box center [689, 598] width 549 height 38
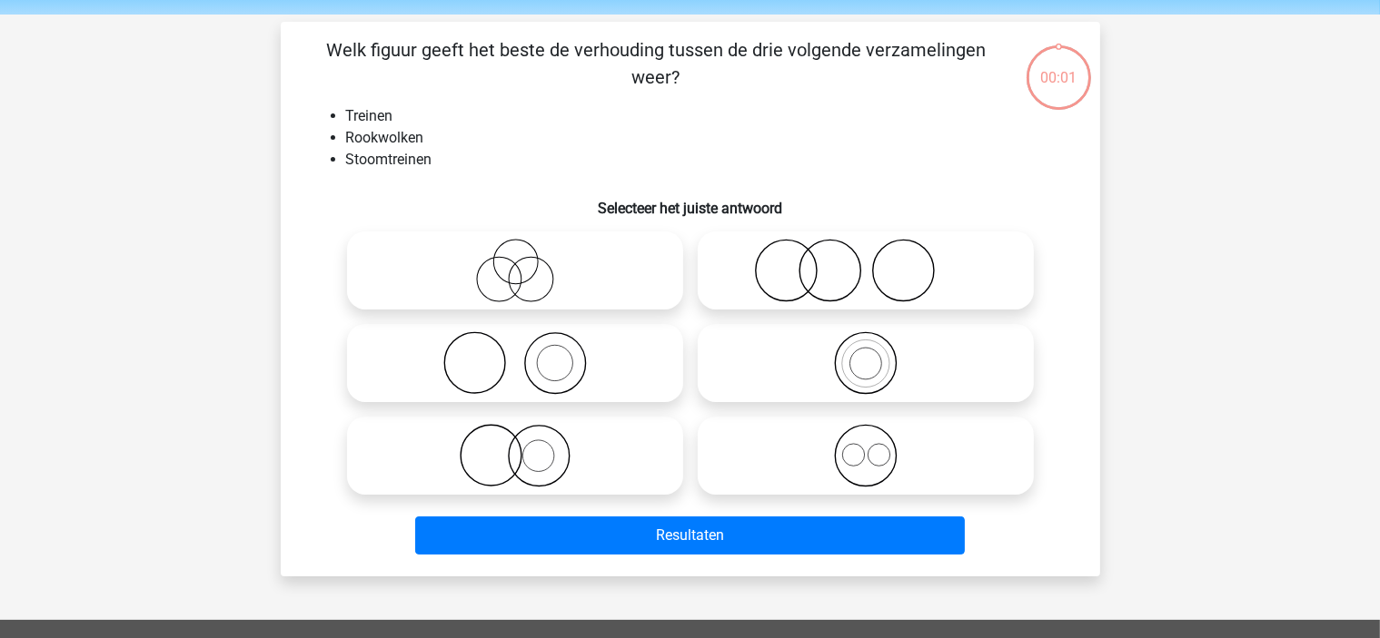
scroll to position [84, 0]
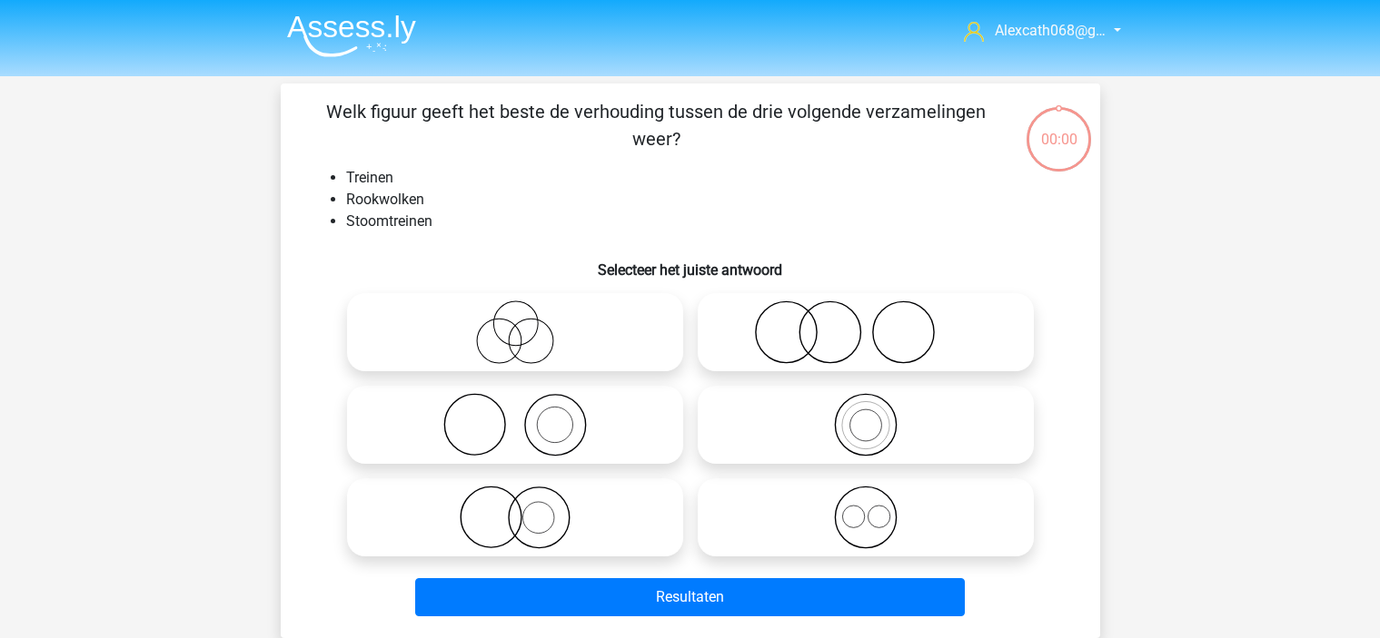
scroll to position [84, 0]
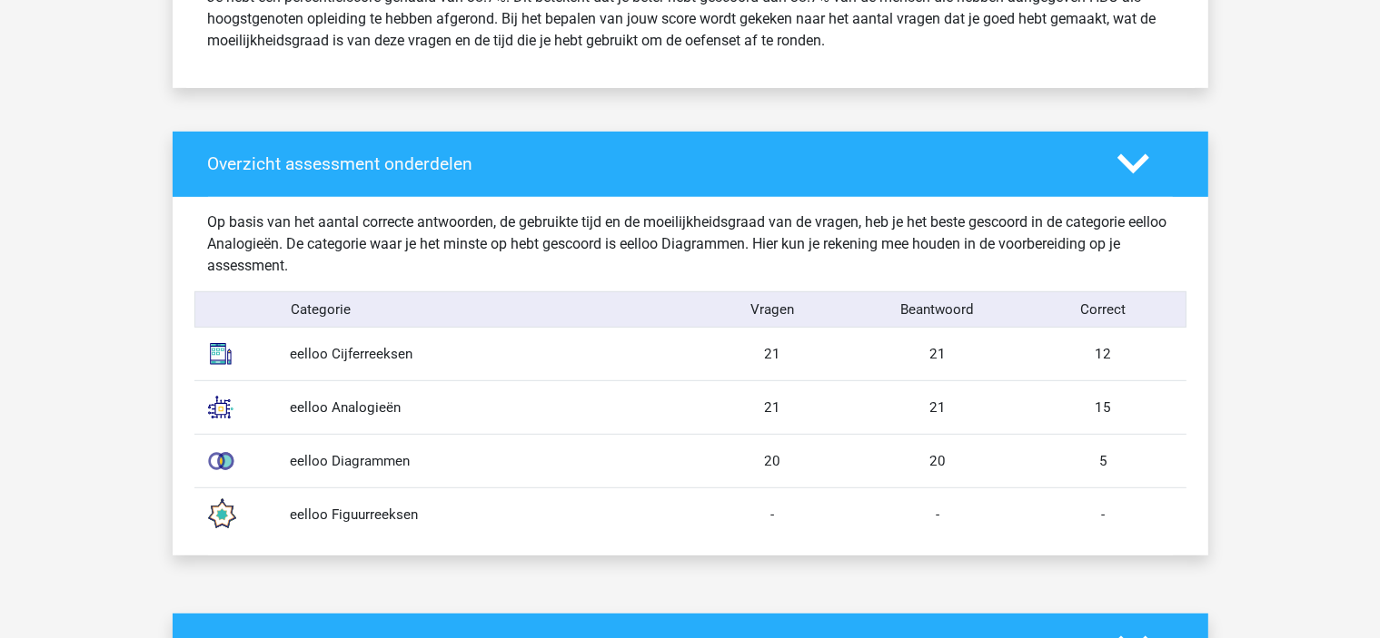
scroll to position [817, 0]
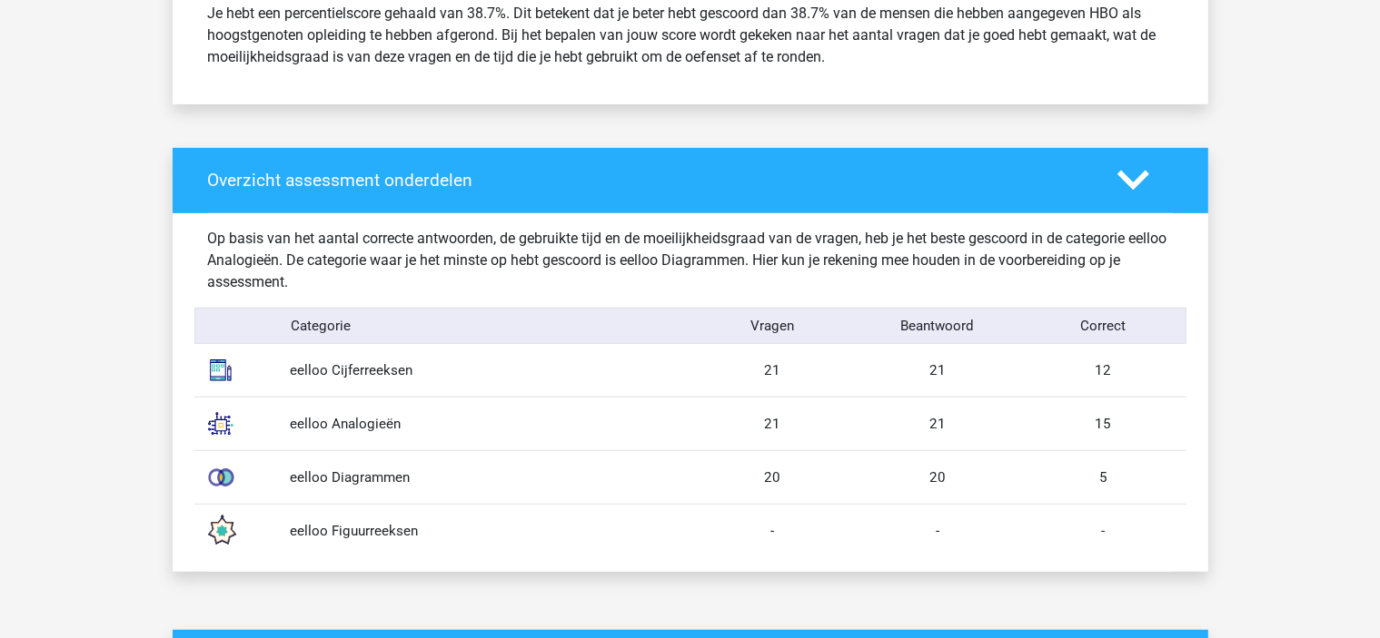
click at [715, 475] on div "20" at bounding box center [772, 478] width 165 height 21
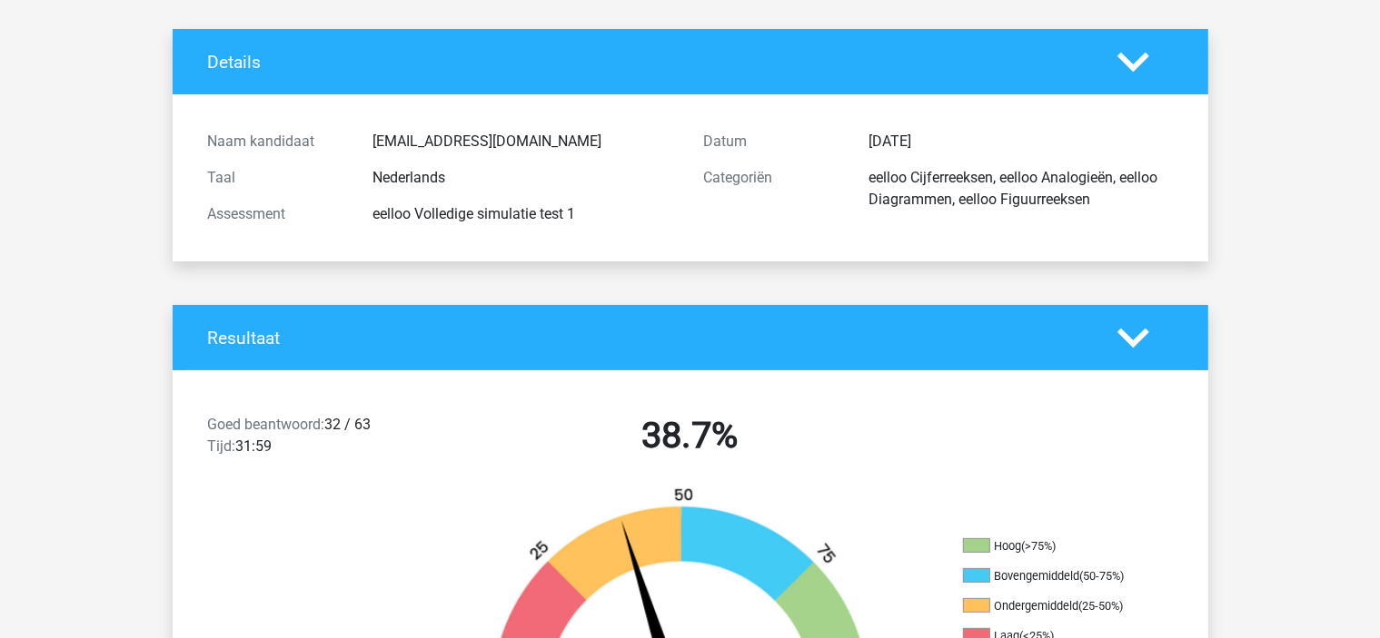
scroll to position [0, 0]
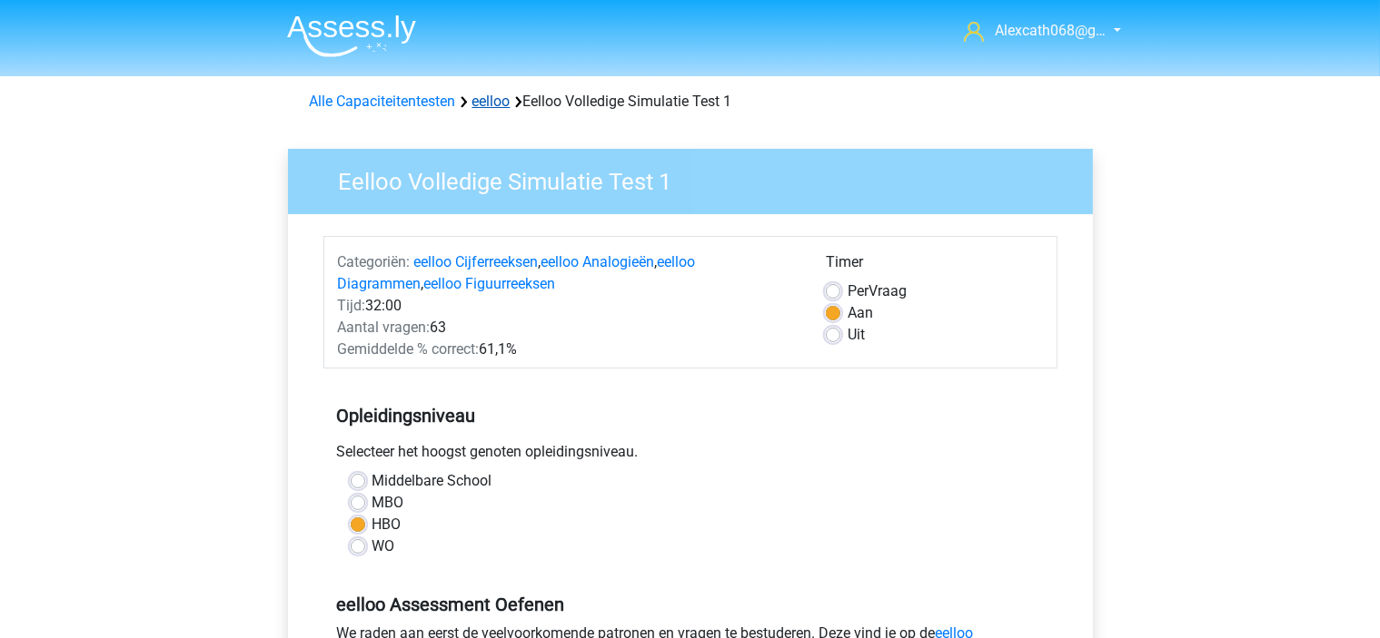
click at [509, 103] on link "eelloo" at bounding box center [491, 101] width 38 height 17
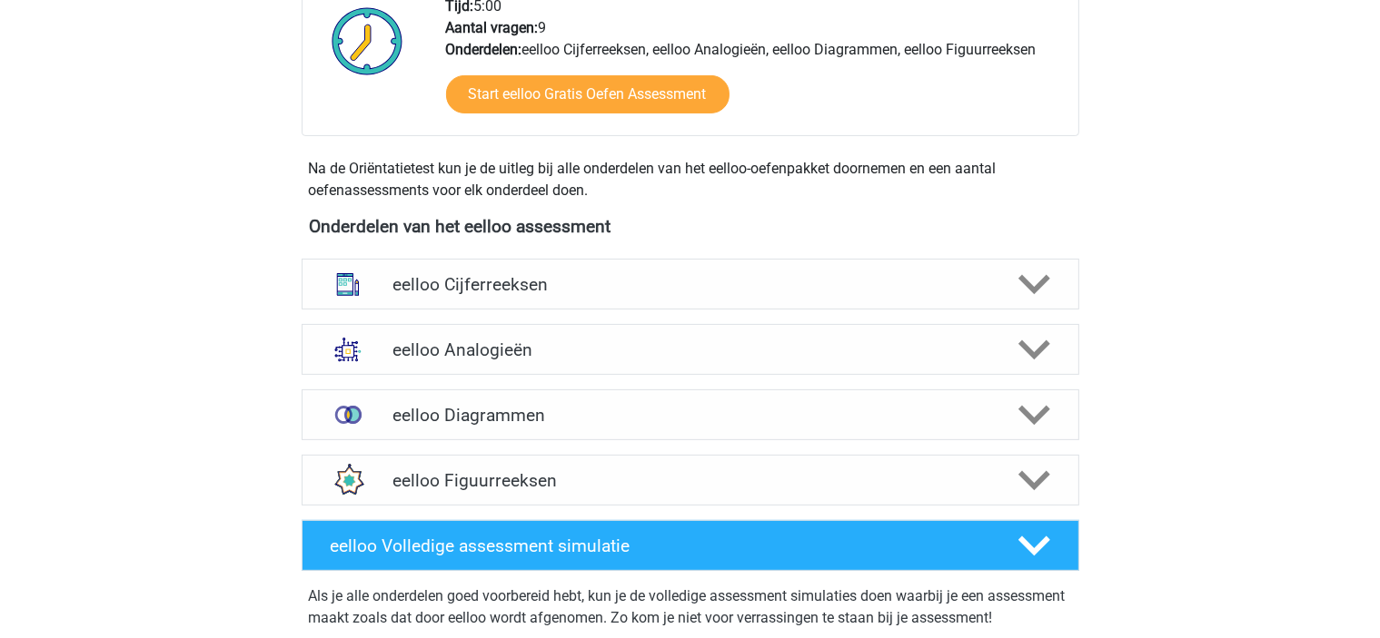
scroll to position [545, 0]
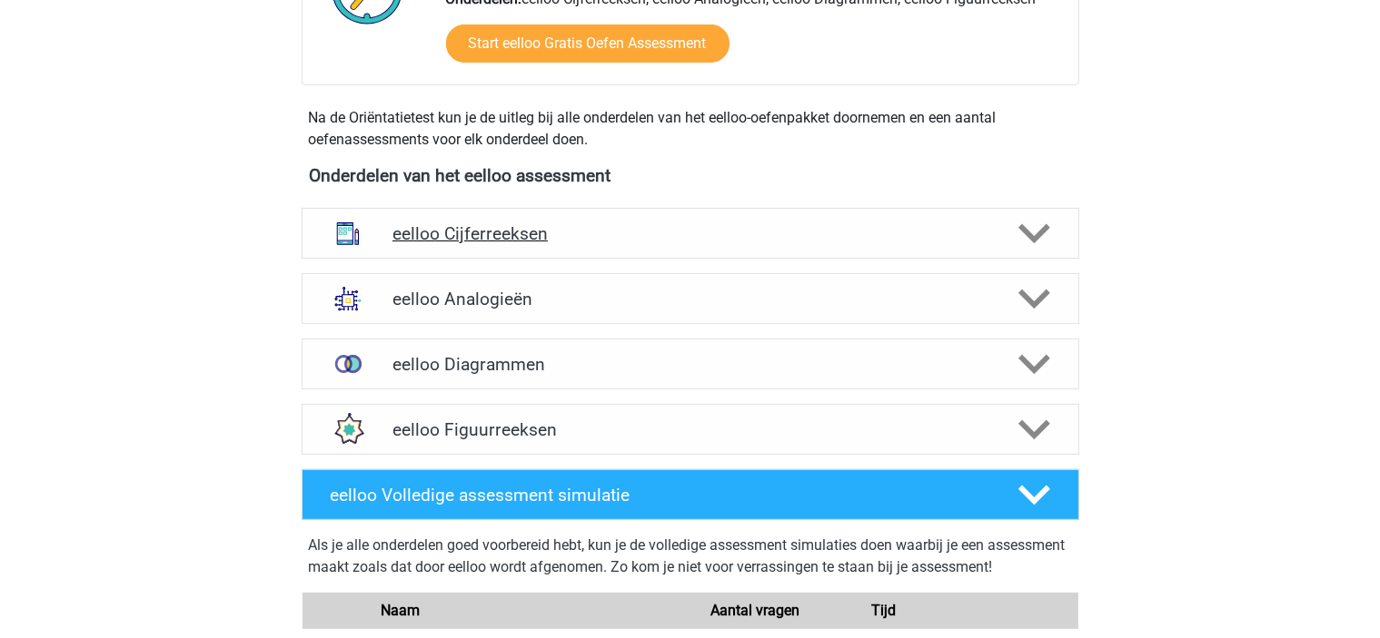
click at [1034, 228] on icon at bounding box center [1034, 234] width 32 height 32
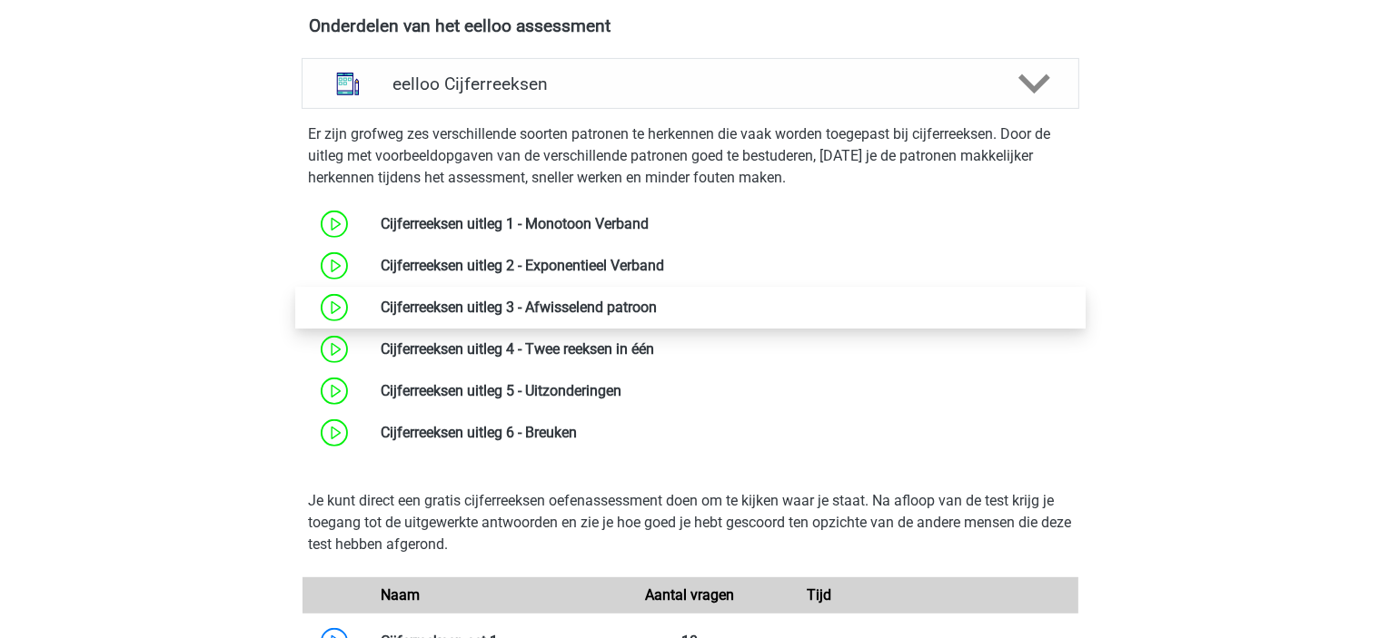
scroll to position [727, 0]
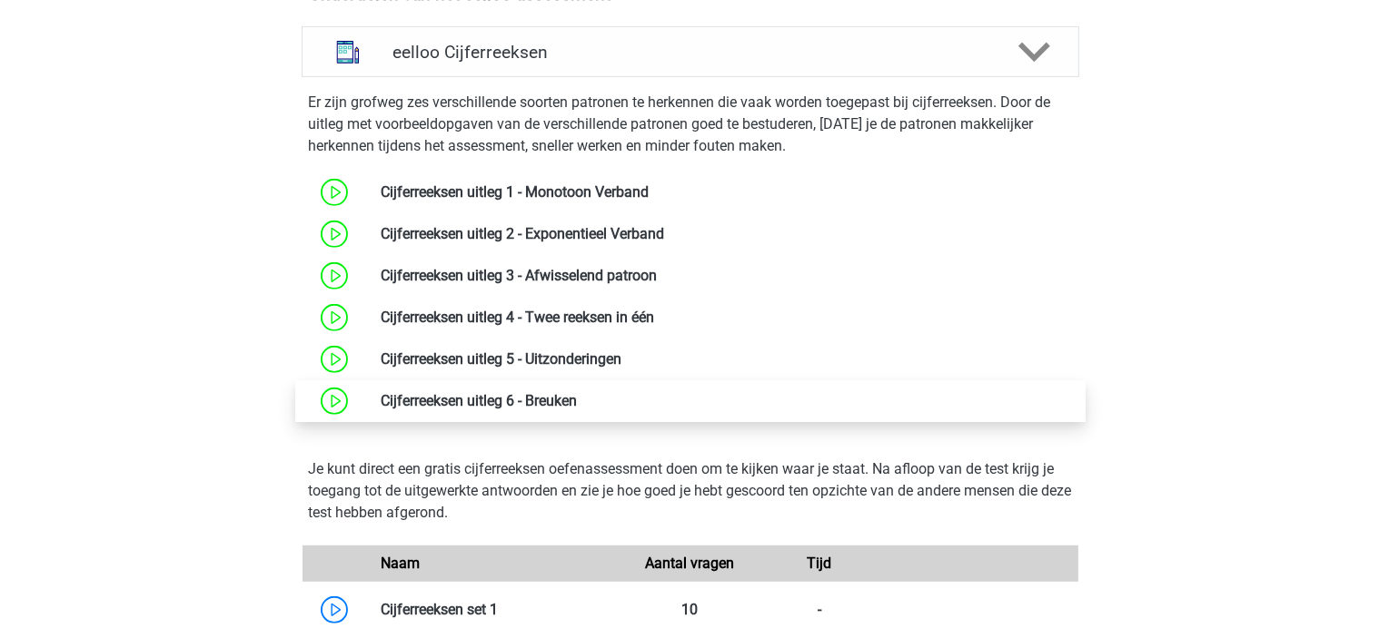
click at [577, 392] on link at bounding box center [577, 400] width 0 height 17
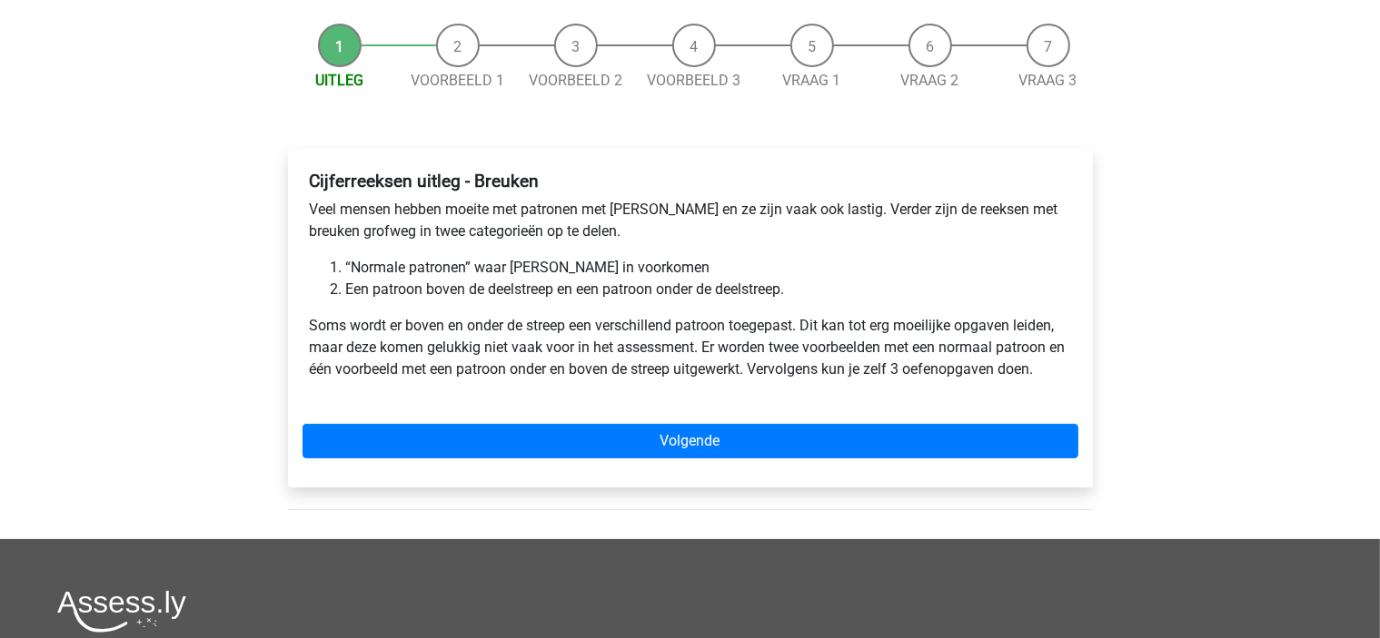
scroll to position [182, 0]
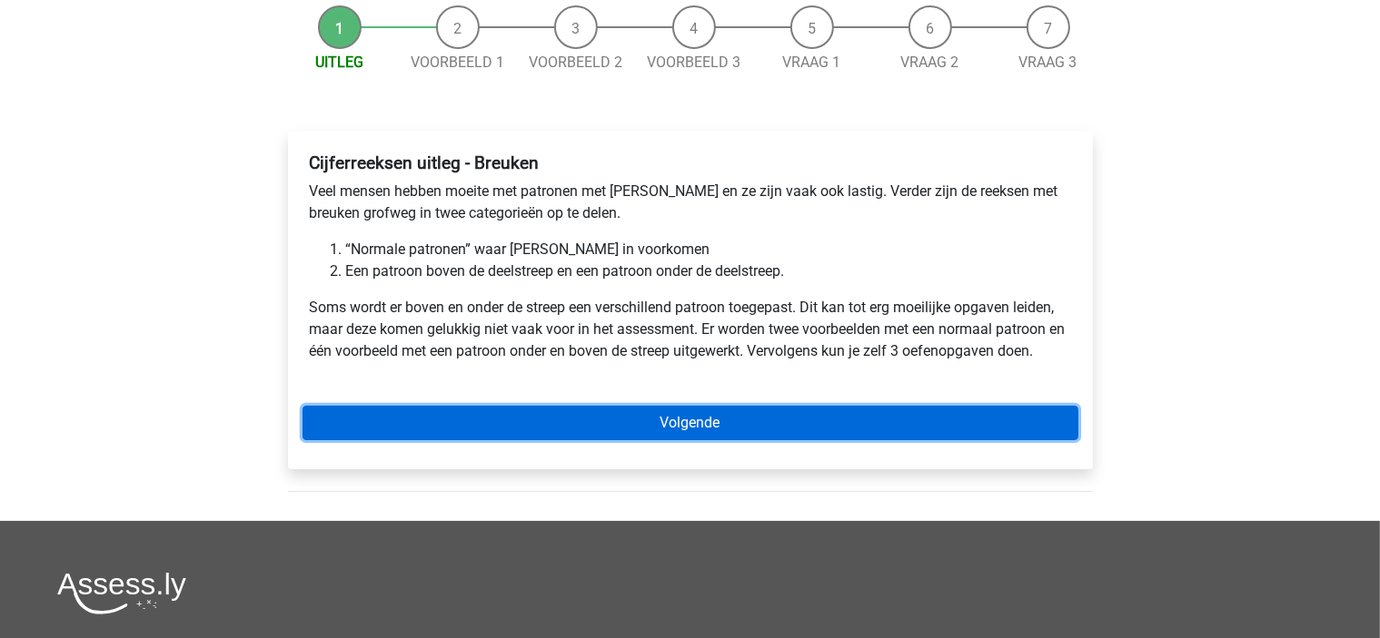
click at [609, 421] on link "Volgende" at bounding box center [690, 423] width 776 height 35
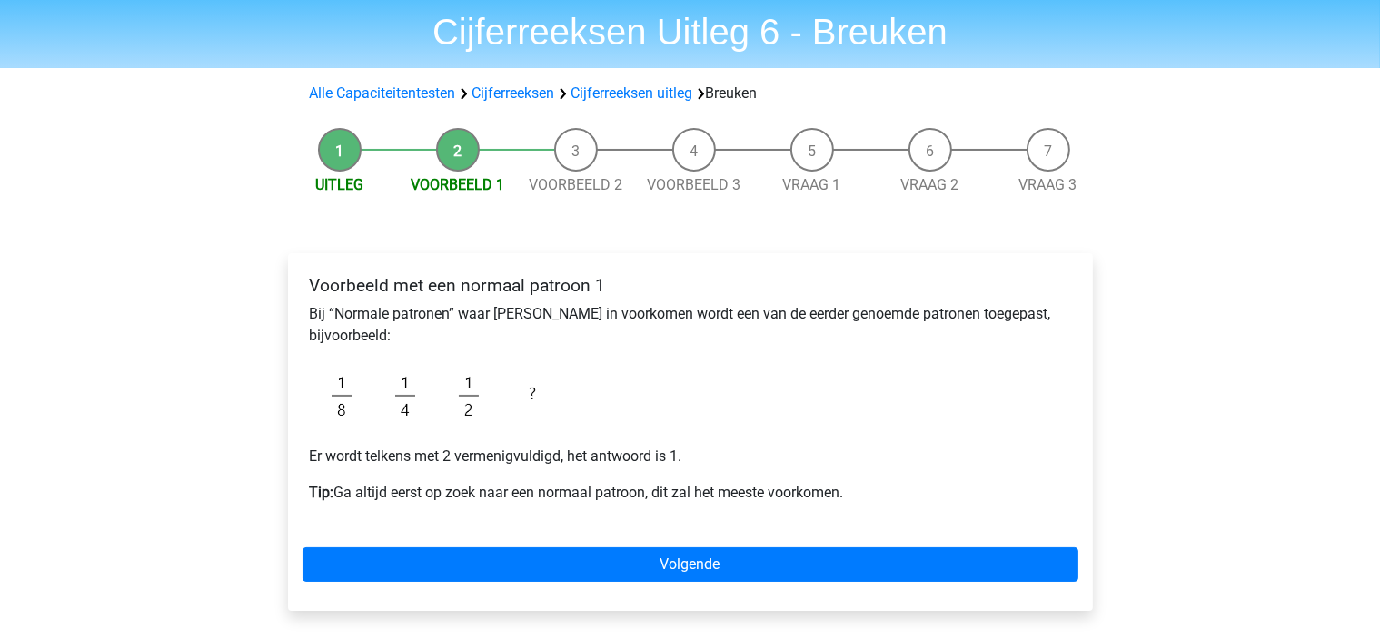
scroll to position [91, 0]
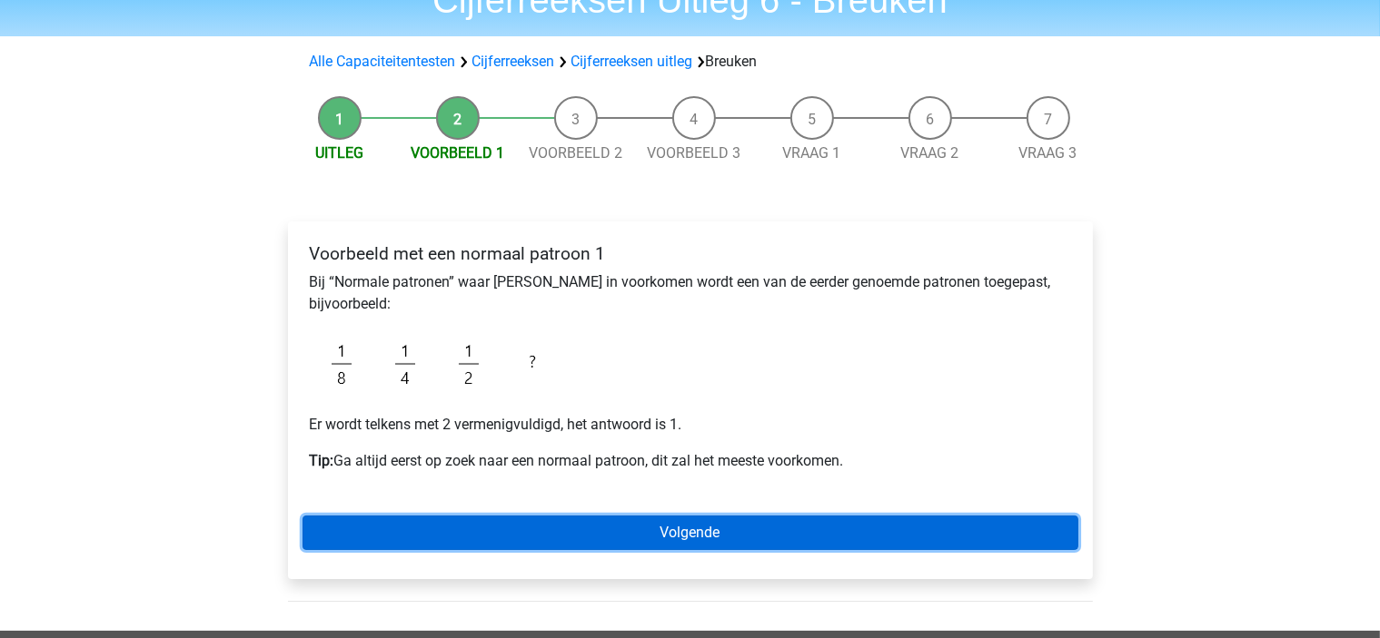
click at [438, 533] on link "Volgende" at bounding box center [690, 533] width 776 height 35
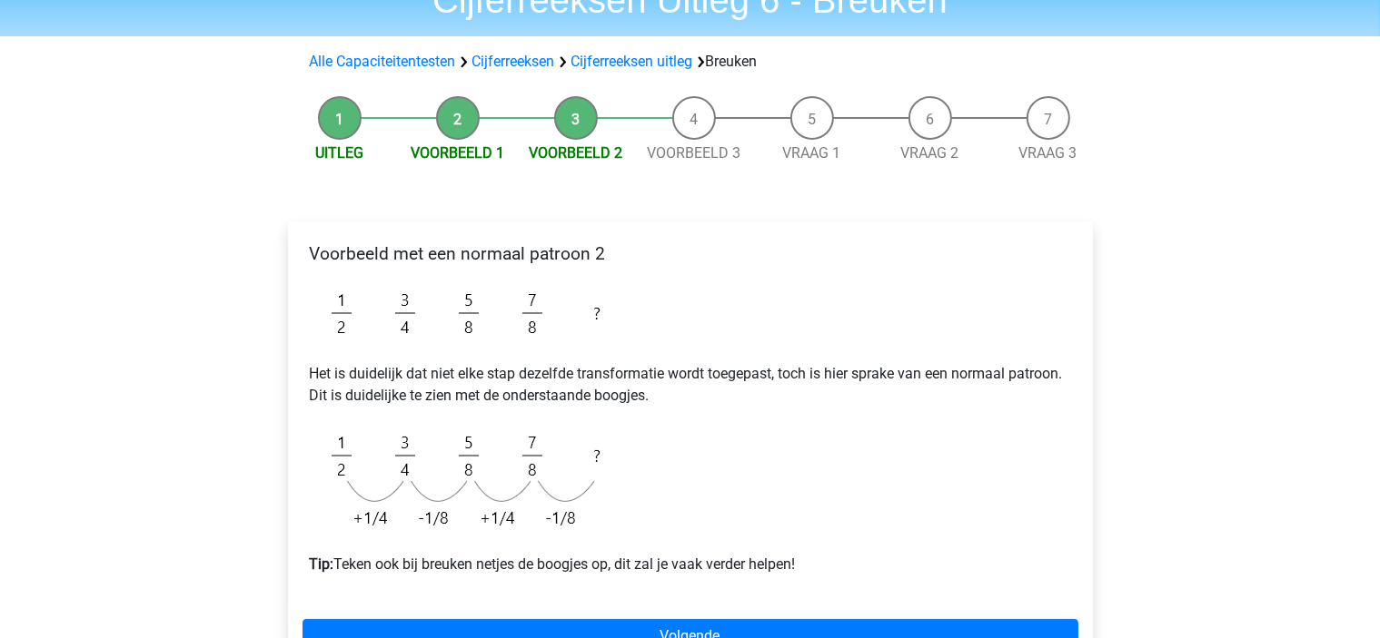
scroll to position [182, 0]
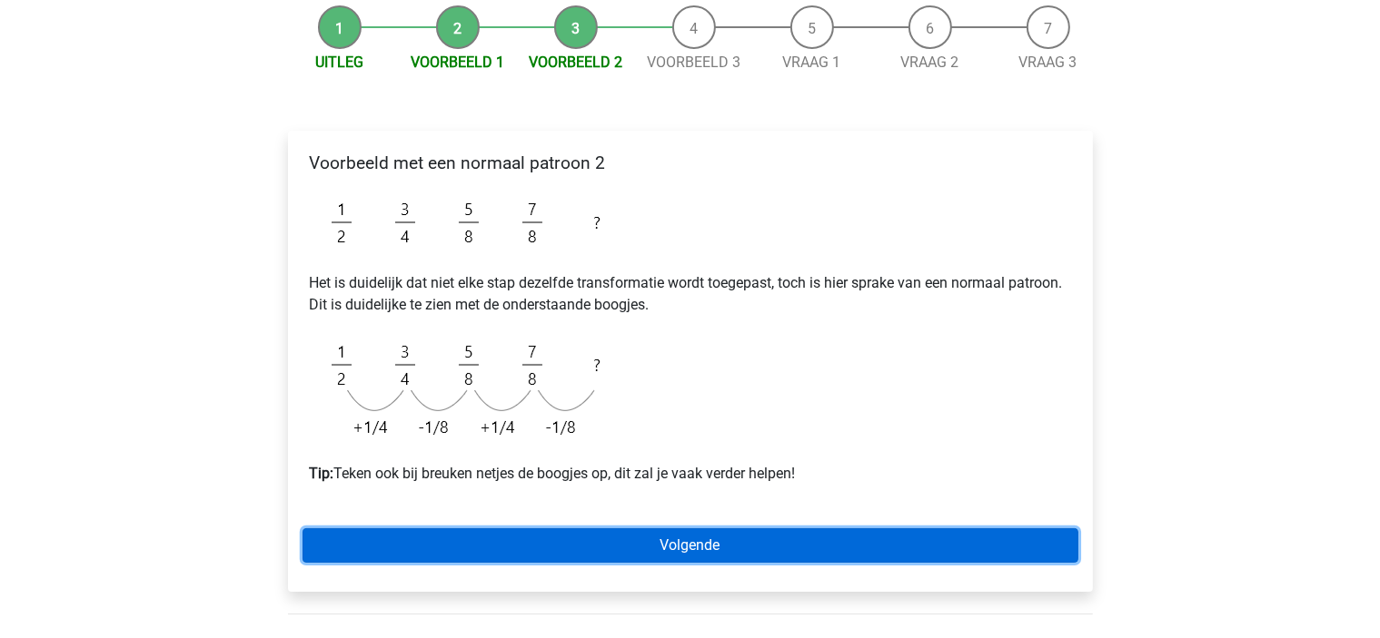
click at [803, 544] on link "Volgende" at bounding box center [690, 546] width 776 height 35
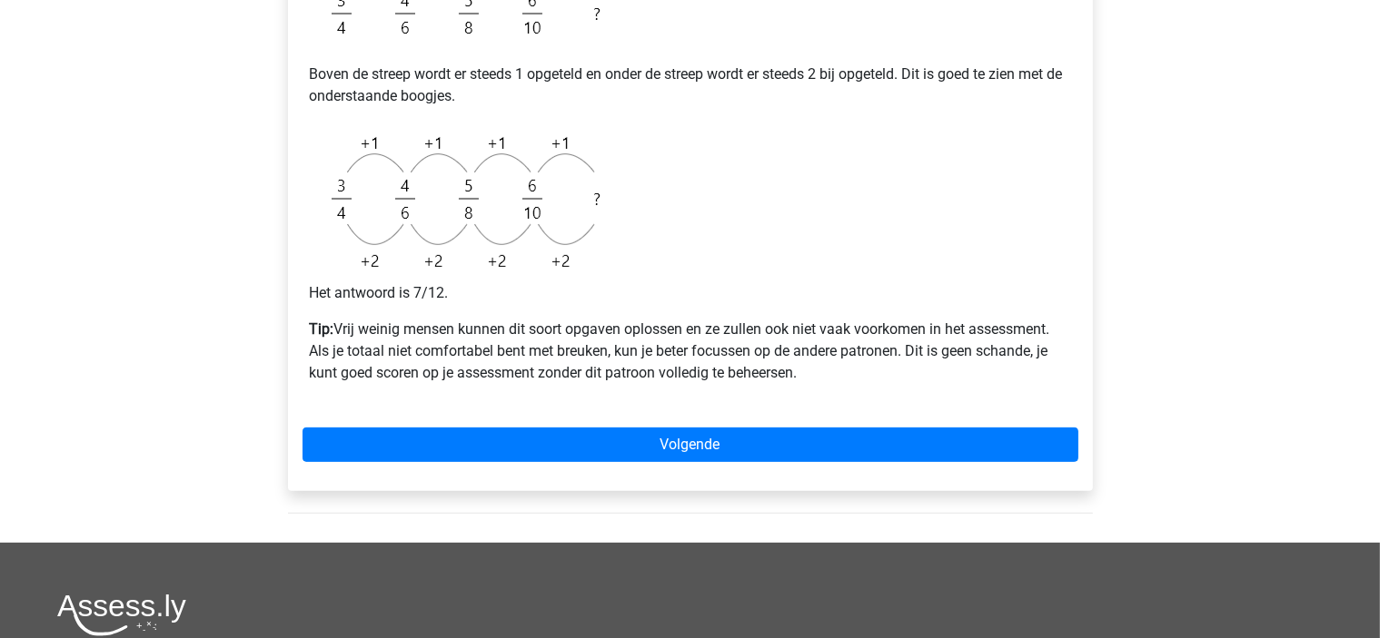
scroll to position [545, 0]
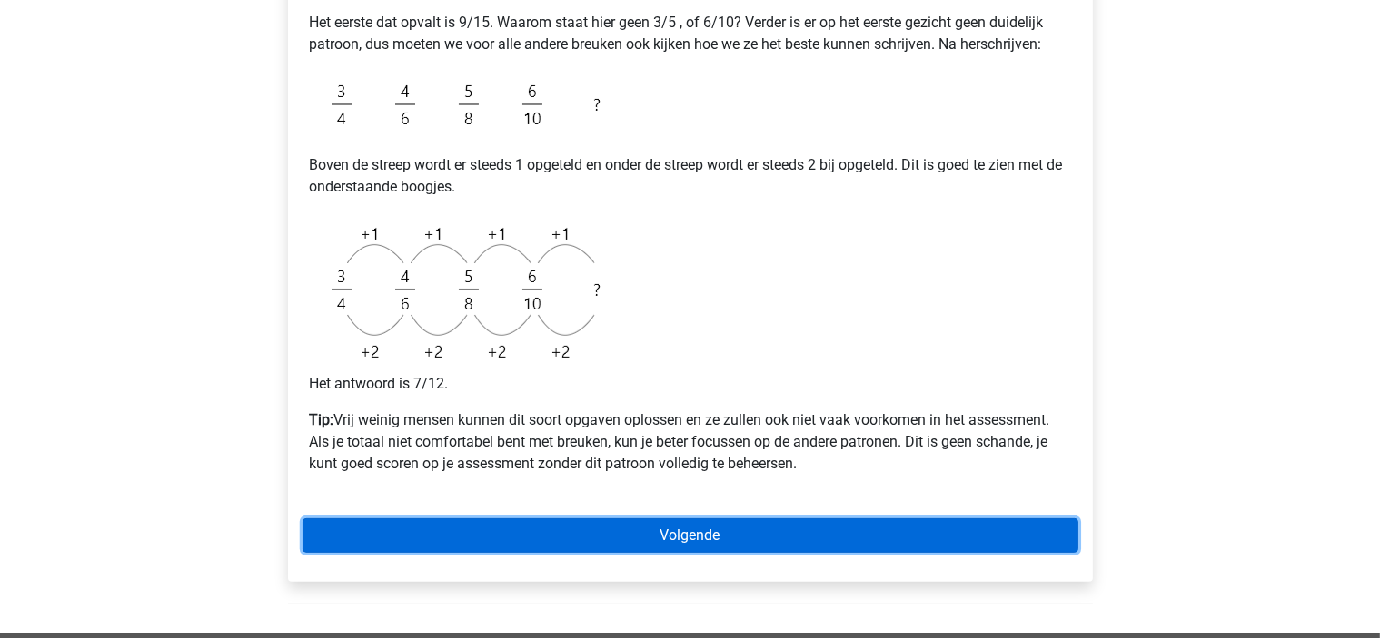
click at [799, 540] on link "Volgende" at bounding box center [690, 536] width 776 height 35
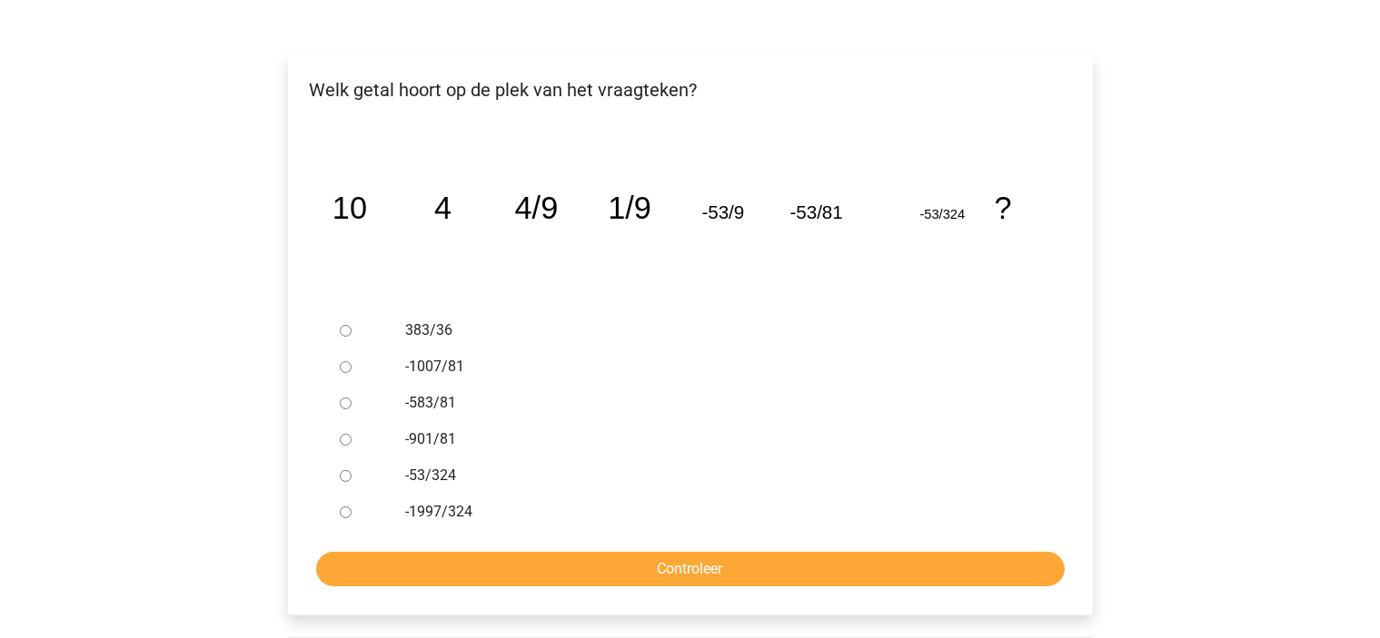
scroll to position [272, 0]
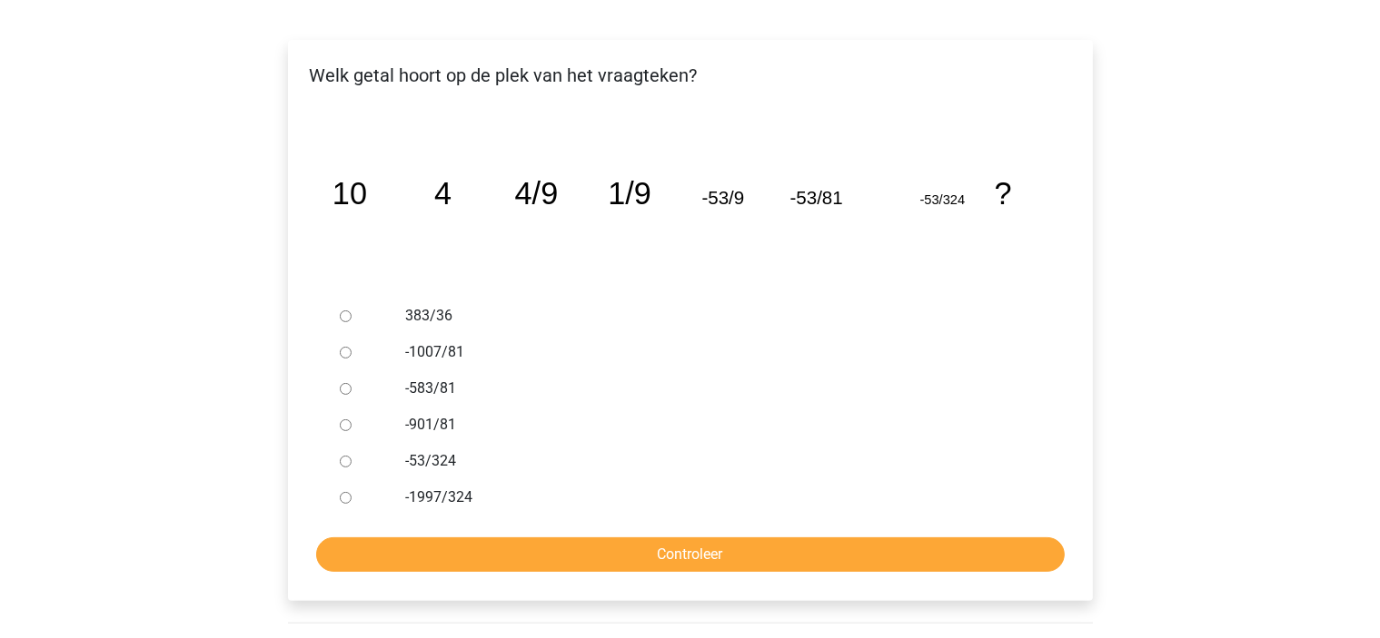
click at [346, 317] on input "383/36" at bounding box center [346, 317] width 12 height 12
radio input "true"
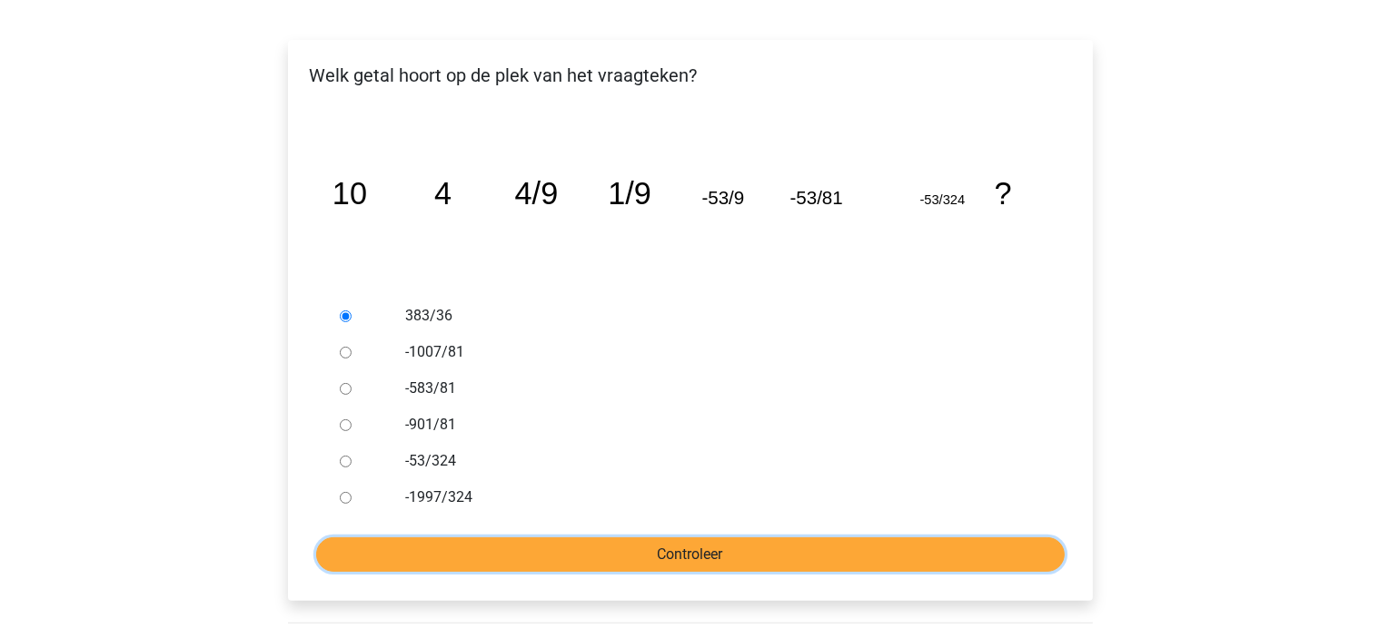
click at [683, 562] on input "Controleer" at bounding box center [690, 555] width 748 height 35
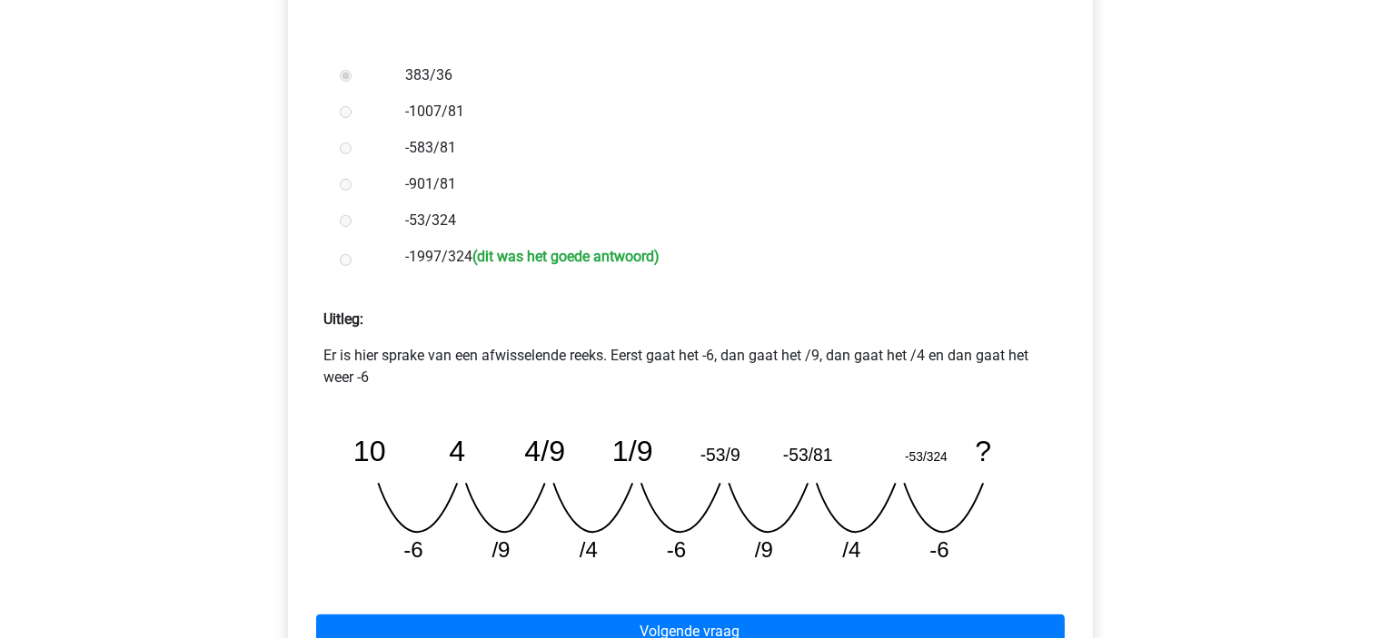
scroll to position [545, 0]
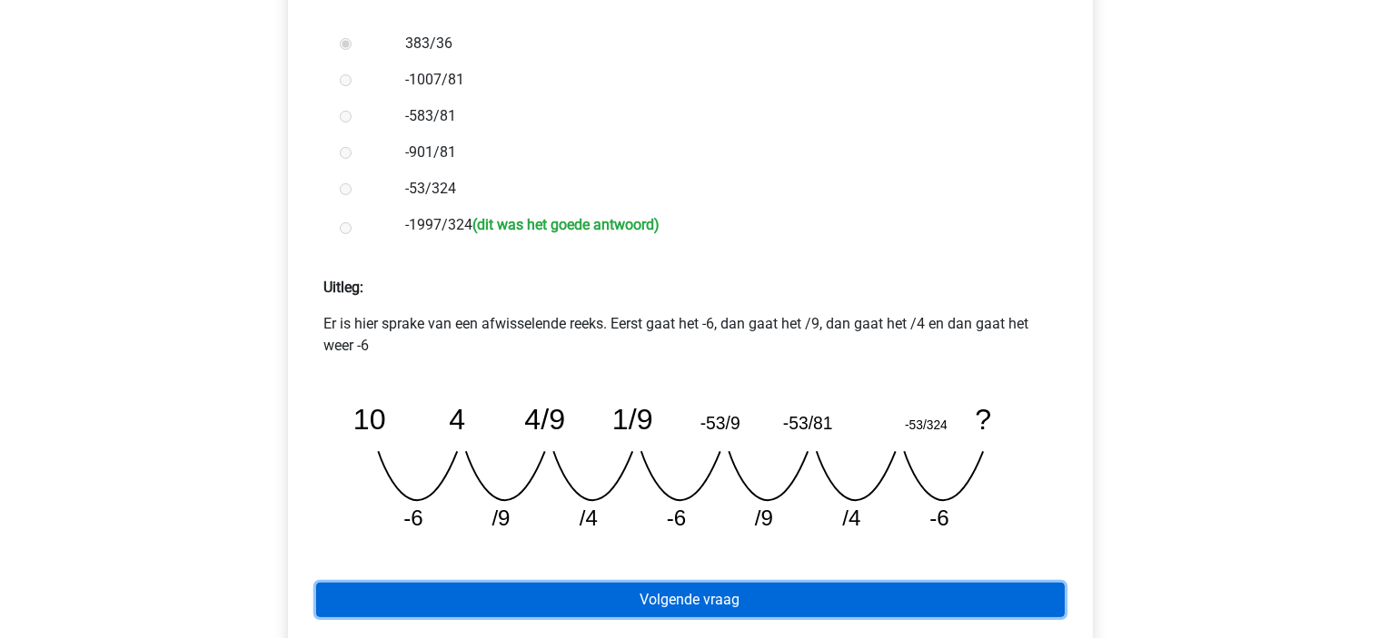
click at [599, 606] on link "Volgende vraag" at bounding box center [690, 600] width 748 height 35
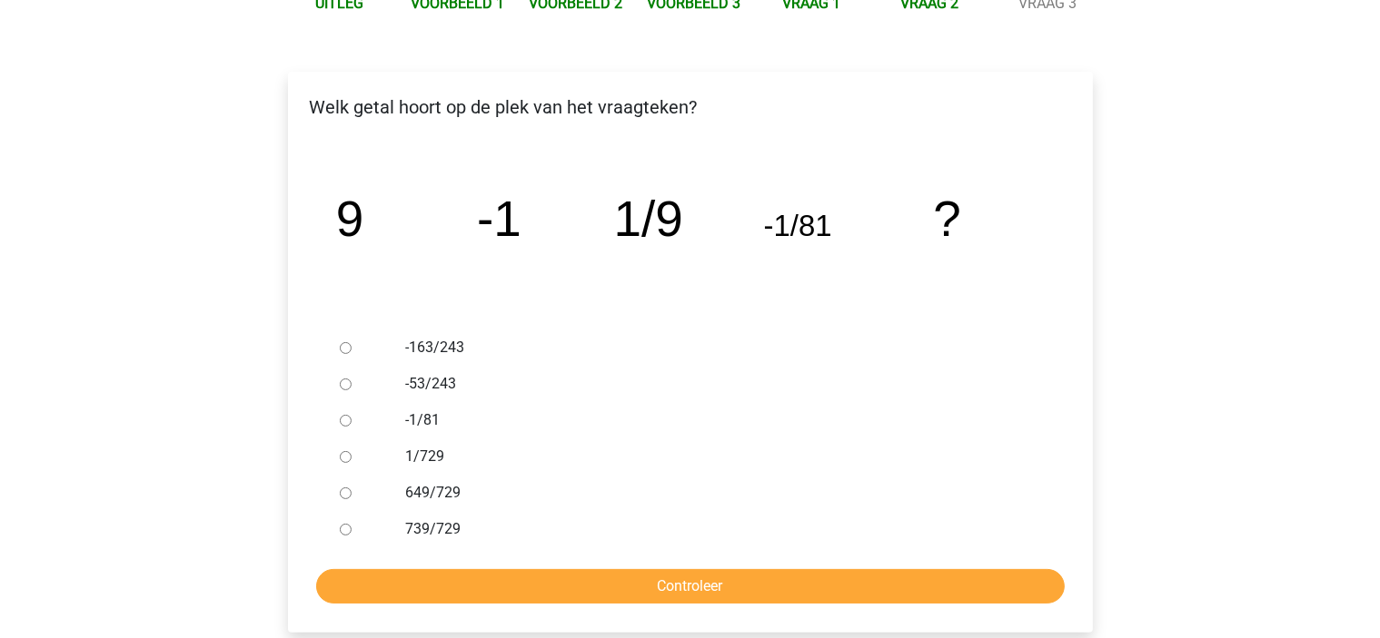
scroll to position [272, 0]
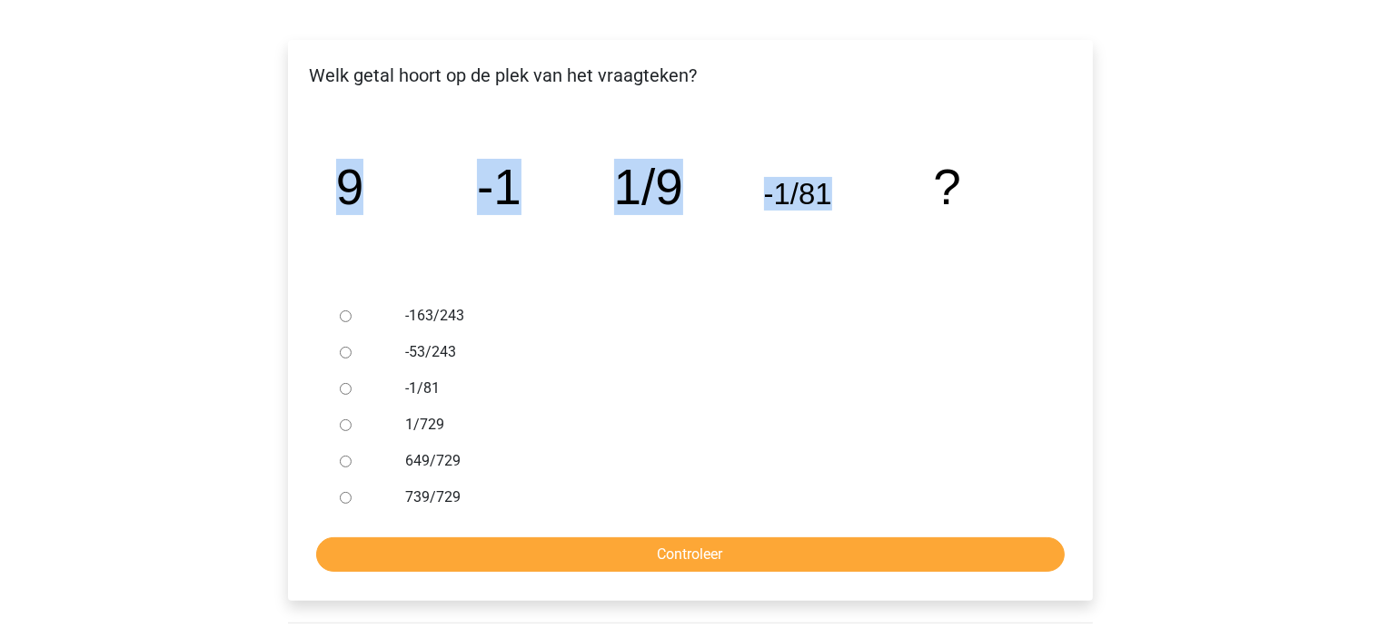
drag, startPoint x: 839, startPoint y: 191, endPoint x: 366, endPoint y: 192, distance: 473.2
click at [312, 155] on div "image/svg+xml 9 -1 1/9 -1/81 ?" at bounding box center [690, 204] width 776 height 187
copy g "9 -1 1/9 -1/81"
click at [343, 426] on input "1/729" at bounding box center [346, 426] width 12 height 12
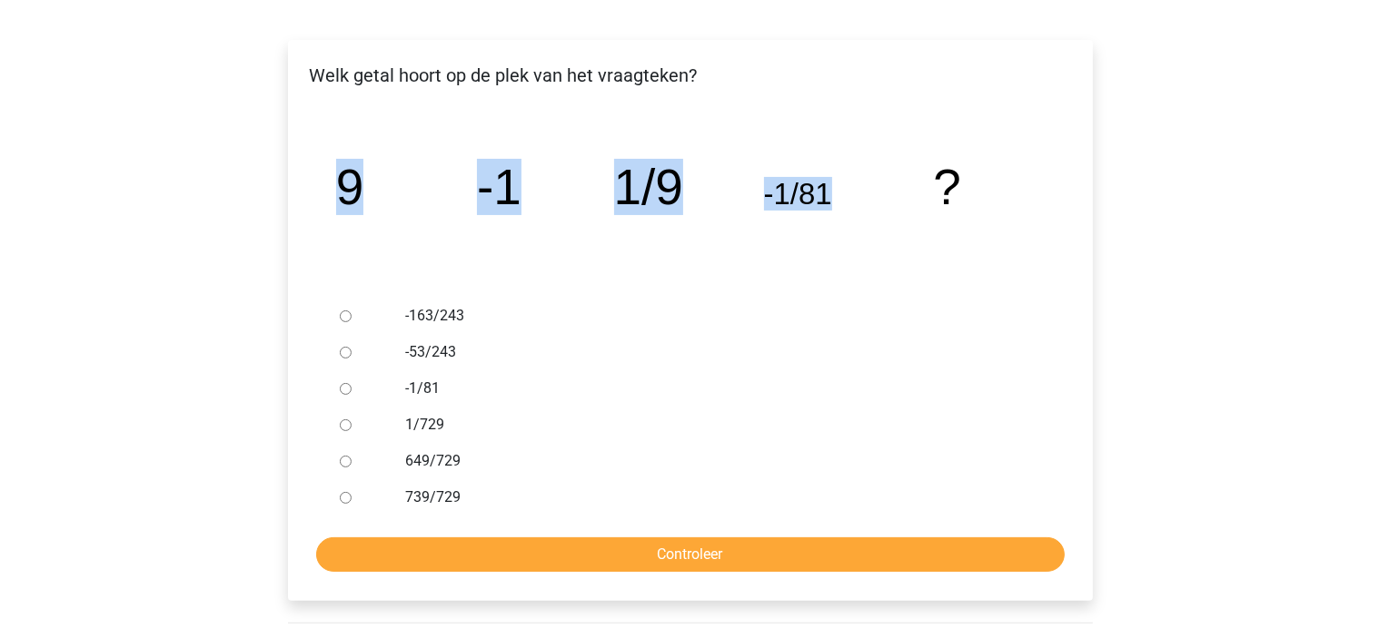
radio input "true"
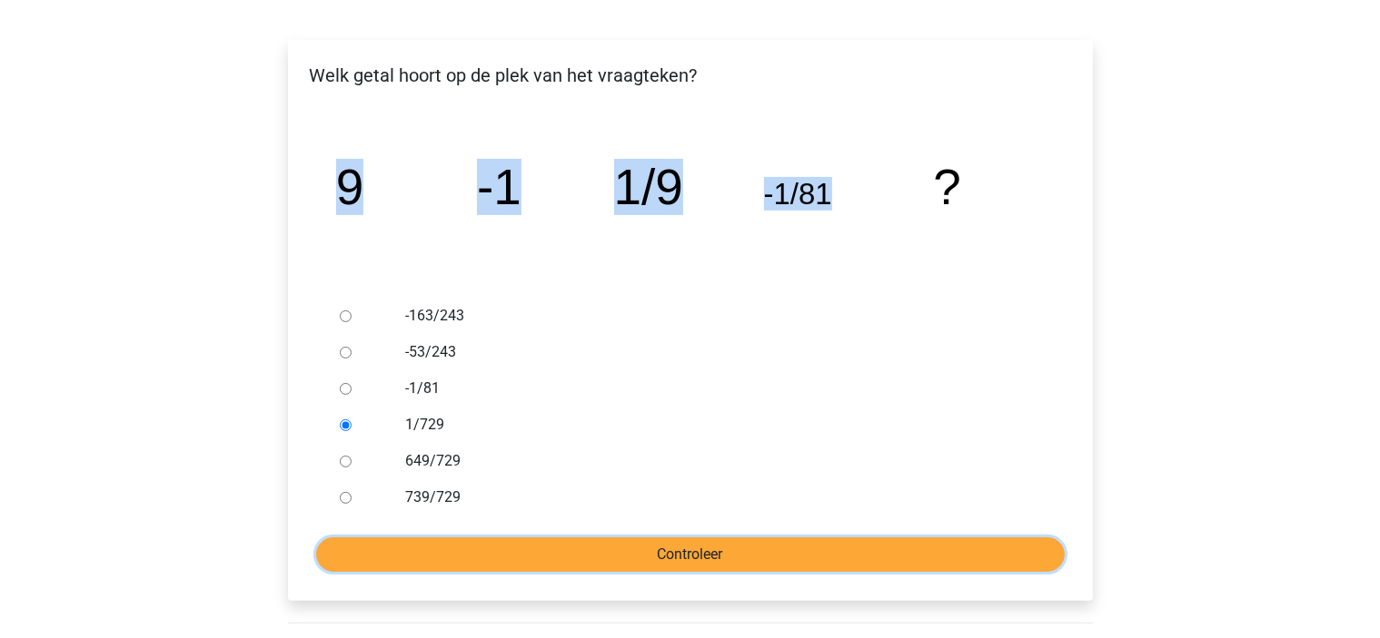
click at [589, 557] on input "Controleer" at bounding box center [690, 555] width 748 height 35
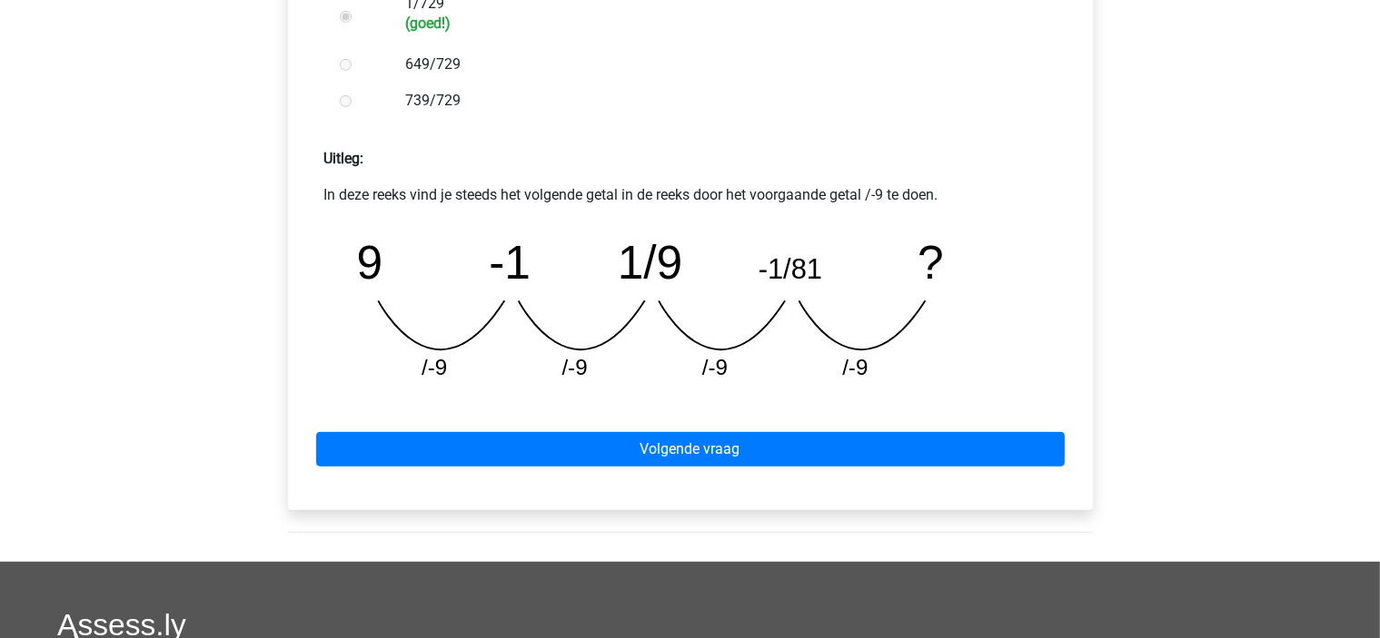
scroll to position [727, 0]
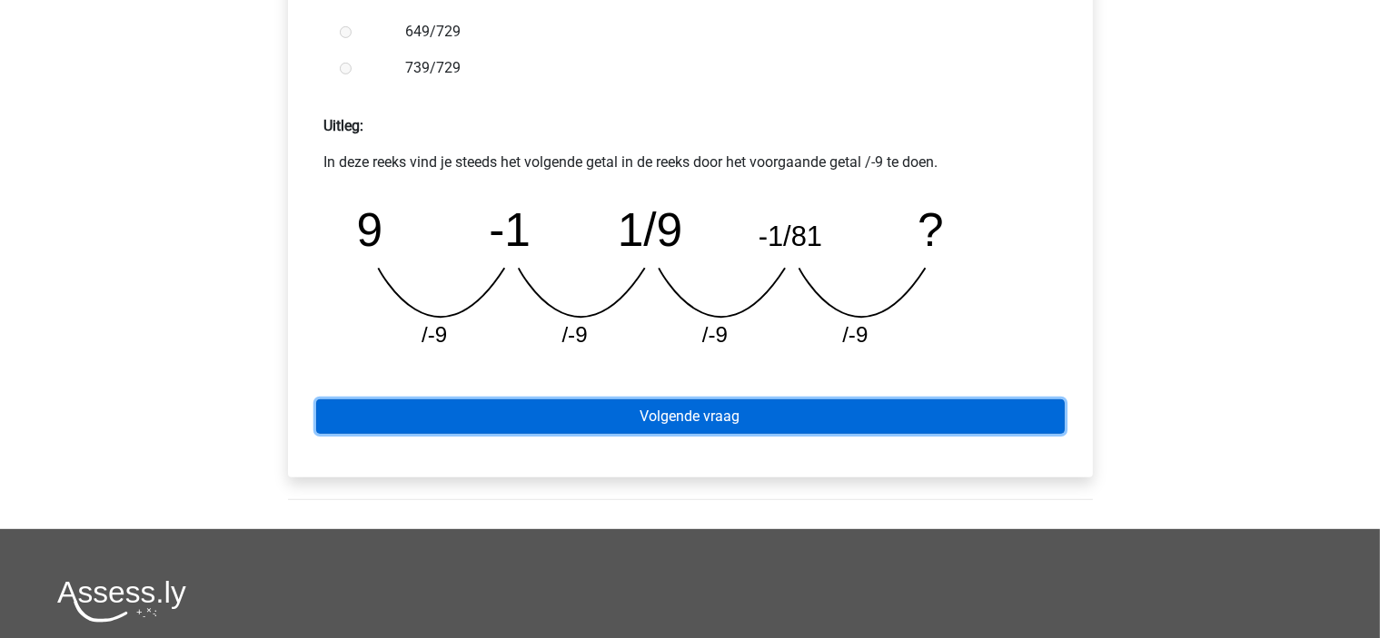
click at [610, 424] on link "Volgende vraag" at bounding box center [690, 417] width 748 height 35
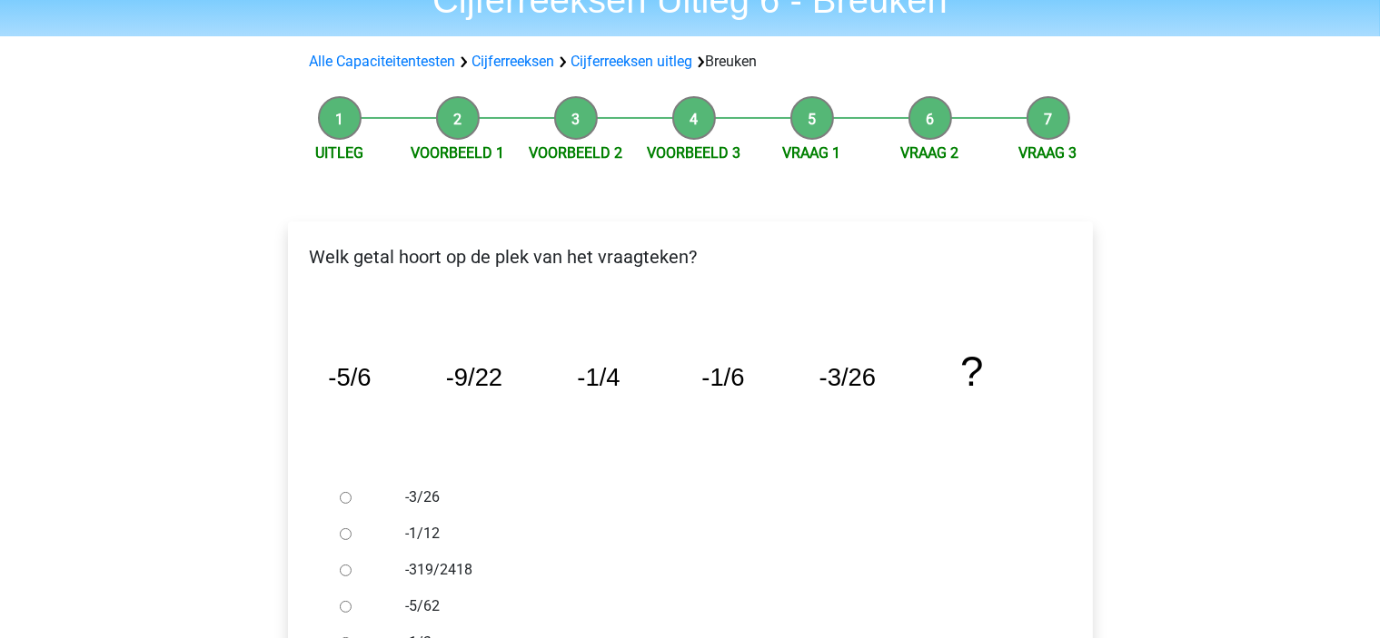
scroll to position [182, 0]
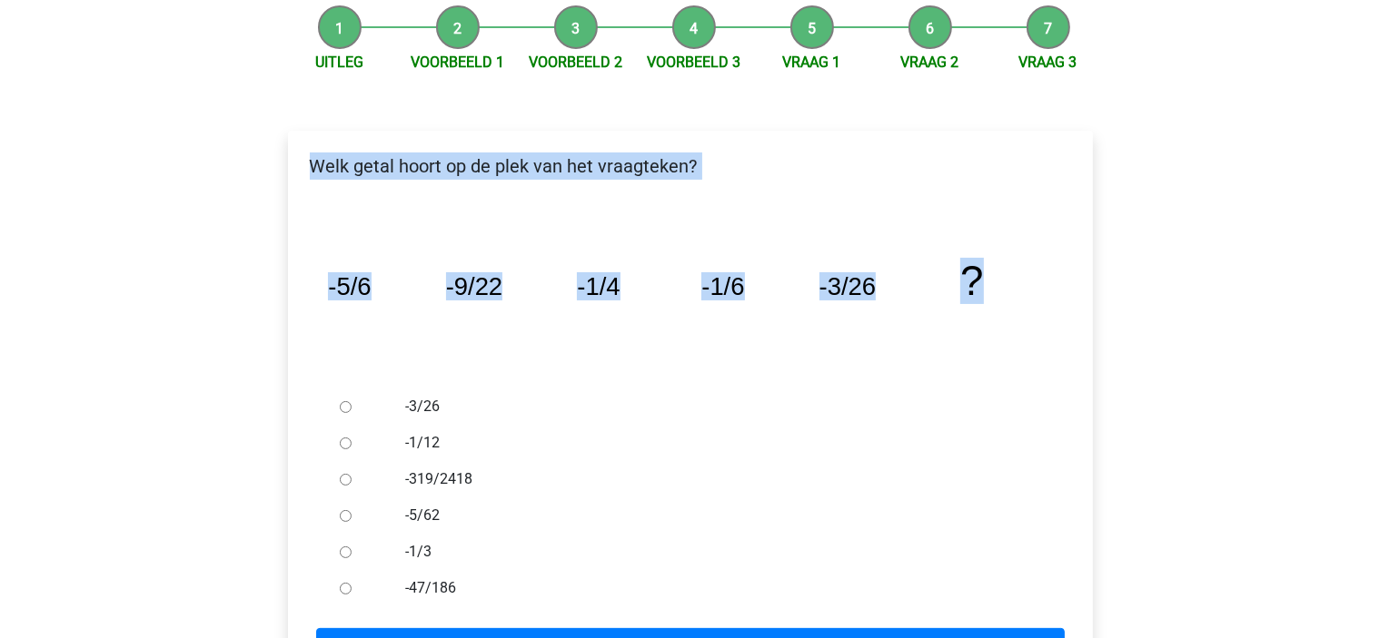
drag, startPoint x: 312, startPoint y: 157, endPoint x: 997, endPoint y: 283, distance: 696.3
click at [997, 283] on div "Welk getal hoort op de plek van het vraagteken? image/svg+xml -5/6 -9/22 -1/4 -…" at bounding box center [690, 411] width 805 height 561
copy div "Welk getal hoort op de plek van het vraagteken? image/svg+xml -5/6 -9/22 -1/4 -…"
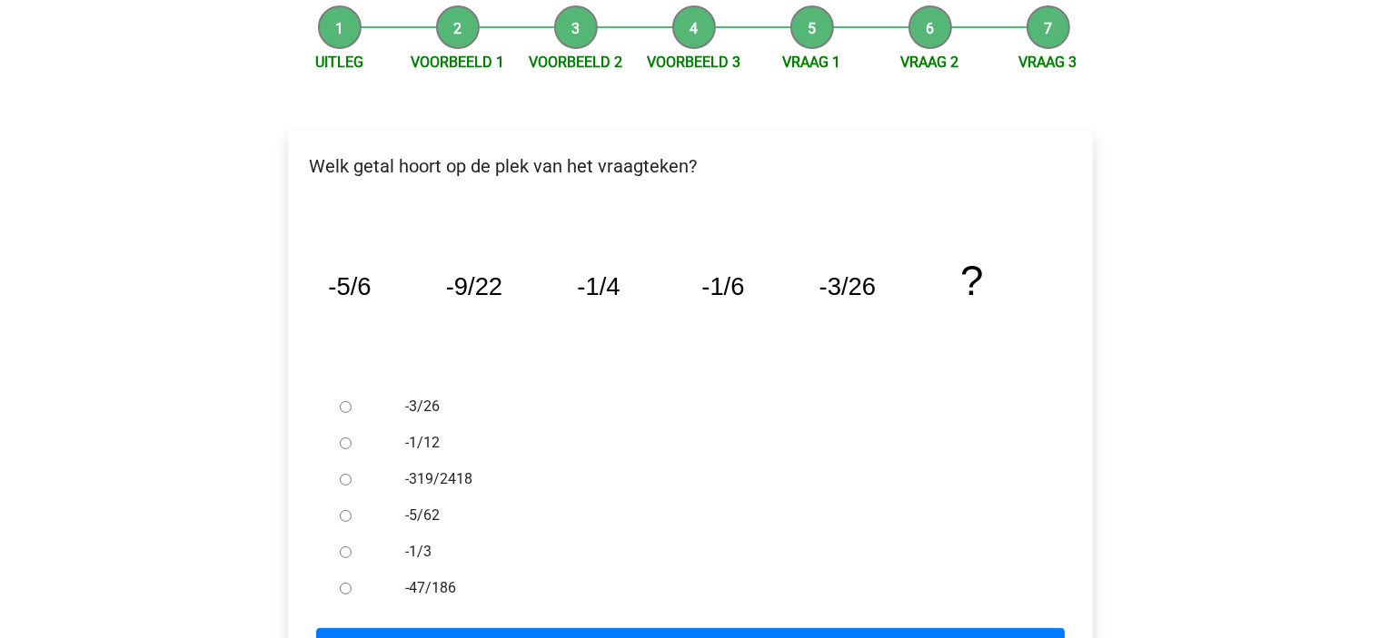
click at [149, 422] on div "Alexcath068@g… [EMAIL_ADDRESS][DOMAIN_NAME] Nederlands English" at bounding box center [690, 520] width 1380 height 1405
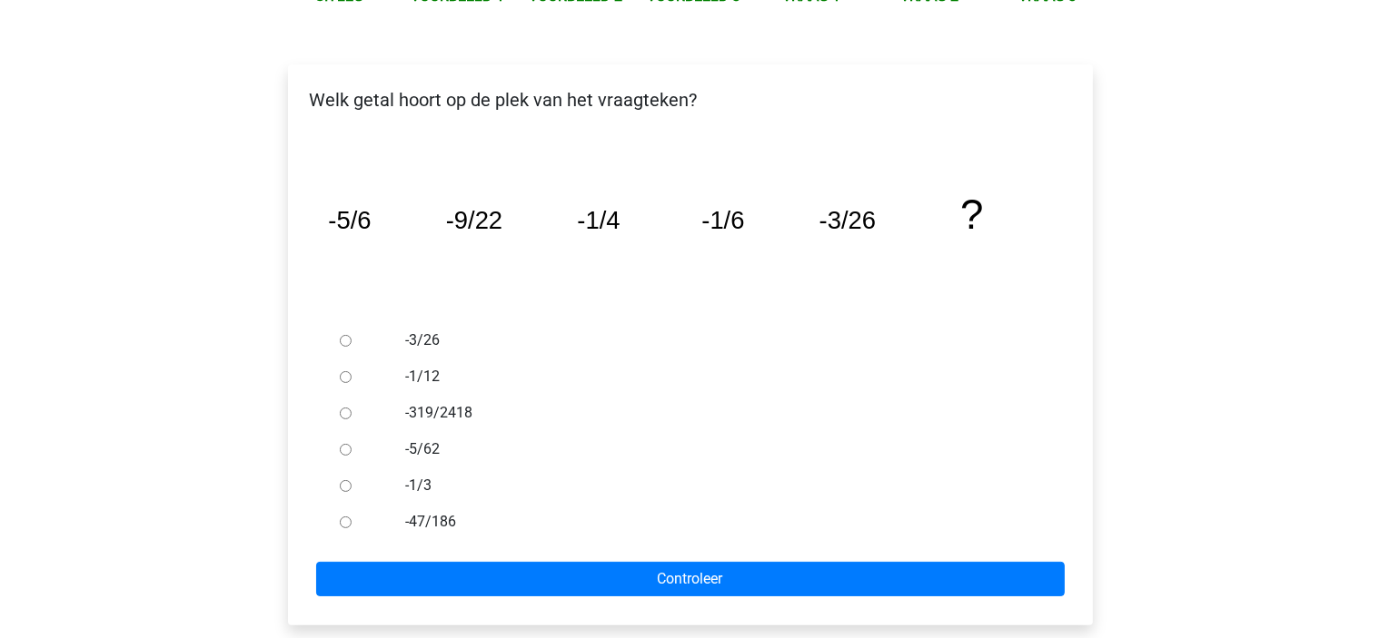
scroll to position [363, 0]
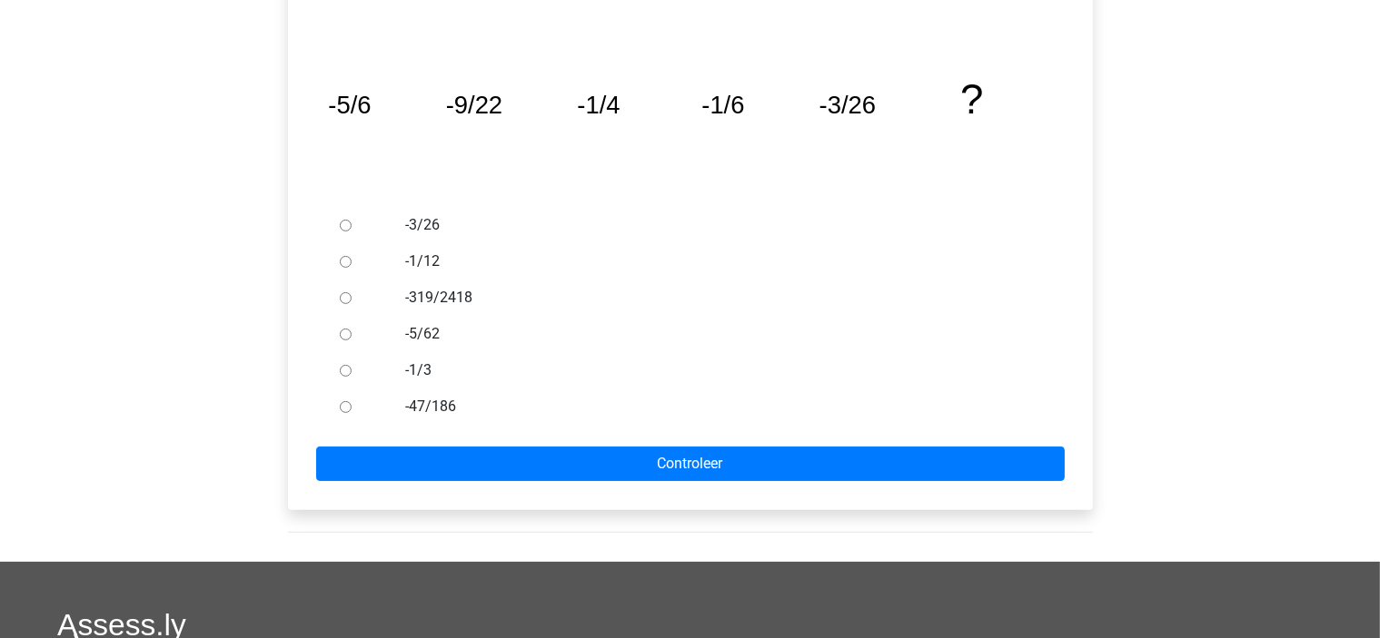
click at [341, 333] on input "-5/62" at bounding box center [346, 335] width 12 height 12
radio input "true"
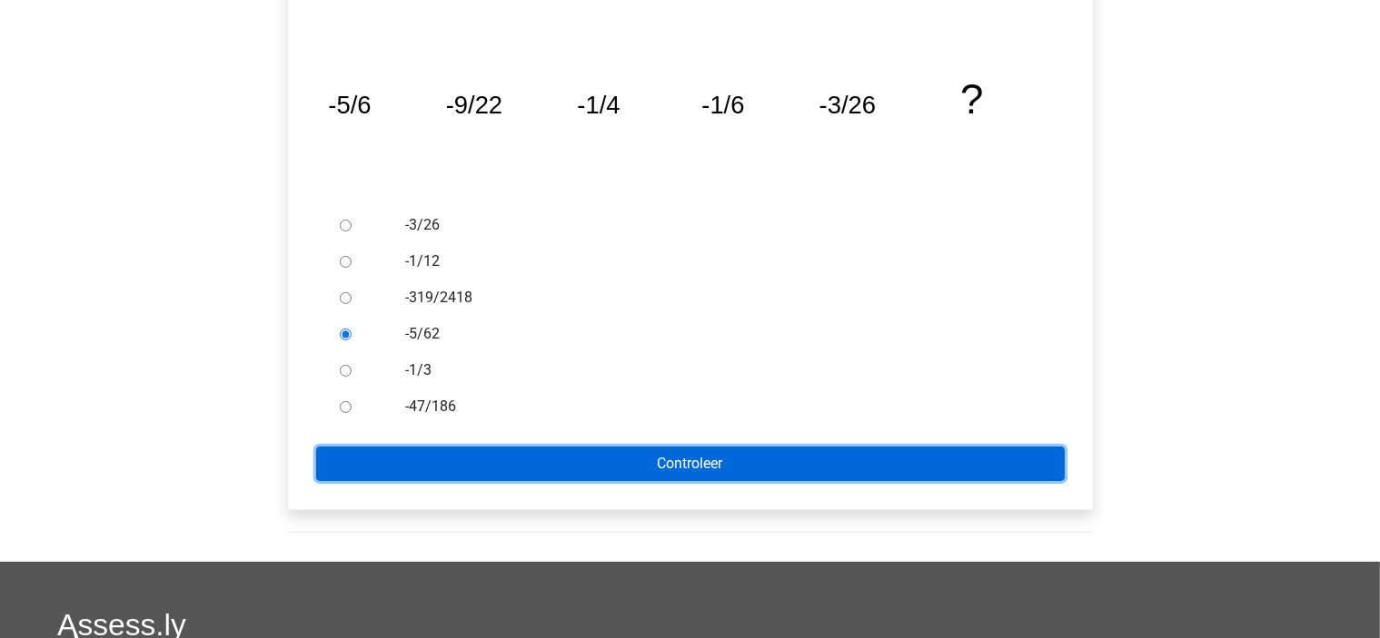
click at [411, 470] on input "Controleer" at bounding box center [690, 464] width 748 height 35
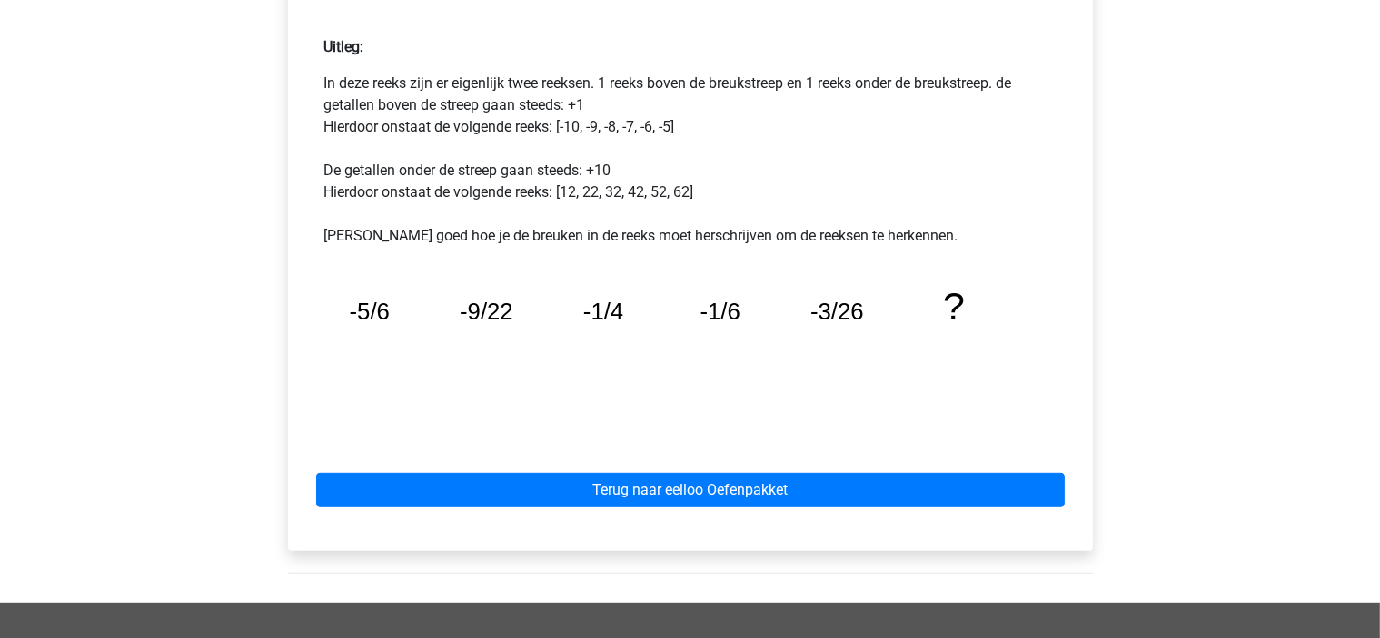
scroll to position [817, 0]
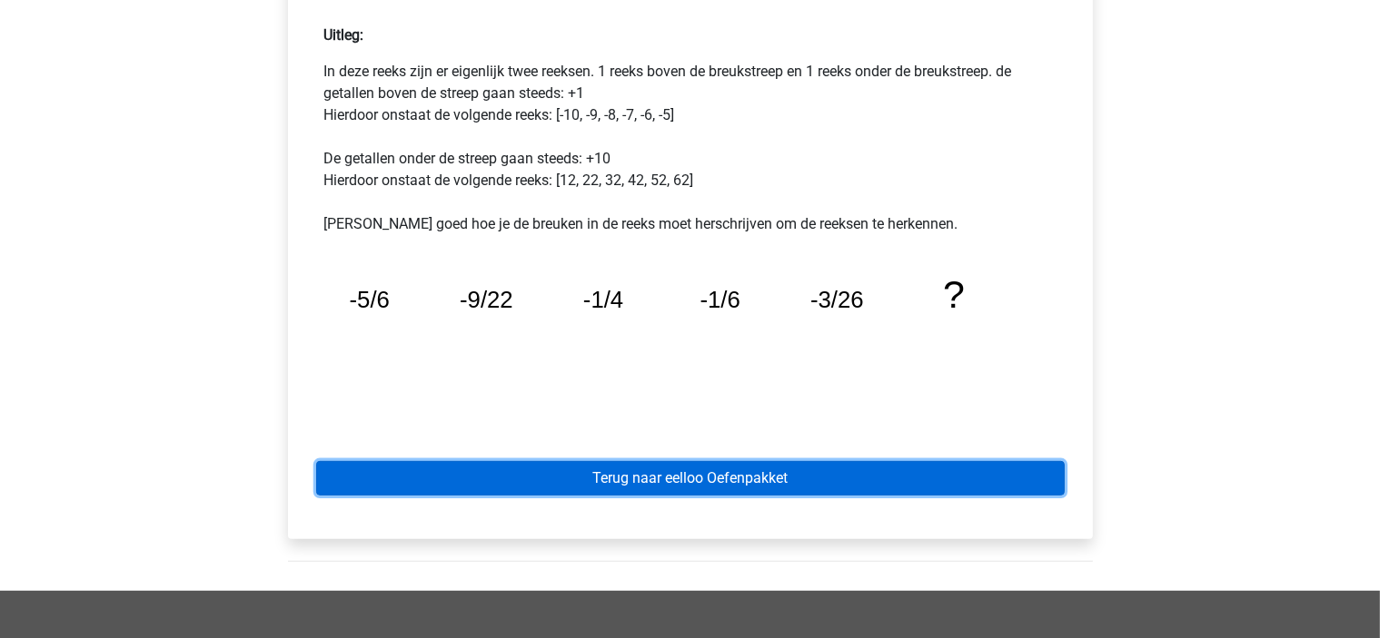
click at [612, 469] on link "Terug naar eelloo Oefenpakket" at bounding box center [690, 478] width 748 height 35
